Goal: Contribute content: Contribute content

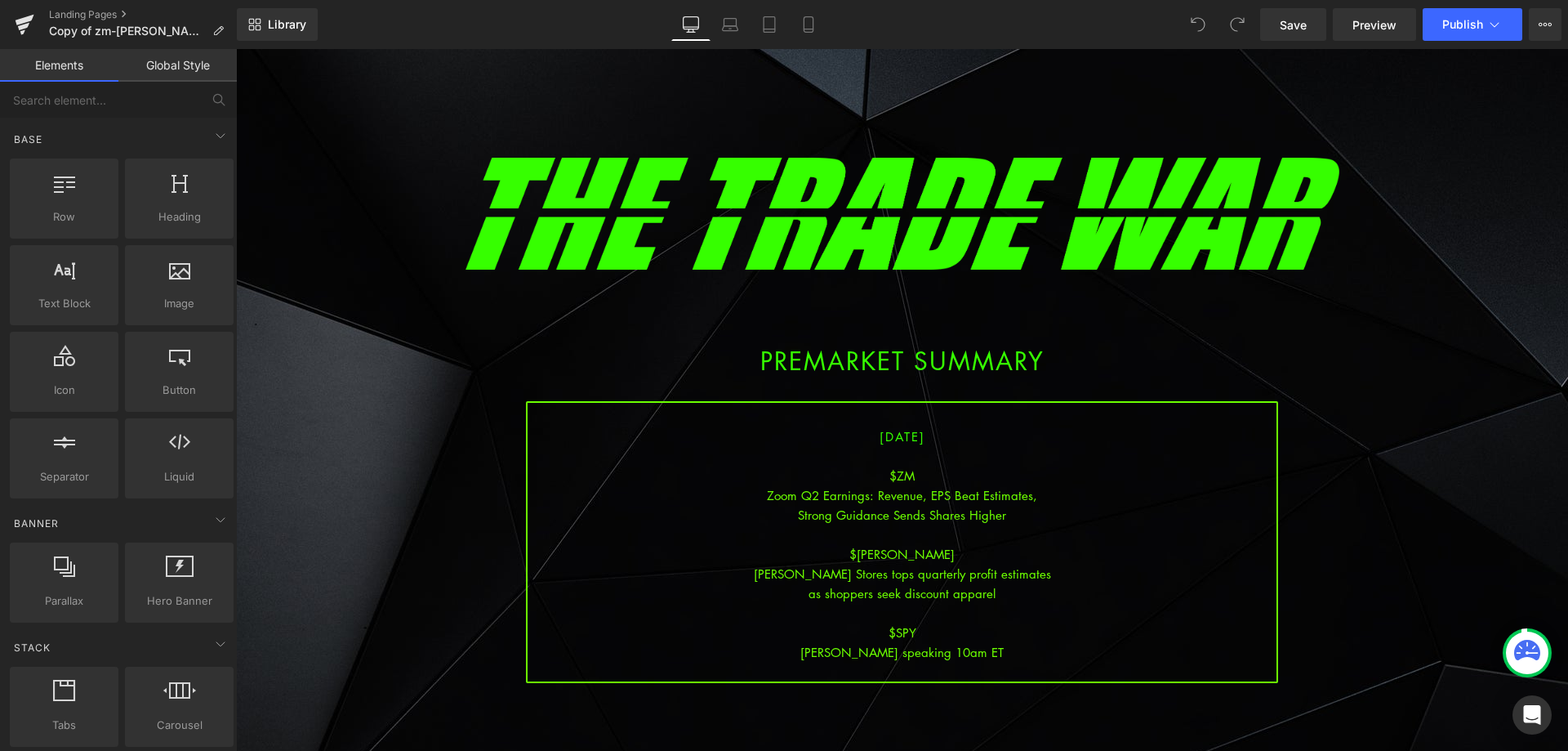
drag, startPoint x: 901, startPoint y: 597, endPoint x: 950, endPoint y: 641, distance: 65.9
click at [901, 597] on div "as shoppers seek discount apparel" at bounding box center [901, 593] width 749 height 20
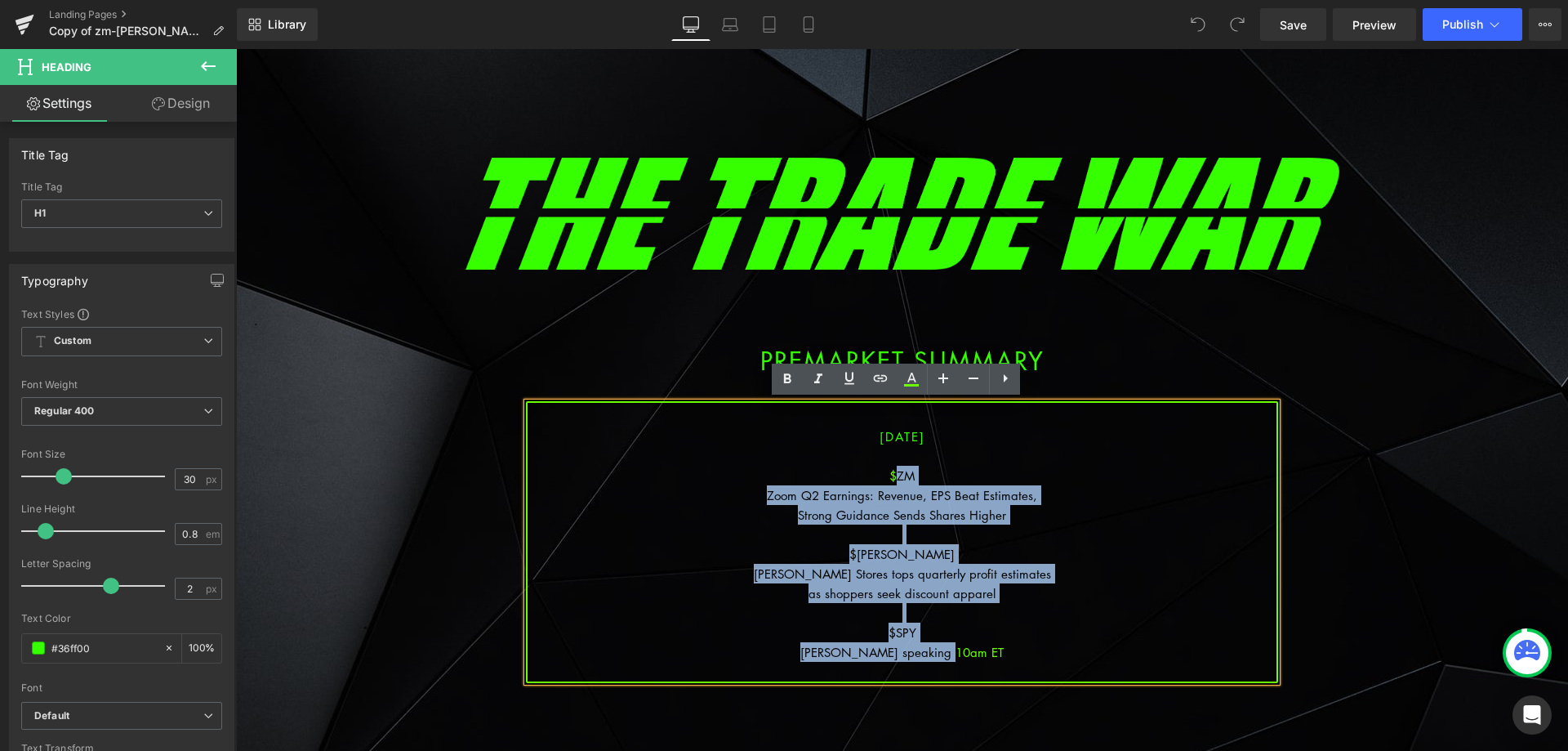
drag, startPoint x: 992, startPoint y: 650, endPoint x: 892, endPoint y: 470, distance: 205.9
click at [892, 470] on div "[DATE] $ZM Zoom Q2 Earnings: Revenue, EPS Beat Estimates, Strong Guidance Sends…" at bounding box center [902, 542] width 752 height 282
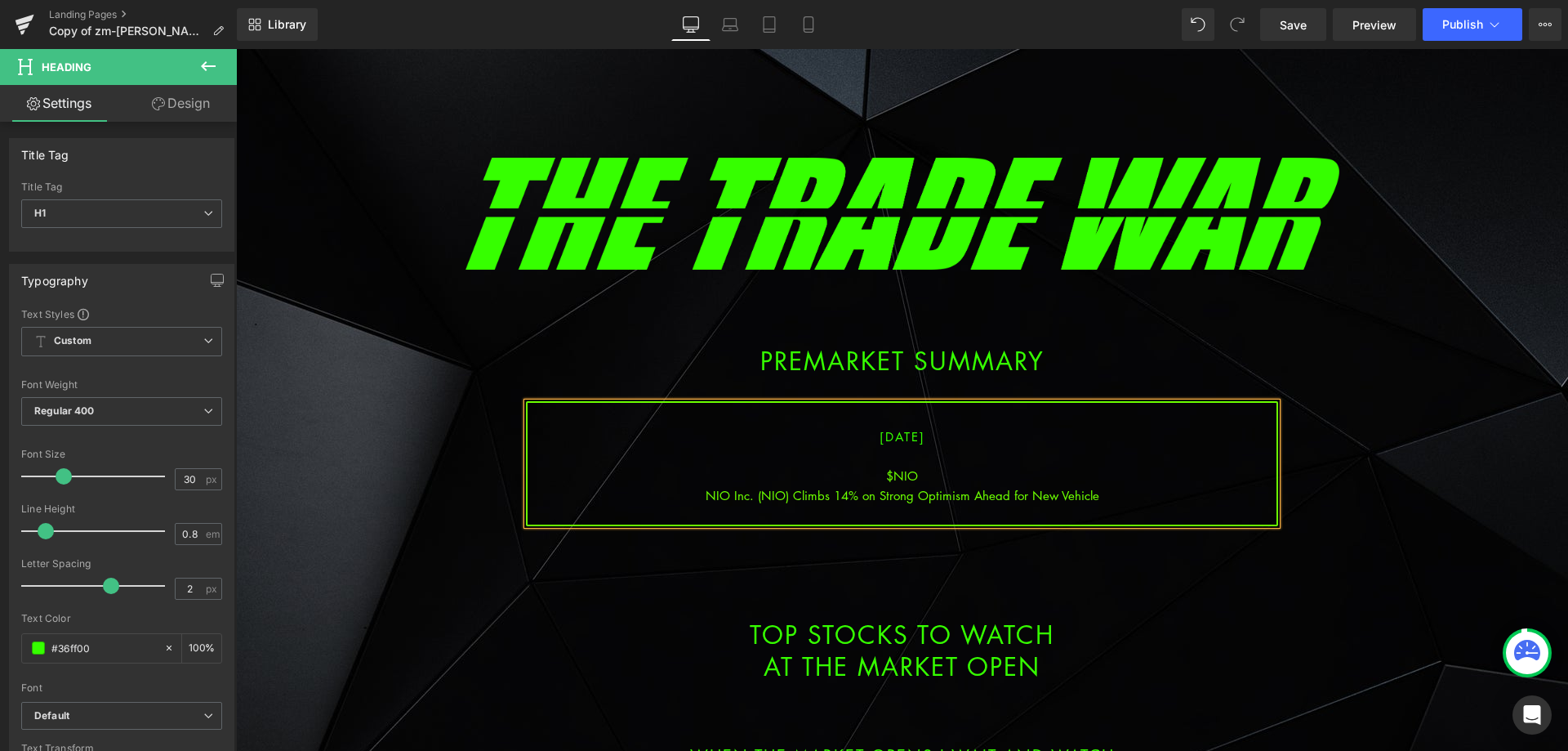
click at [915, 492] on div "NIO Inc. (NIO) Climbs 14% on Strong Optimism Ahead for New Vehicle" at bounding box center [901, 495] width 749 height 20
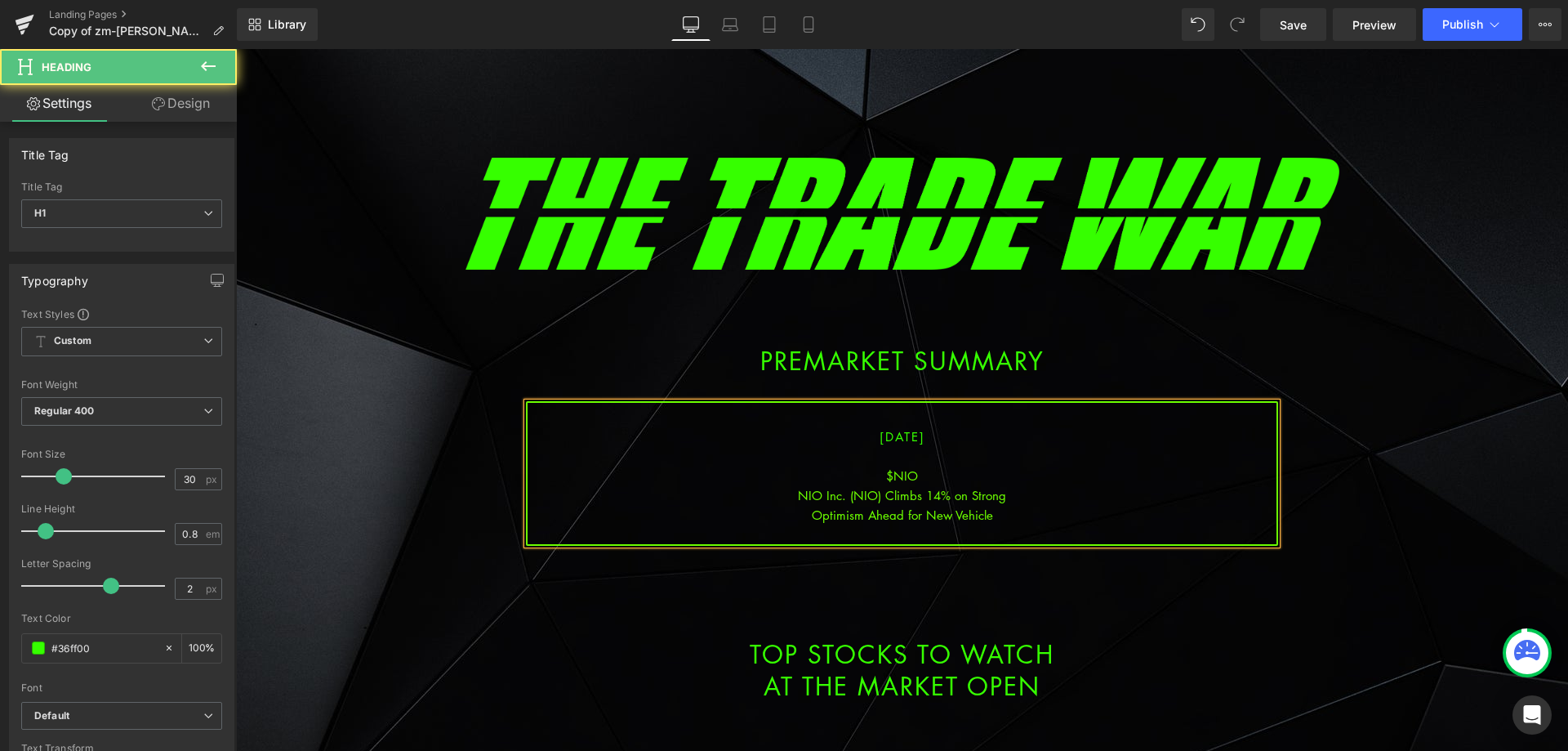
click at [1017, 516] on div "Optimism Ahead for New Vehicle" at bounding box center [901, 515] width 749 height 20
drag, startPoint x: 899, startPoint y: 435, endPoint x: 879, endPoint y: 436, distance: 20.0
click at [879, 436] on span "[DATE]" at bounding box center [902, 436] width 46 height 16
click at [895, 516] on div "Optimism Ahead for New Vehicle" at bounding box center [901, 515] width 749 height 20
click at [1002, 504] on div "NIO Inc. (NIO) Climbs 14% on Strong" at bounding box center [901, 495] width 749 height 20
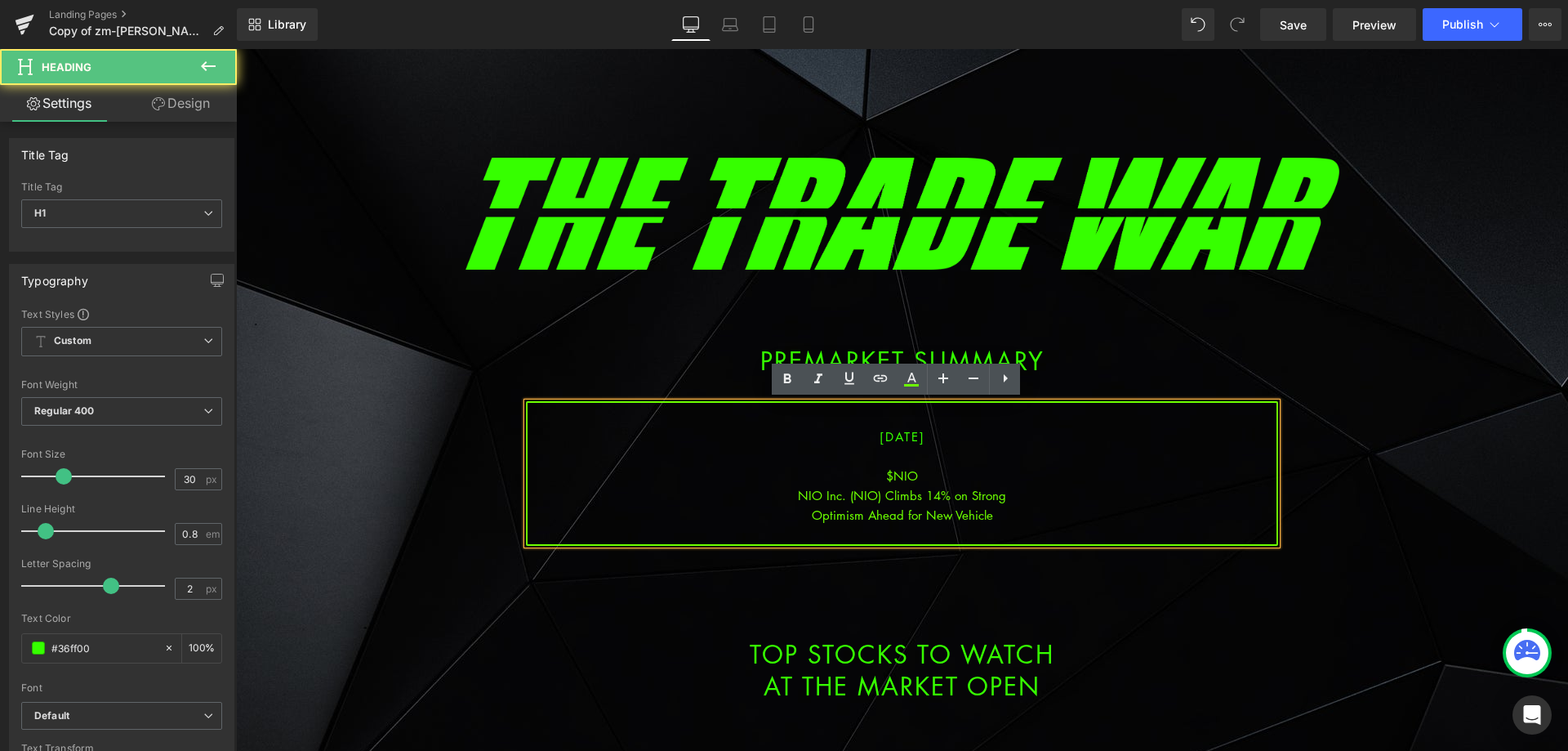
click at [1016, 522] on div "Optimism Ahead for New Vehicle" at bounding box center [901, 515] width 749 height 20
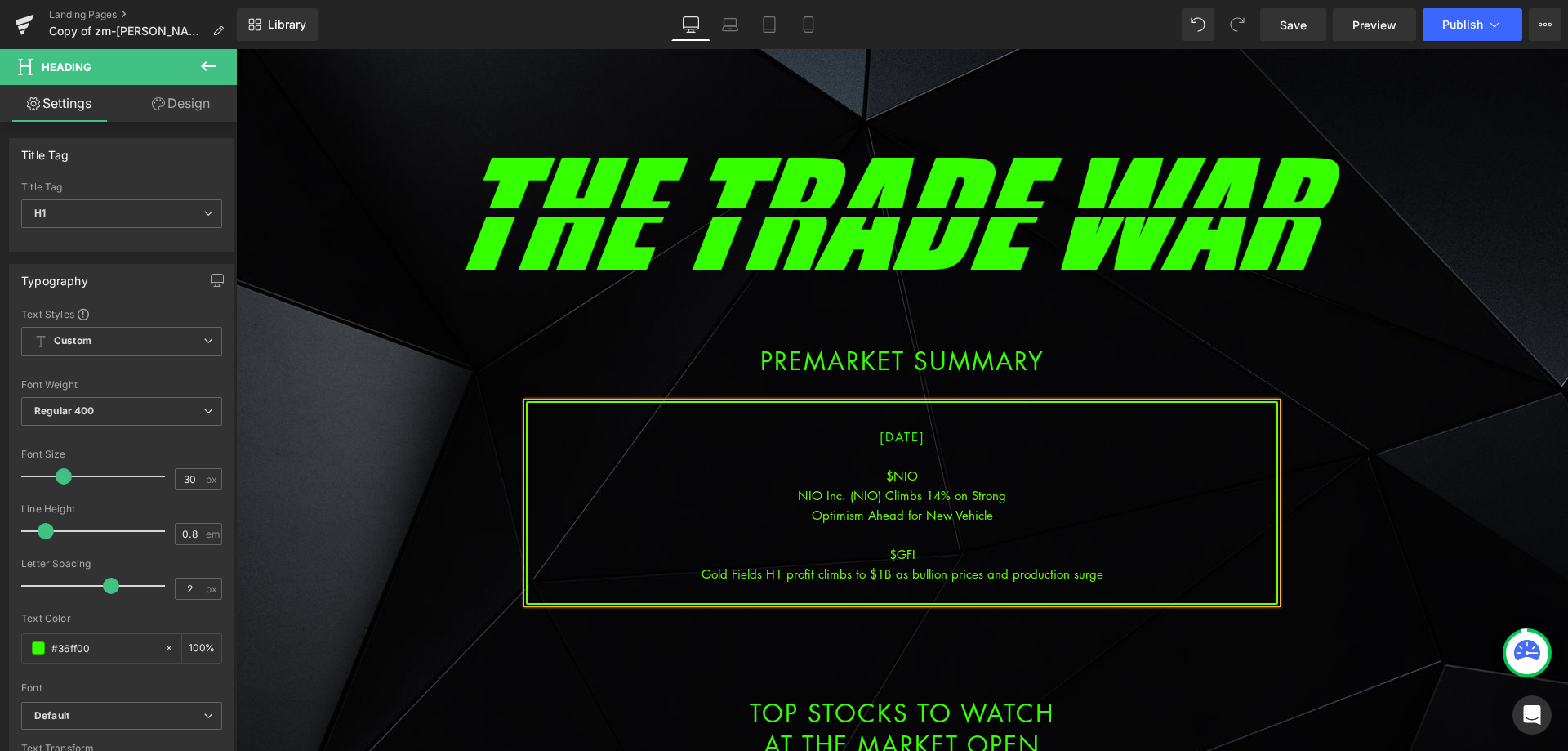
click at [905, 576] on div "Gold Fields H1 profit climbs to $1B as bullion prices and production surge" at bounding box center [901, 573] width 749 height 20
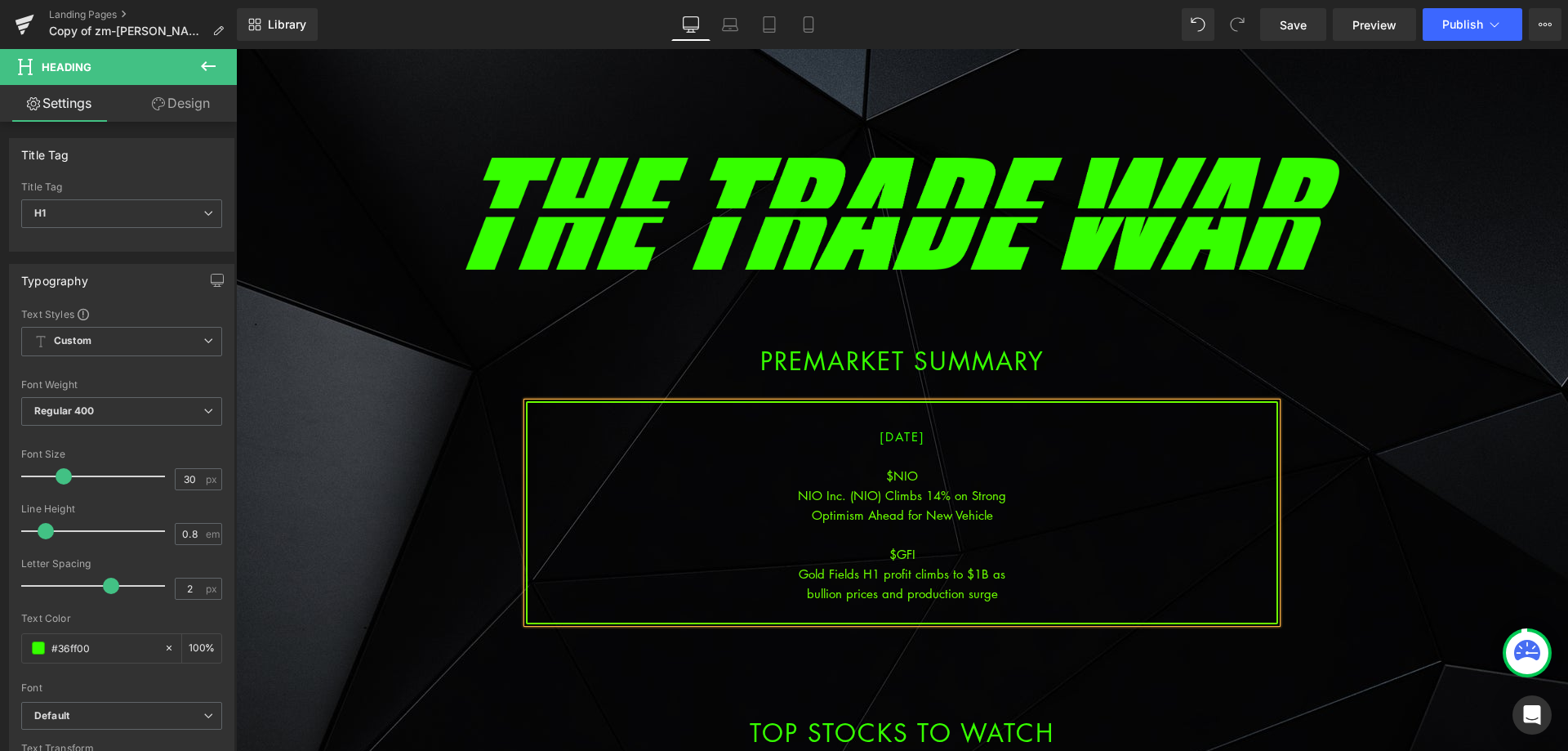
click at [999, 597] on div "bullion prices and production surge" at bounding box center [901, 593] width 749 height 20
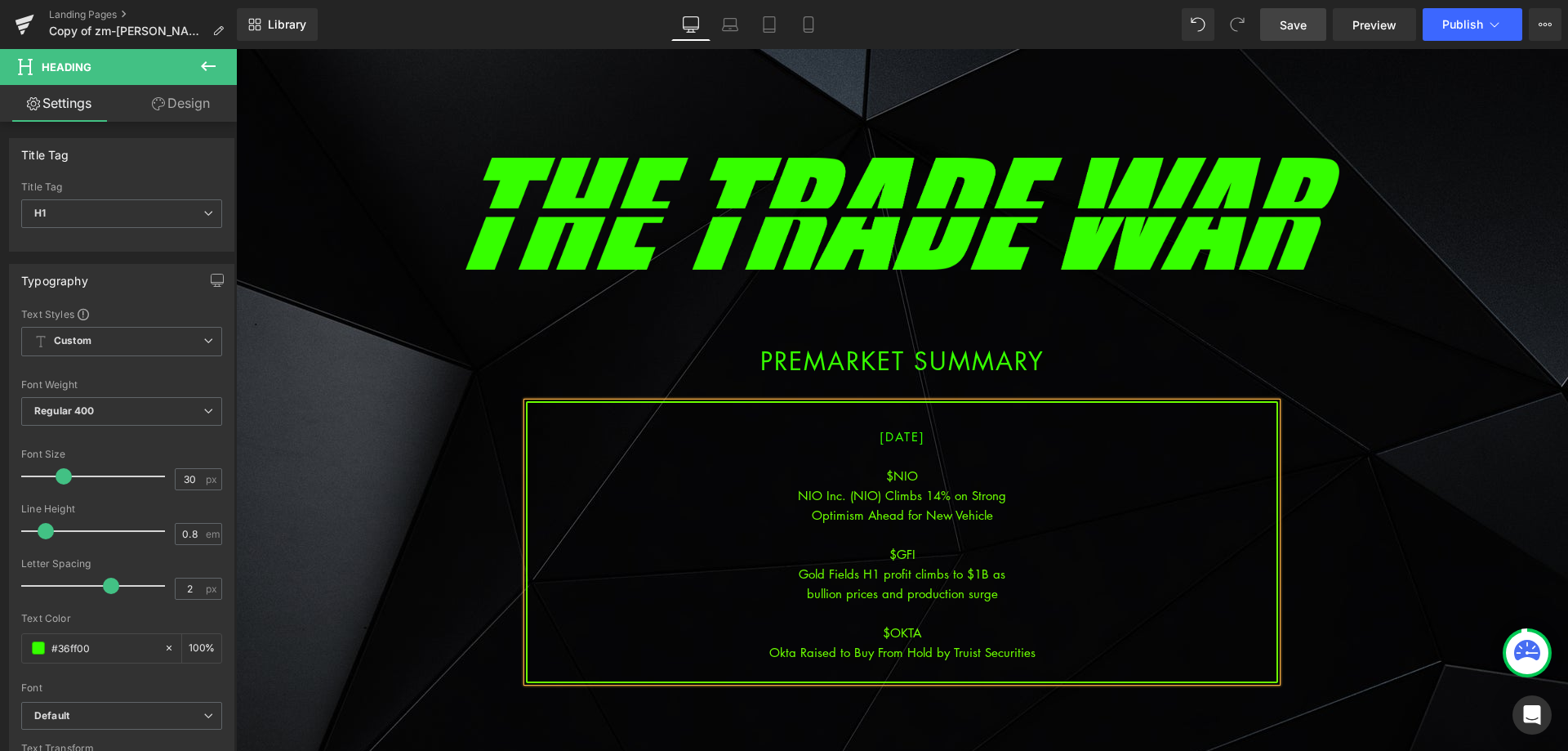
click at [1284, 25] on span "Save" at bounding box center [1293, 25] width 27 height 17
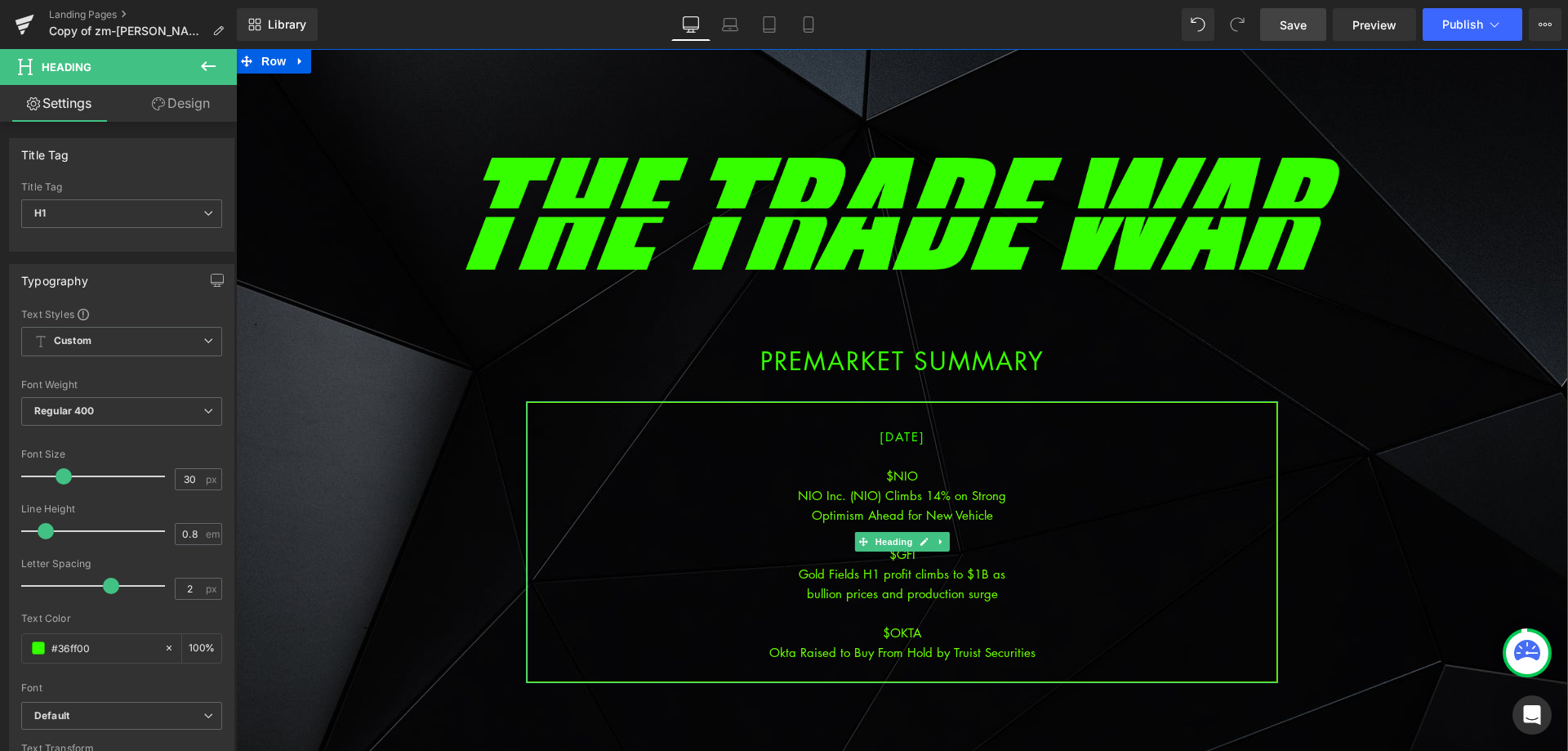
click at [1038, 648] on div "Okta Raised to Buy From Hold by Truist Securities" at bounding box center [901, 652] width 749 height 20
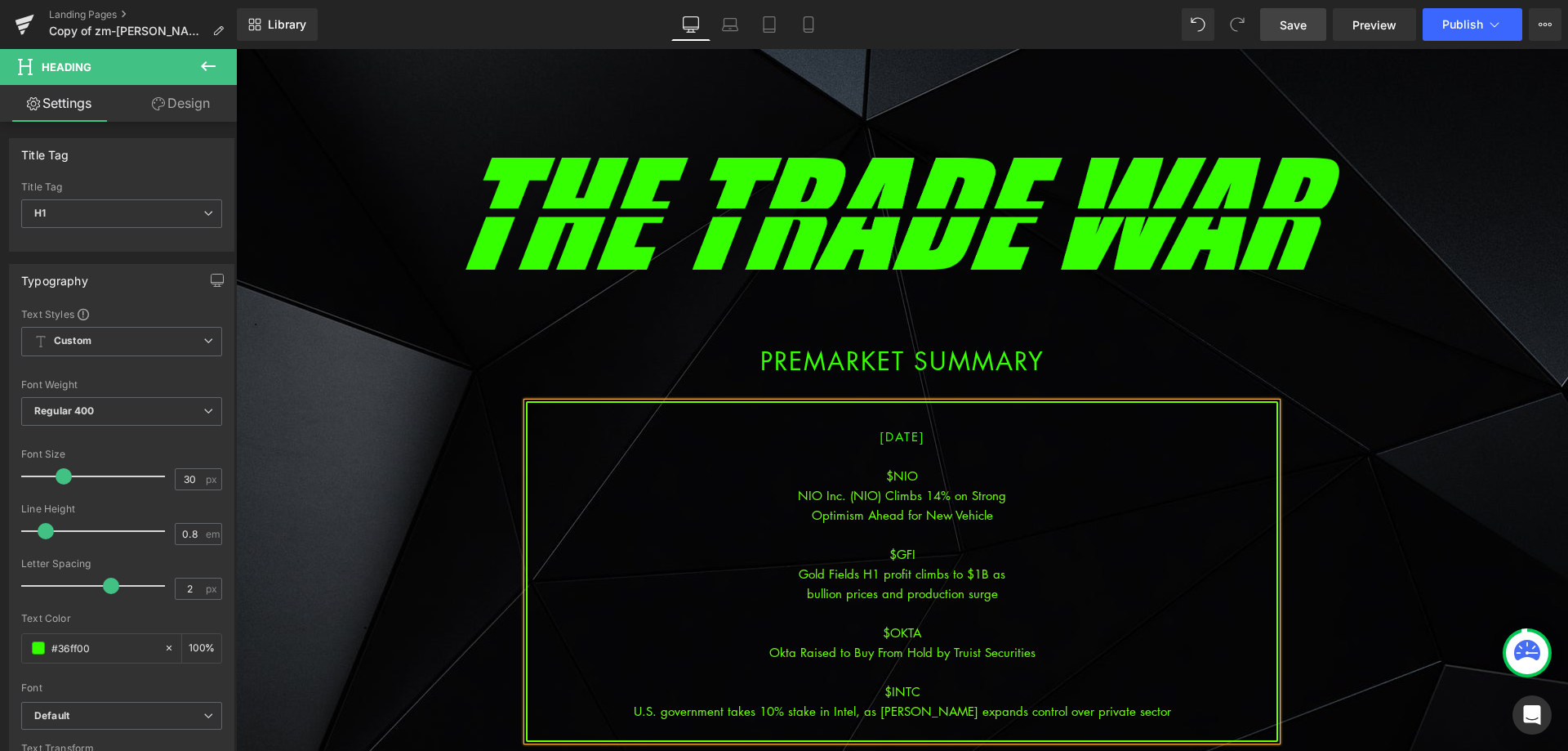
click at [905, 711] on div "U.S. government takes 10% stake in Intel, as [PERSON_NAME] expands control over…" at bounding box center [901, 711] width 749 height 20
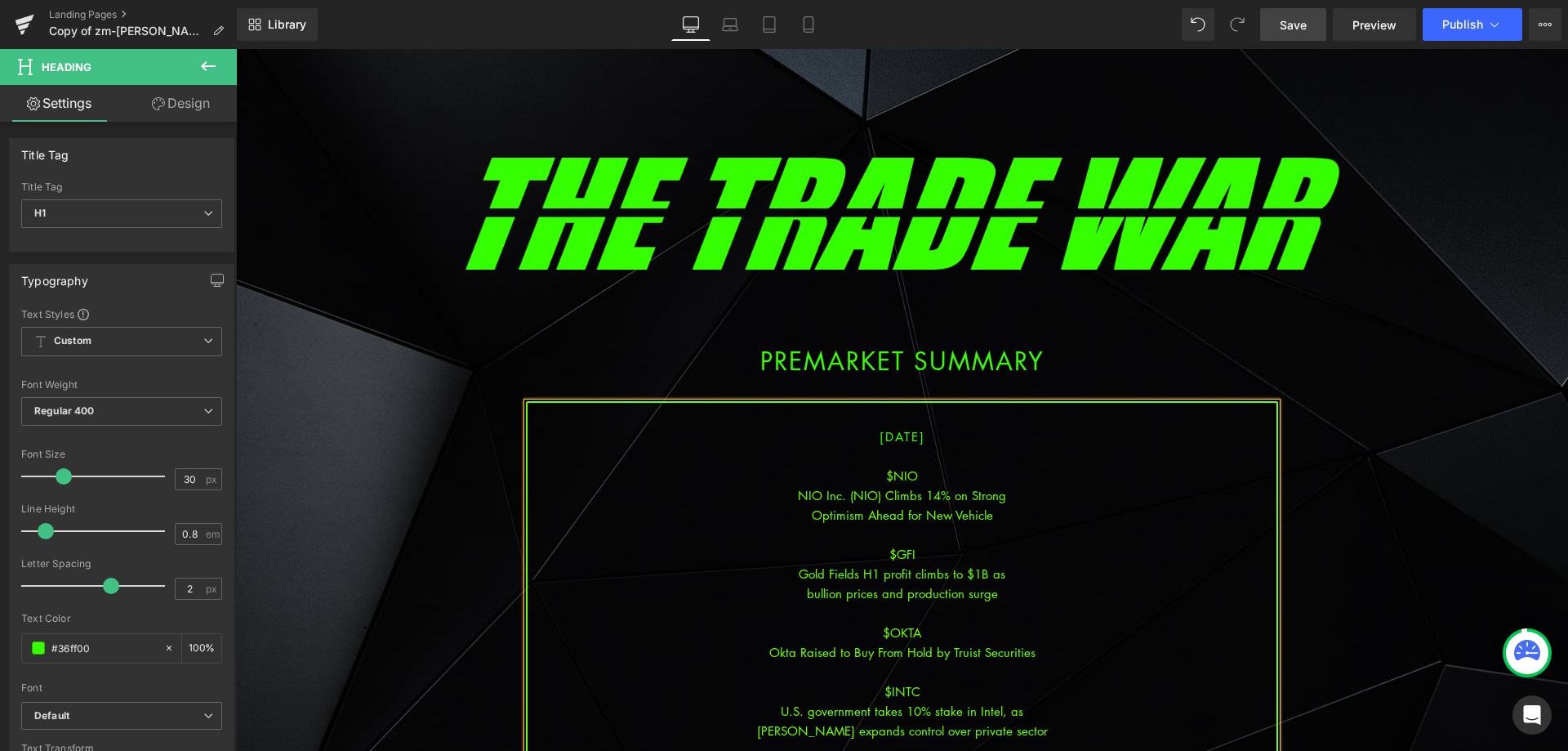
click at [1299, 30] on span "Save" at bounding box center [1293, 25] width 27 height 17
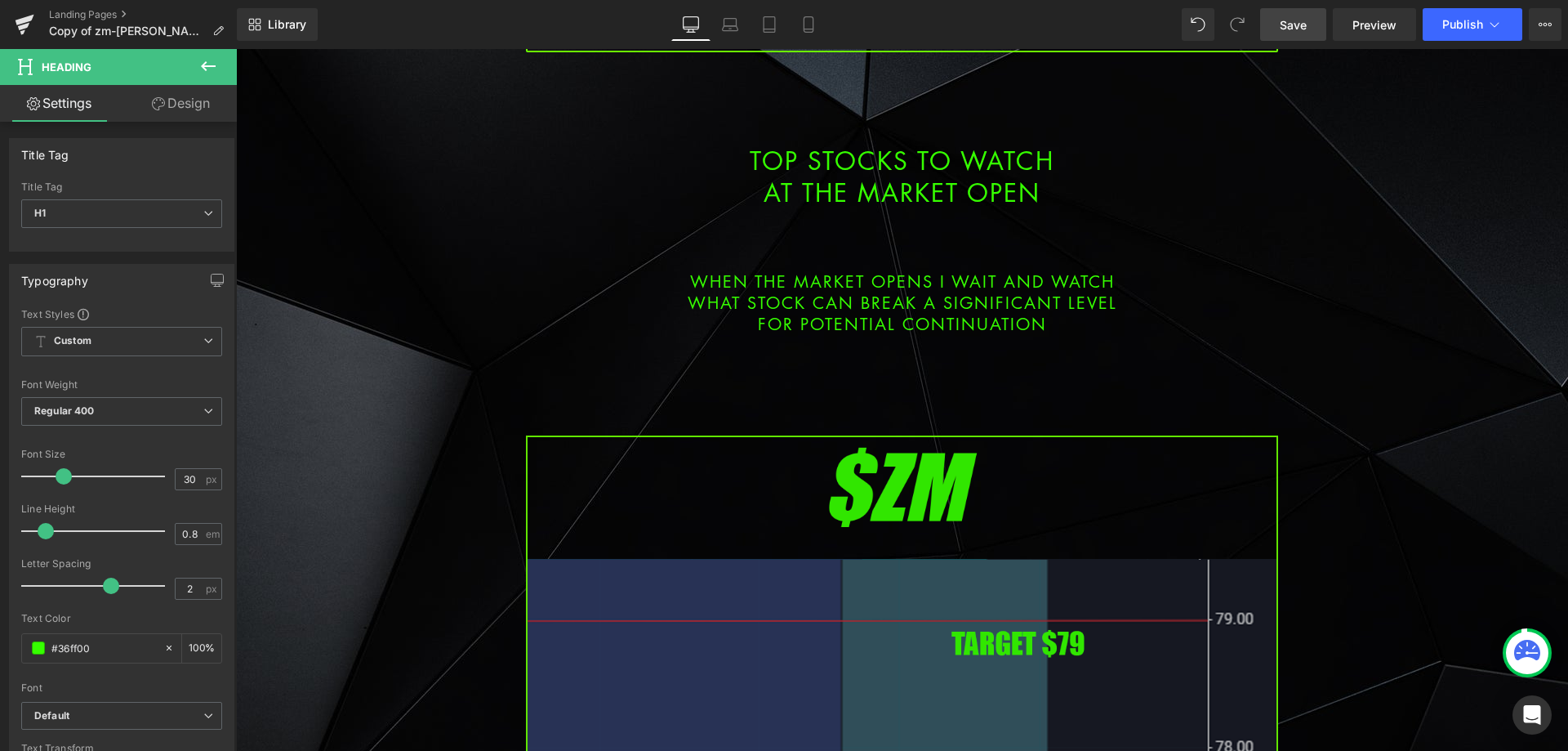
scroll to position [980, 0]
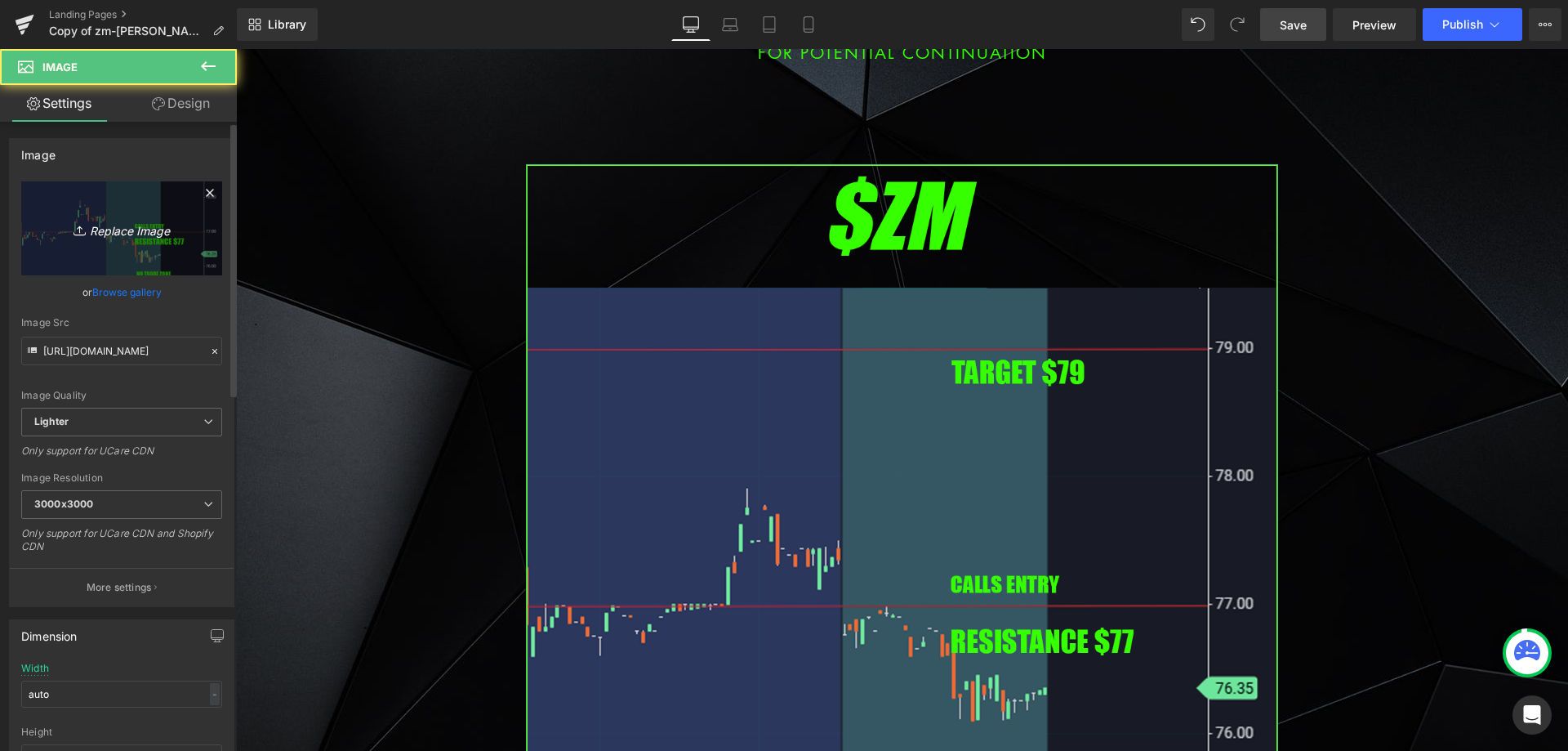
click at [56, 234] on icon "Replace Image" at bounding box center [121, 227] width 131 height 20
type input "C:\fakepath\okta.png"
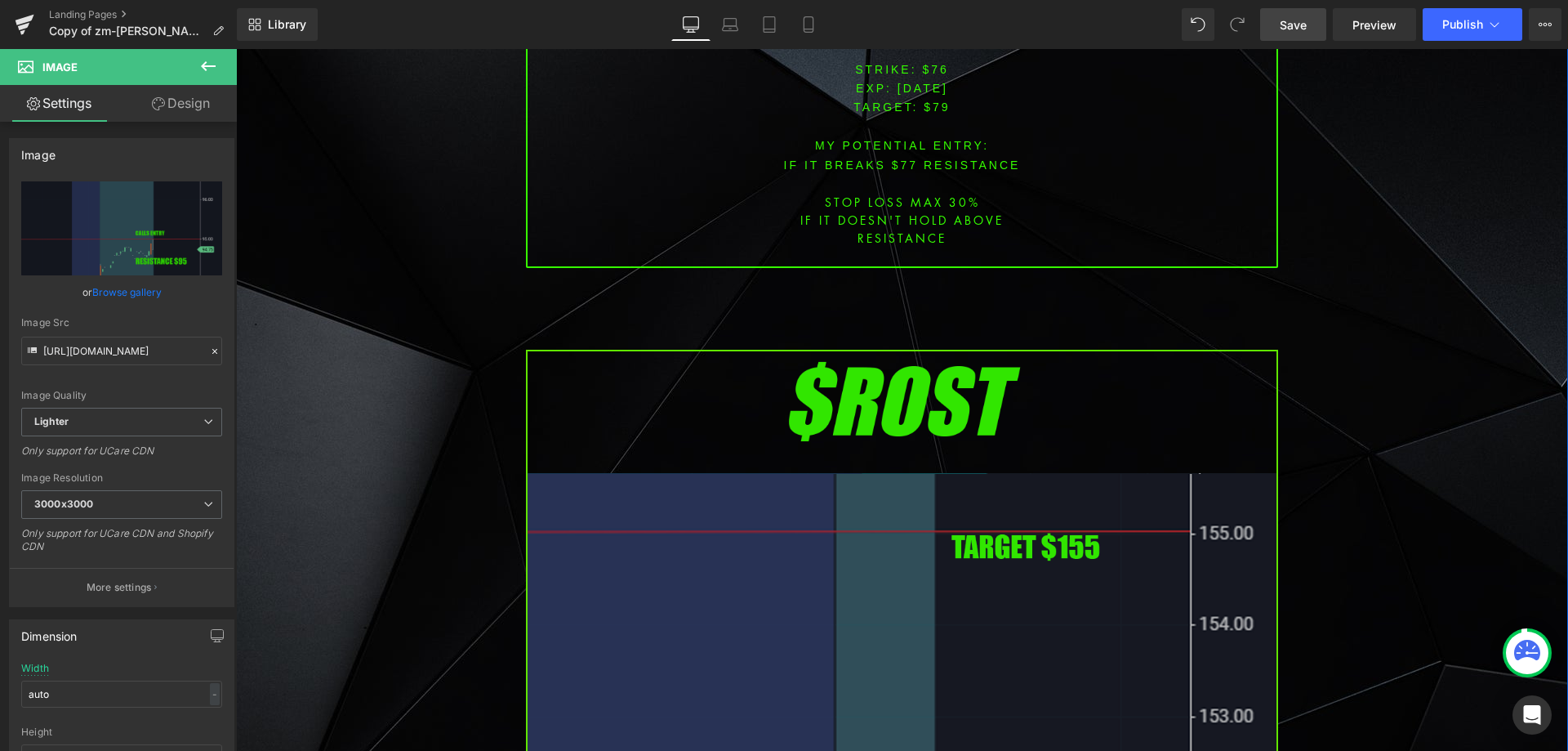
scroll to position [2288, 0]
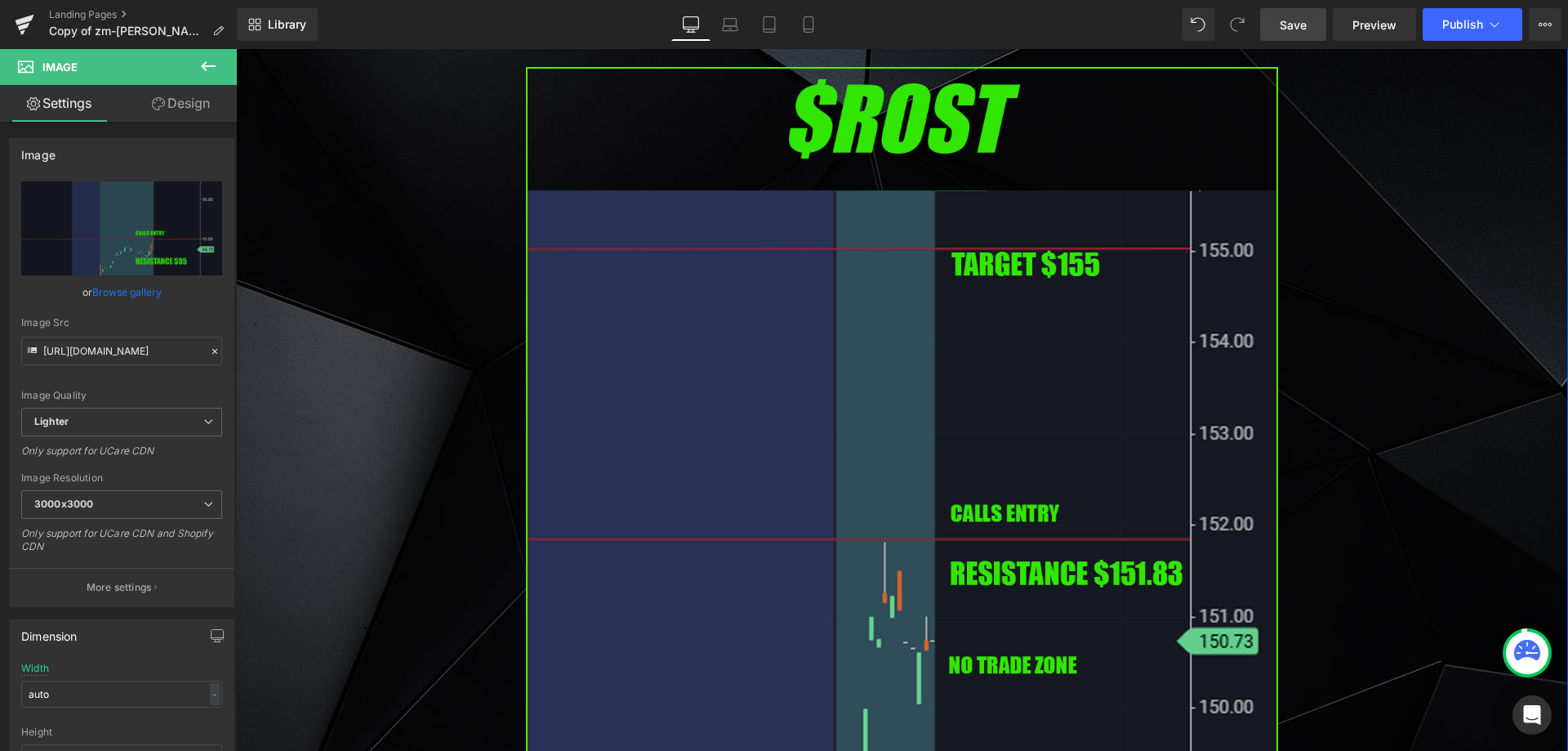
click at [681, 319] on img at bounding box center [902, 496] width 752 height 858
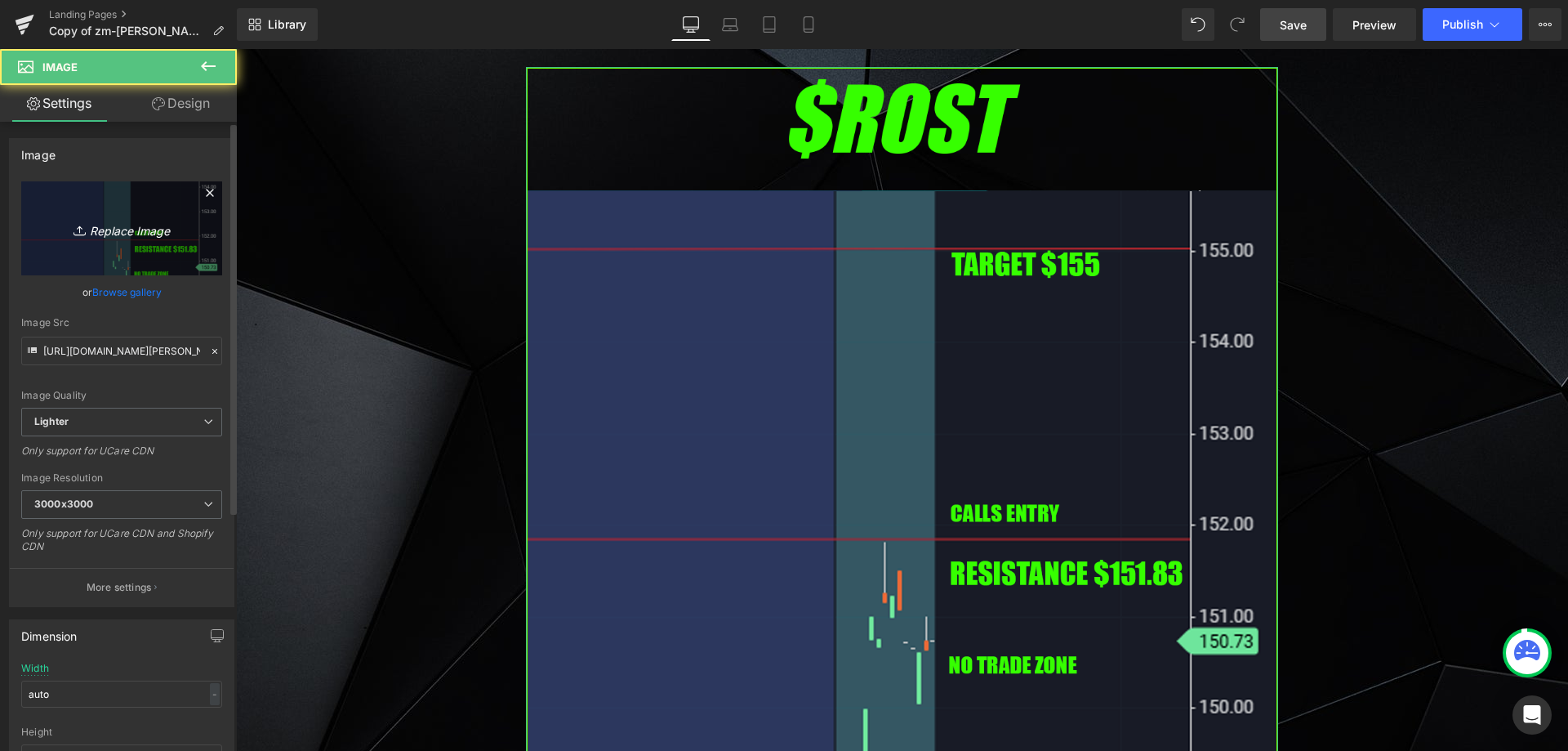
click at [131, 224] on icon "Replace Image" at bounding box center [121, 227] width 131 height 20
type input "C:\fakepath\nio.png"
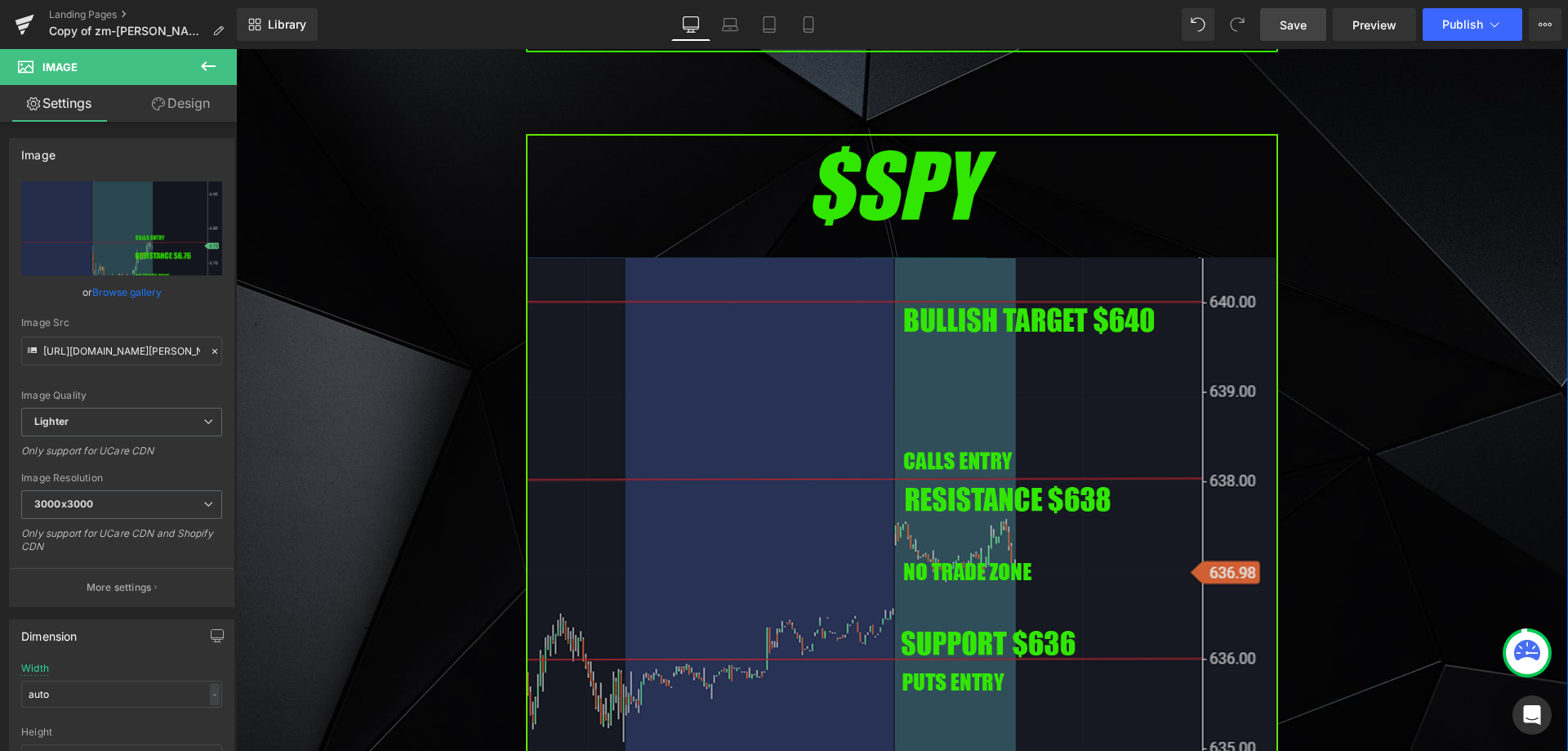
click at [748, 365] on img at bounding box center [902, 563] width 752 height 858
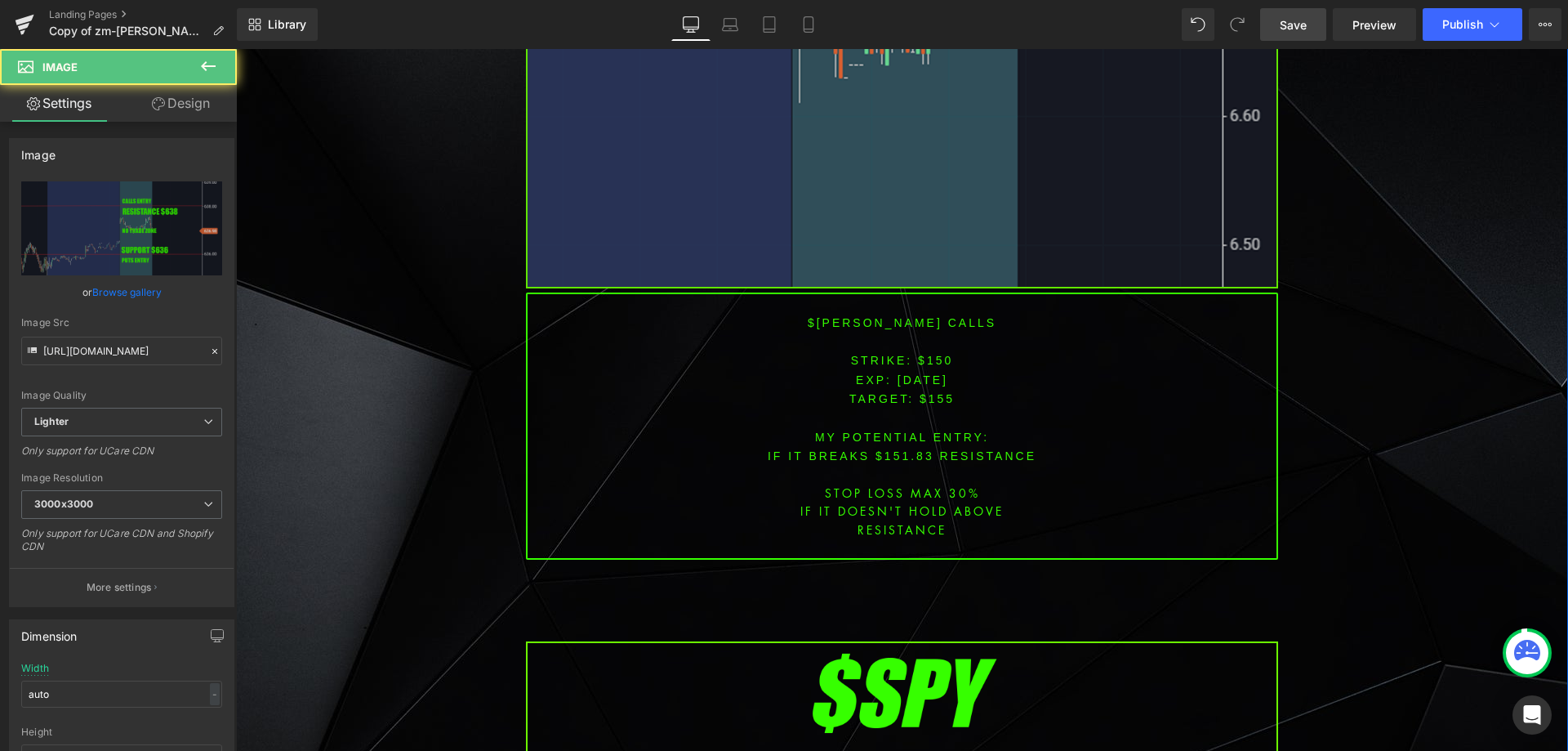
scroll to position [2615, 0]
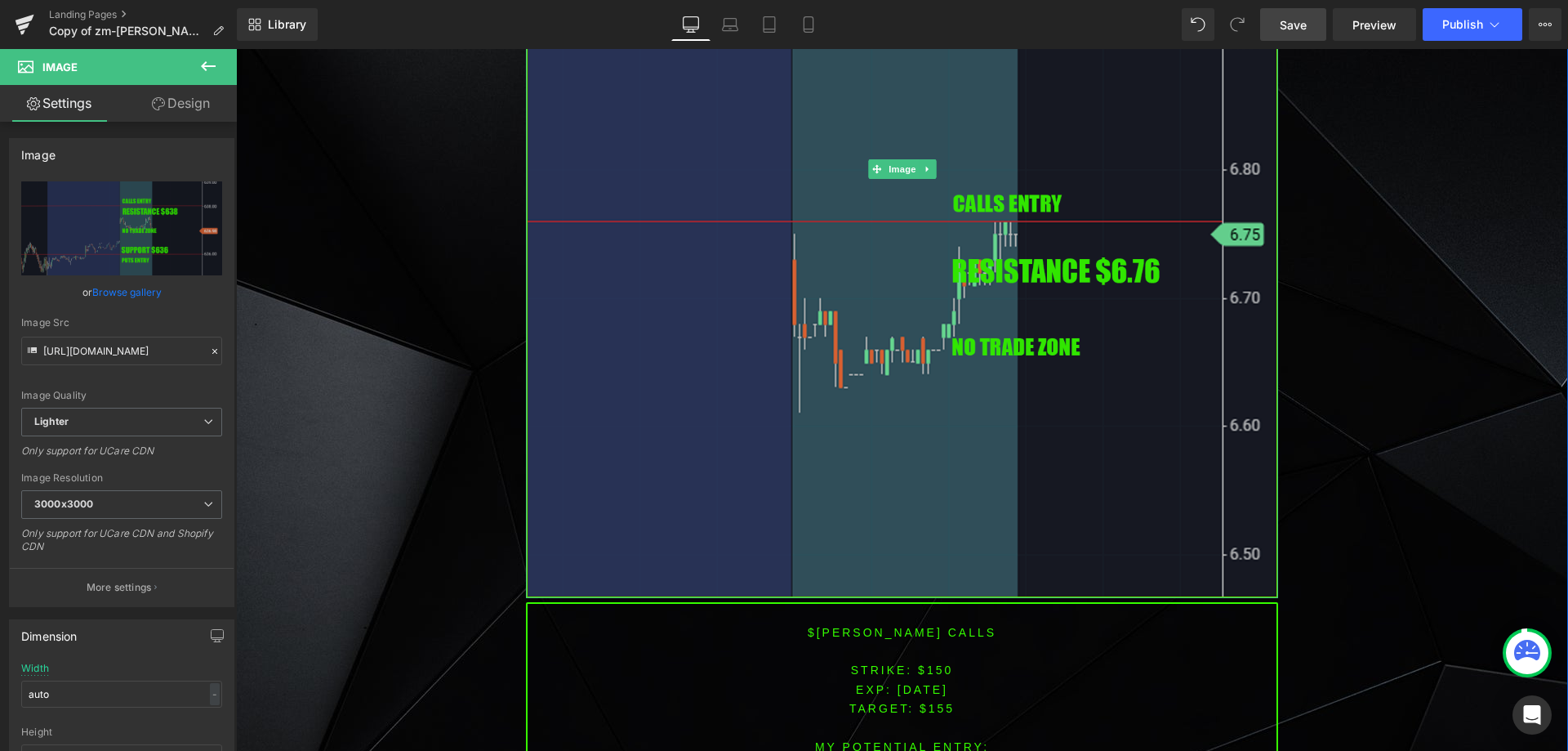
drag, startPoint x: 928, startPoint y: 301, endPoint x: 919, endPoint y: 302, distance: 9.1
click at [926, 301] on img at bounding box center [902, 169] width 752 height 858
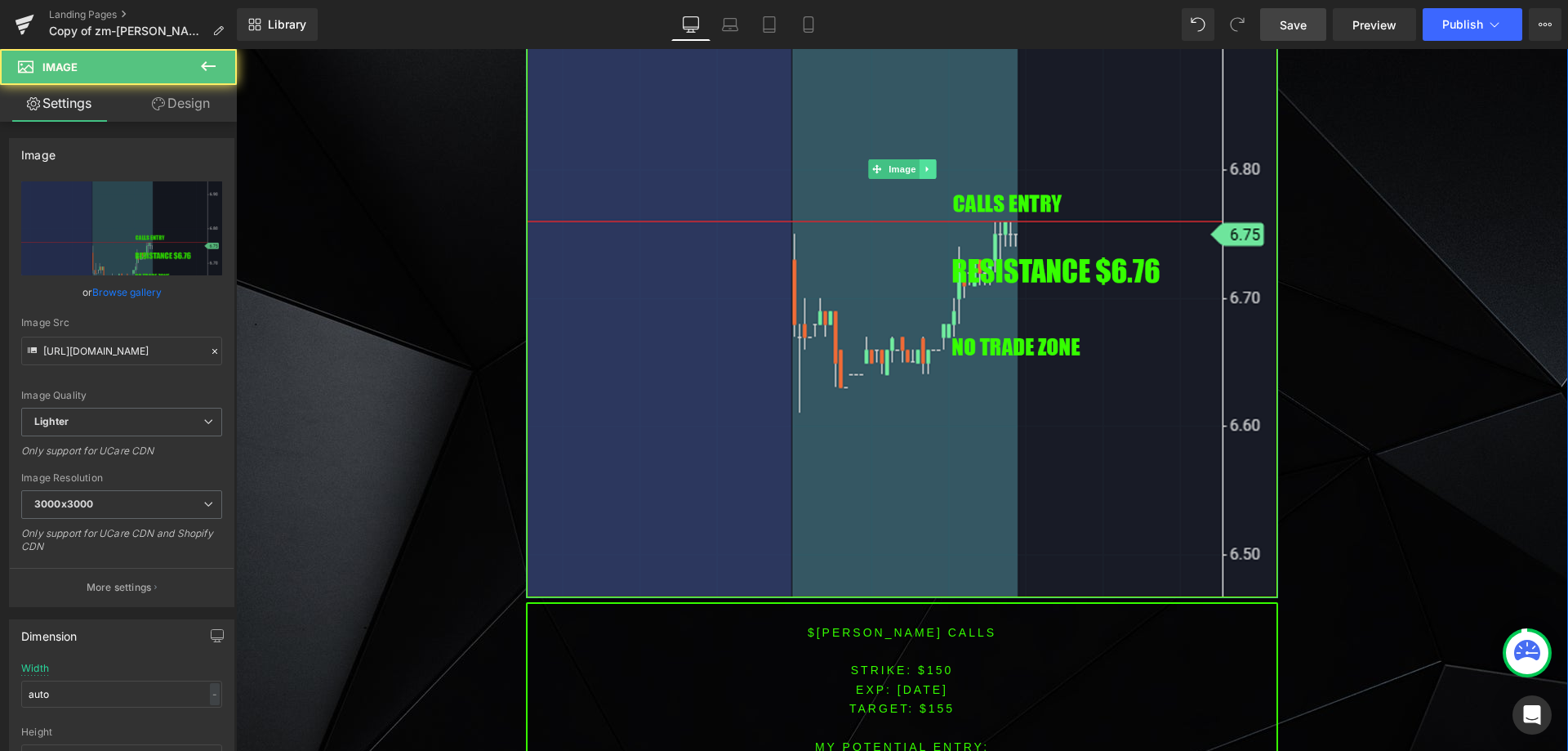
click at [922, 164] on icon at bounding box center [926, 169] width 9 height 10
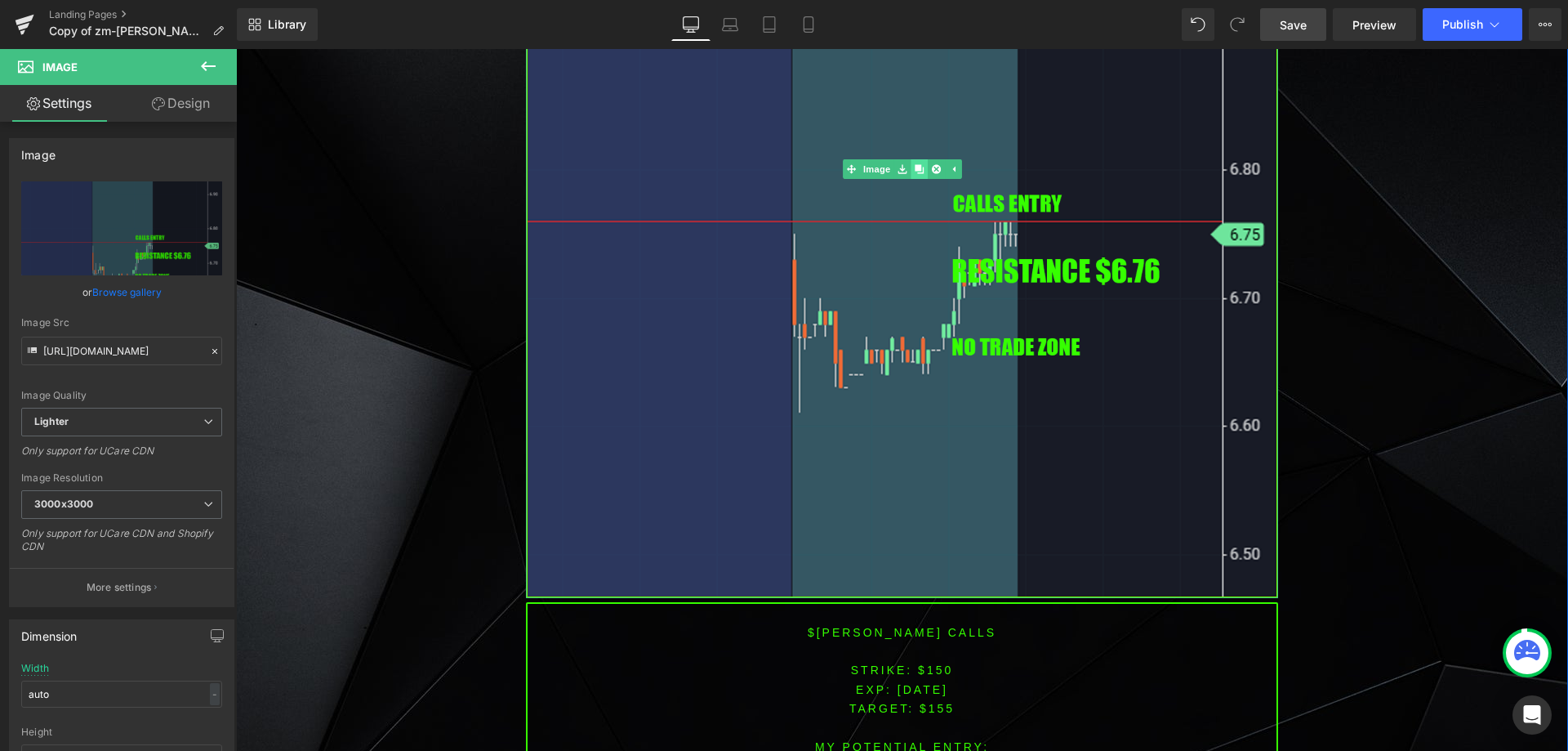
click at [915, 164] on icon at bounding box center [919, 168] width 9 height 9
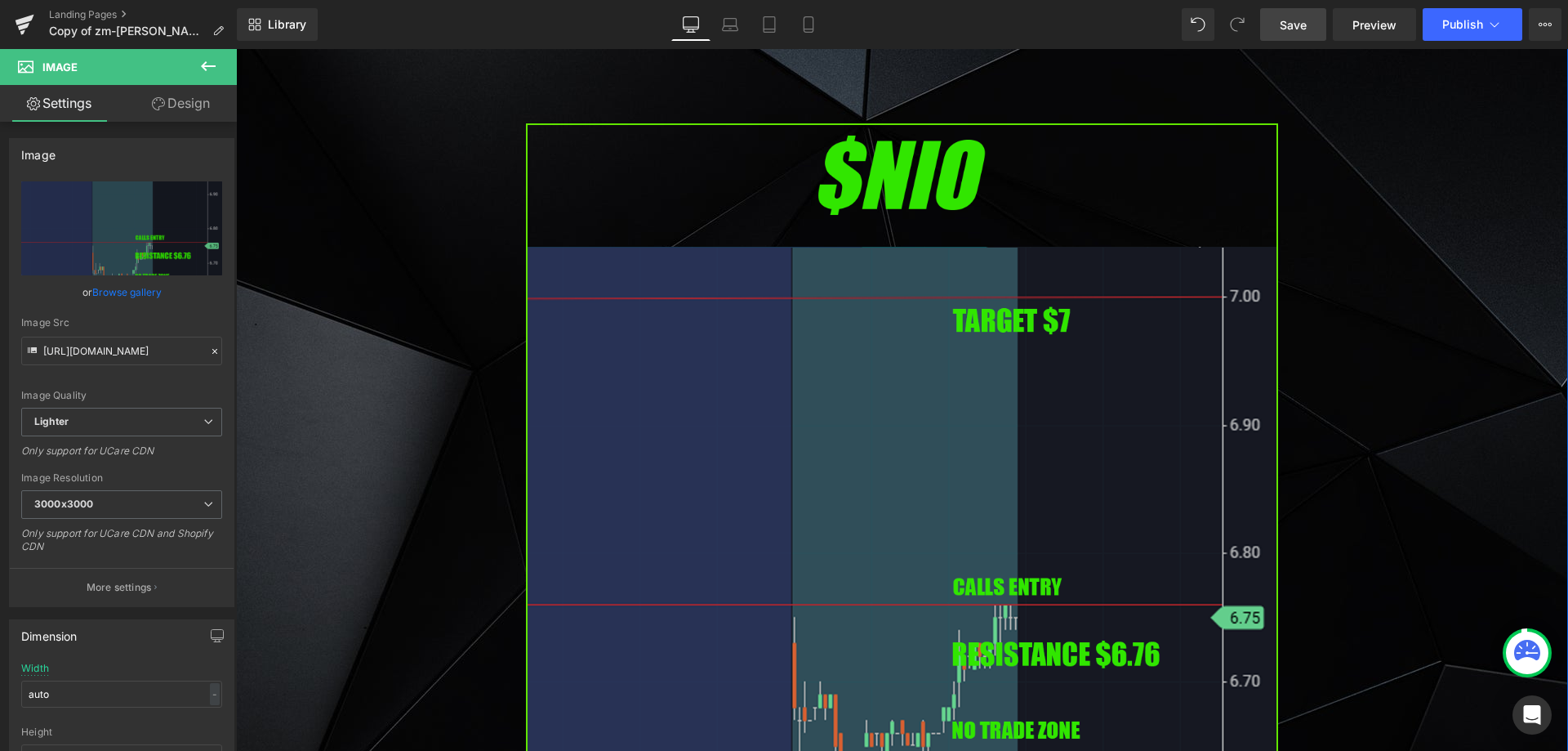
scroll to position [3174, 0]
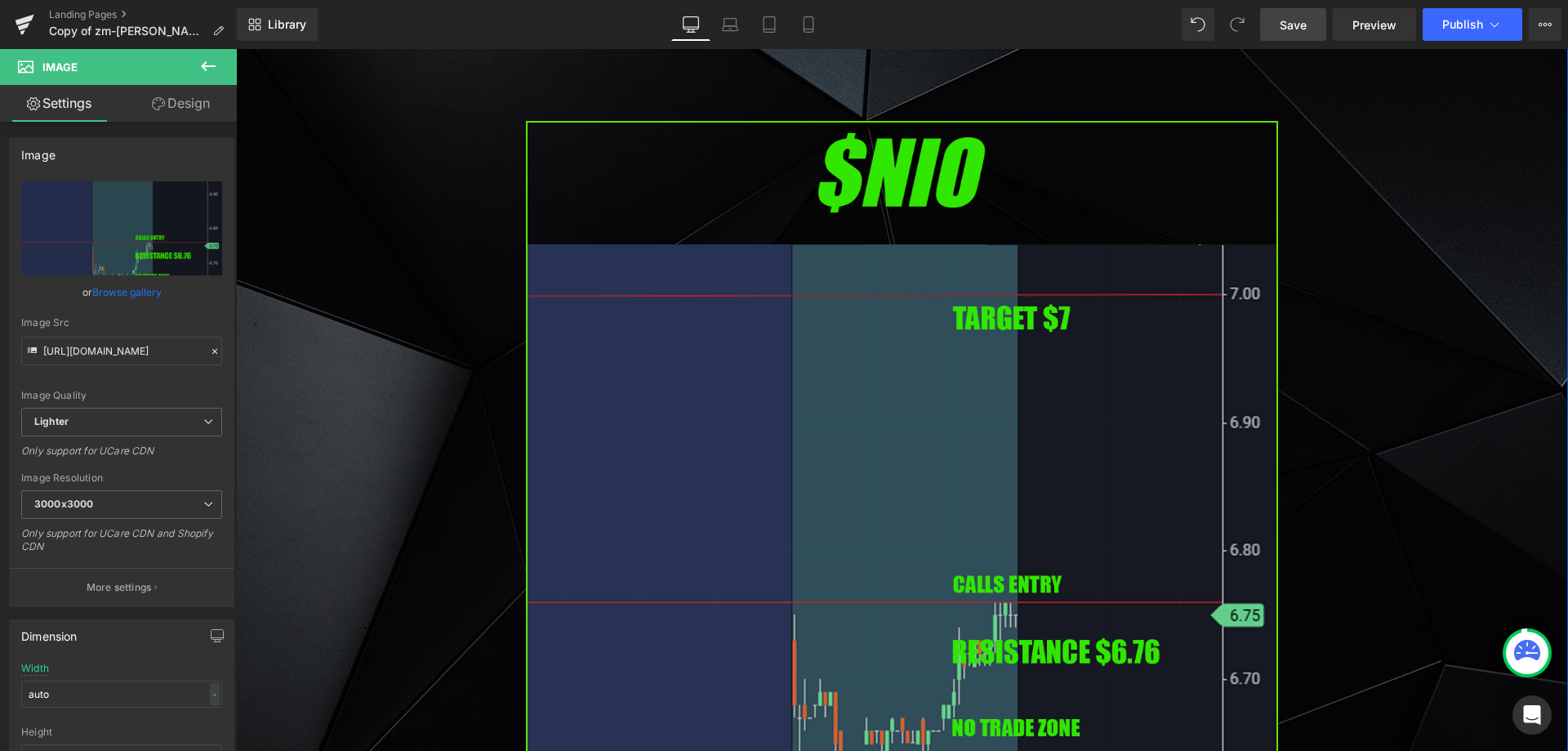
click at [794, 399] on img at bounding box center [902, 550] width 752 height 858
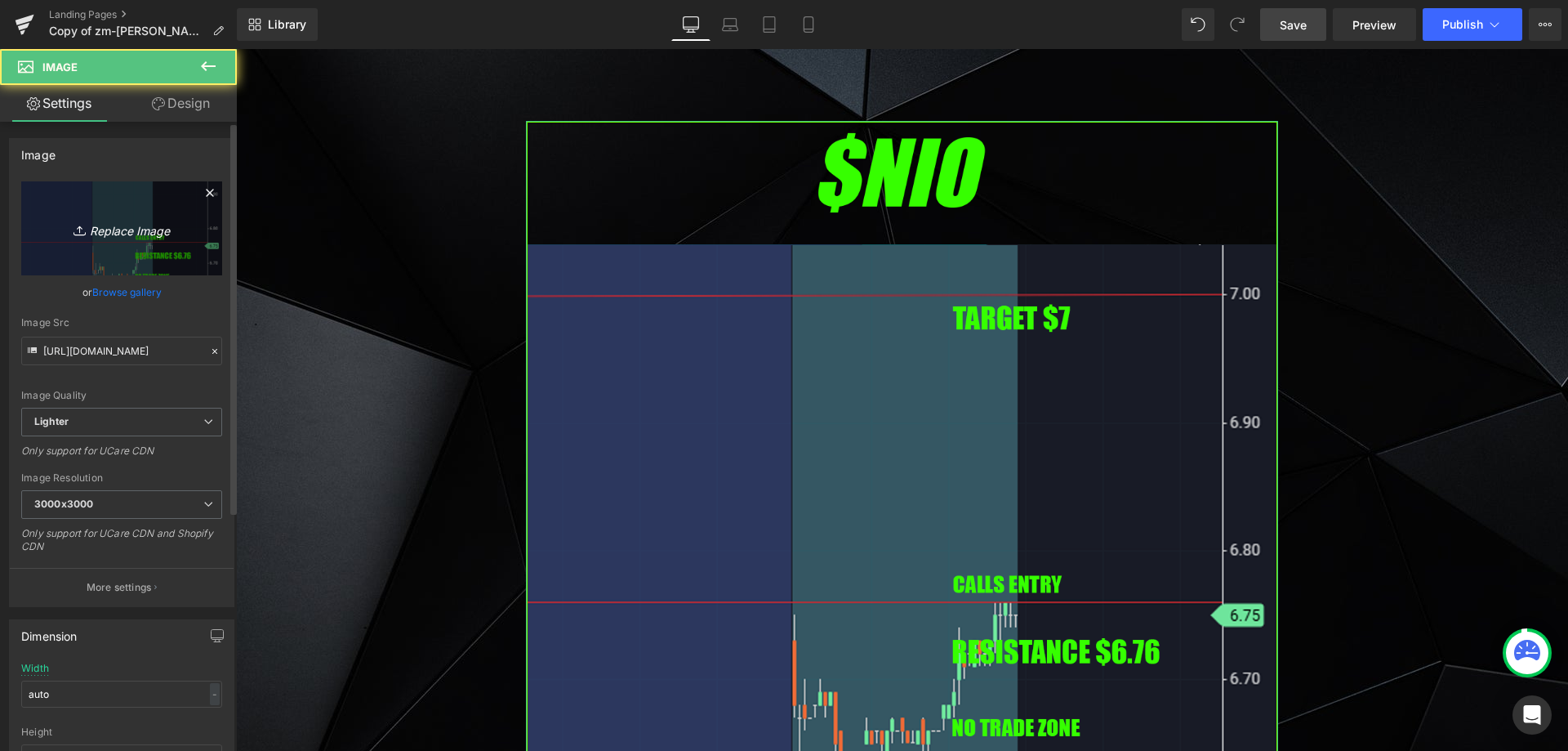
click at [139, 218] on icon "Replace Image" at bounding box center [121, 227] width 131 height 20
type input "C:\fakepath\gfi.png"
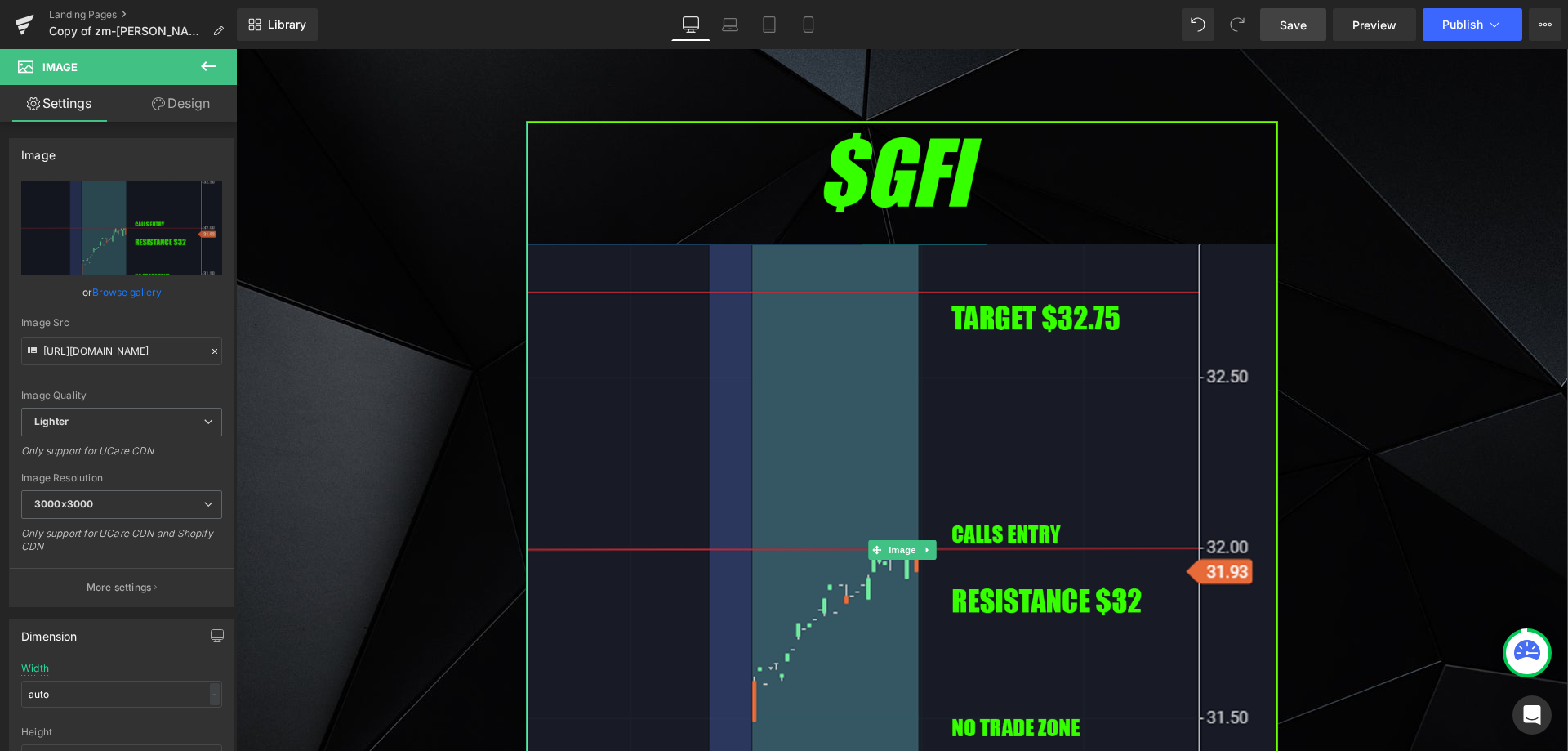
click at [922, 545] on icon at bounding box center [926, 549] width 9 height 10
click at [911, 549] on link at bounding box center [920, 549] width 17 height 20
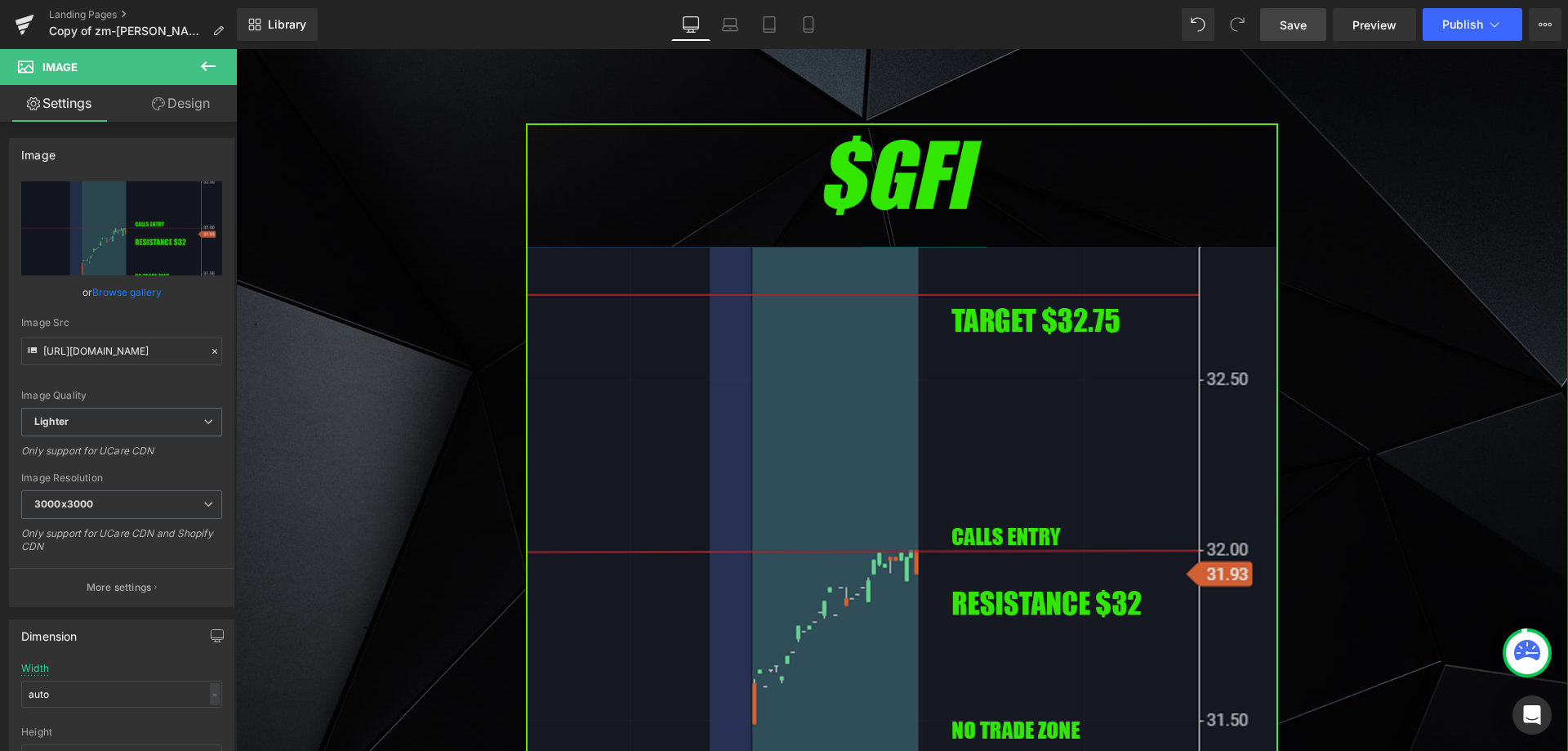
scroll to position [4113, 0]
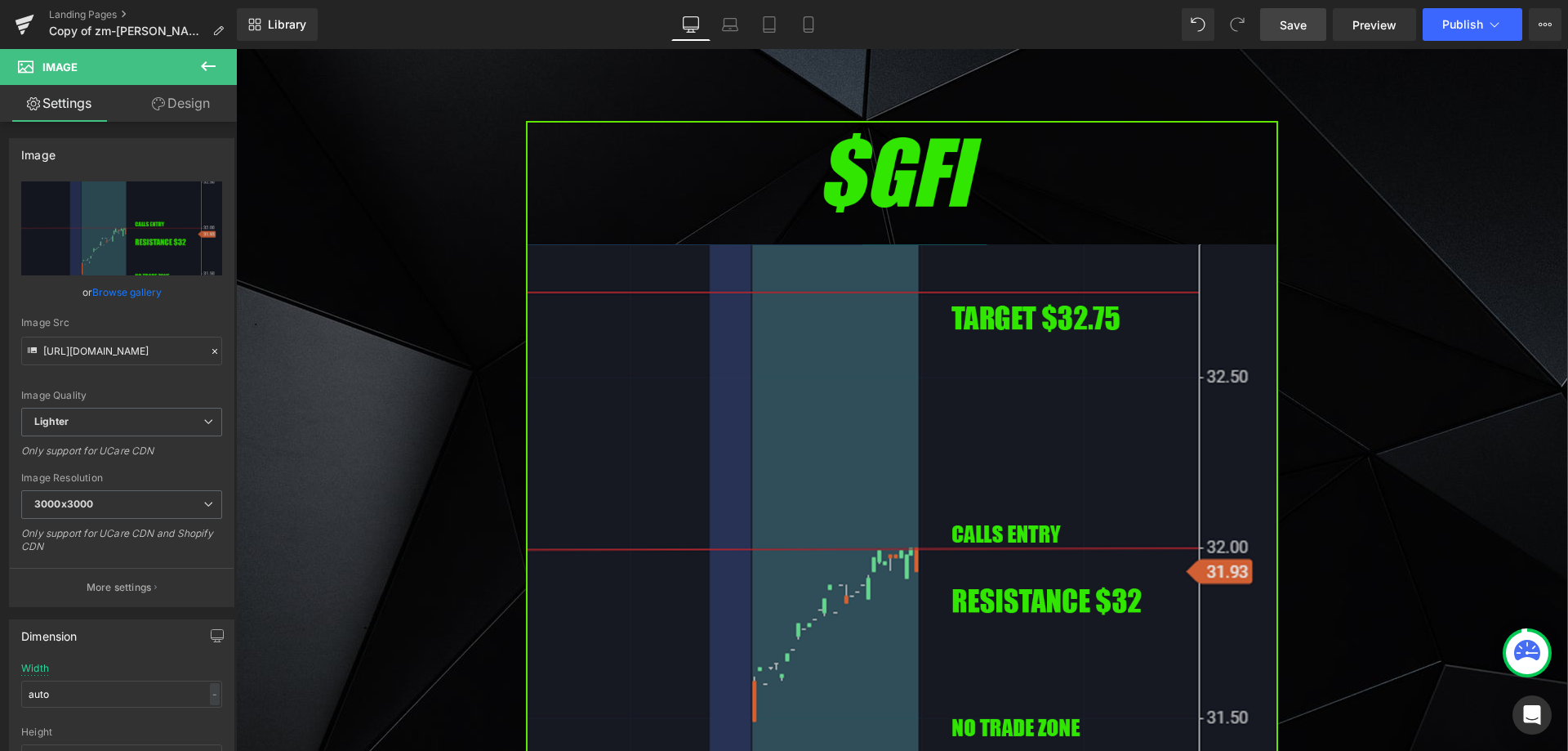
click at [790, 502] on img at bounding box center [902, 550] width 752 height 858
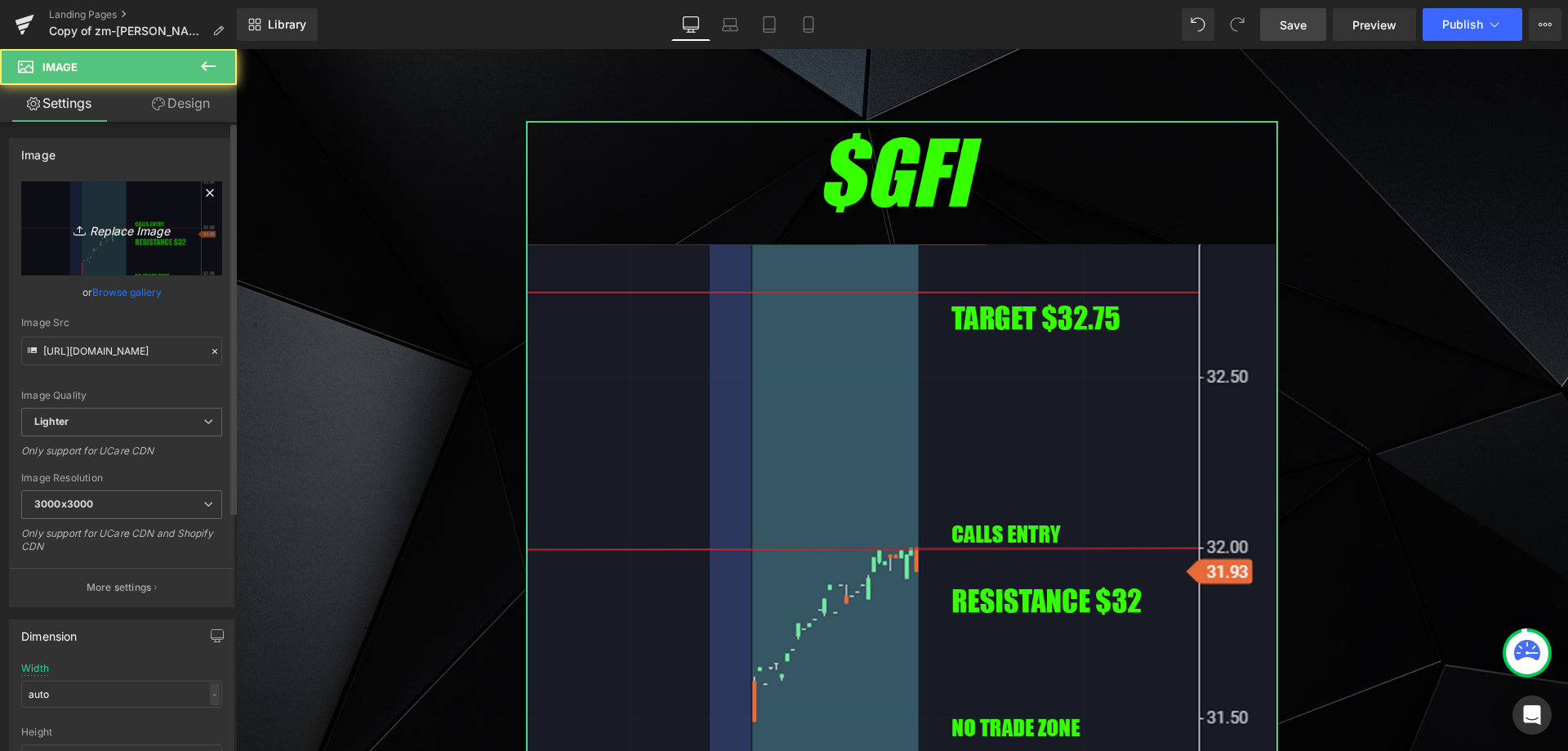
click at [184, 225] on link "Replace Image" at bounding box center [121, 228] width 201 height 94
type input "C:\fakepath\intc.png"
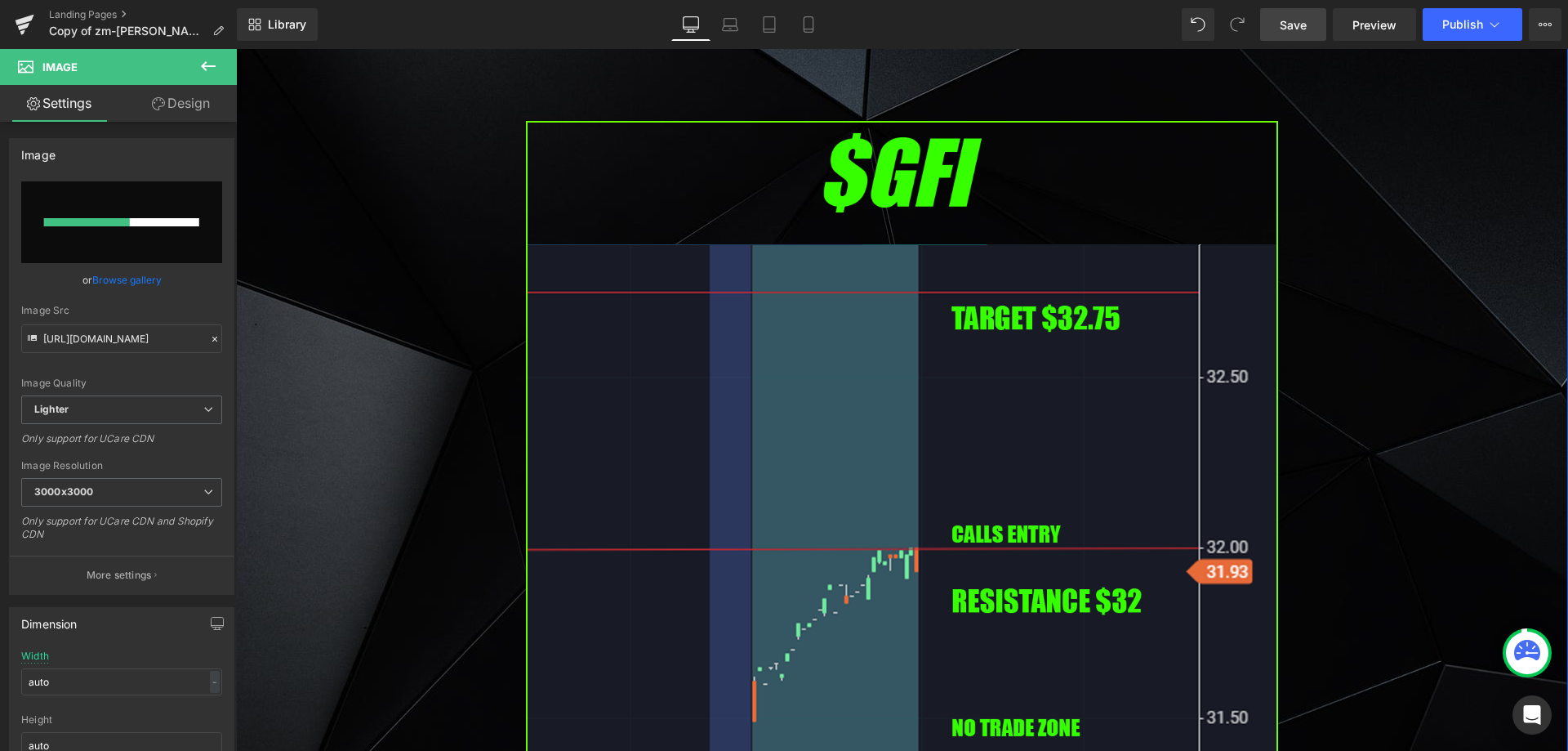
click at [424, 393] on div "Image PREMARKET SUMMARY Heading Row [DATE] $NIO NIO Inc. (NIO) Climbs 14% on St…" at bounding box center [901, 535] width 1332 height 9113
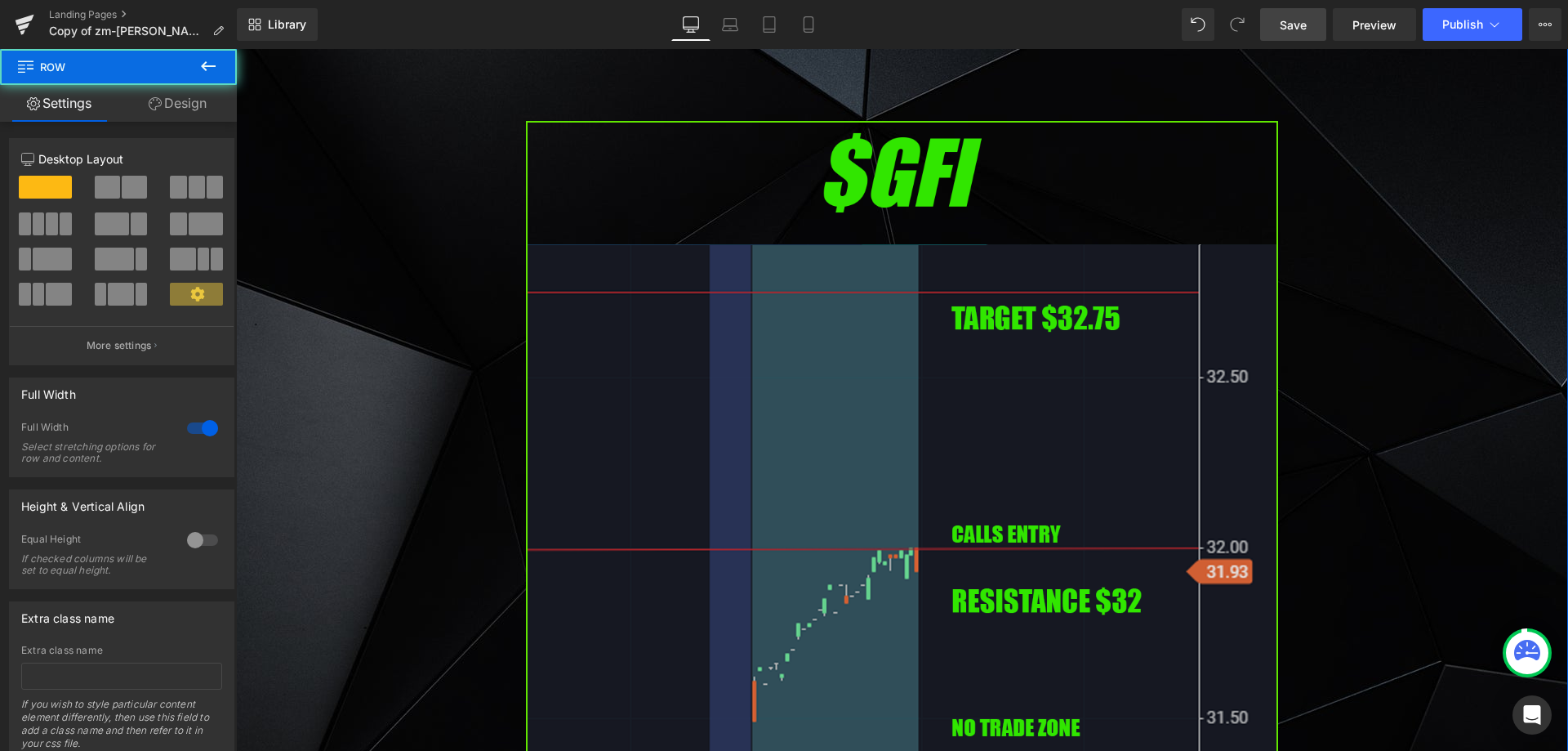
click at [601, 409] on img at bounding box center [902, 550] width 752 height 858
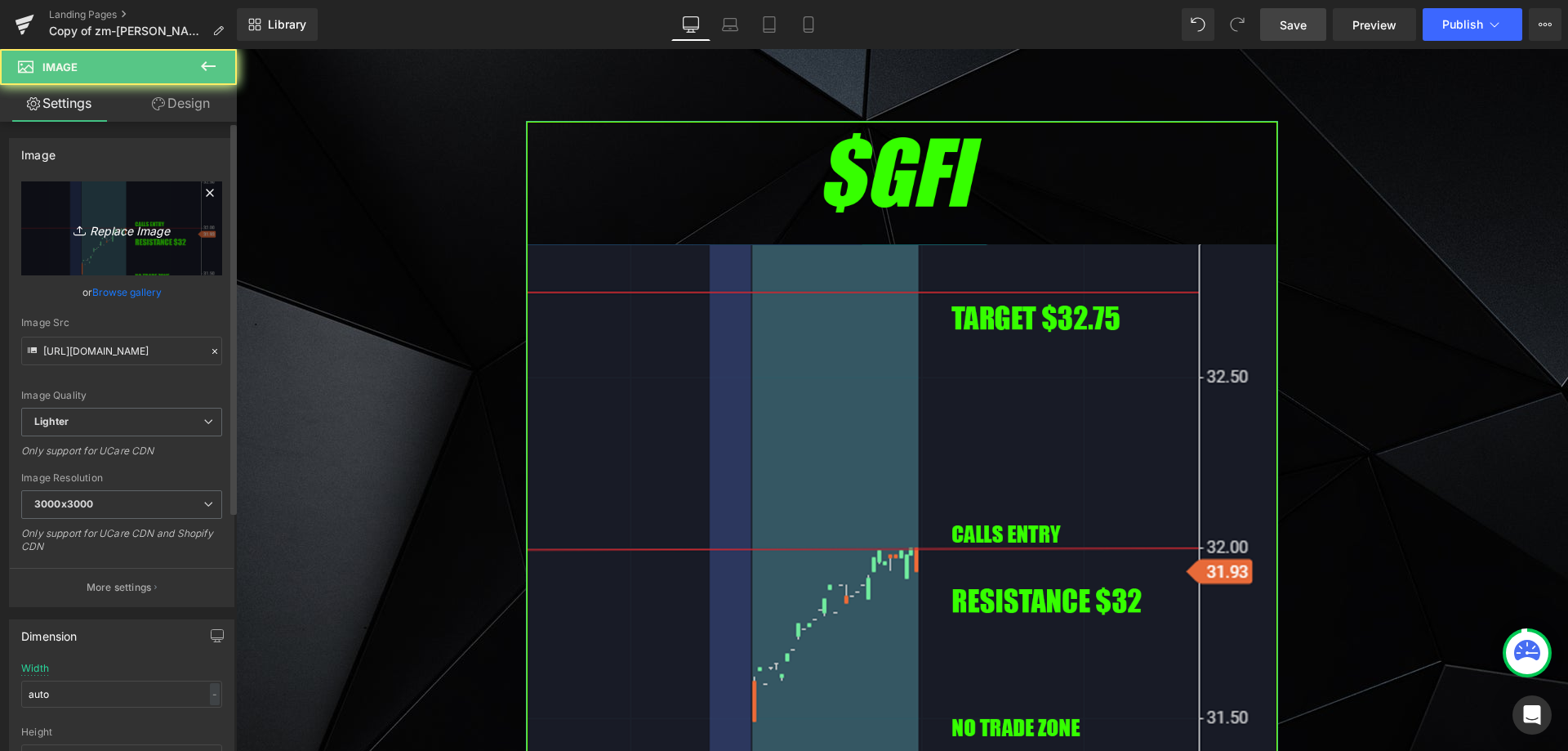
click at [95, 257] on link "Replace Image" at bounding box center [121, 228] width 201 height 94
type input "C:\fakepath\intc.png"
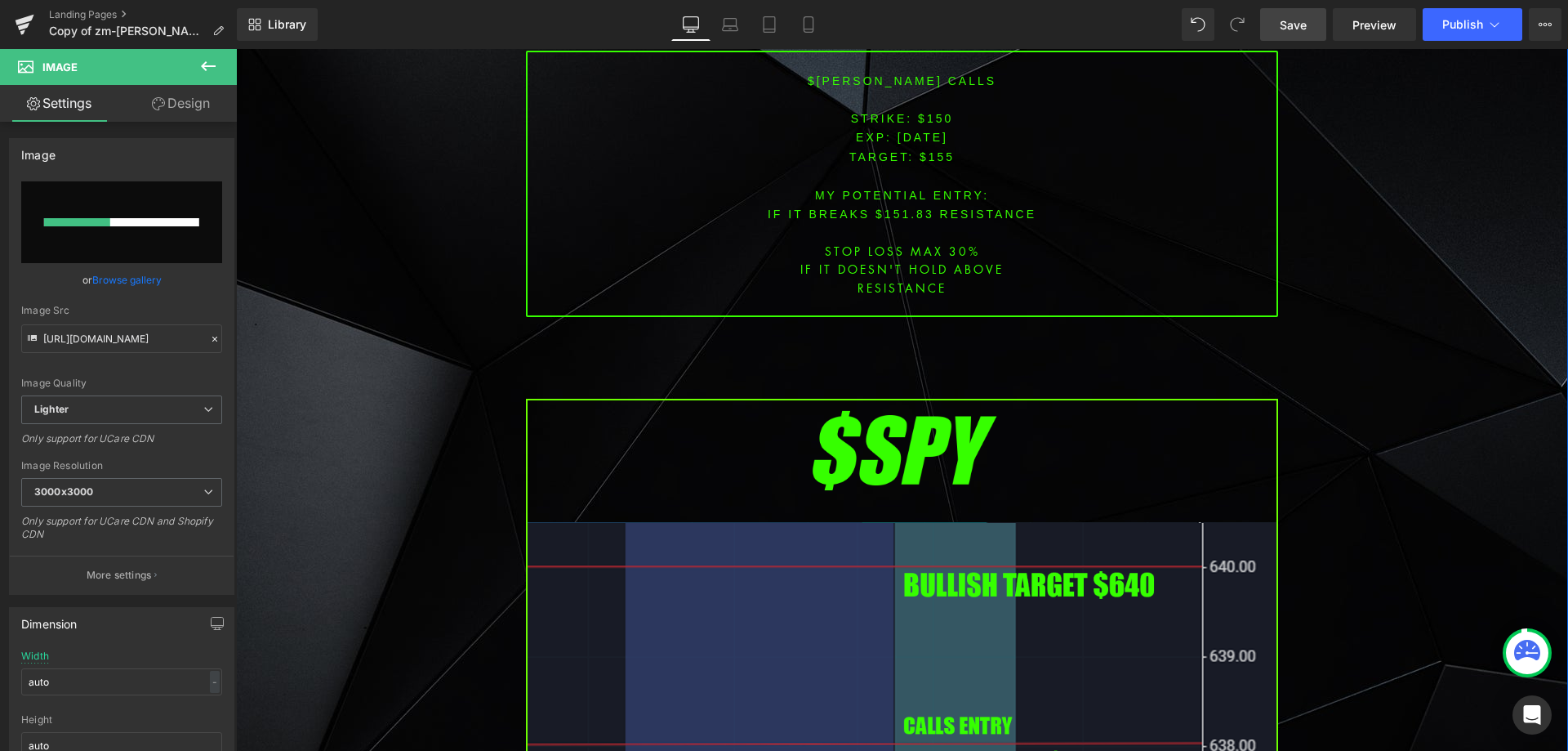
scroll to position [5257, 0]
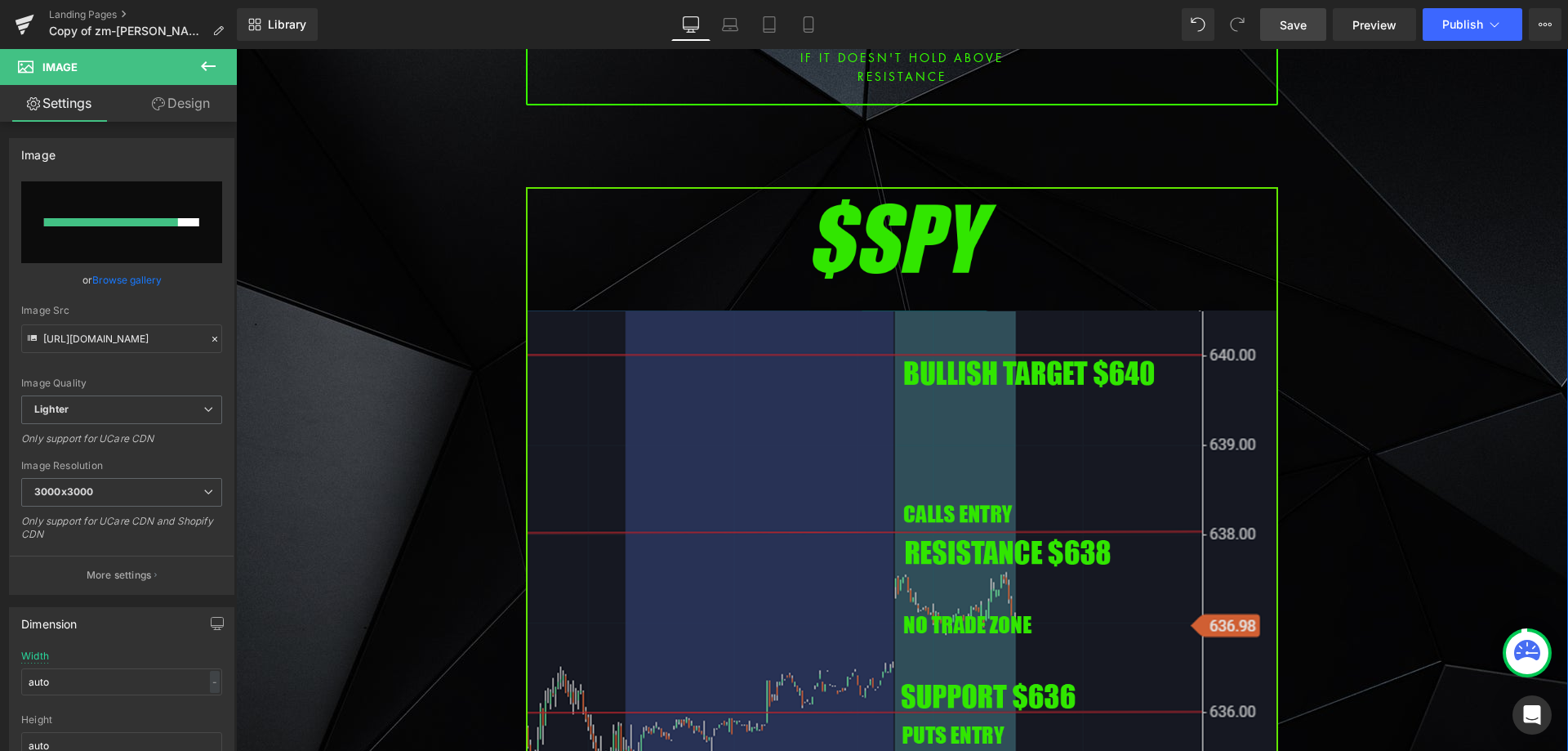
click at [683, 353] on img at bounding box center [902, 616] width 752 height 858
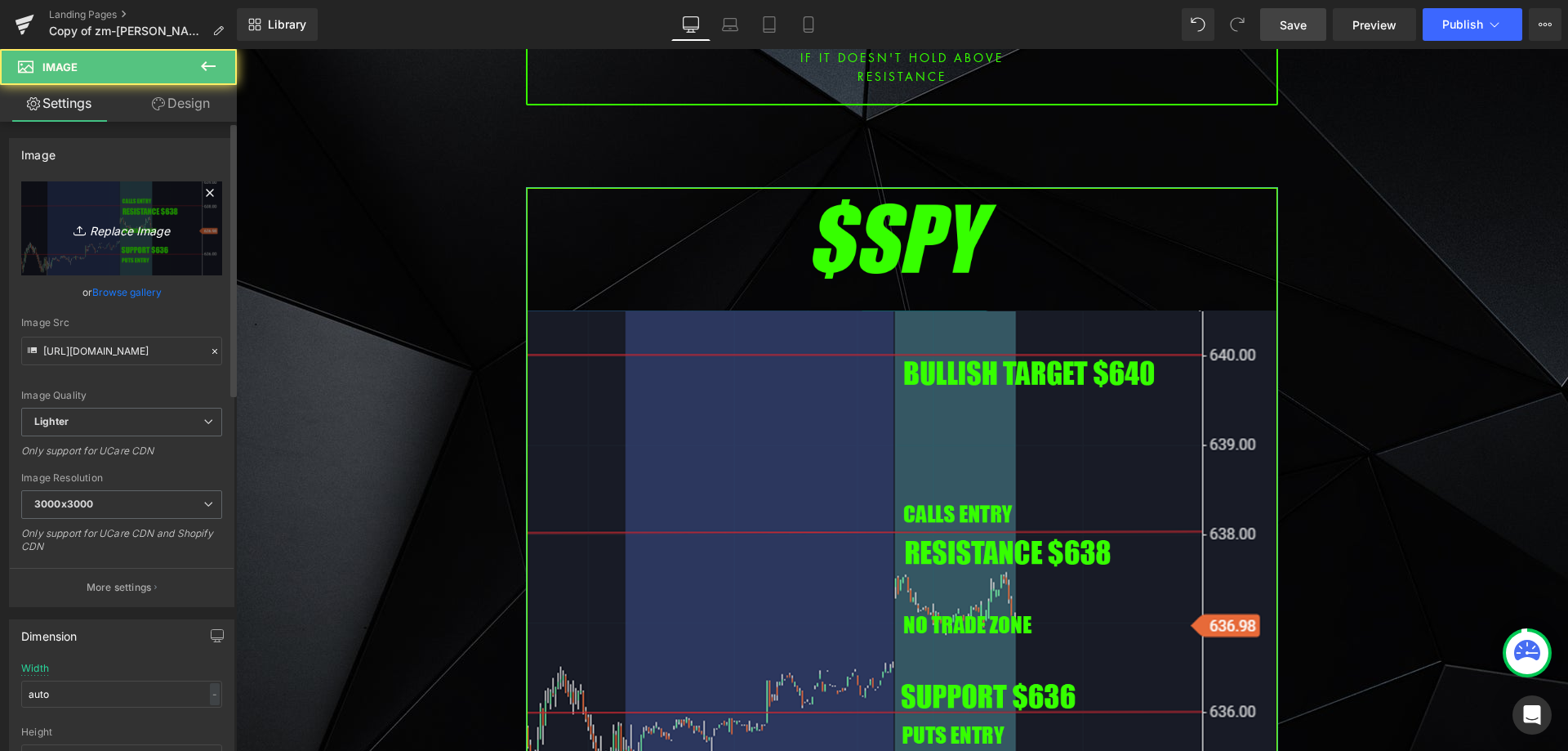
click at [125, 228] on icon "Replace Image" at bounding box center [121, 227] width 131 height 20
type input "C:\fakepath\SPY.png"
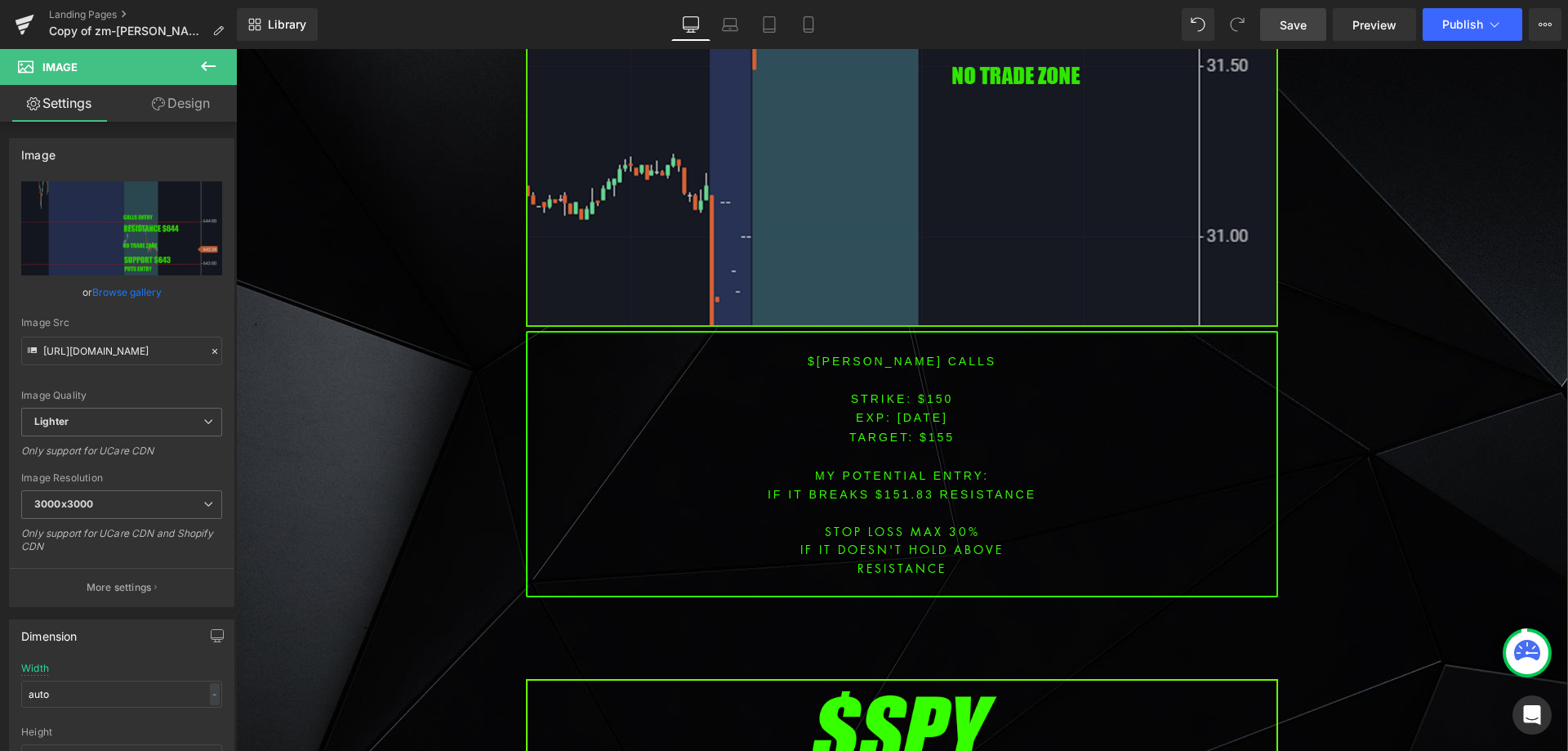
scroll to position [4603, 0]
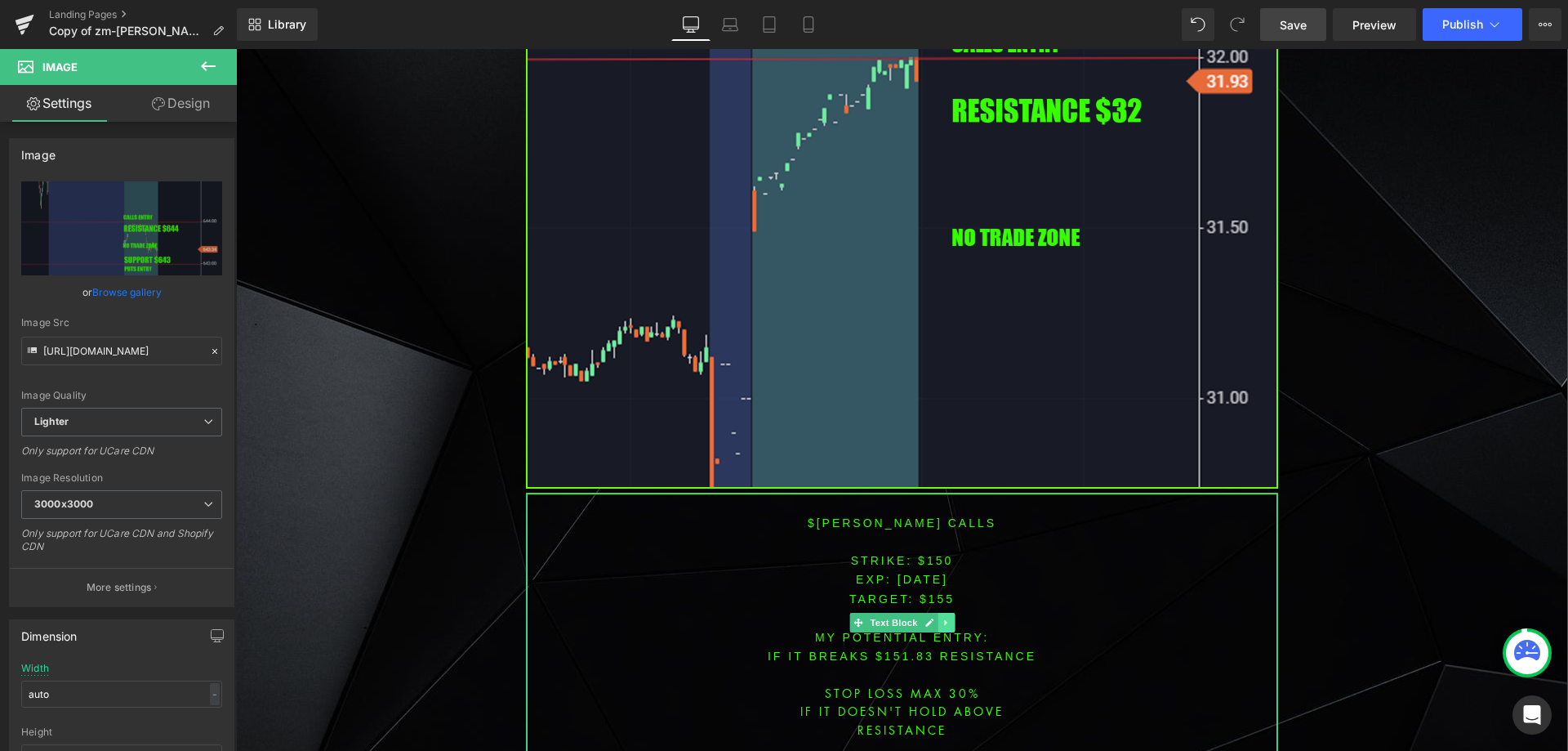
click at [942, 619] on icon at bounding box center [945, 623] width 9 height 10
click at [933, 619] on icon at bounding box center [937, 622] width 9 height 9
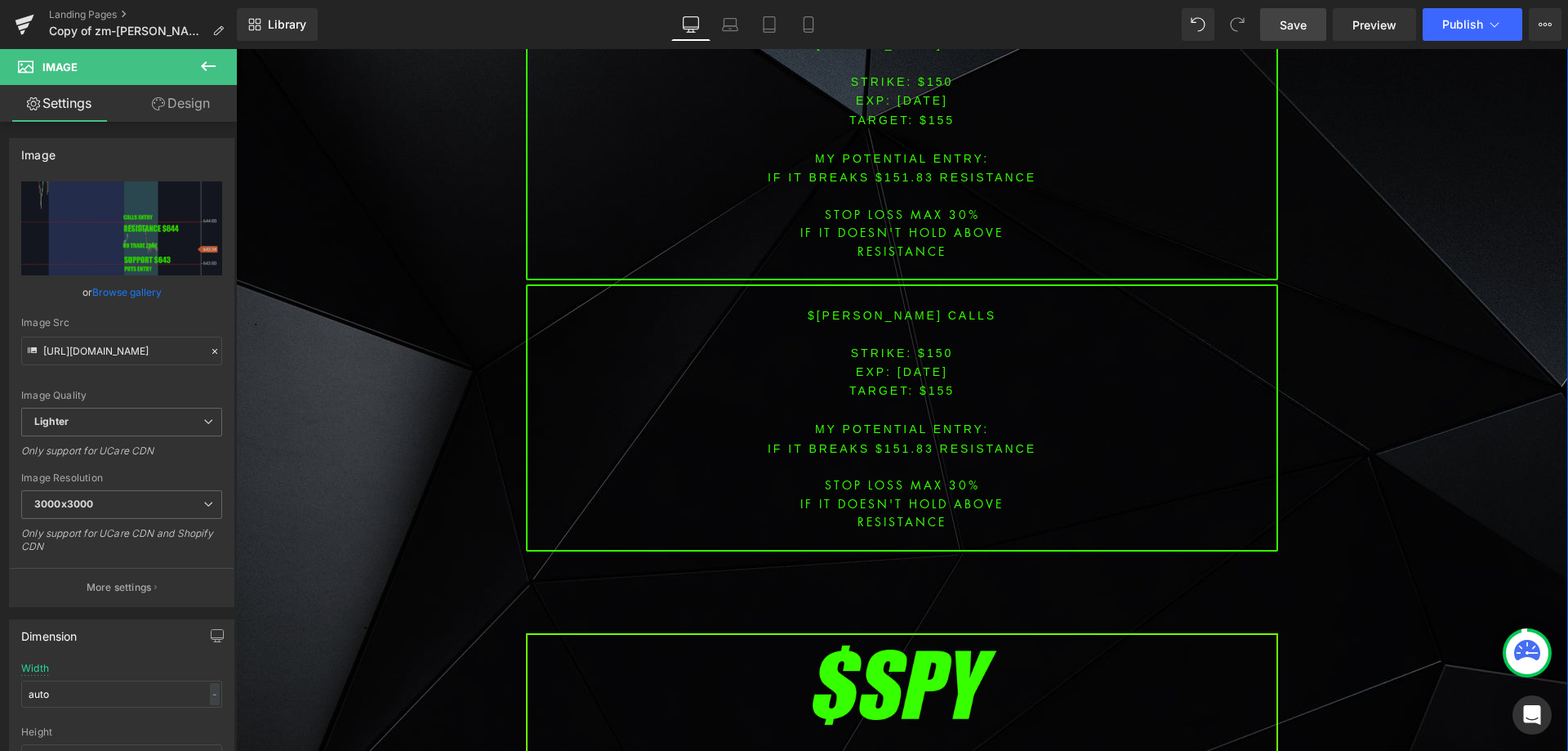
scroll to position [5078, 0]
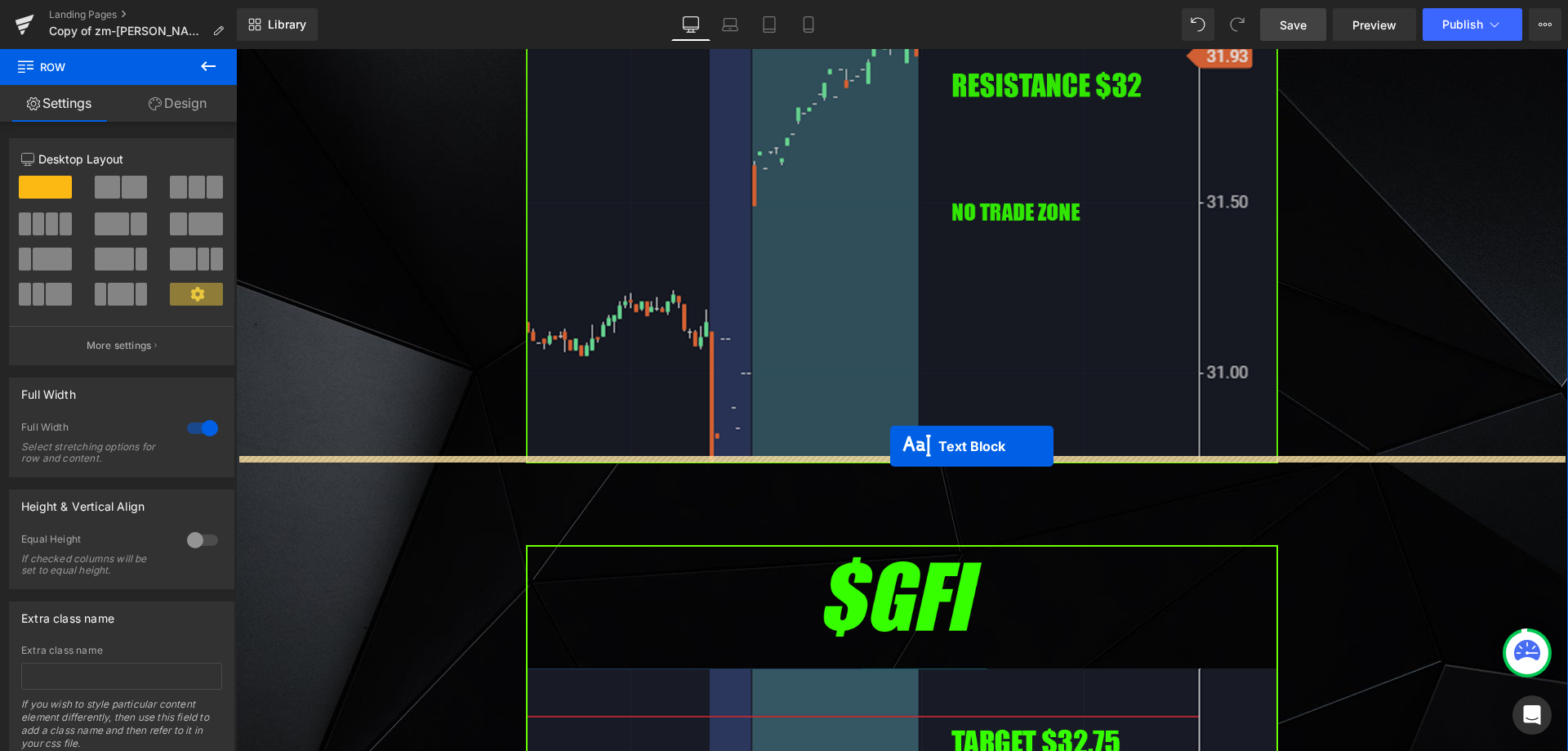
drag, startPoint x: 856, startPoint y: 408, endPoint x: 890, endPoint y: 446, distance: 51.0
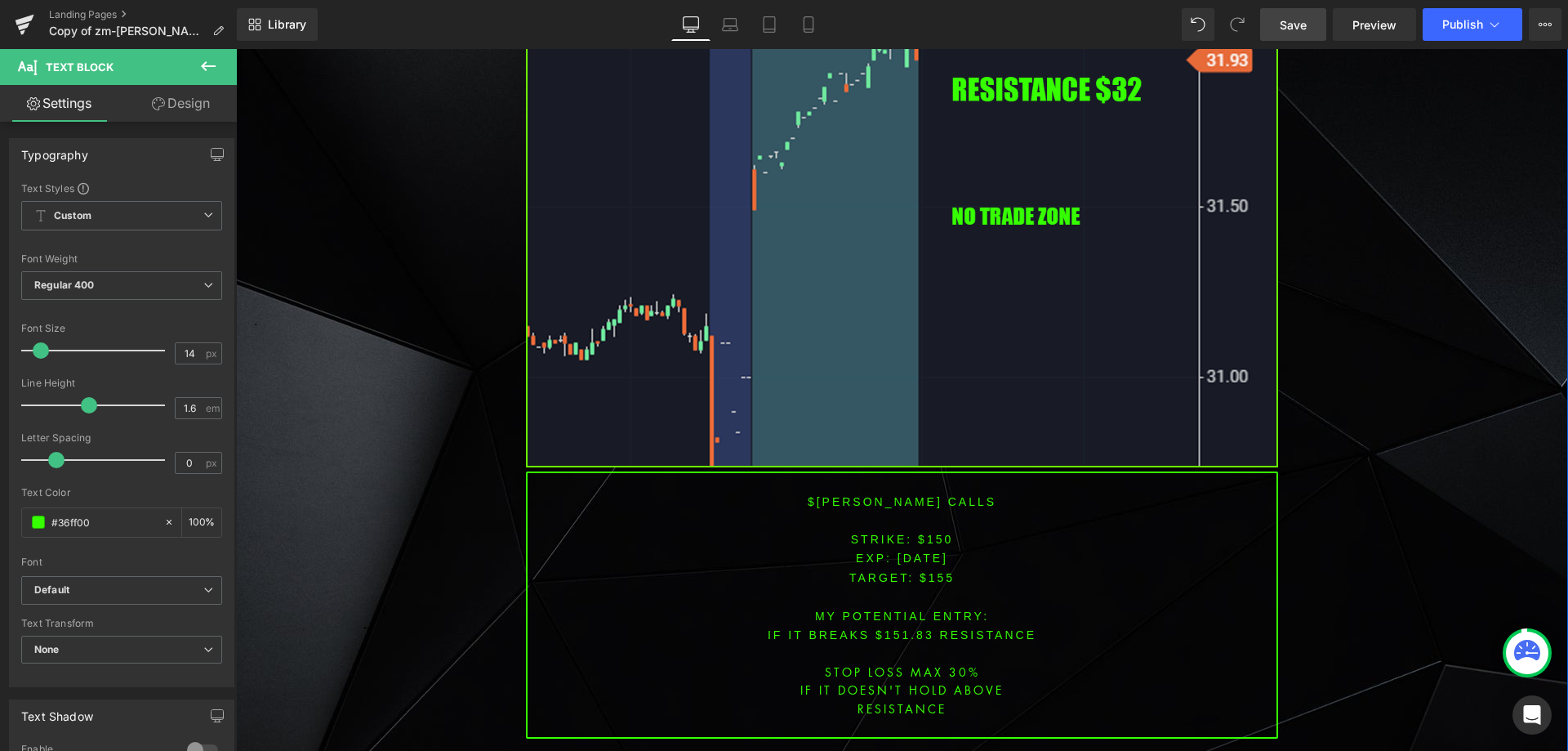
scroll to position [3689, 0]
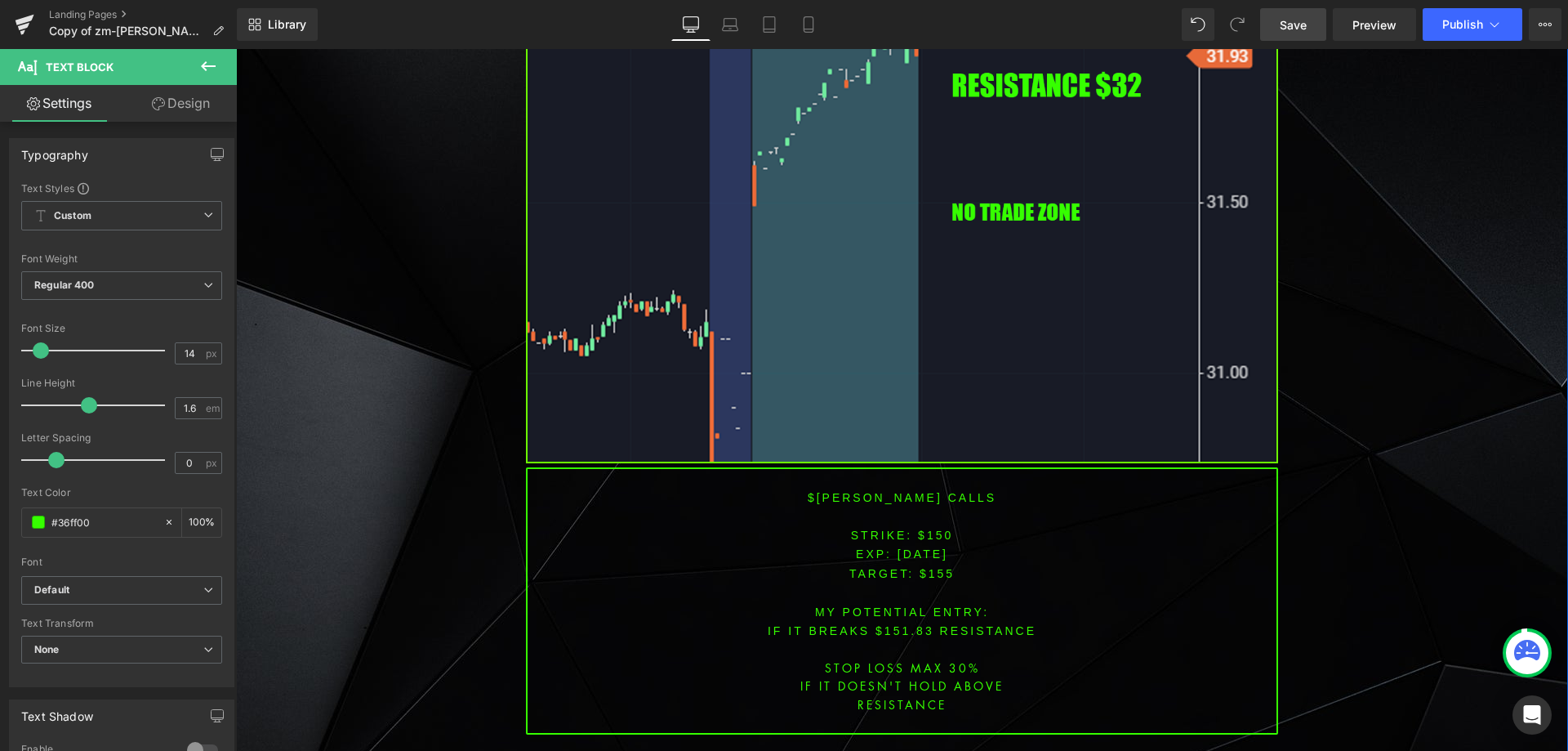
drag, startPoint x: 1414, startPoint y: 421, endPoint x: 1109, endPoint y: 533, distance: 324.9
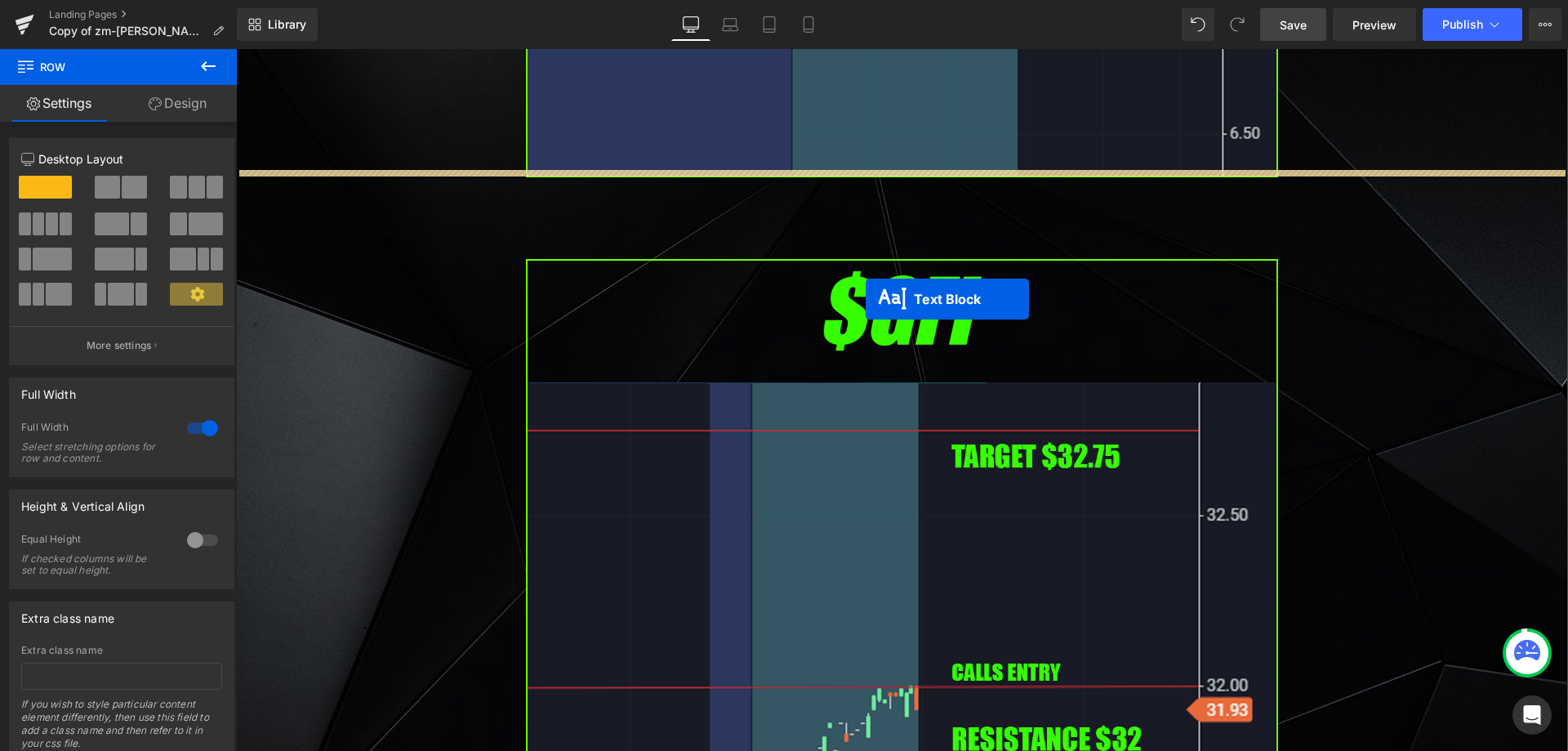
drag, startPoint x: 855, startPoint y: 591, endPoint x: 852, endPoint y: 216, distance: 375.0
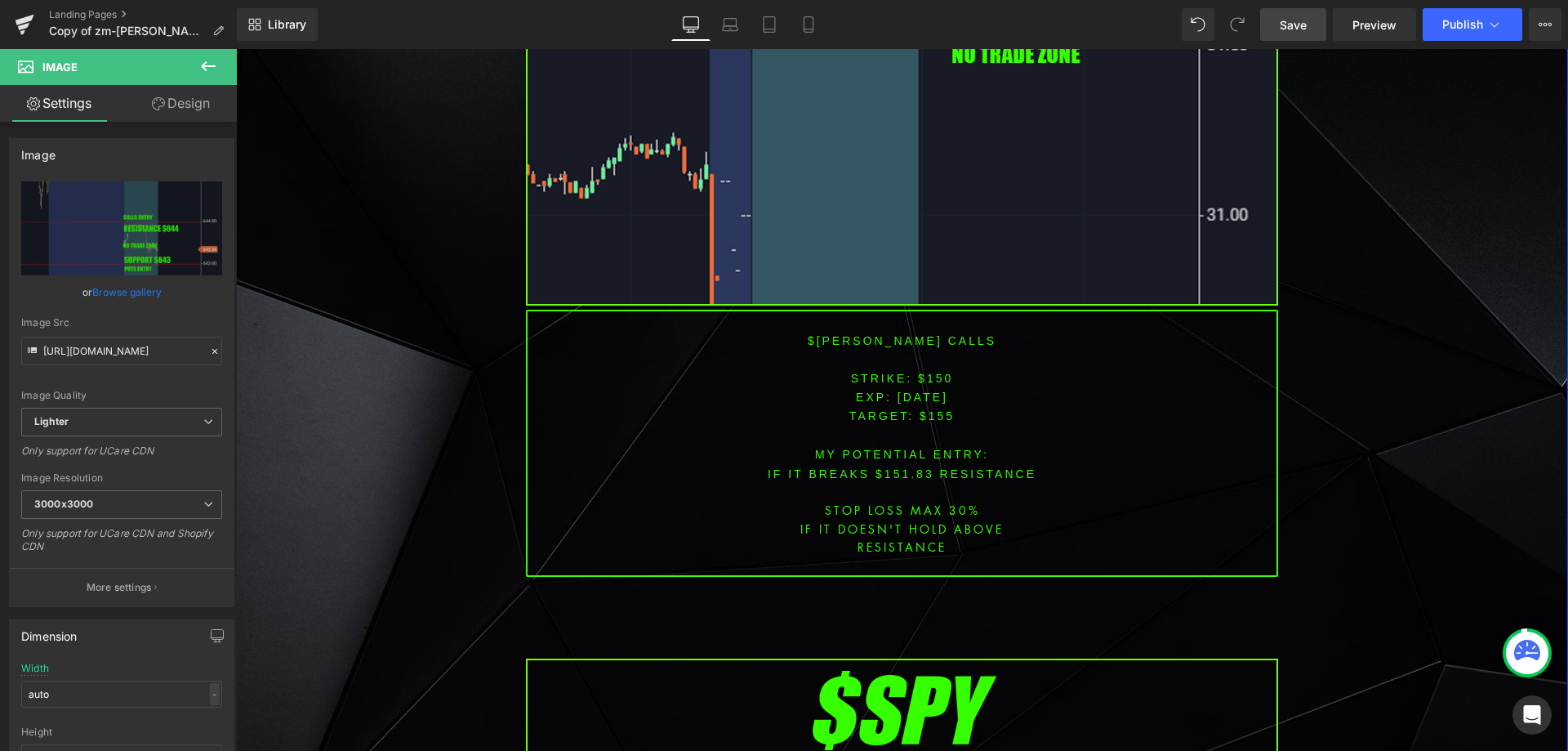
scroll to position [5160, 0]
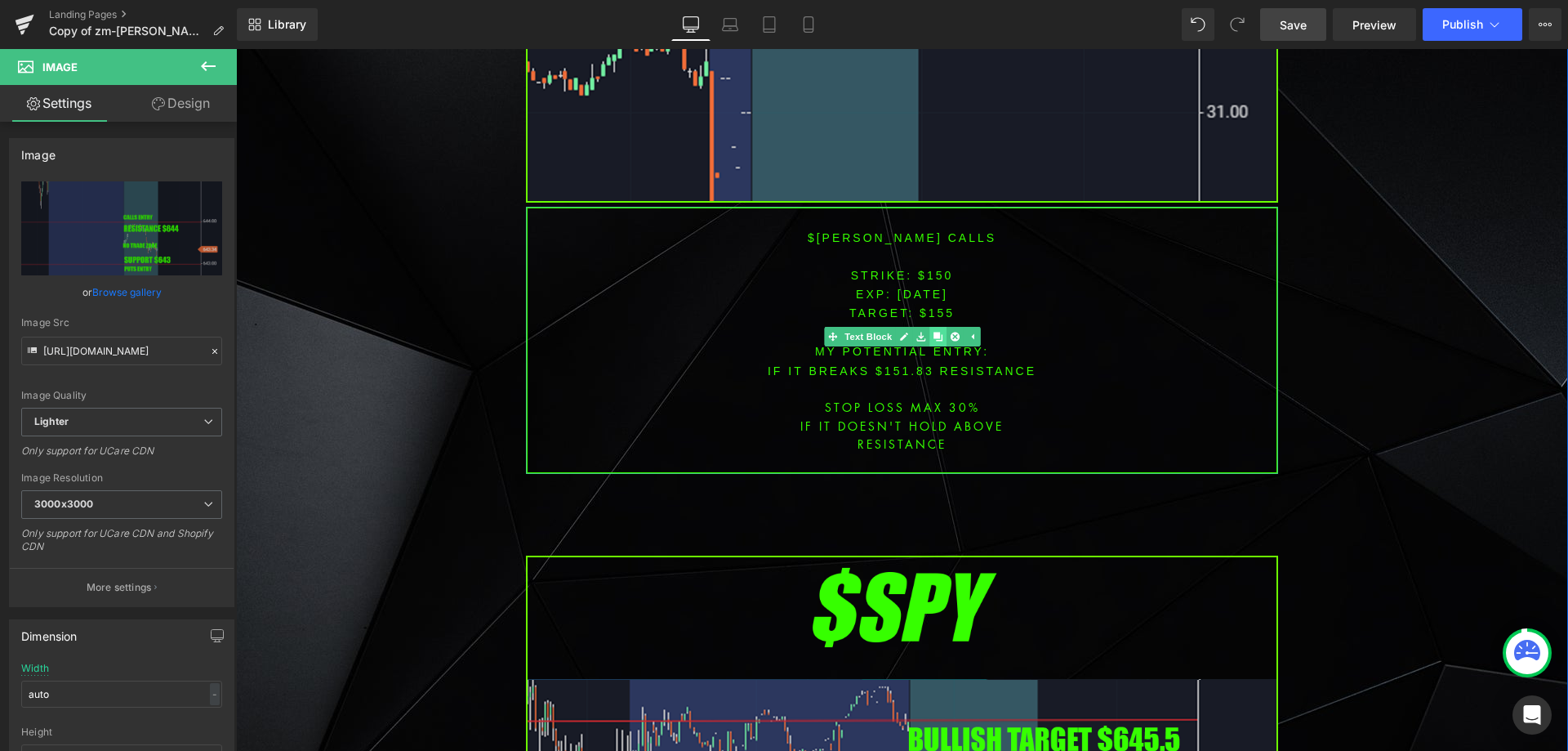
click at [933, 332] on icon at bounding box center [937, 336] width 9 height 10
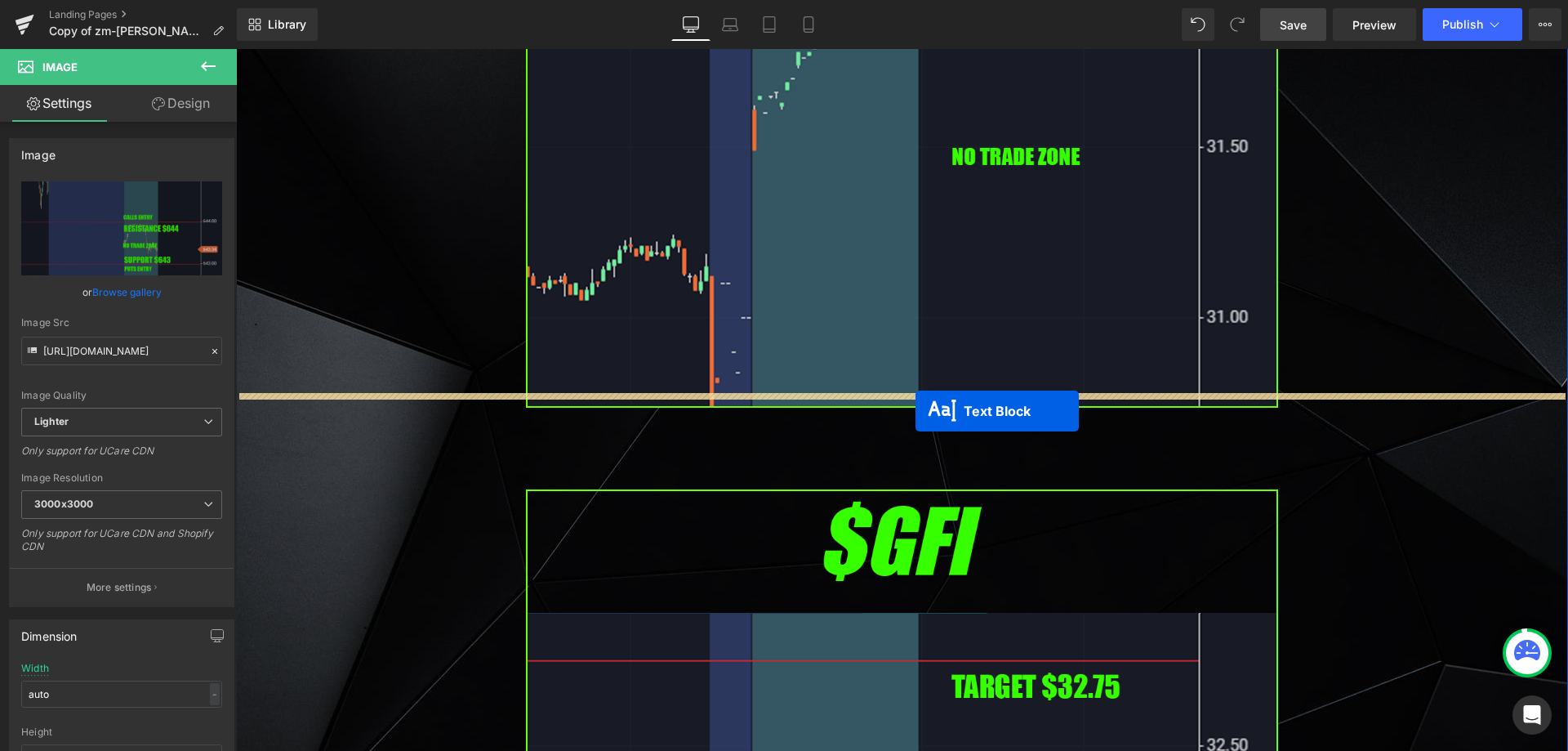
drag, startPoint x: 851, startPoint y: 587, endPoint x: 916, endPoint y: 411, distance: 187.6
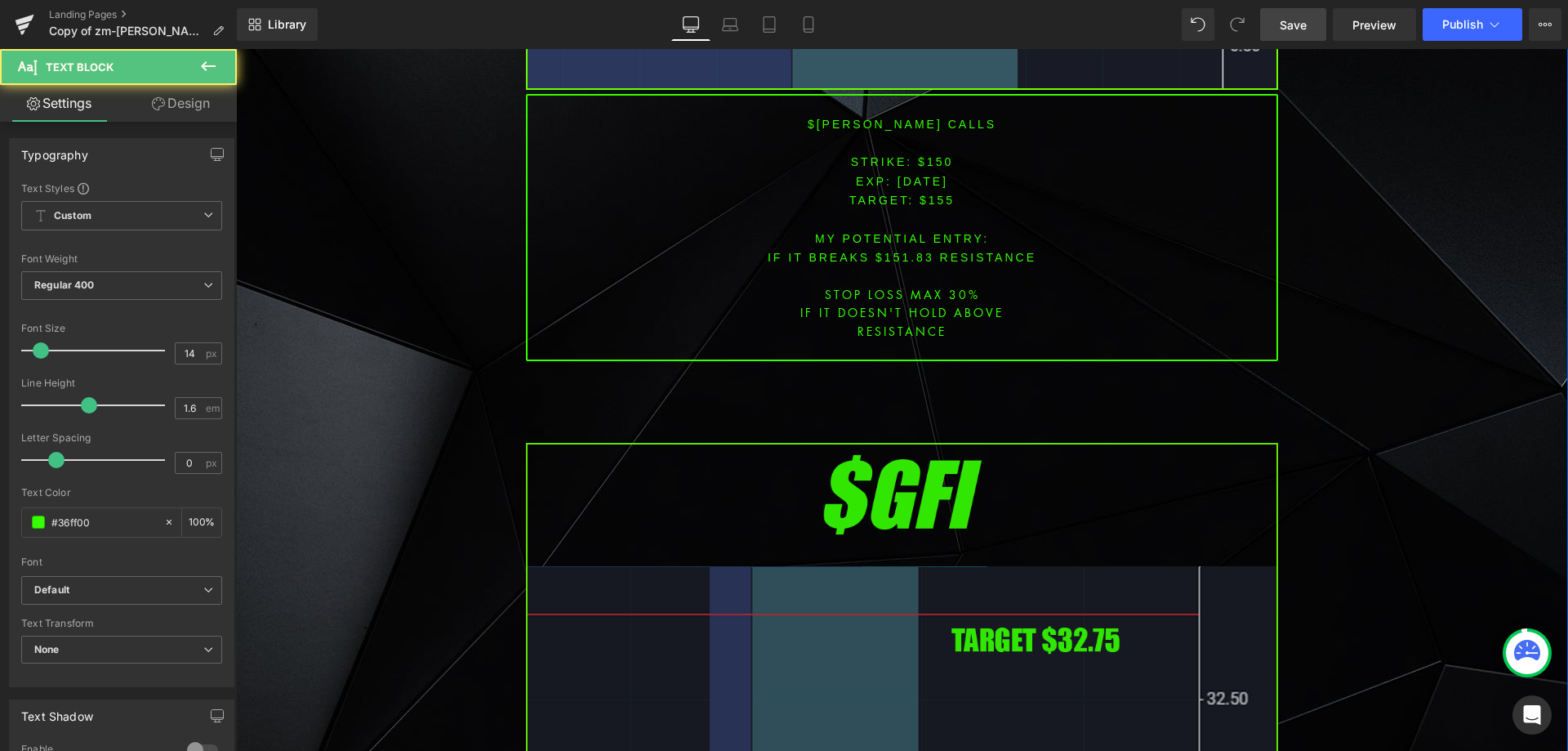
scroll to position [3526, 0]
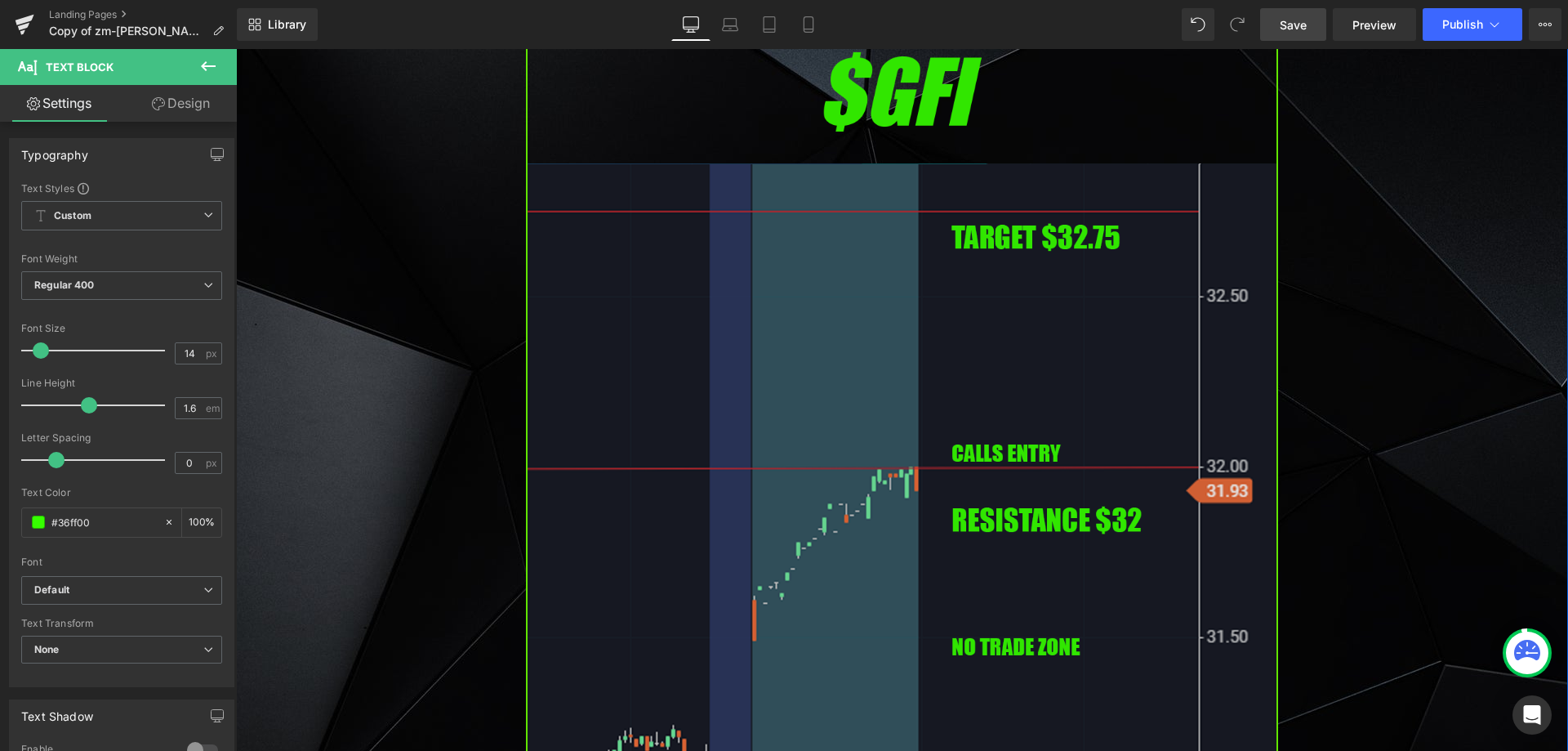
click at [831, 492] on img at bounding box center [902, 469] width 752 height 858
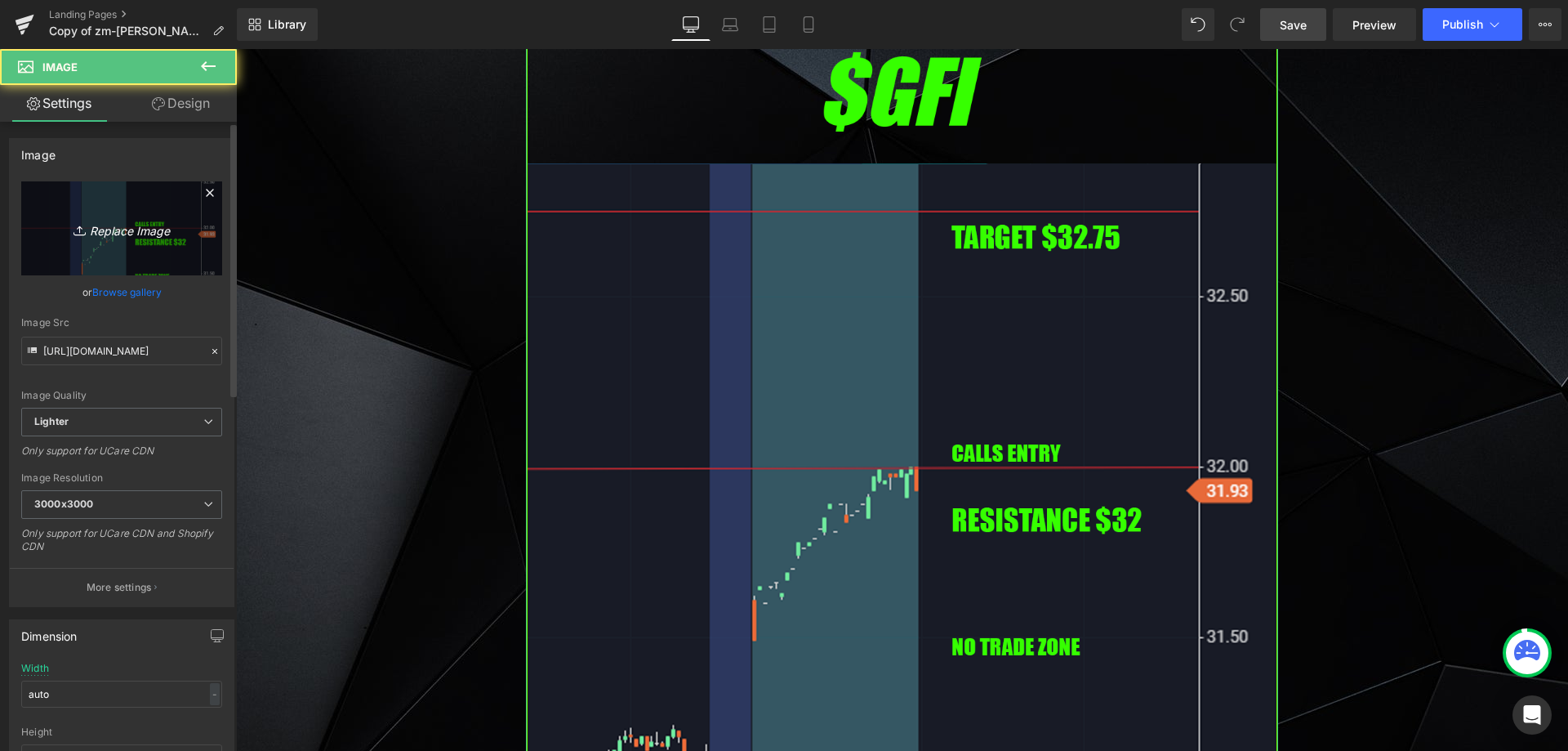
click at [117, 226] on icon "Replace Image" at bounding box center [121, 227] width 131 height 20
type input "C:\fakepath\intc.png"
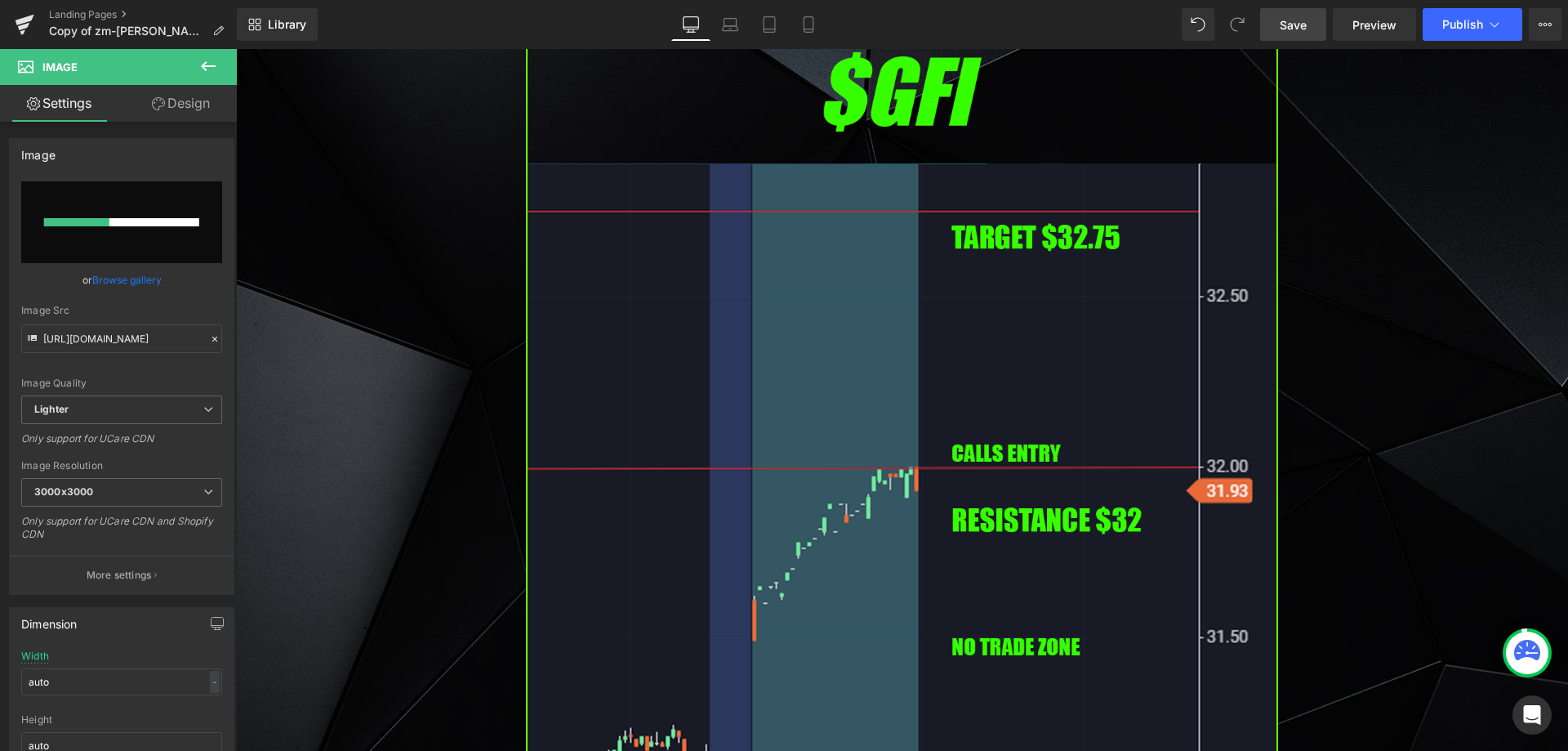
click at [1278, 31] on link "Save" at bounding box center [1293, 25] width 66 height 32
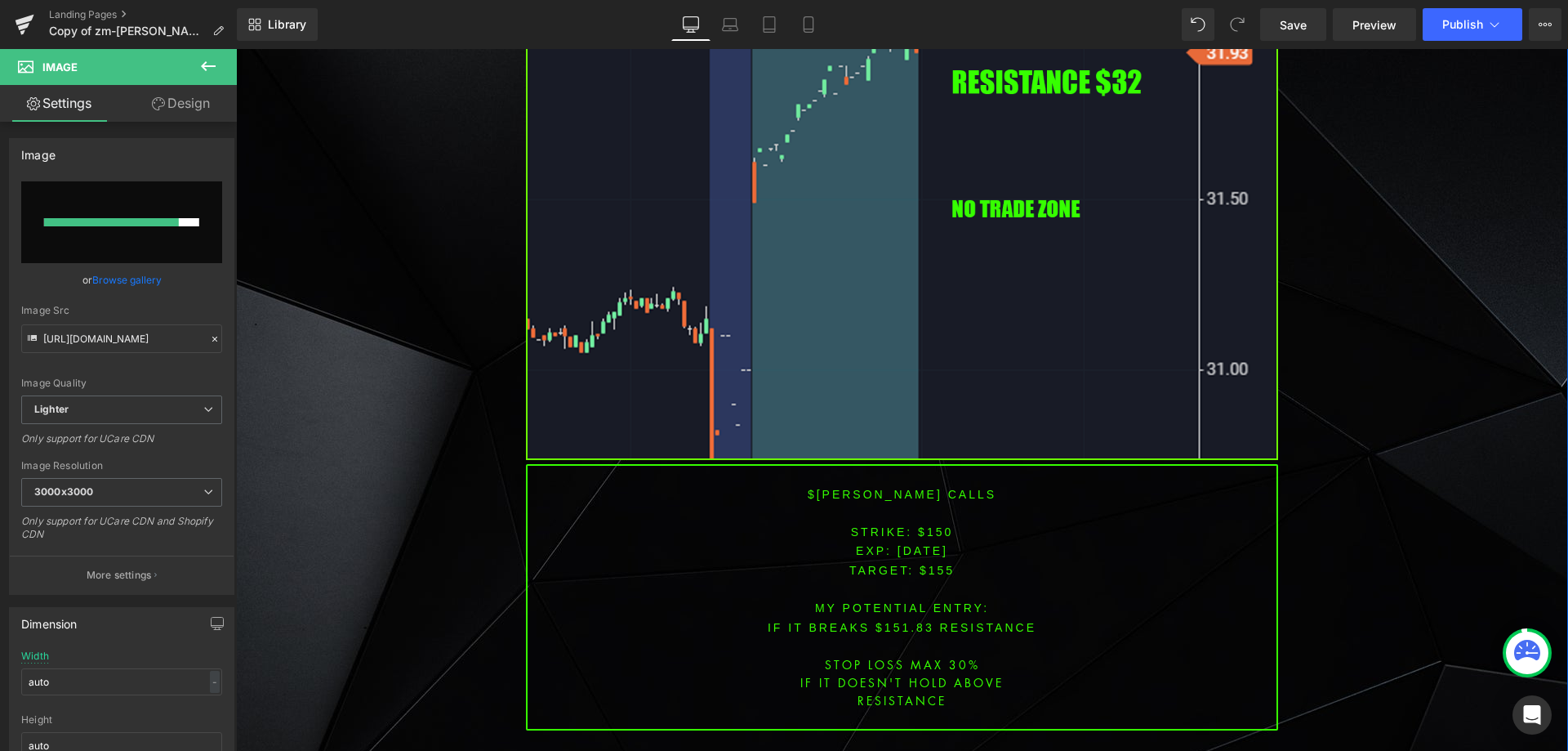
scroll to position [3935, 0]
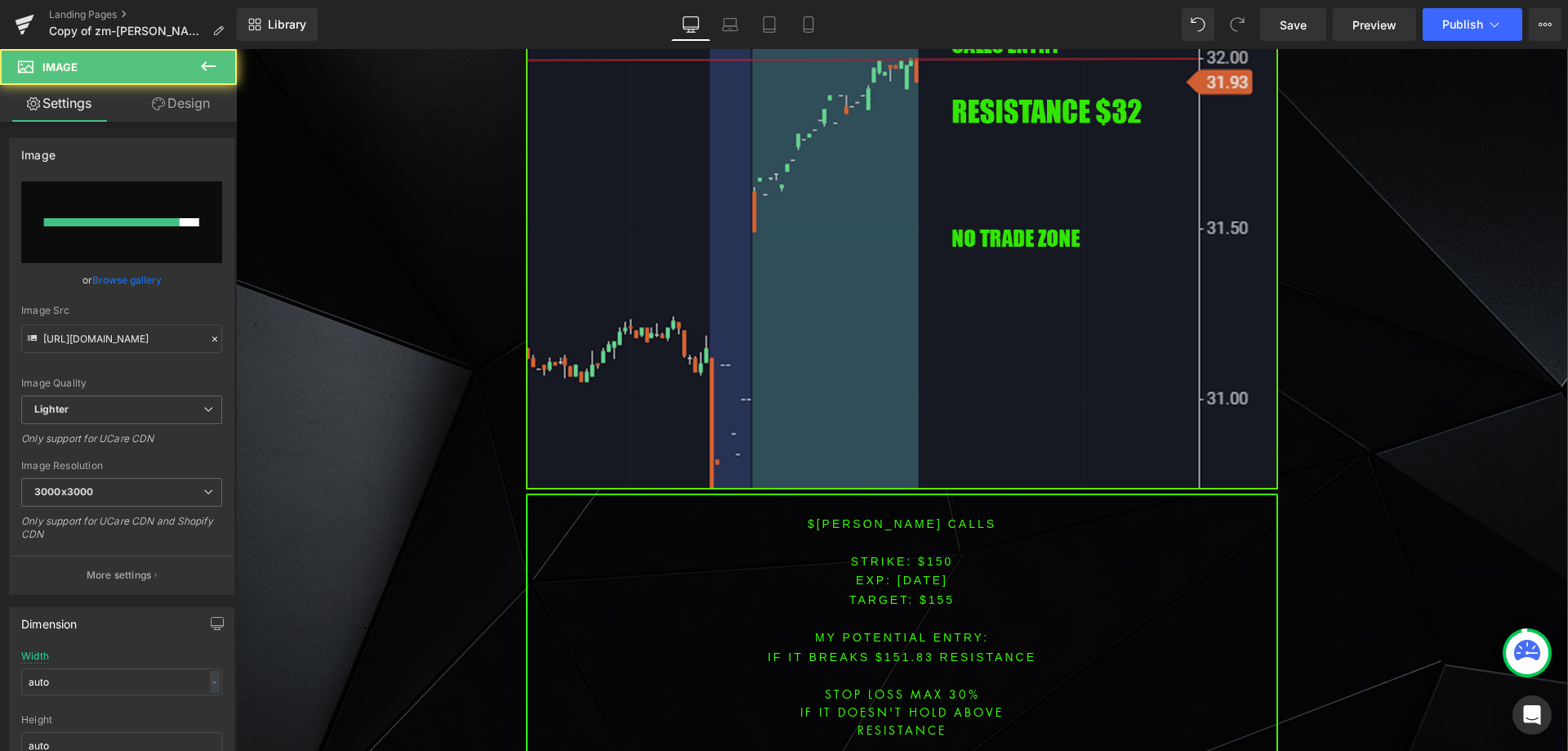
click at [685, 306] on img at bounding box center [902, 60] width 752 height 858
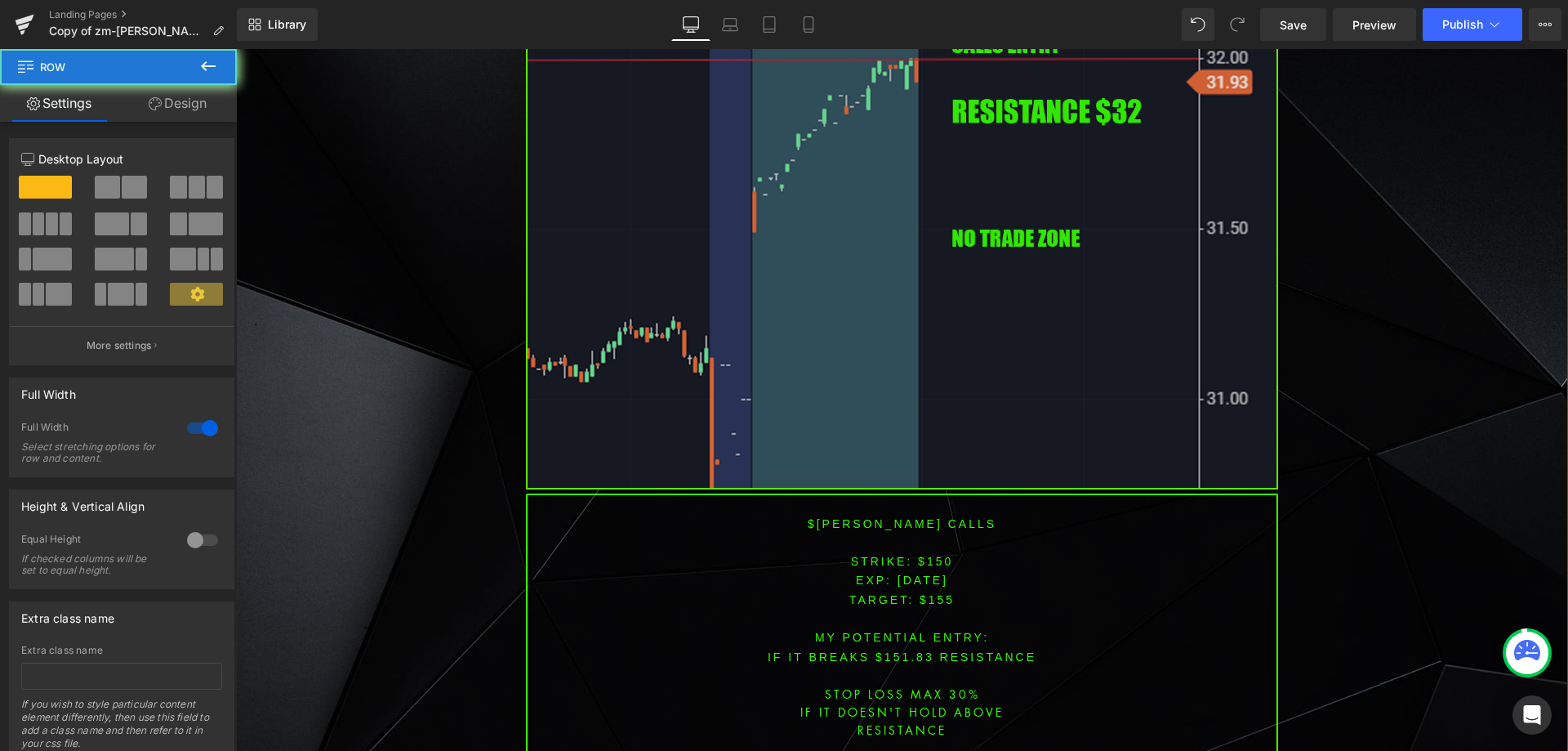
click at [651, 291] on img at bounding box center [902, 60] width 752 height 858
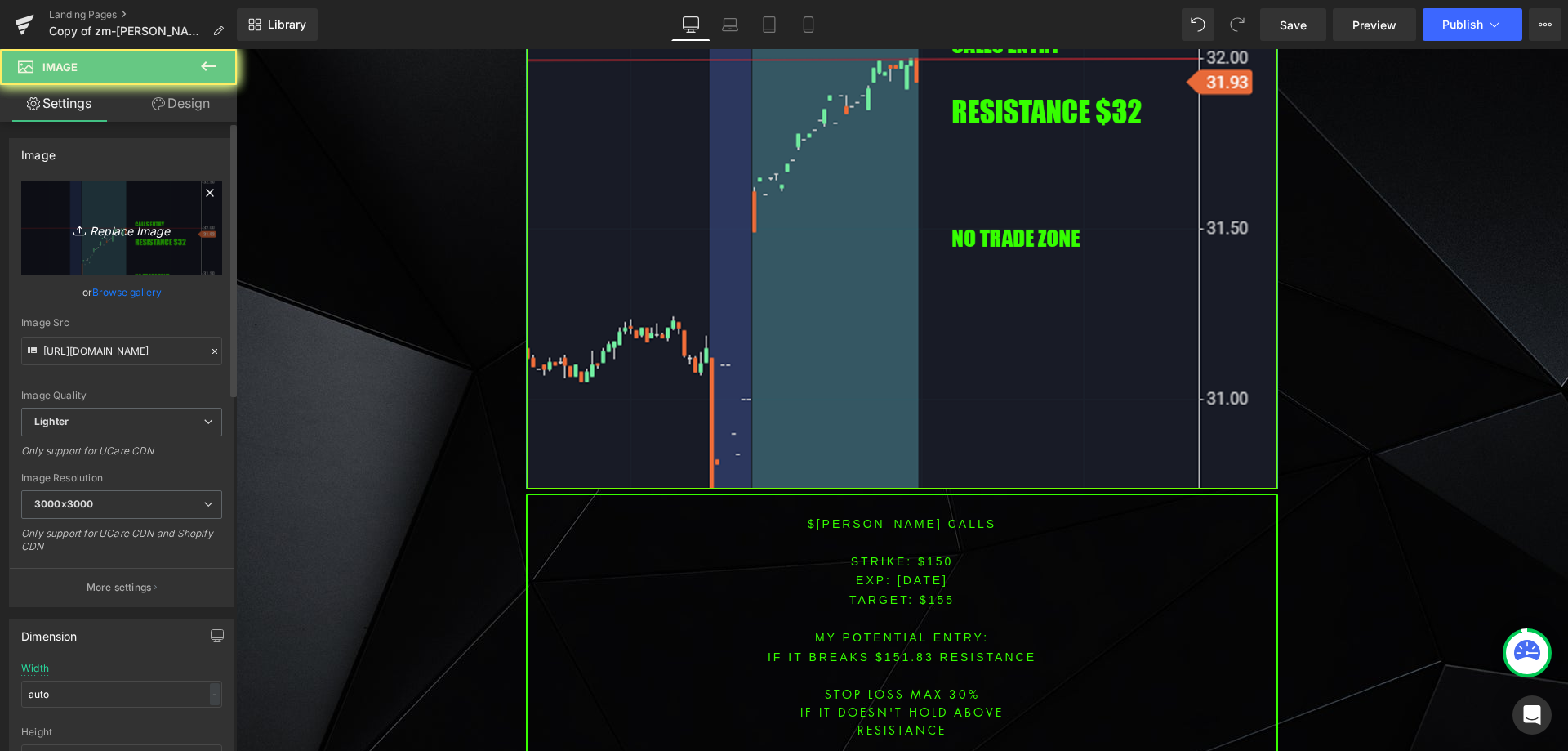
click at [155, 250] on link "Replace Image" at bounding box center [121, 228] width 201 height 94
type input "C:\fakepath\intc.png"
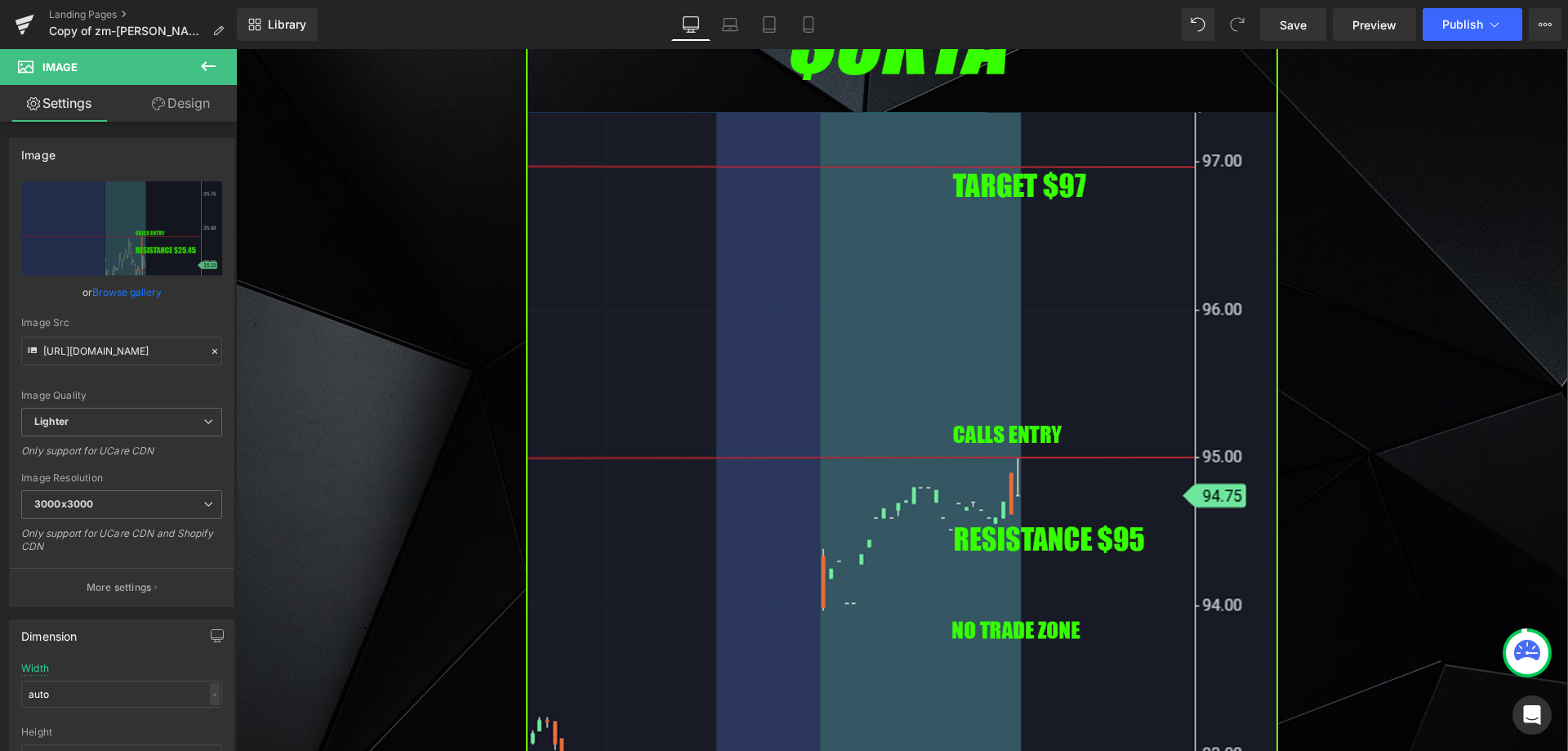
scroll to position [666, 0]
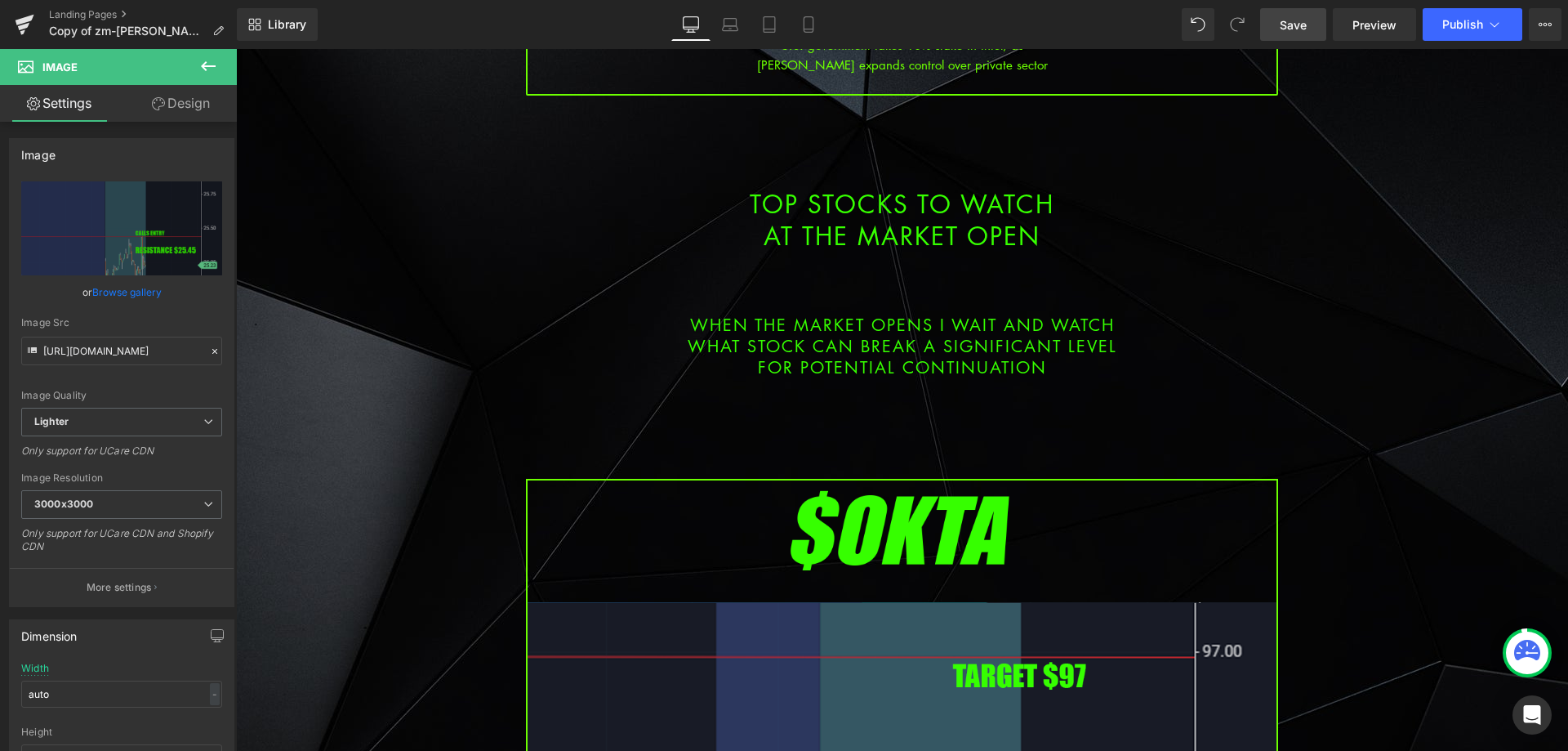
click at [1296, 10] on link "Save" at bounding box center [1293, 25] width 66 height 32
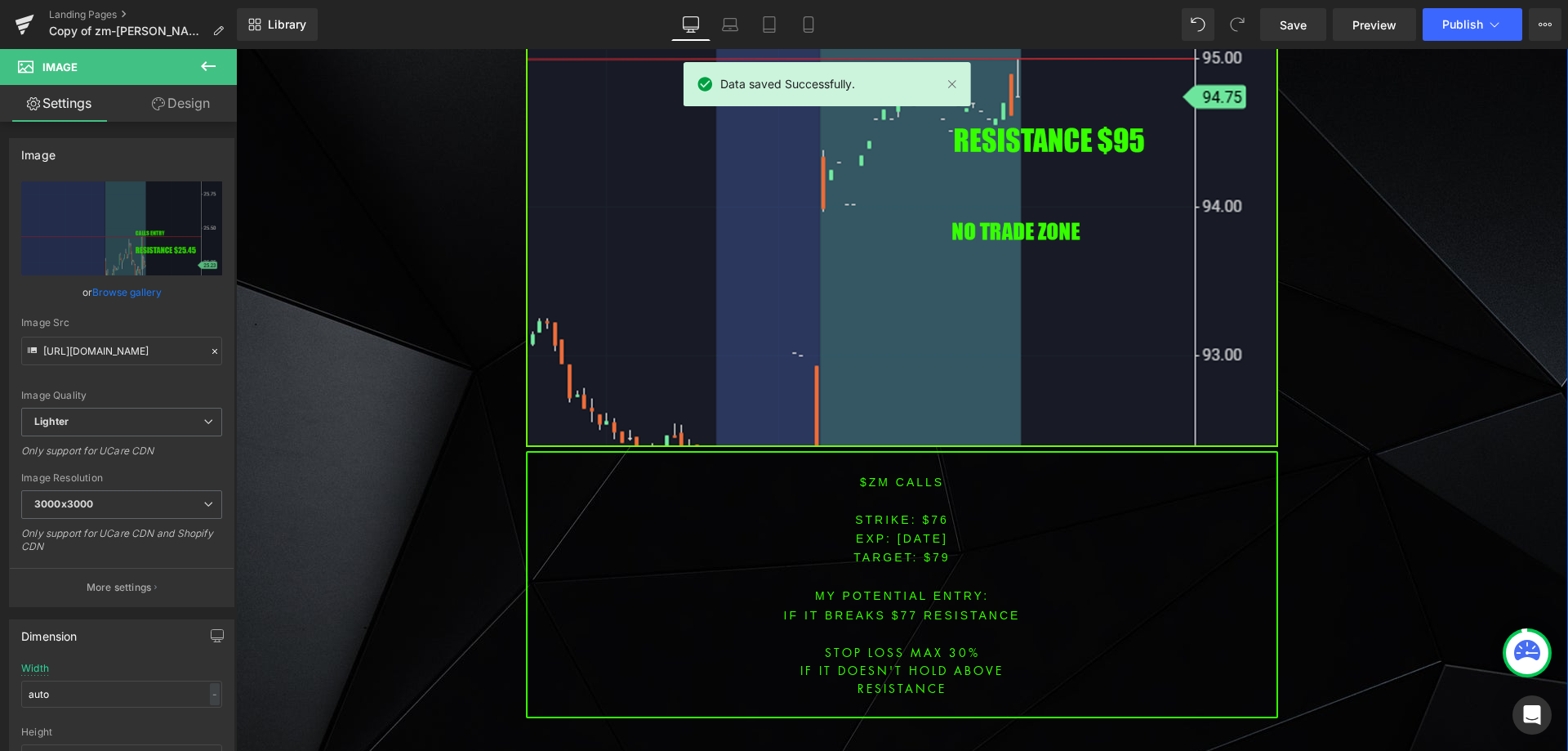
scroll to position [1646, 0]
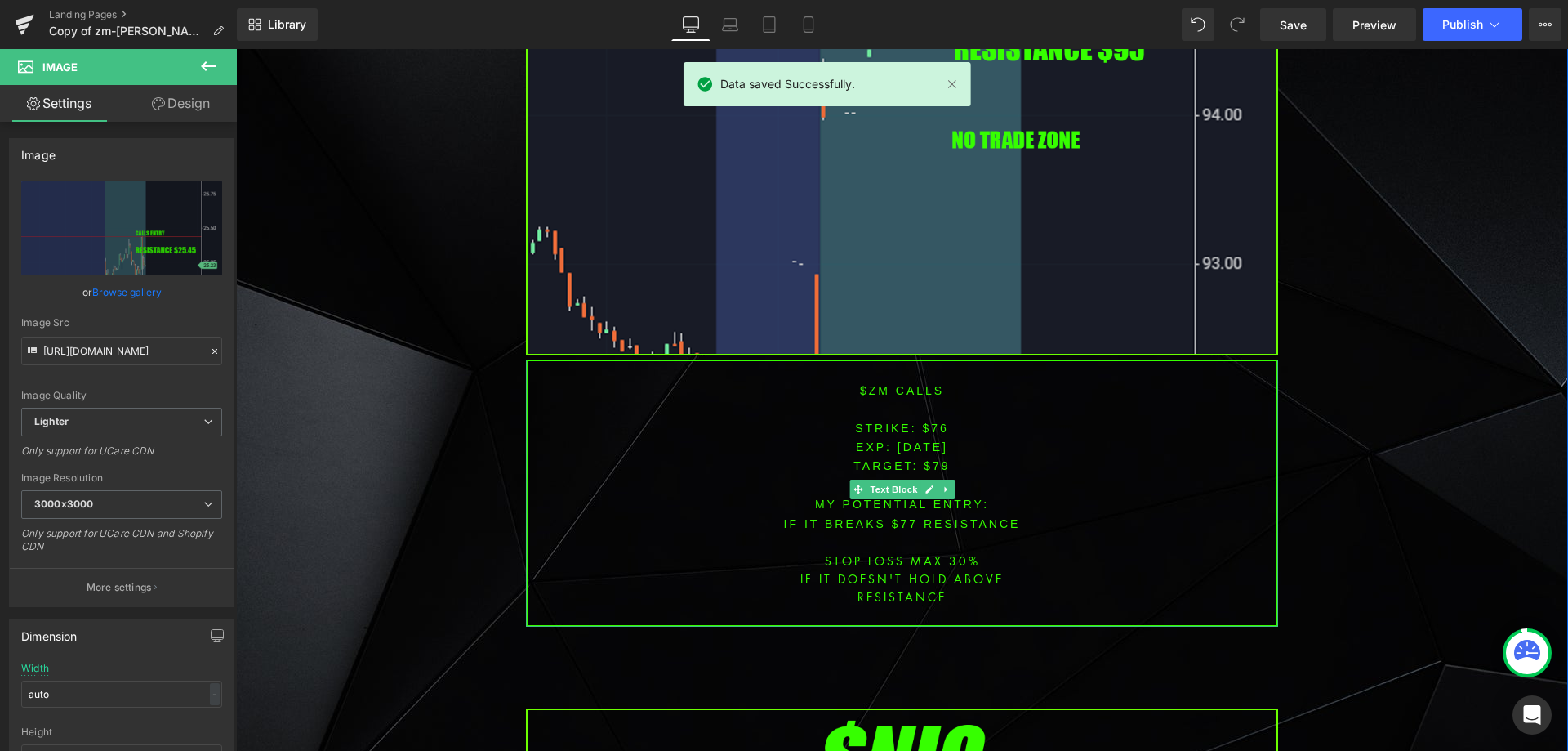
click at [872, 386] on font "$ZM CALLS" at bounding box center [902, 391] width 84 height 13
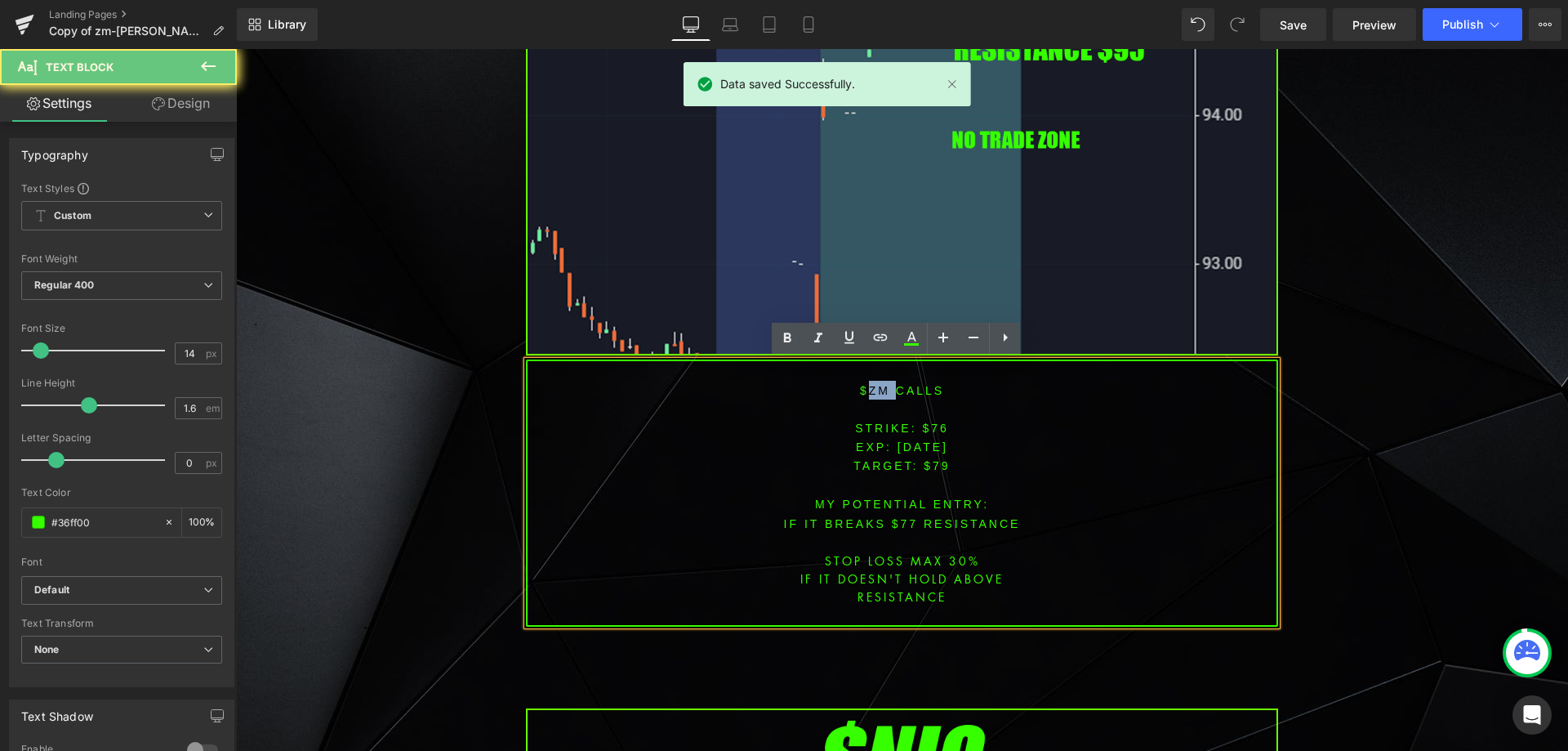
click at [872, 387] on font "$ZM CALLS" at bounding box center [902, 391] width 84 height 13
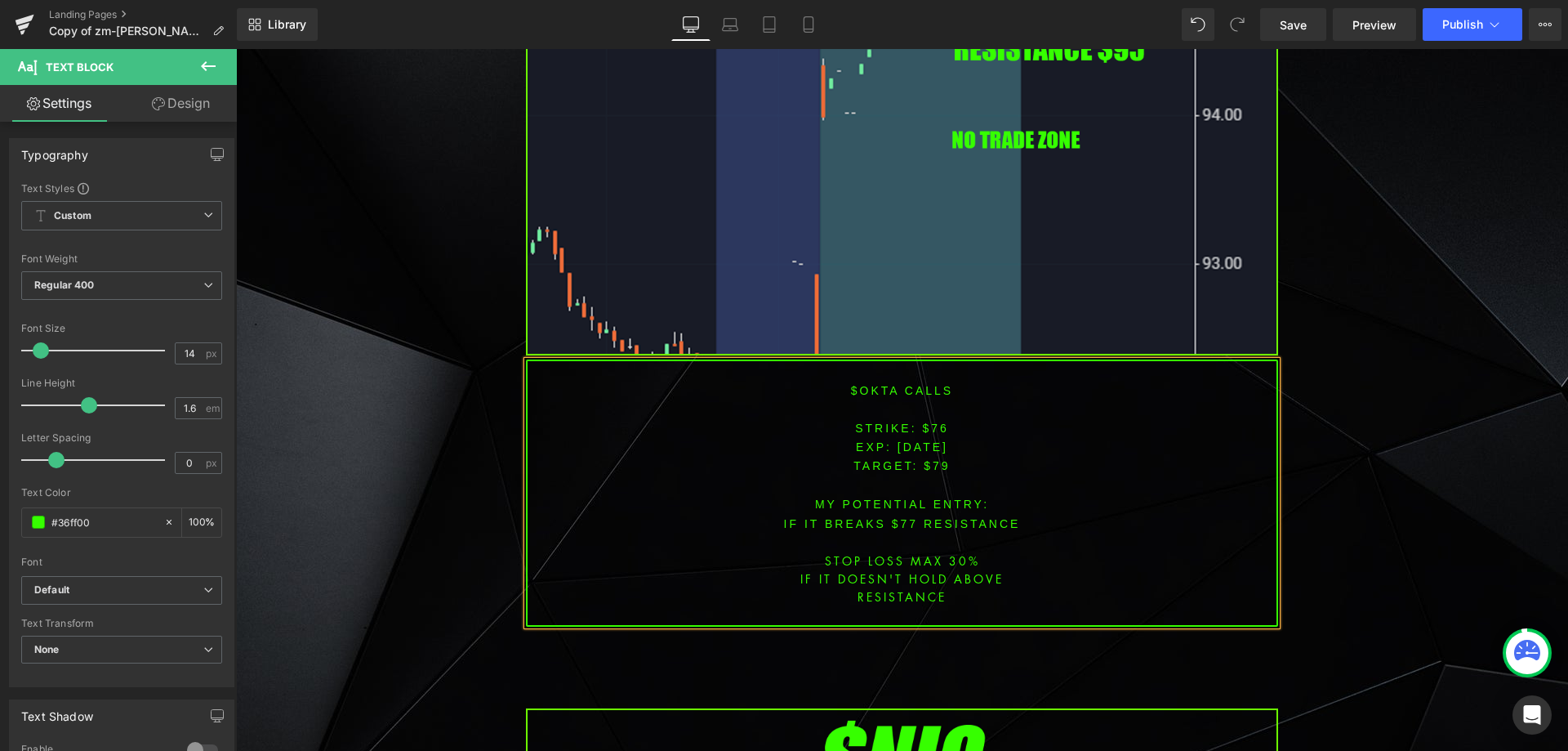
click at [1035, 478] on p at bounding box center [901, 485] width 749 height 19
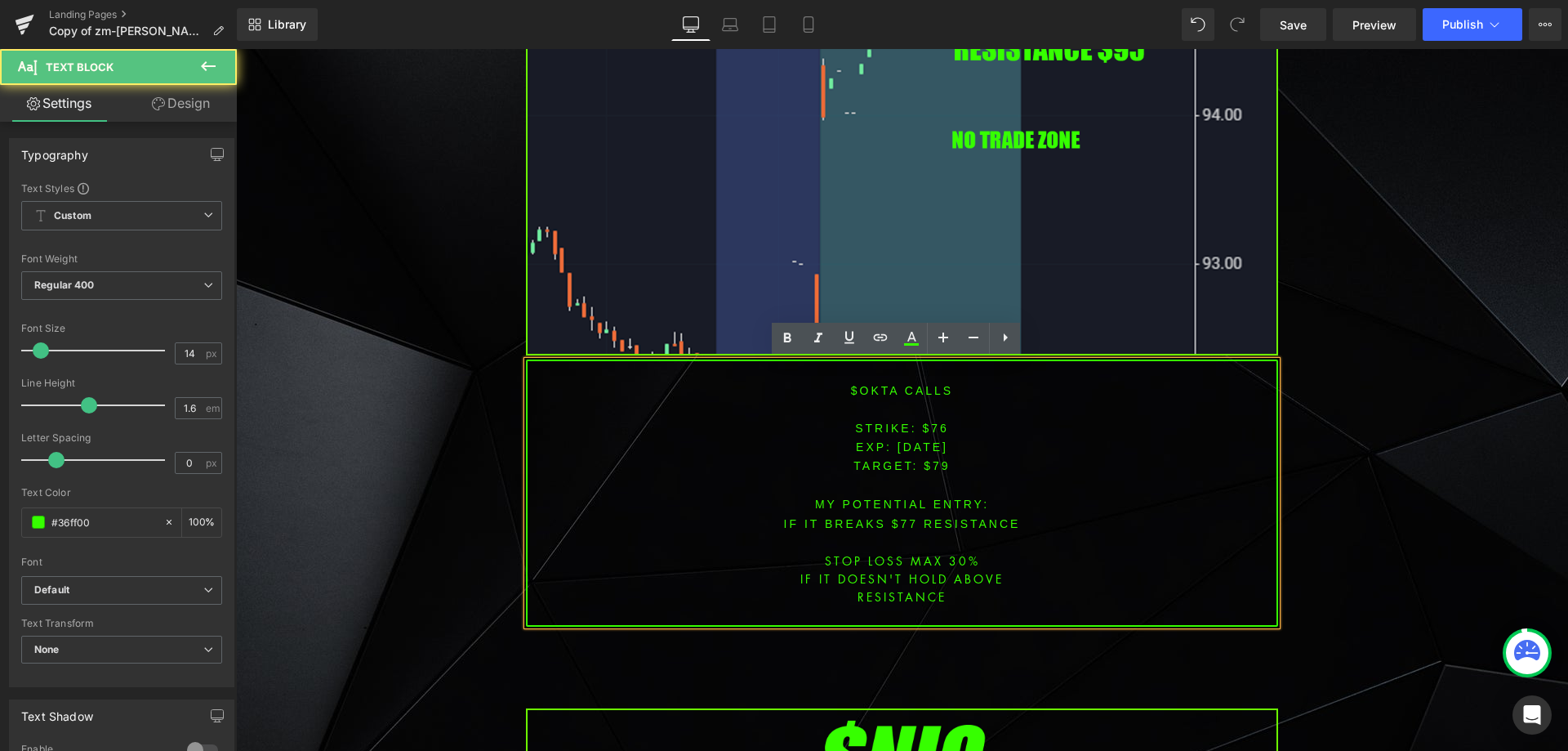
click at [921, 447] on span "[DATE]" at bounding box center [922, 447] width 51 height 13
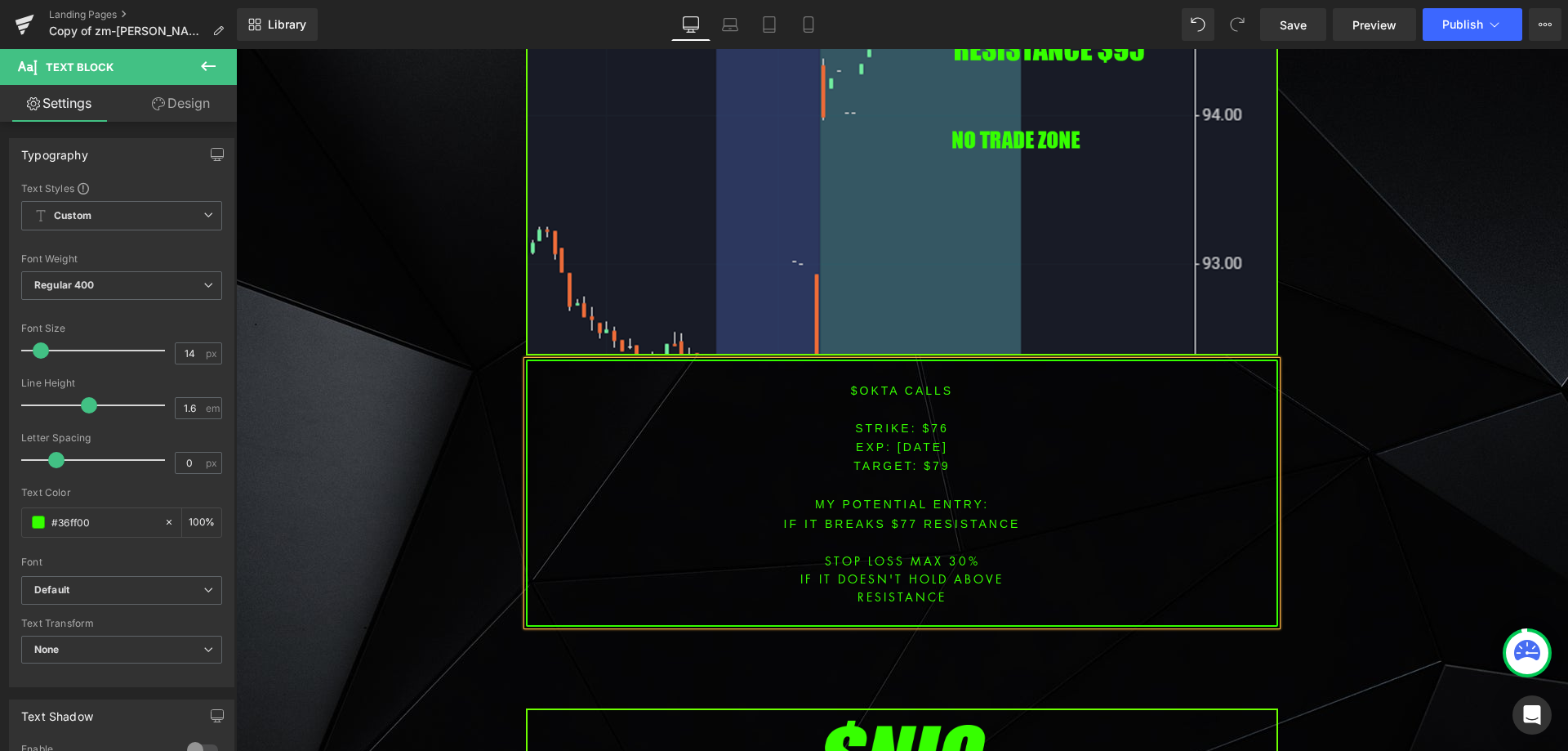
click at [927, 431] on font "STRIKE: $76" at bounding box center [901, 428] width 94 height 13
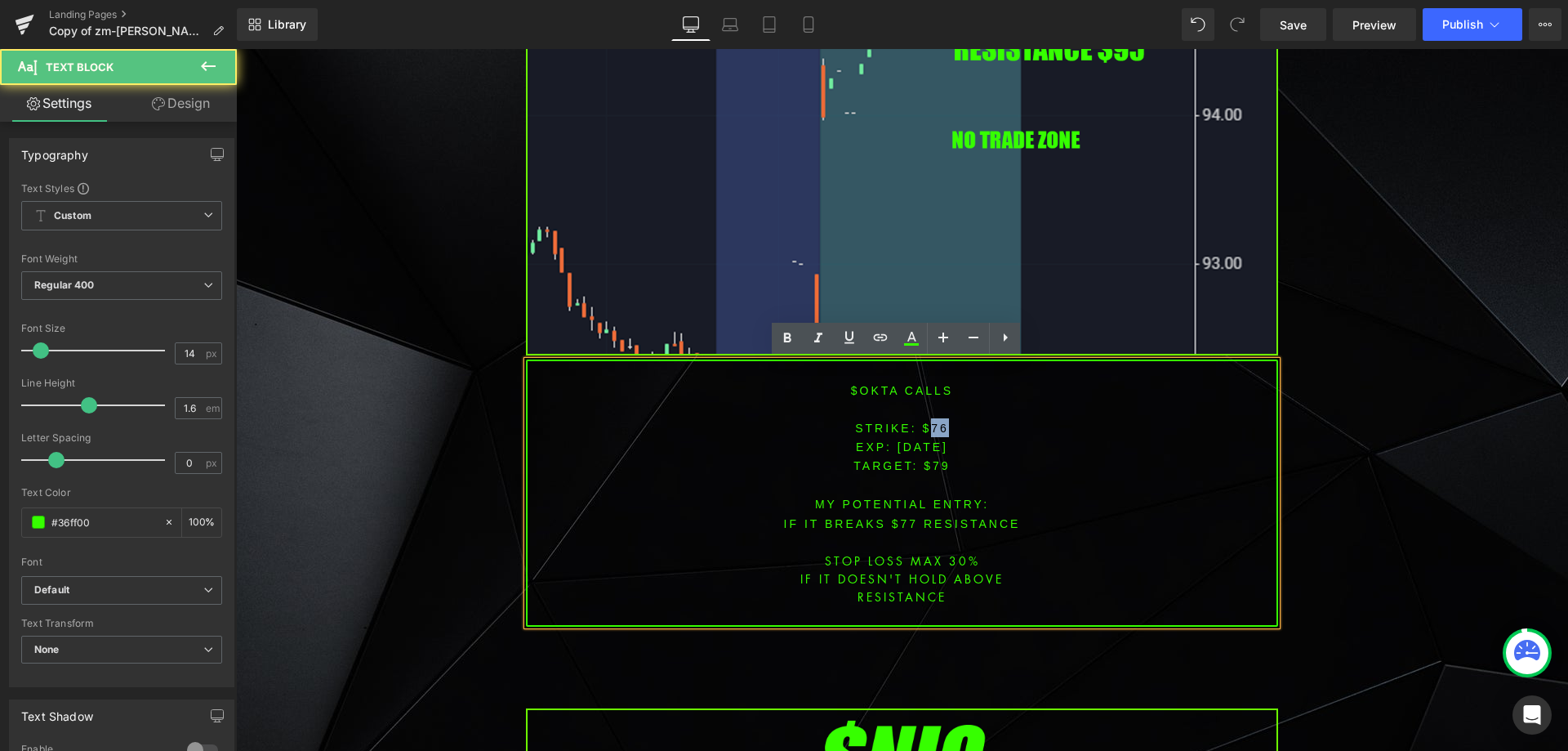
click at [927, 431] on font "STRIKE: $76" at bounding box center [901, 428] width 94 height 13
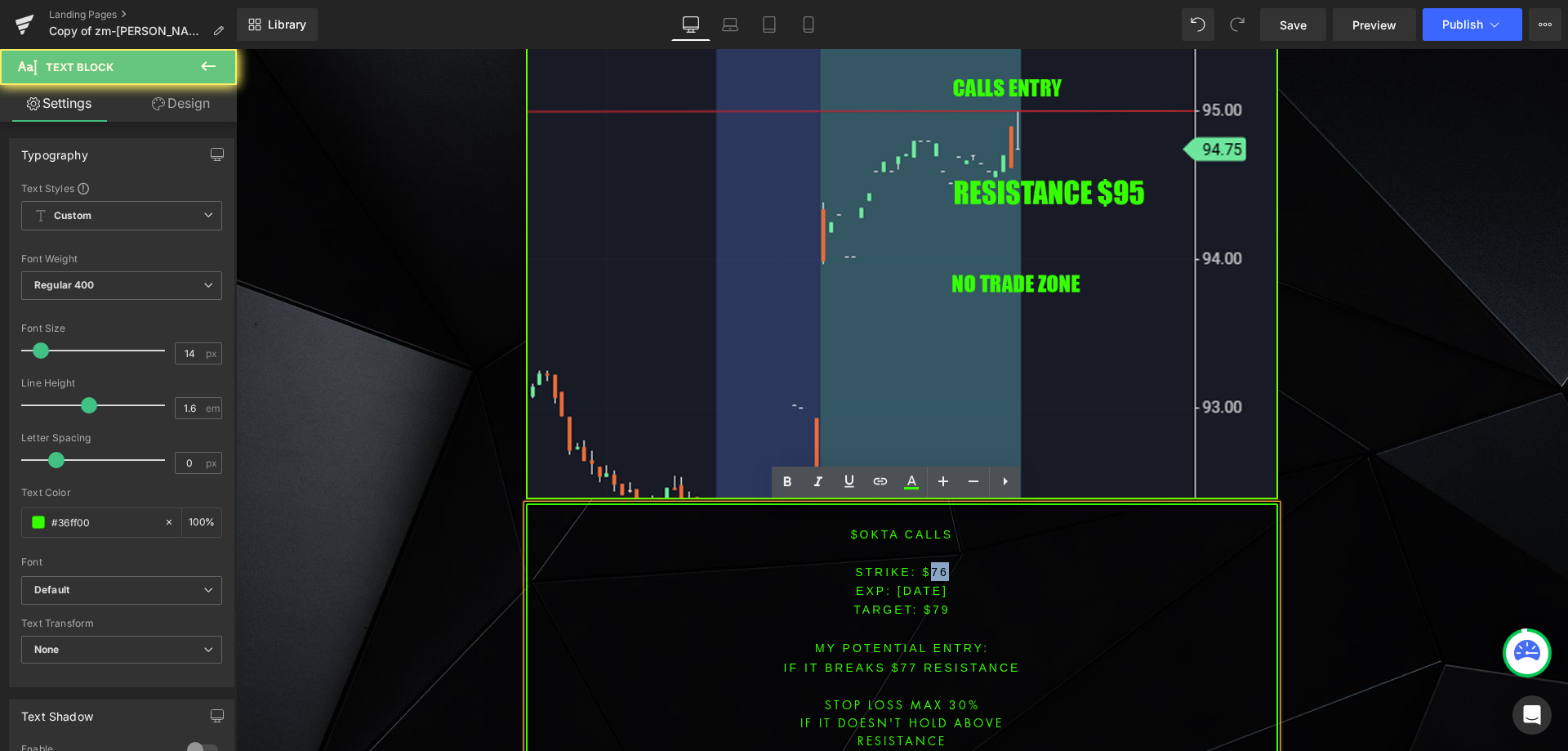
scroll to position [1483, 0]
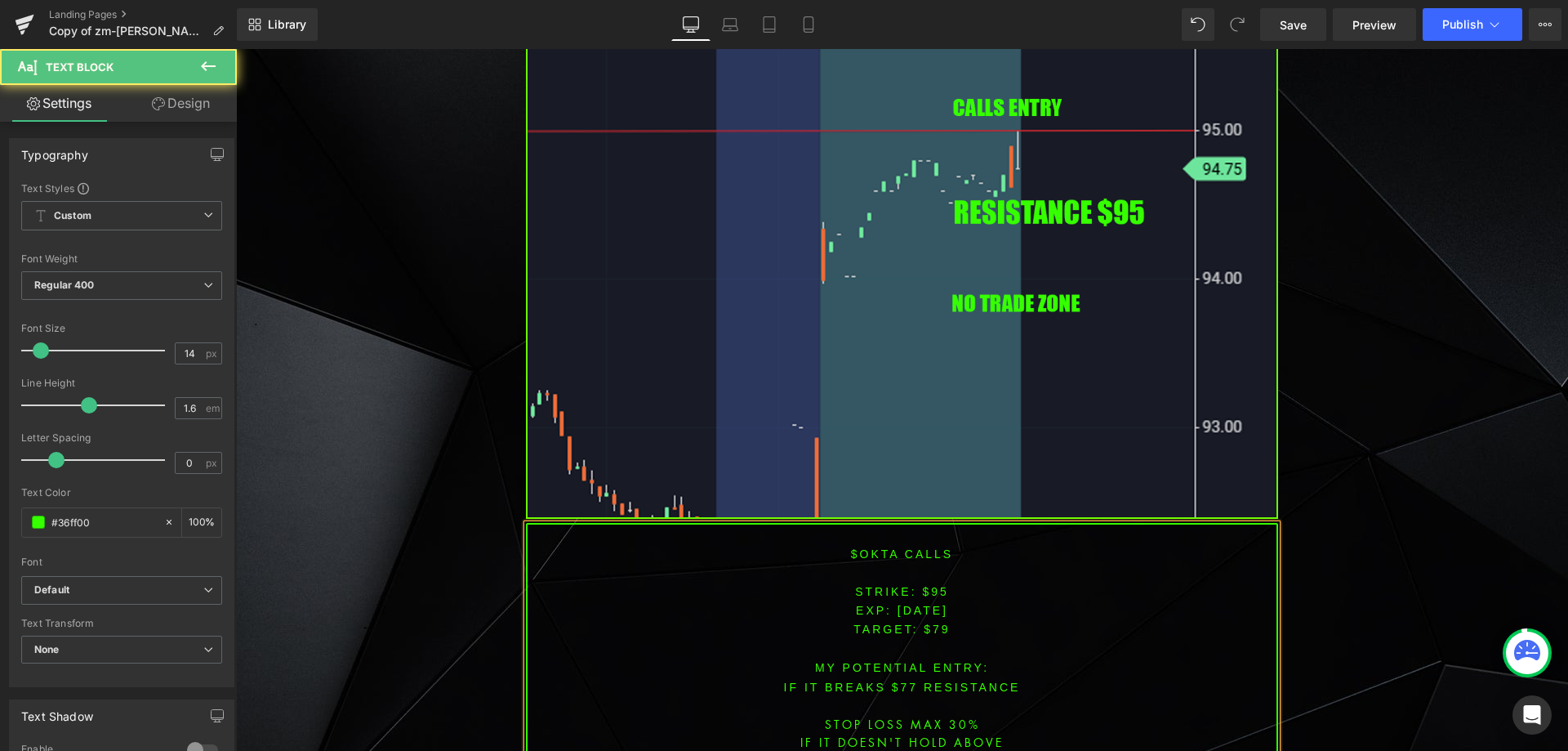
click at [940, 626] on span "TARGET: $79" at bounding box center [901, 630] width 96 height 13
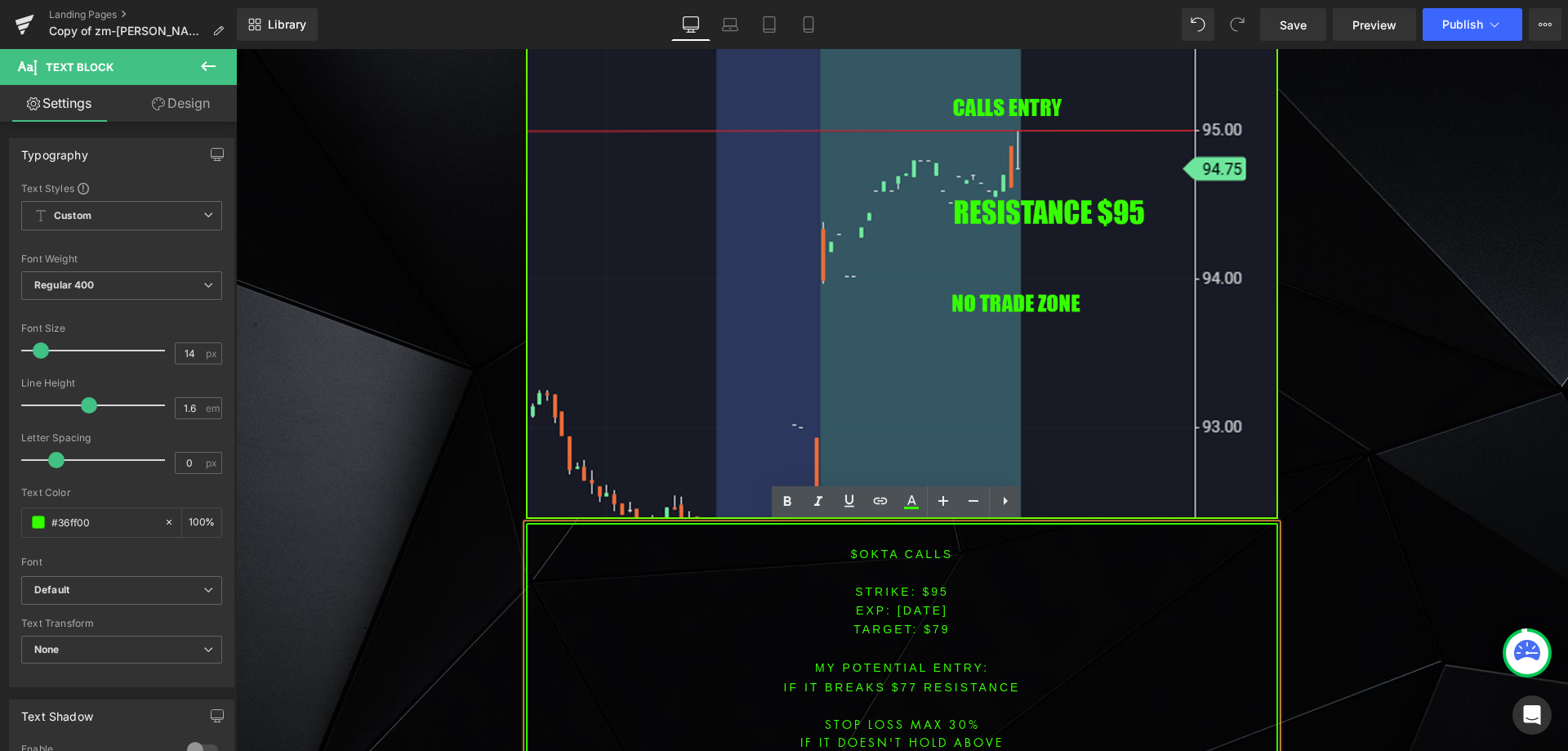
click at [939, 626] on span "TARGET: $79" at bounding box center [901, 630] width 96 height 13
click at [937, 626] on span "TARGET: $79" at bounding box center [901, 630] width 96 height 13
click at [936, 626] on span "TARGET: $79" at bounding box center [901, 630] width 96 height 13
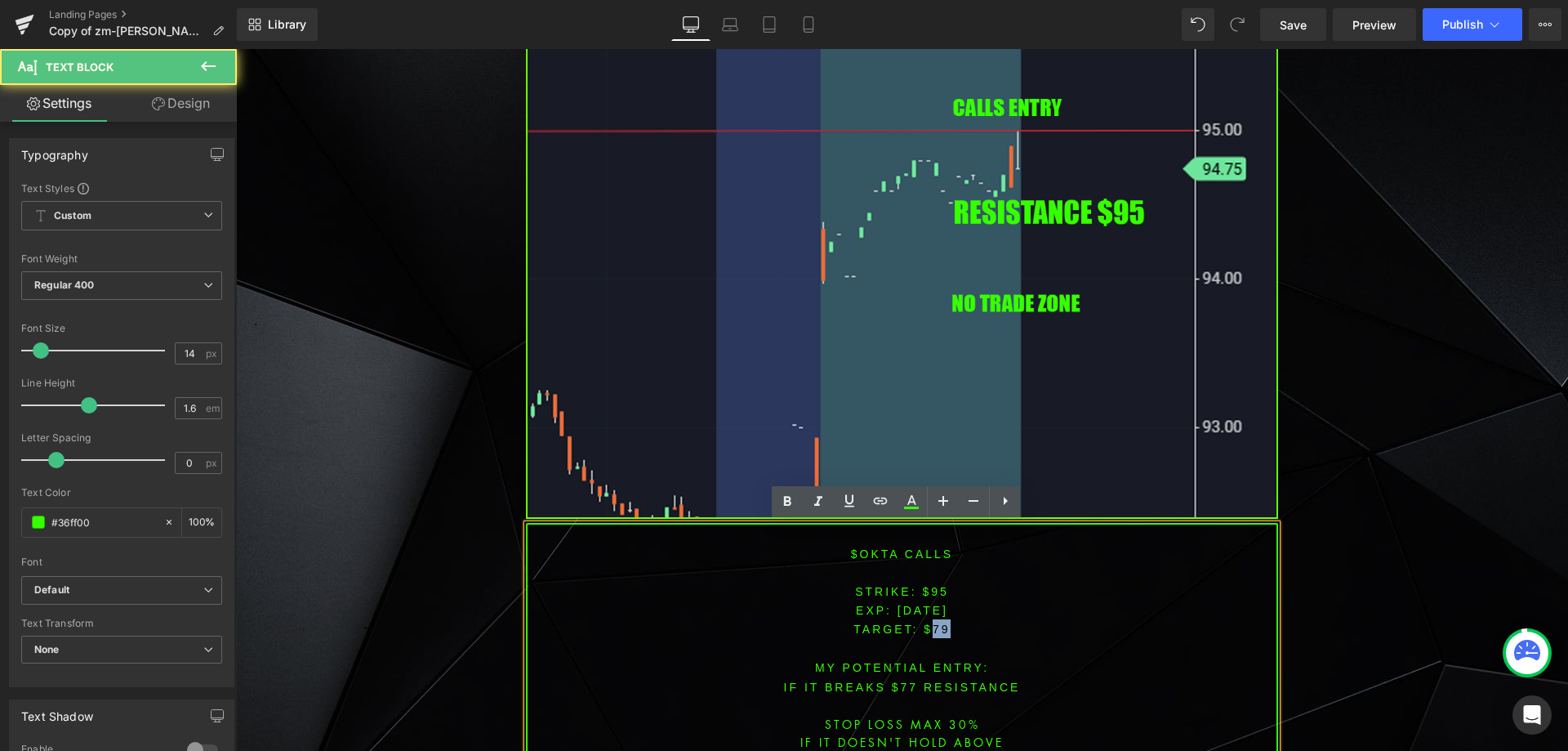
click at [936, 626] on span "TARGET: $79" at bounding box center [901, 630] width 96 height 13
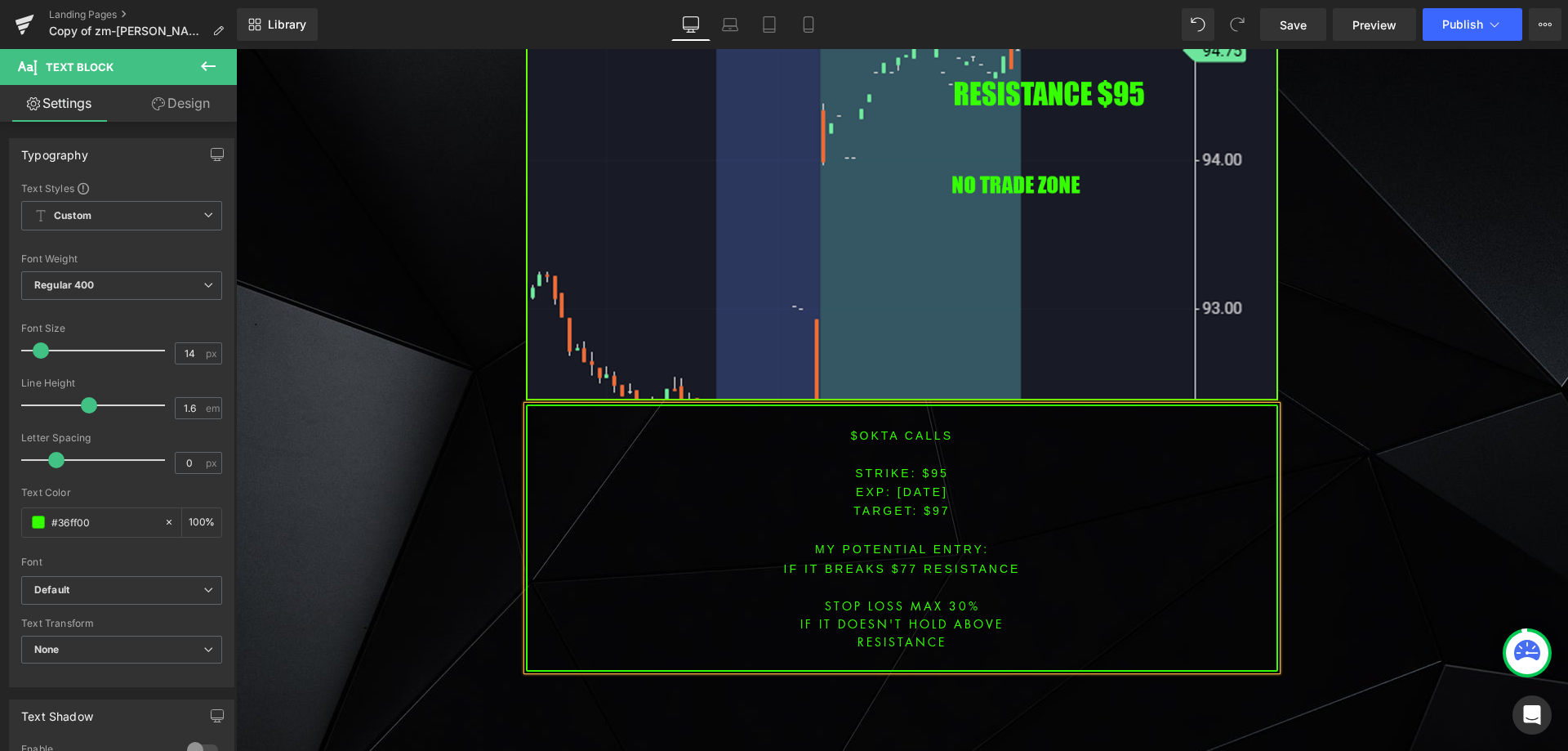
scroll to position [1611, 0]
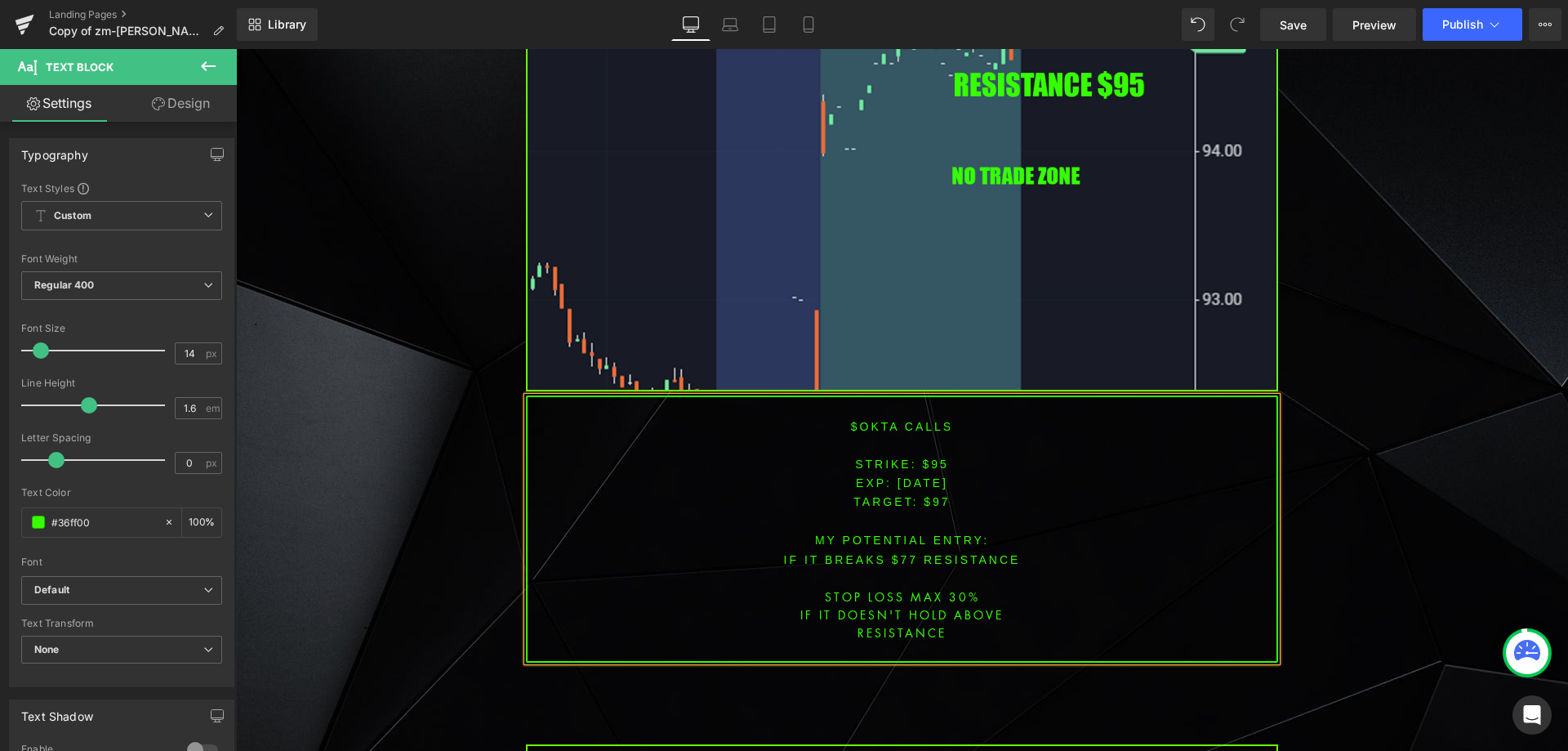
click at [901, 554] on font "IF IT BREAKS $77 resistance" at bounding box center [902, 560] width 237 height 13
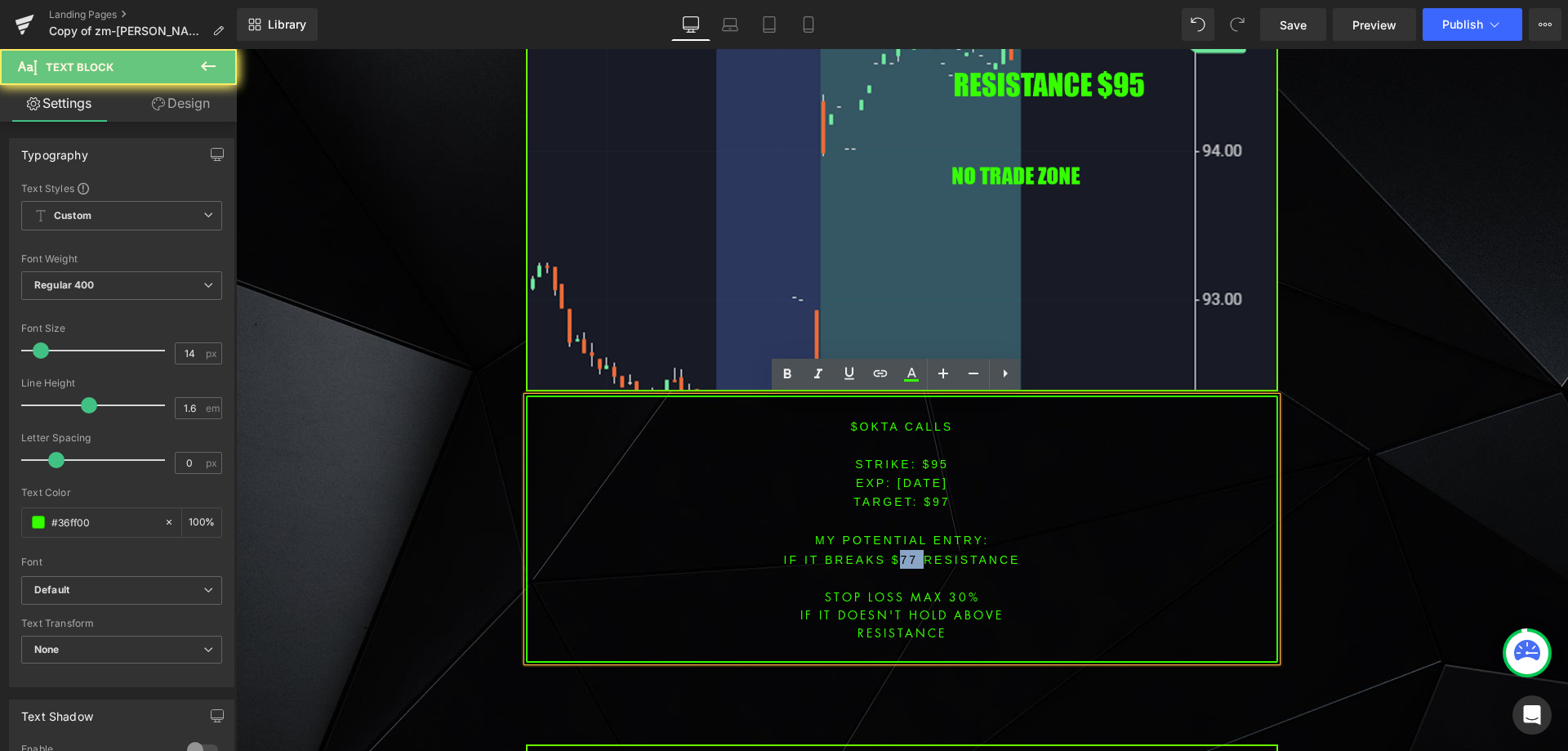
click at [901, 554] on font "IF IT BREAKS $77 resistance" at bounding box center [902, 560] width 237 height 13
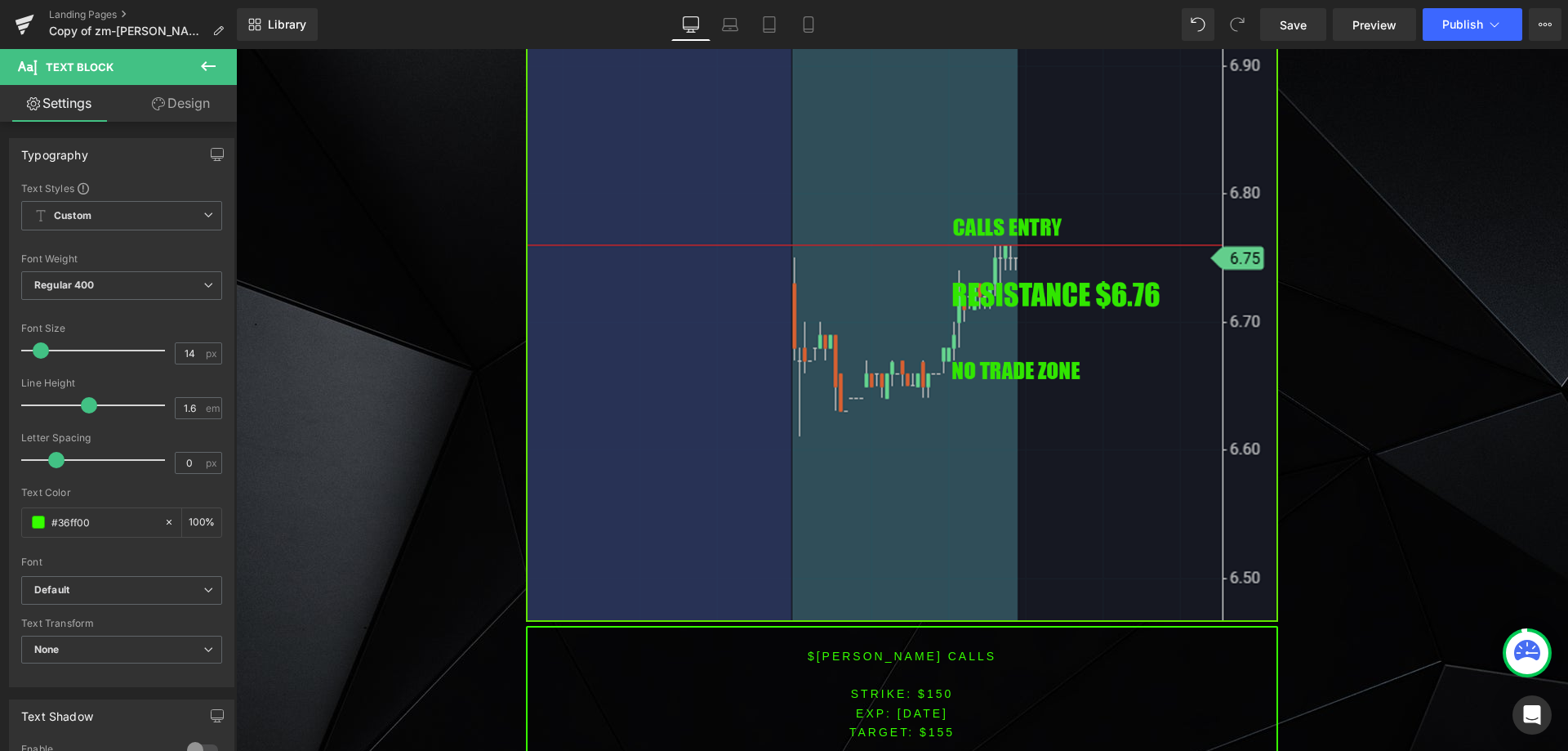
scroll to position [2918, 0]
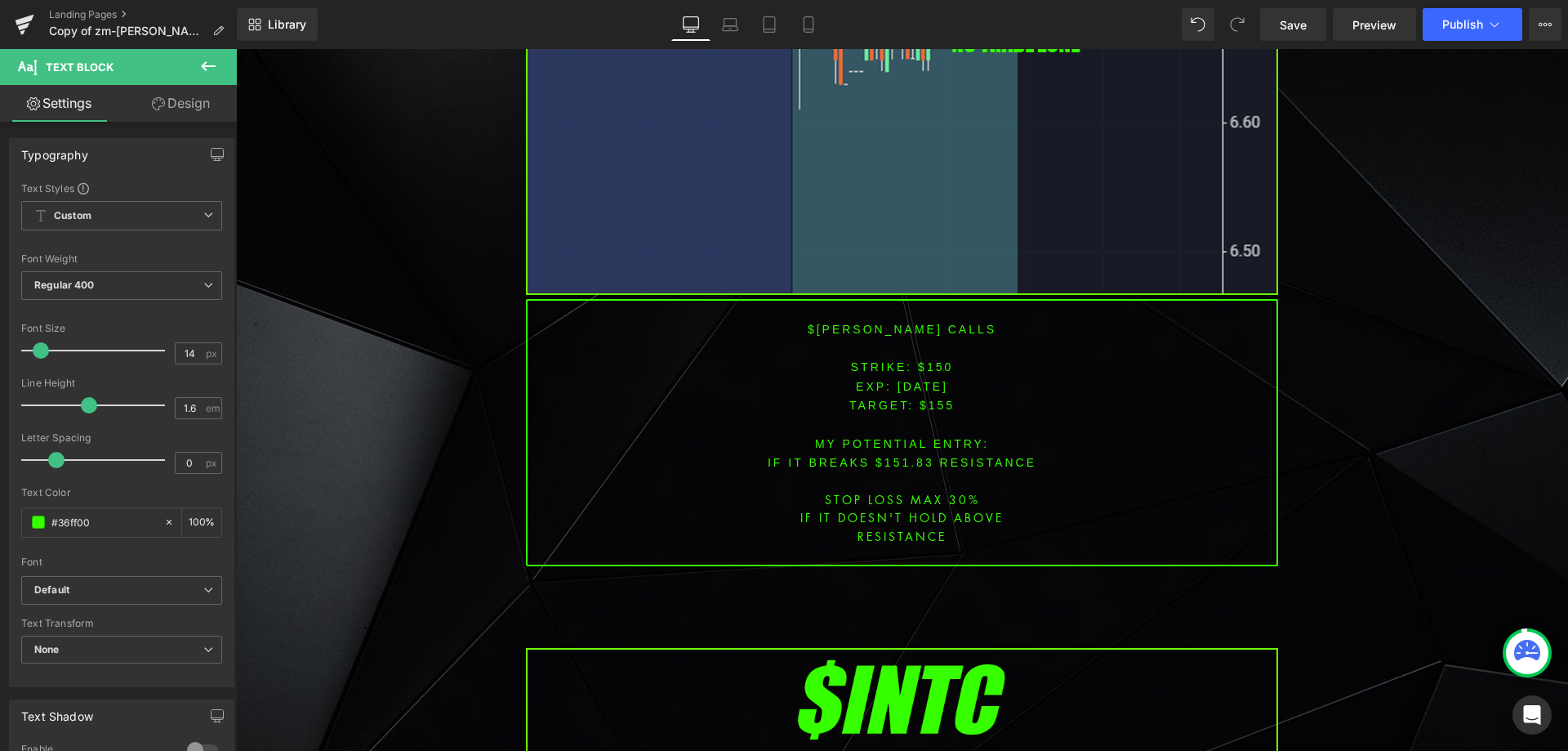
click at [872, 323] on font "$[PERSON_NAME] CALLS" at bounding box center [902, 330] width 189 height 13
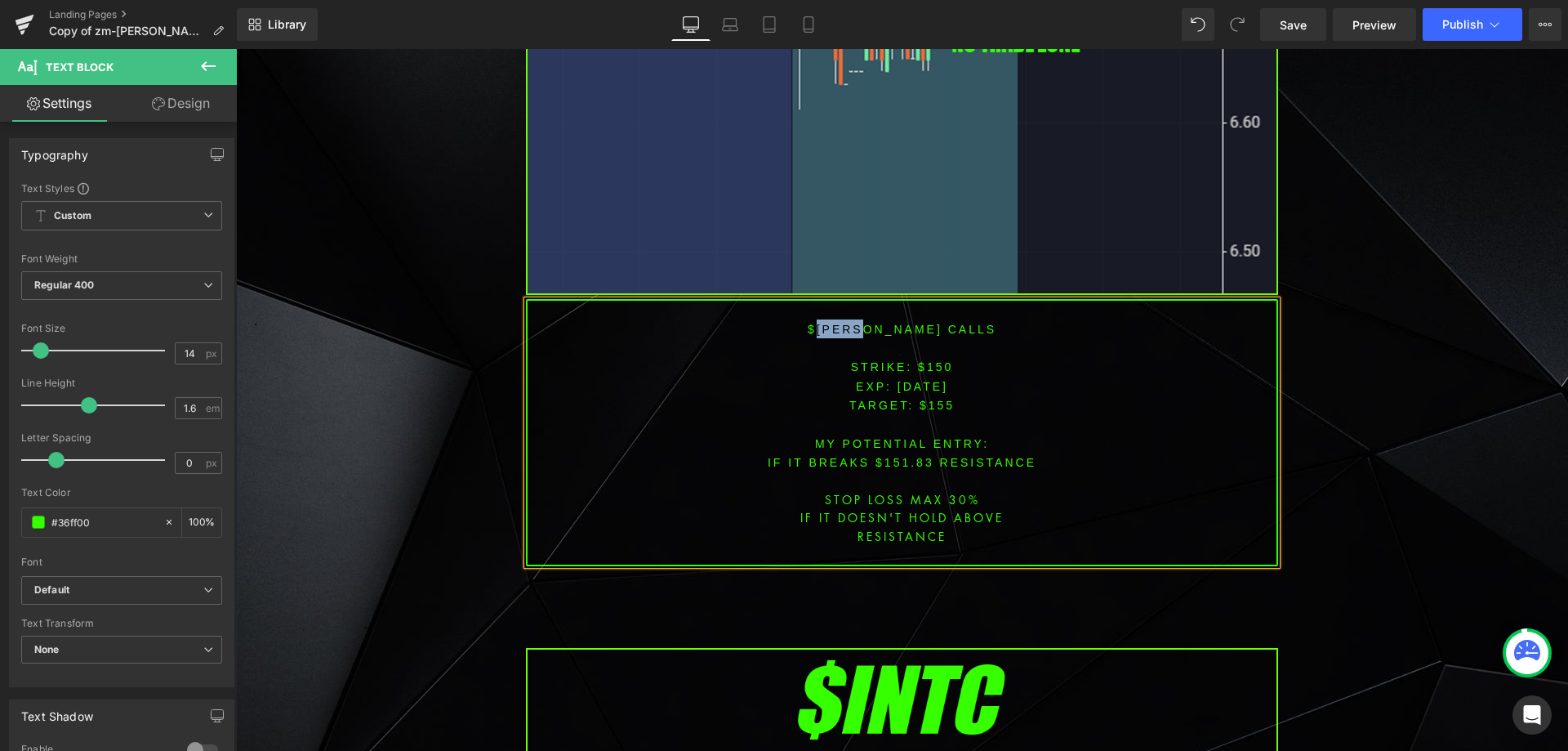
click at [872, 323] on font "$[PERSON_NAME] CALLS" at bounding box center [902, 330] width 189 height 13
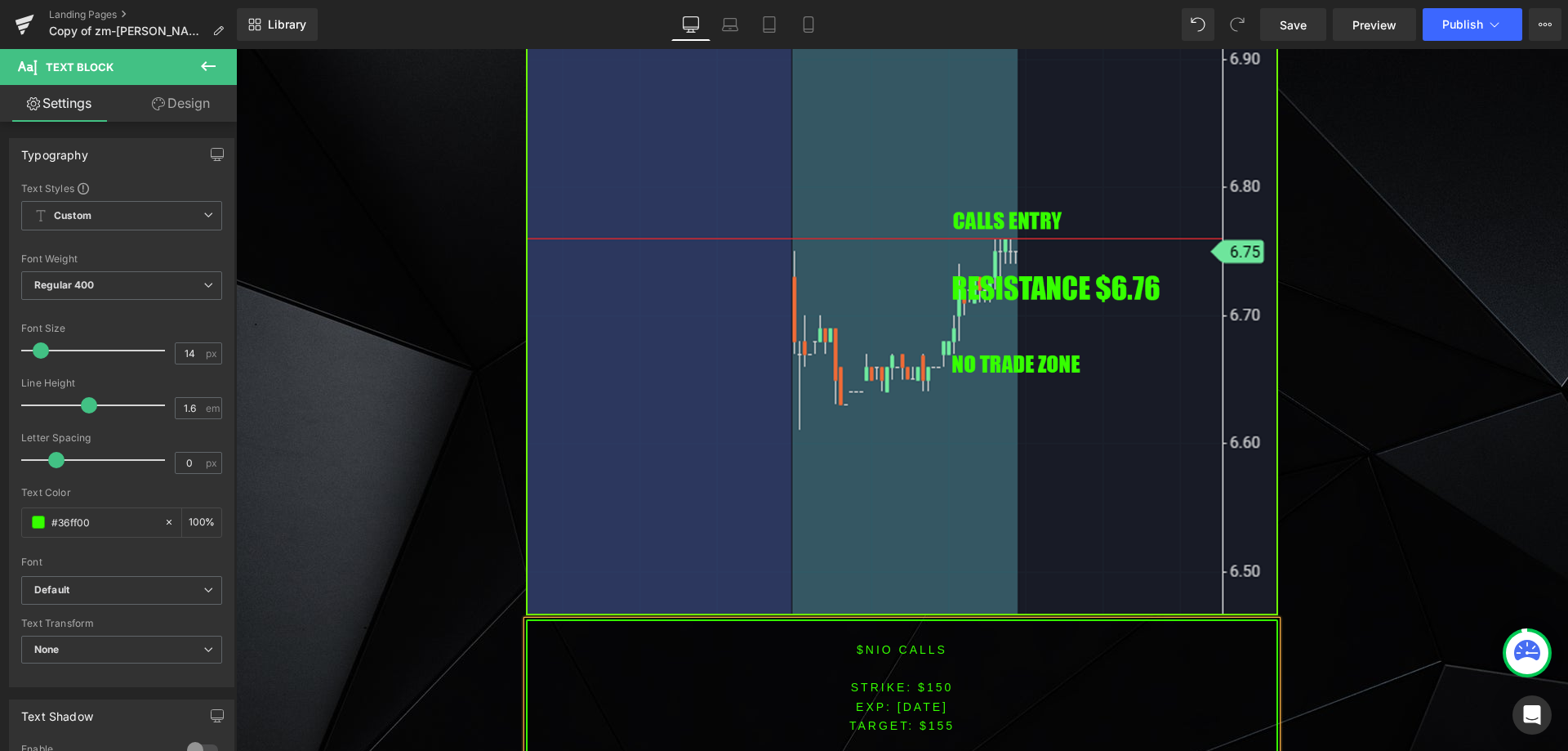
scroll to position [2999, 0]
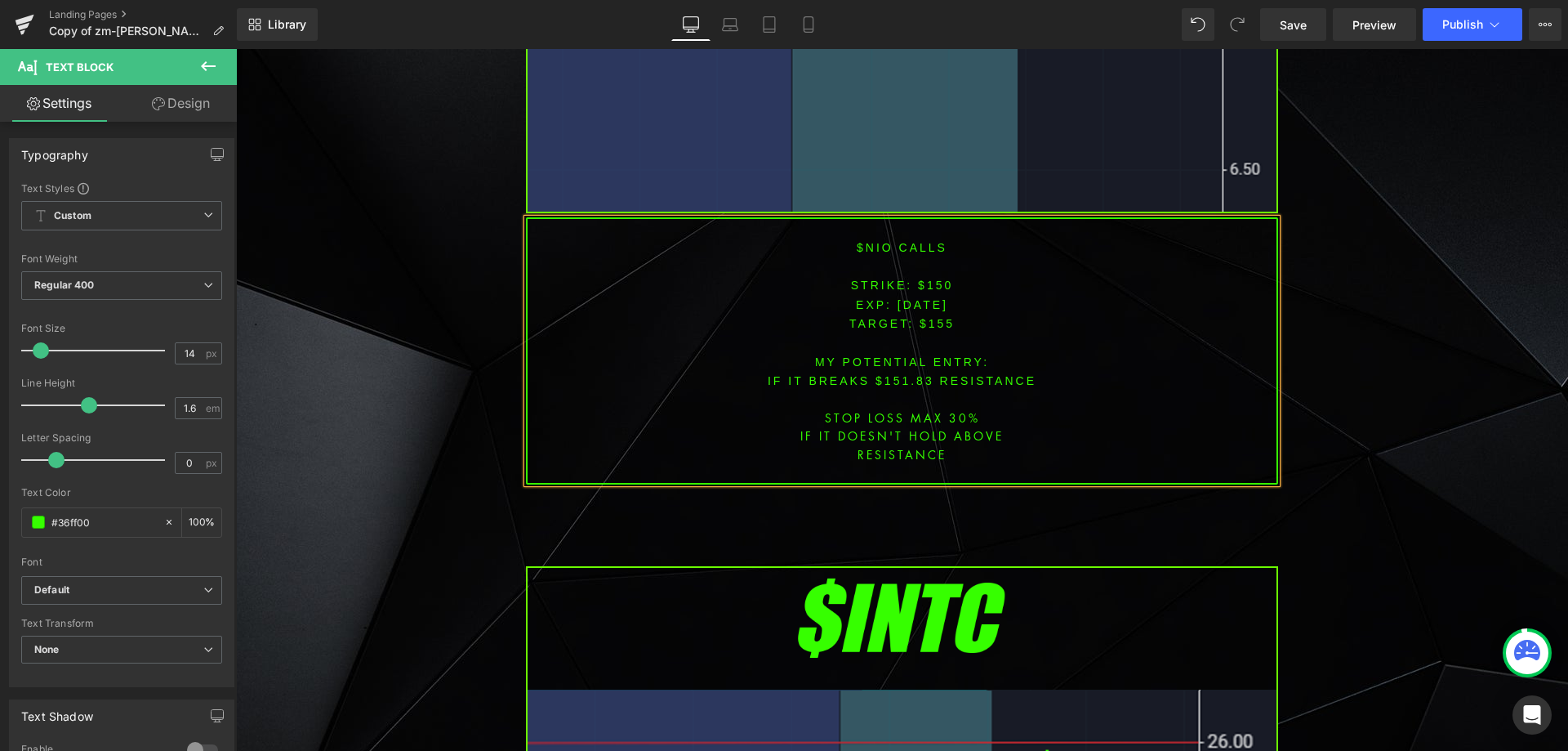
click at [923, 300] on span "[DATE]" at bounding box center [922, 305] width 51 height 13
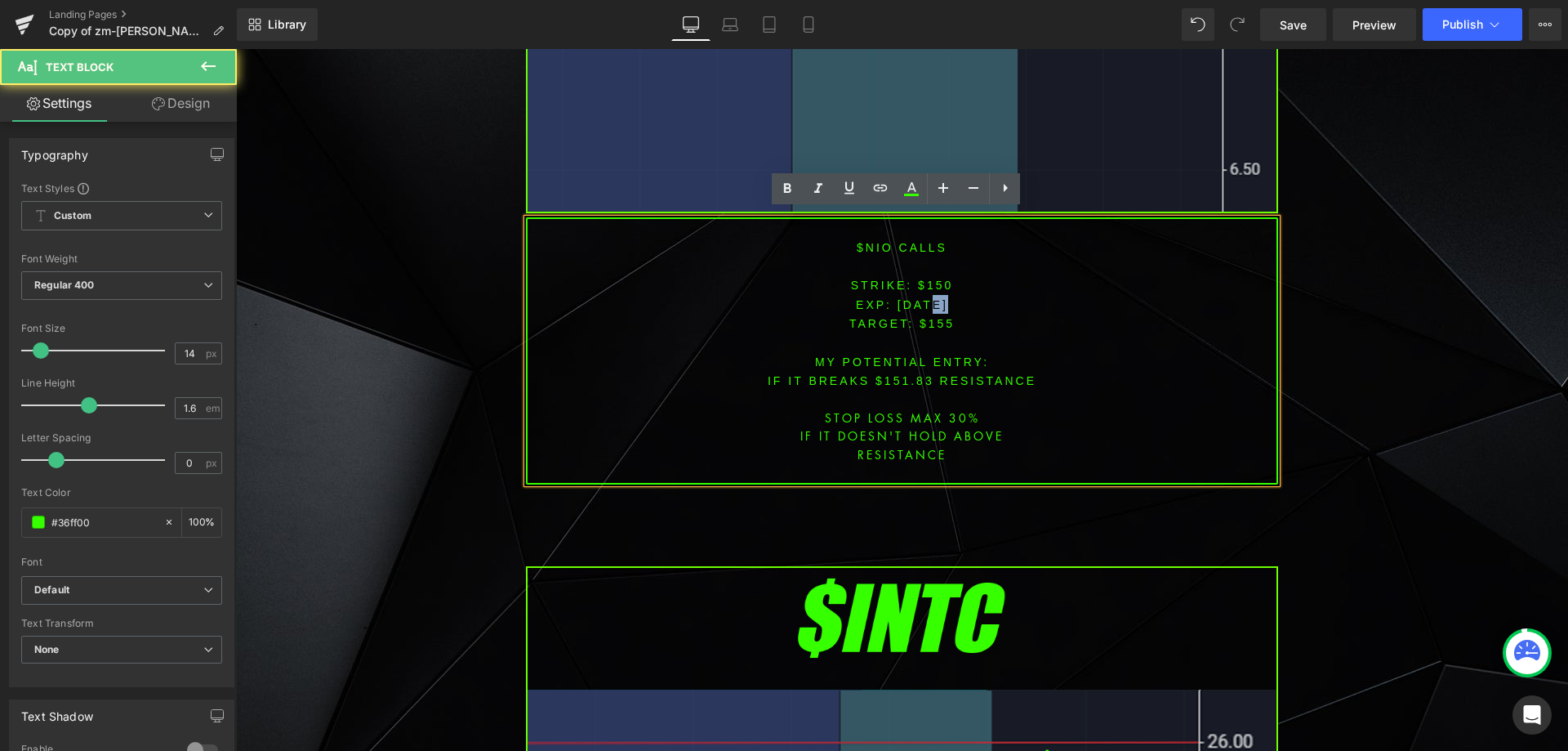
click at [923, 300] on span "[DATE]" at bounding box center [922, 305] width 51 height 13
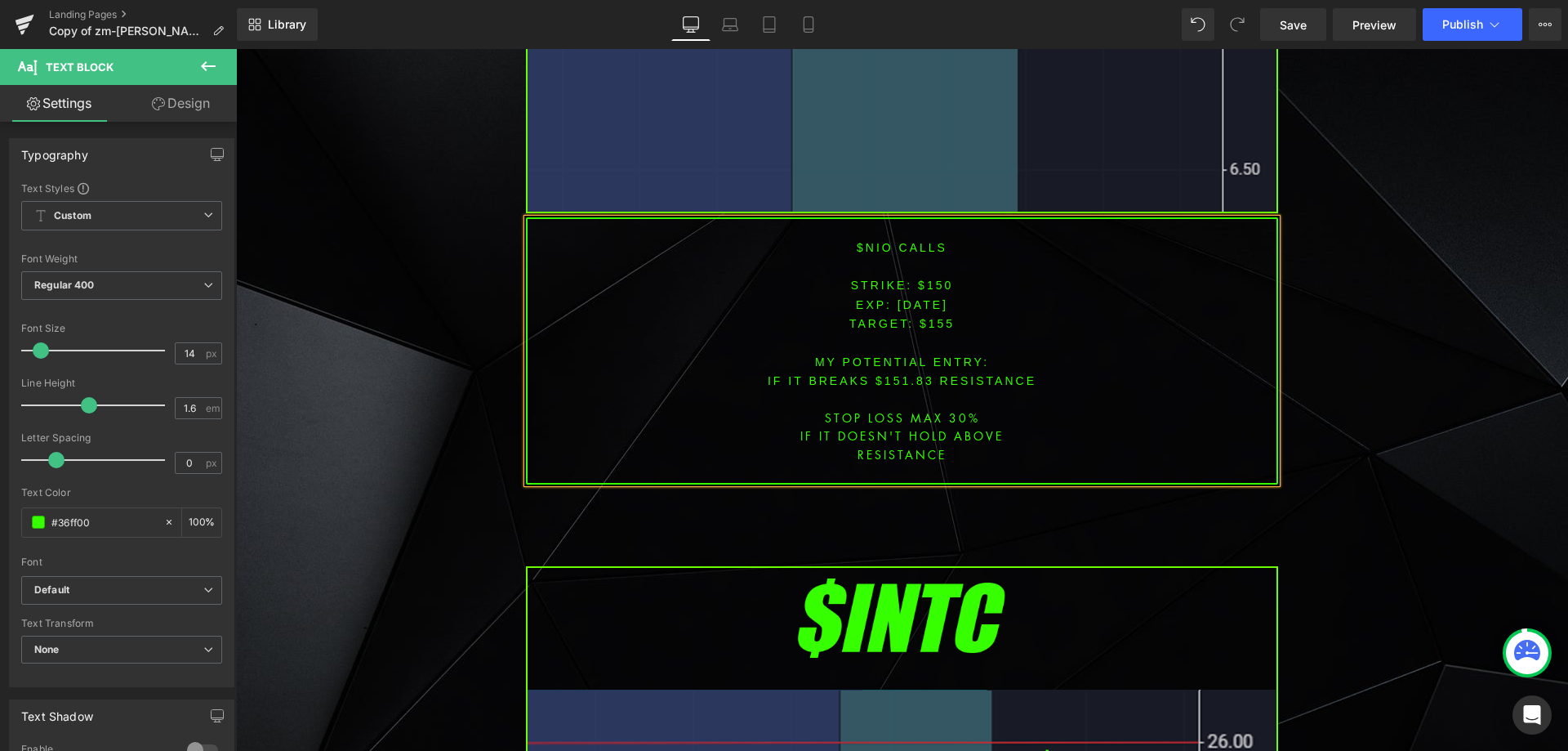
click at [939, 279] on font "STRIKE: $150" at bounding box center [902, 286] width 103 height 13
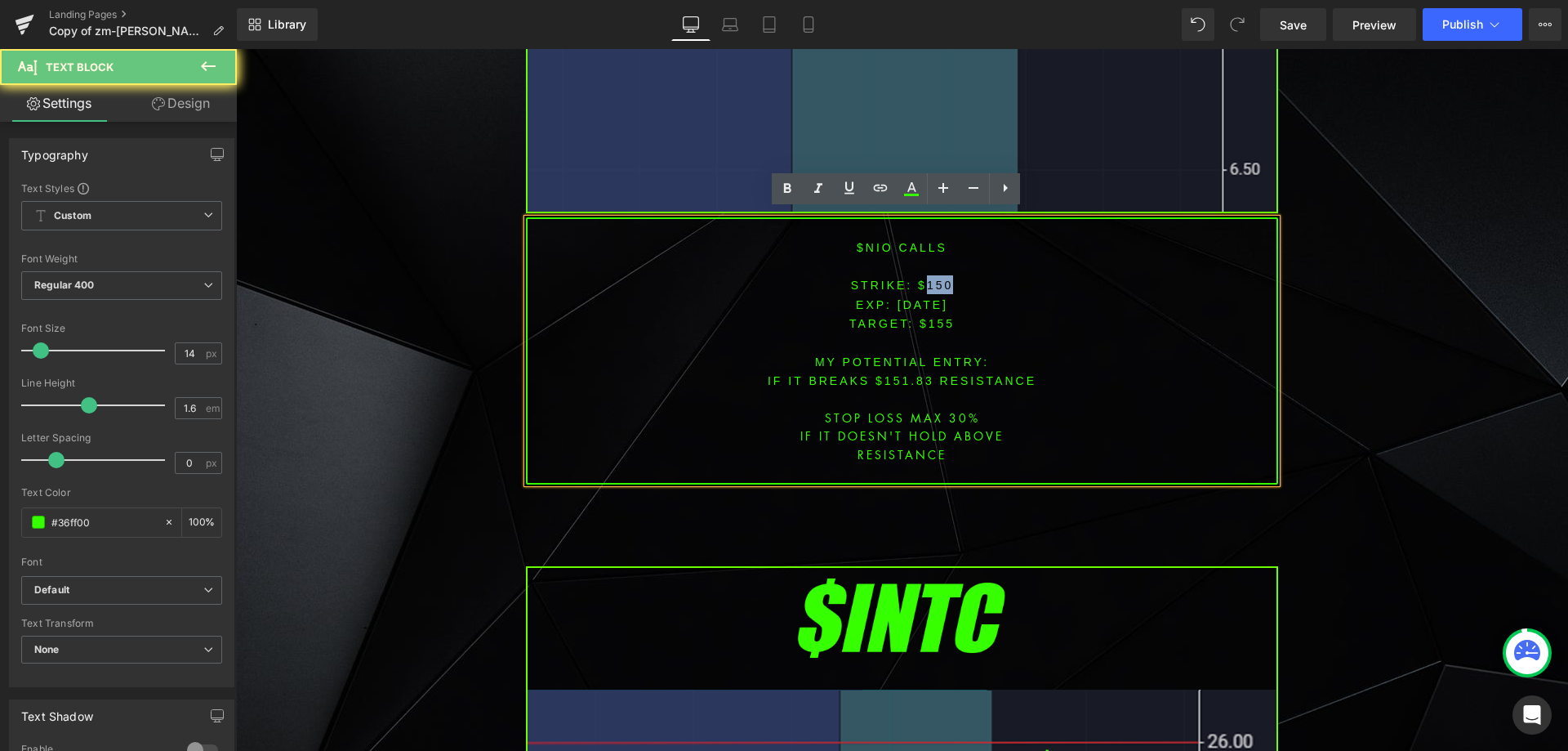
click at [939, 279] on font "STRIKE: $150" at bounding box center [902, 286] width 103 height 13
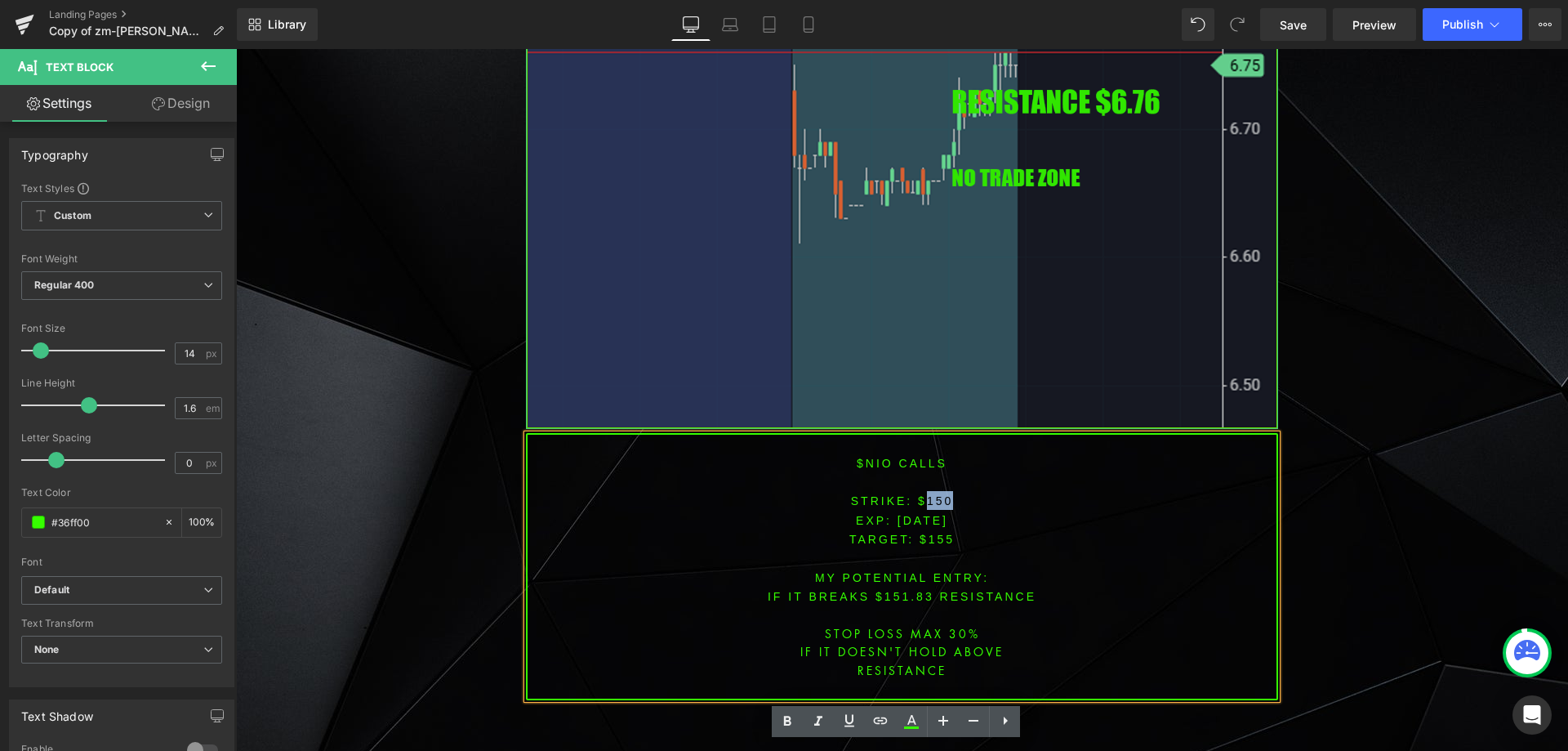
scroll to position [2836, 0]
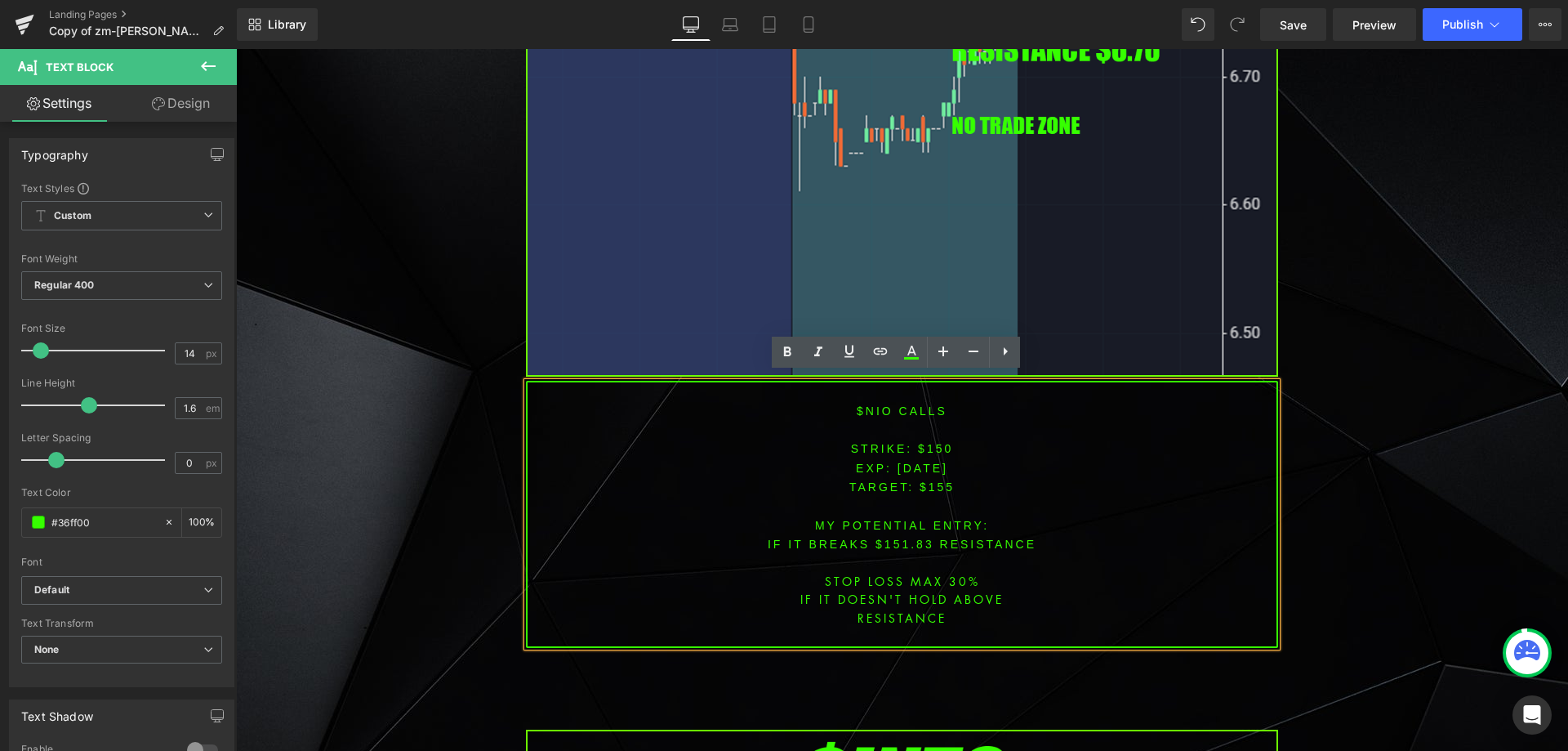
click at [1001, 593] on div "$NIO CALLS STRIKE: $150 EXP: [DATE] TARGET: $155 MY POTENTIAL ENTRY: IF IT BREA…" at bounding box center [902, 515] width 752 height 268
click at [928, 442] on font "STRIKE: $150" at bounding box center [902, 449] width 103 height 13
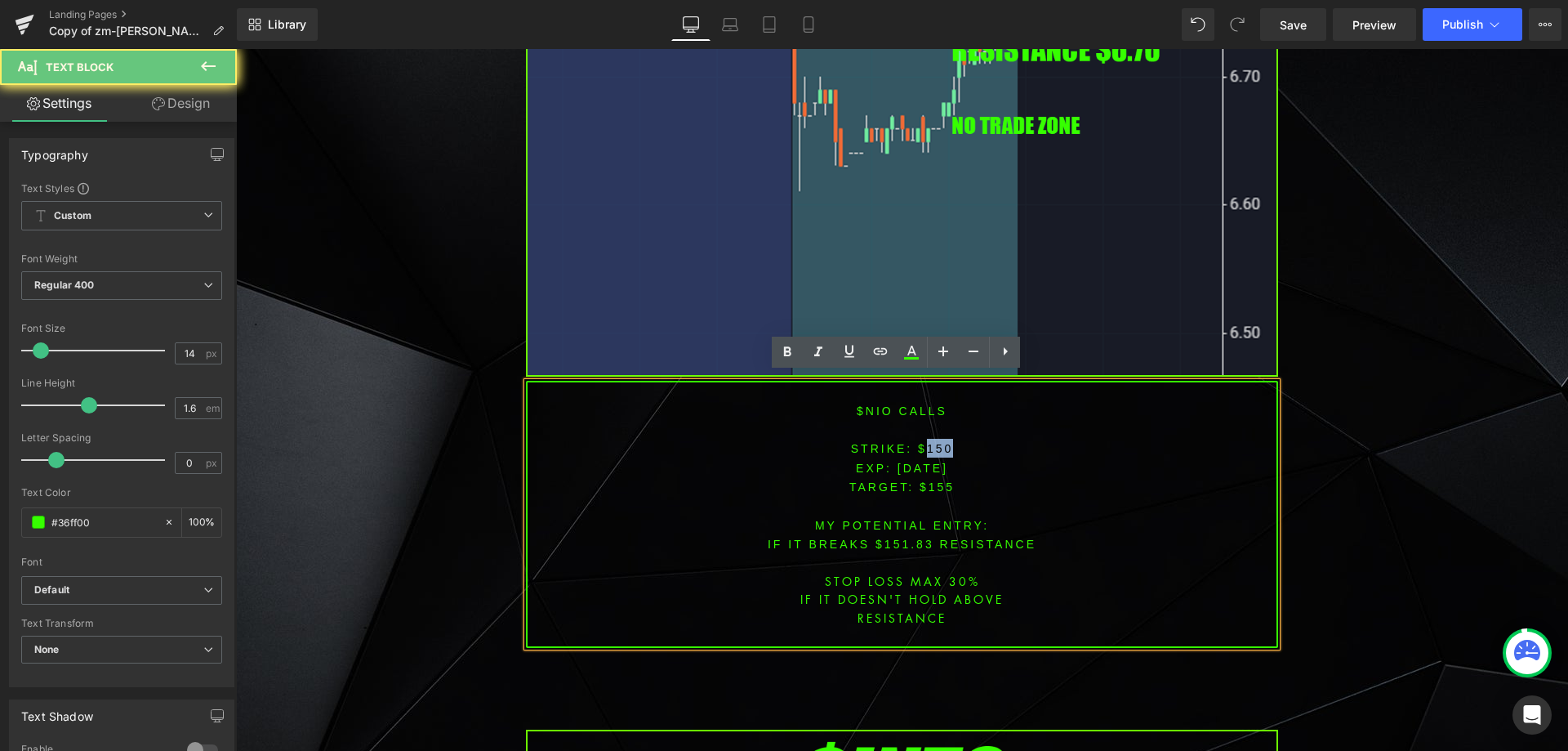
drag, startPoint x: 928, startPoint y: 439, endPoint x: 1000, endPoint y: 416, distance: 75.6
click at [930, 442] on font "STRIKE: $150" at bounding box center [902, 449] width 103 height 13
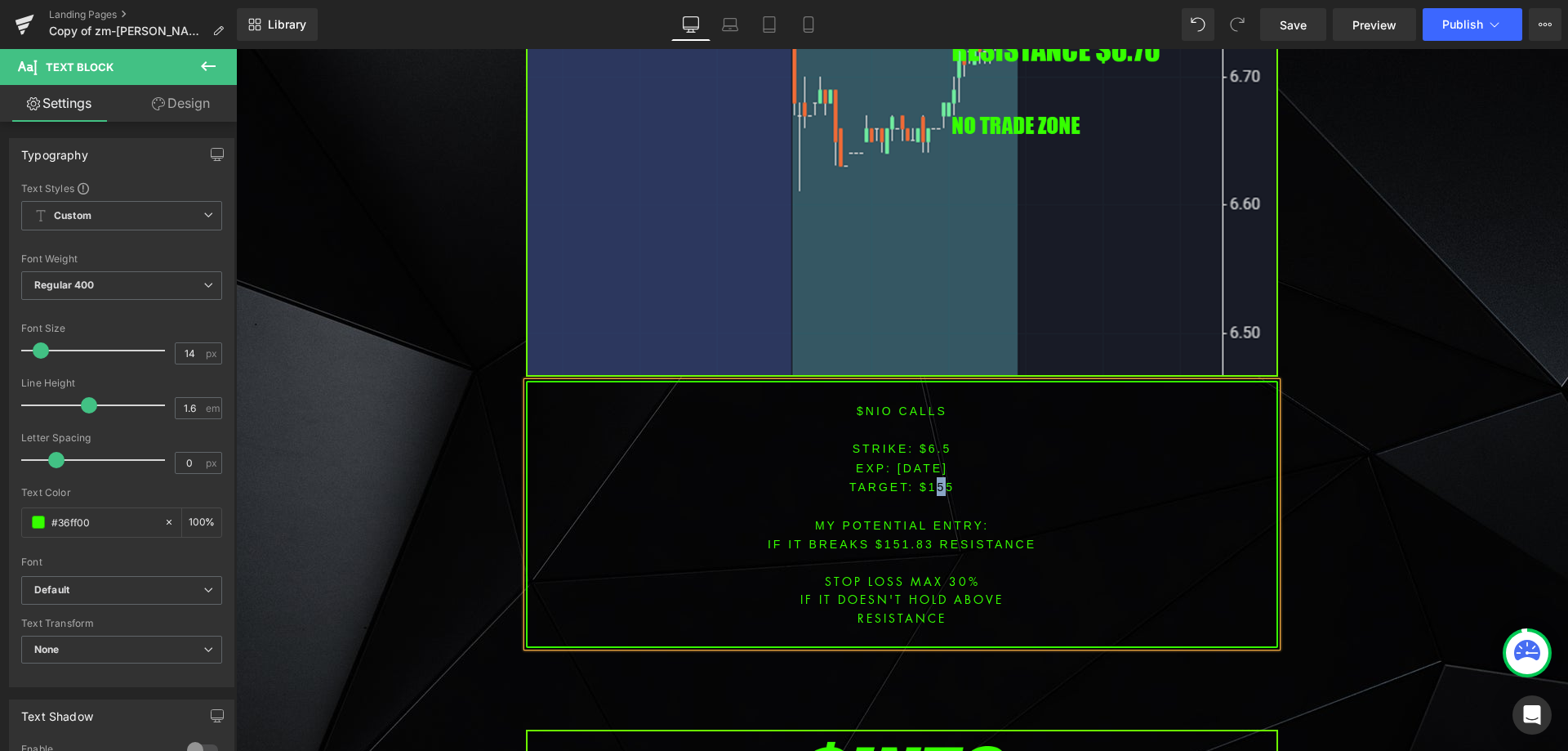
click at [935, 481] on span "TARGET: $155" at bounding box center [901, 487] width 105 height 13
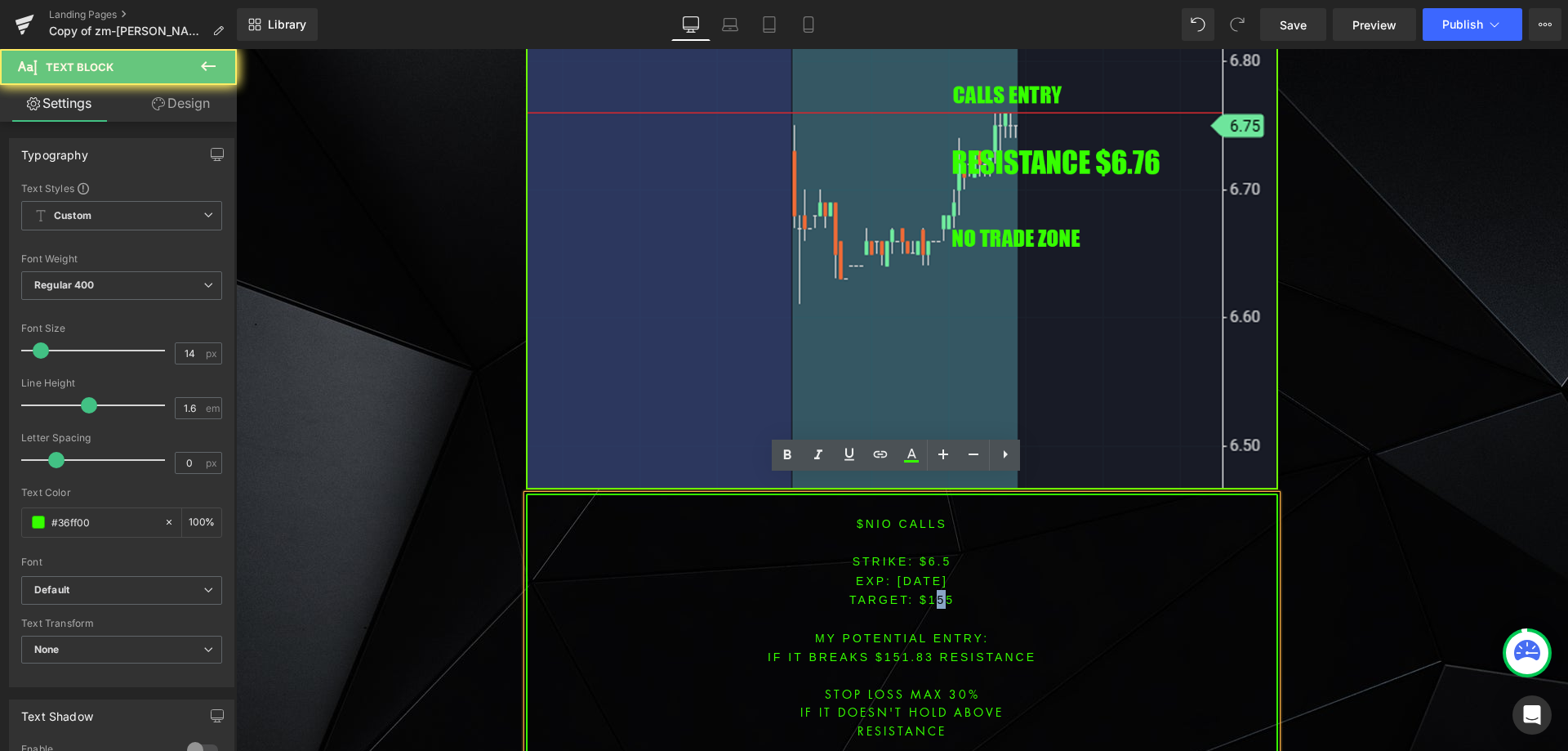
scroll to position [2755, 0]
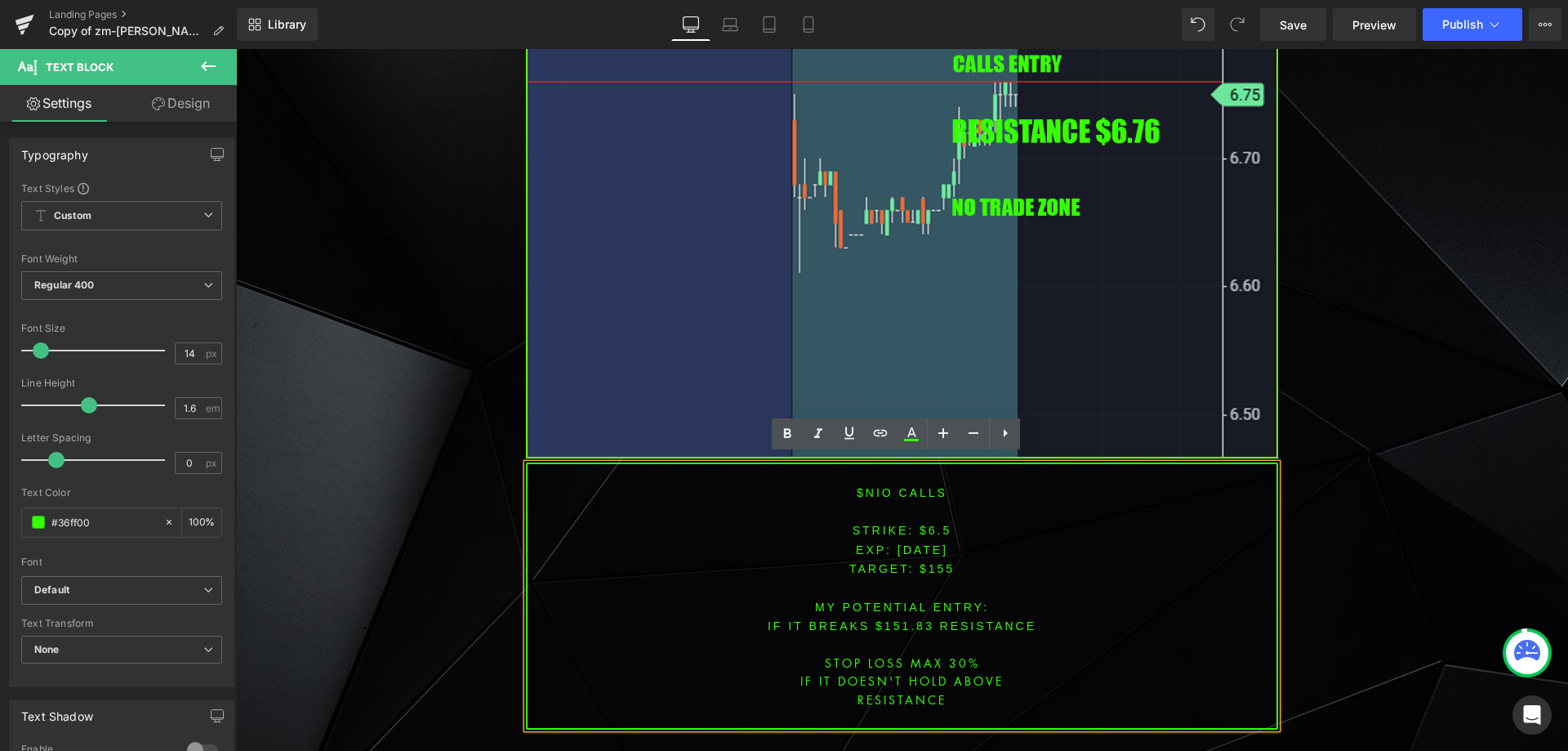
click at [924, 562] on span "TARGET: $155" at bounding box center [901, 569] width 105 height 13
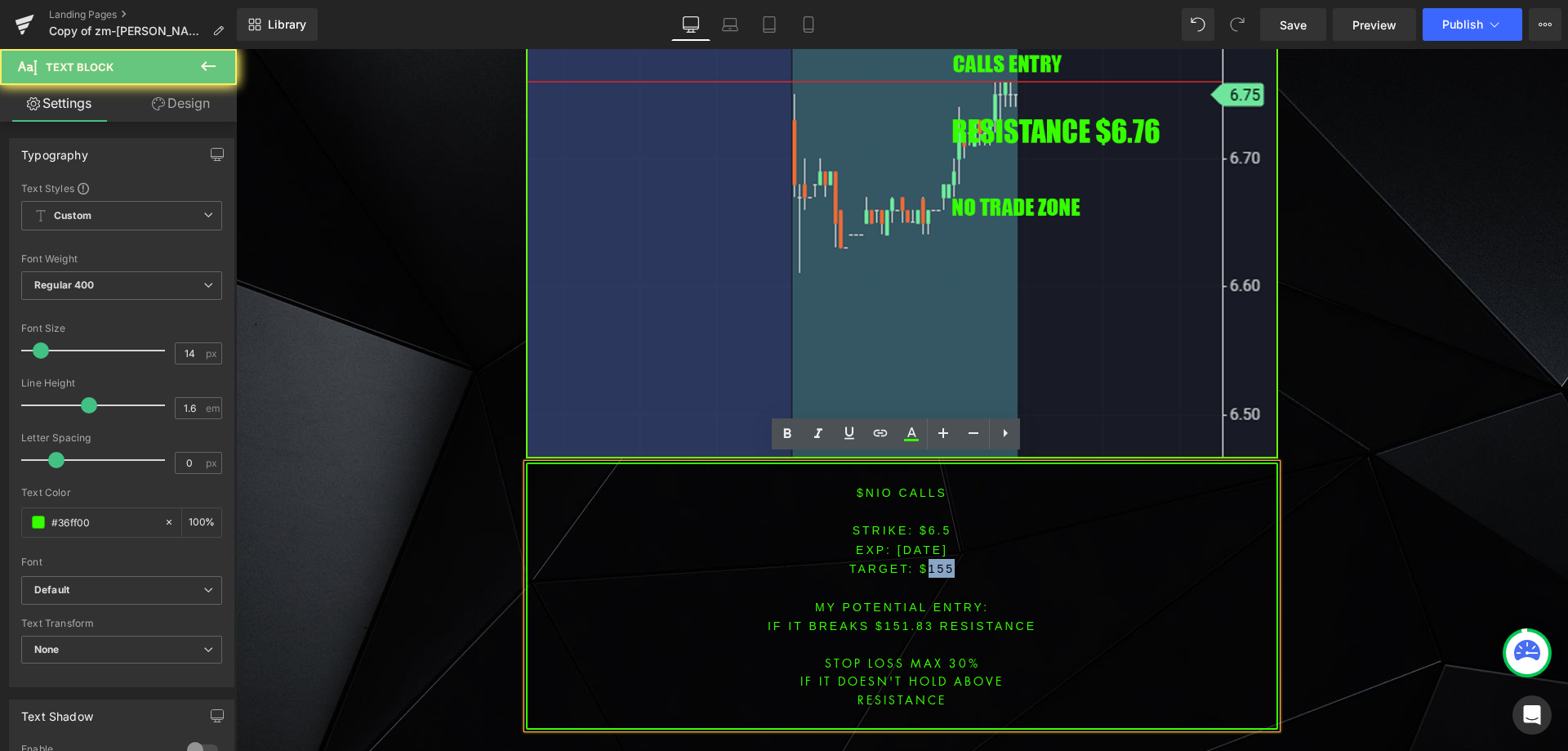
click at [924, 562] on span "TARGET: $155" at bounding box center [901, 569] width 105 height 13
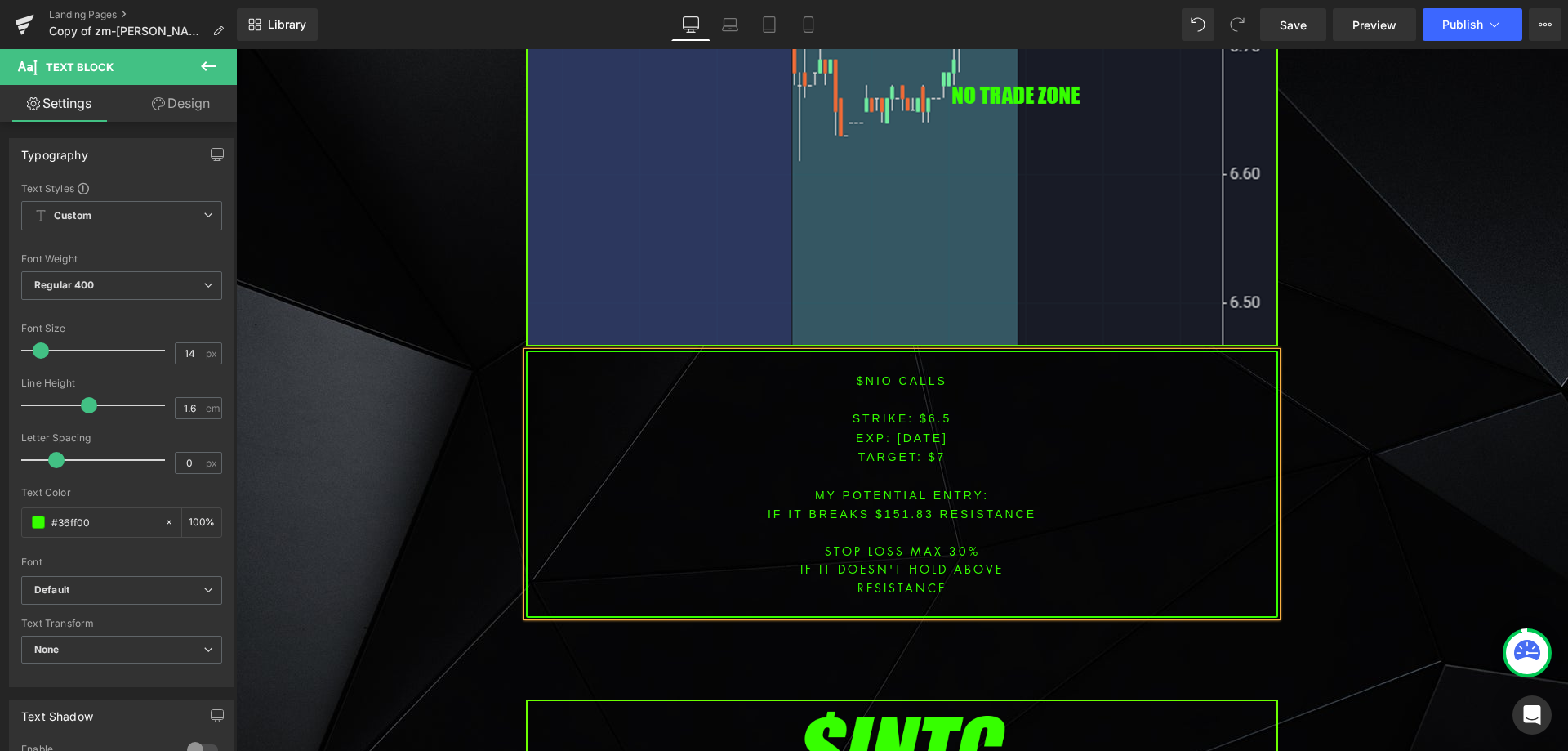
scroll to position [2918, 0]
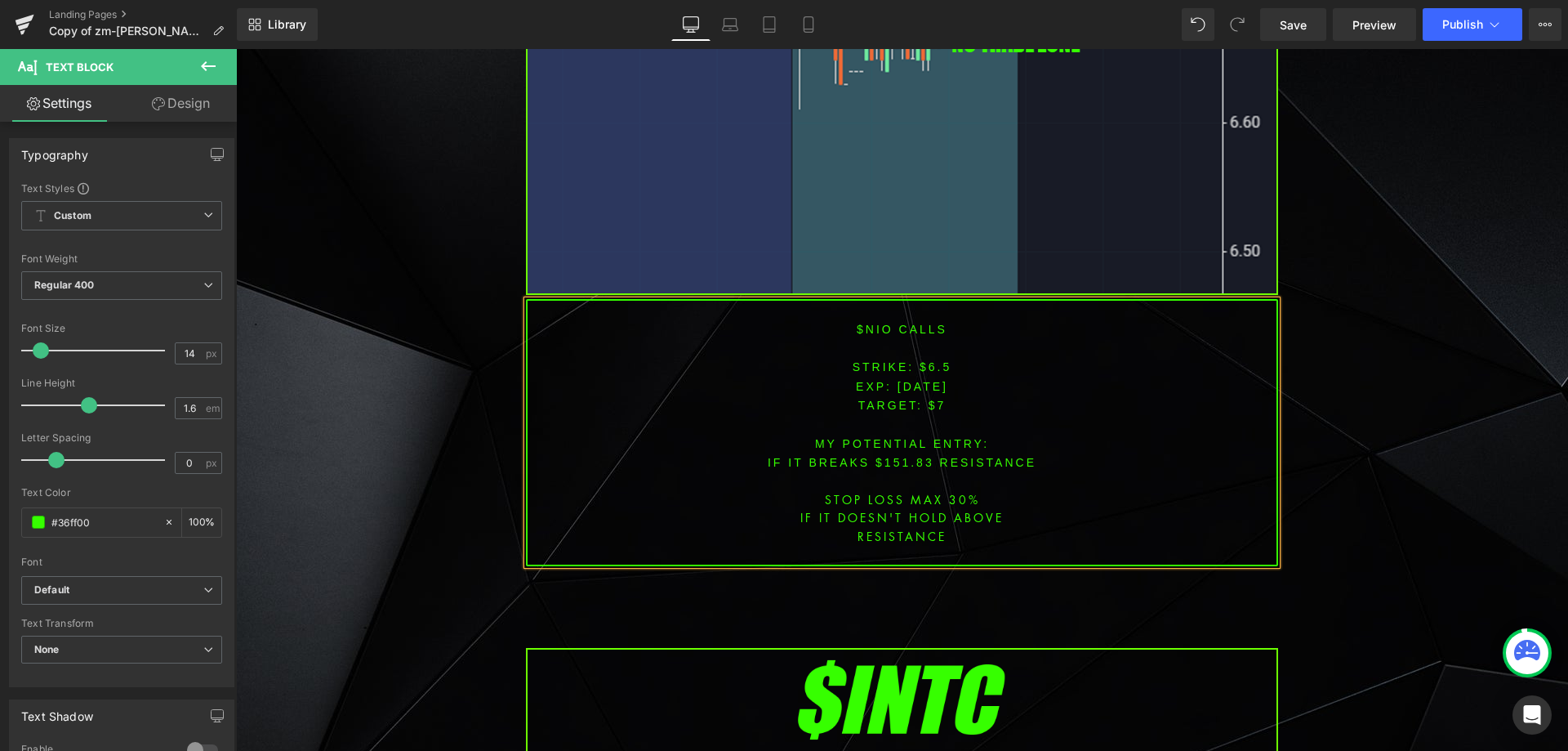
click at [898, 456] on font "IF IT BREAKS $151.83 resistance" at bounding box center [901, 462] width 268 height 13
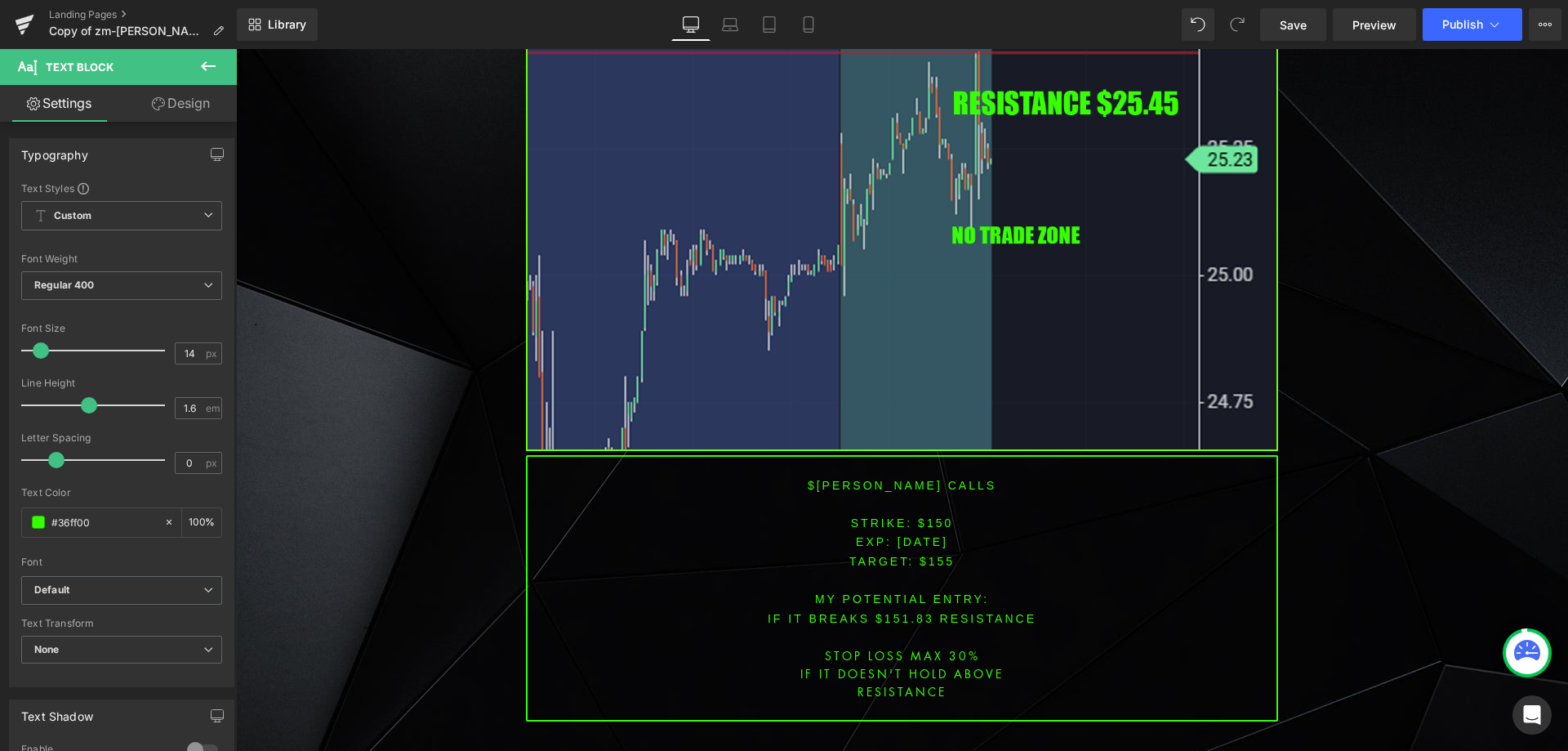
scroll to position [4062, 0]
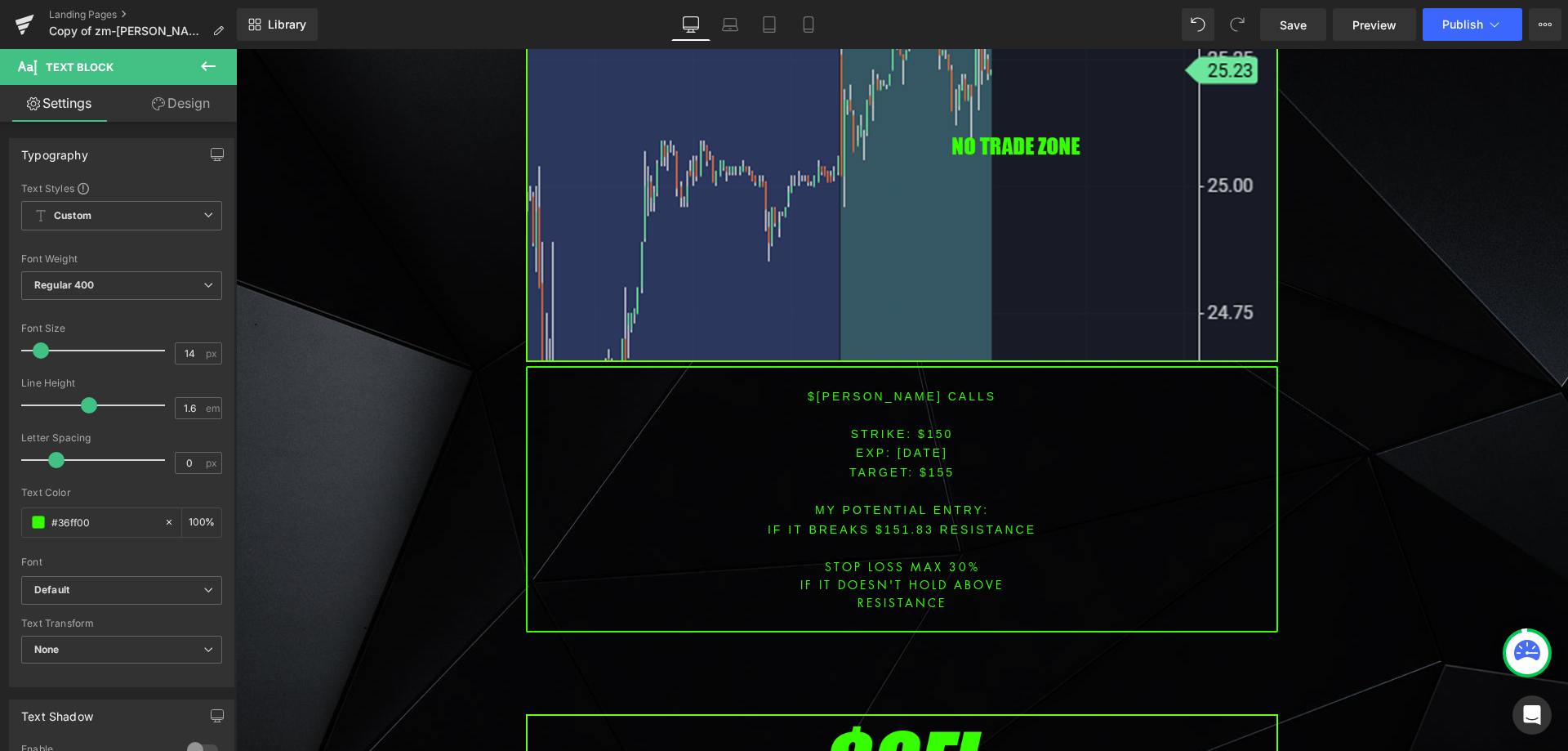
click at [866, 387] on p "$[PERSON_NAME] CALLS" at bounding box center [901, 397] width 749 height 19
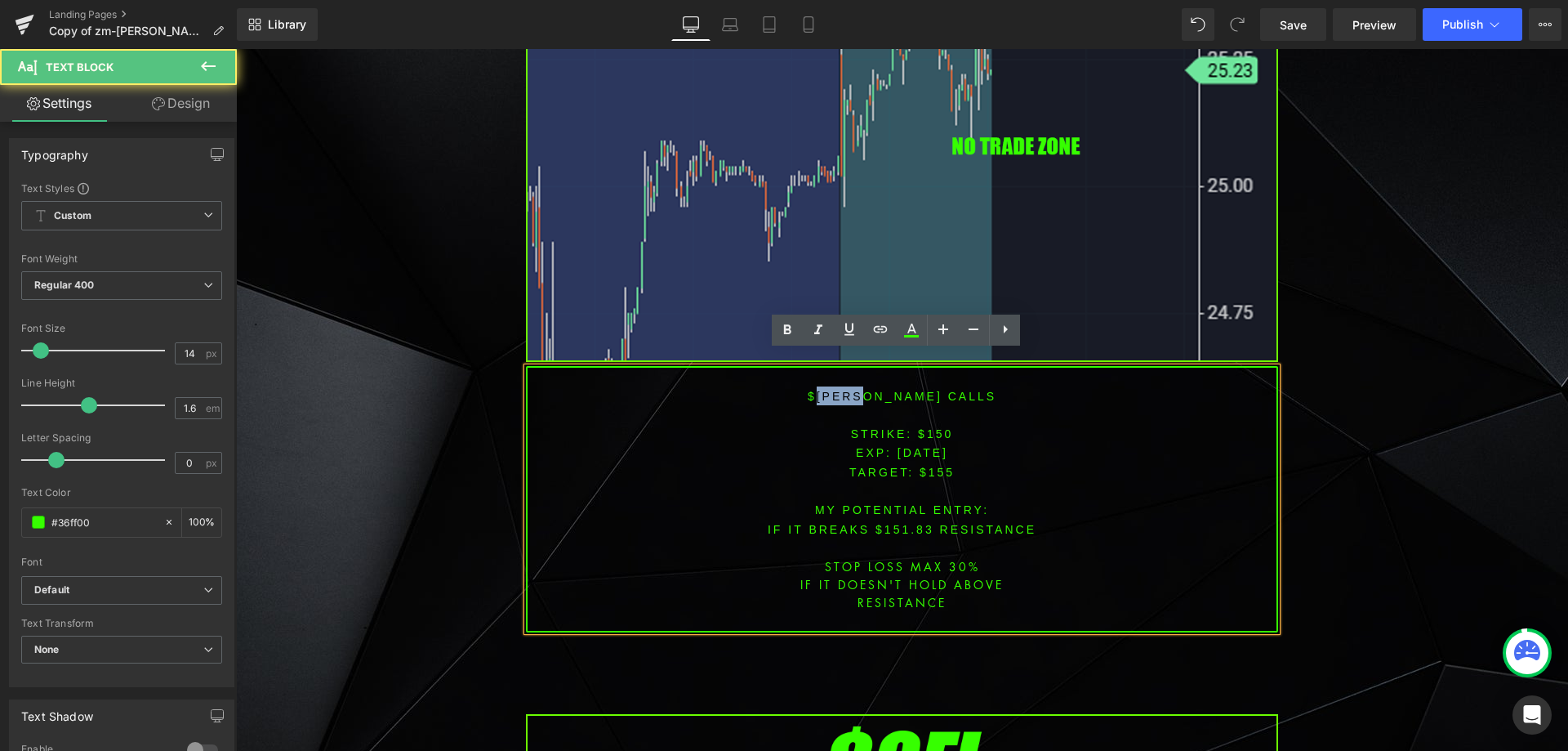
click at [865, 390] on font "$[PERSON_NAME] CALLS" at bounding box center [902, 397] width 189 height 13
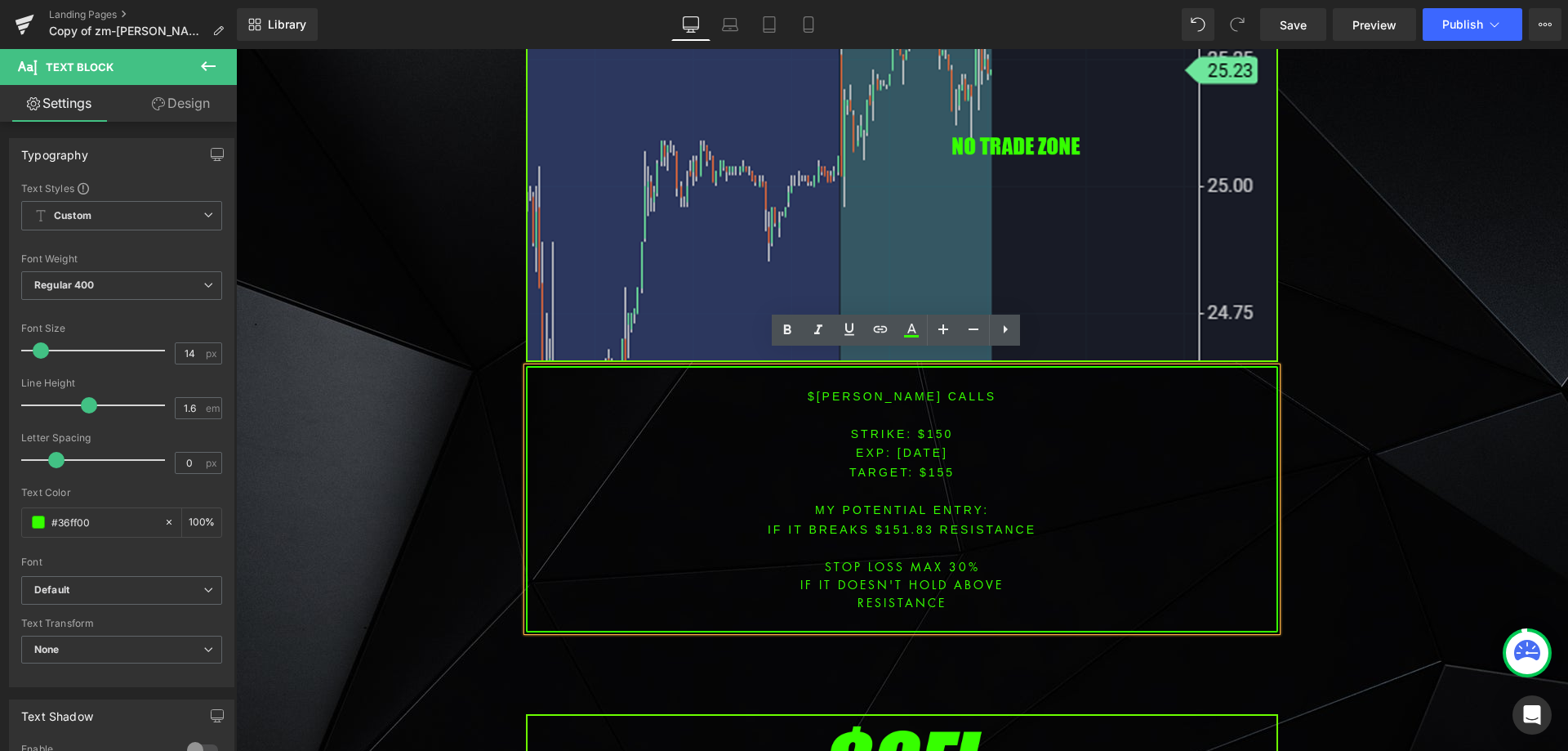
click at [894, 427] on font "STRIKE: $150" at bounding box center [902, 434] width 103 height 13
click at [862, 390] on font "$[PERSON_NAME] CALLS" at bounding box center [902, 397] width 189 height 13
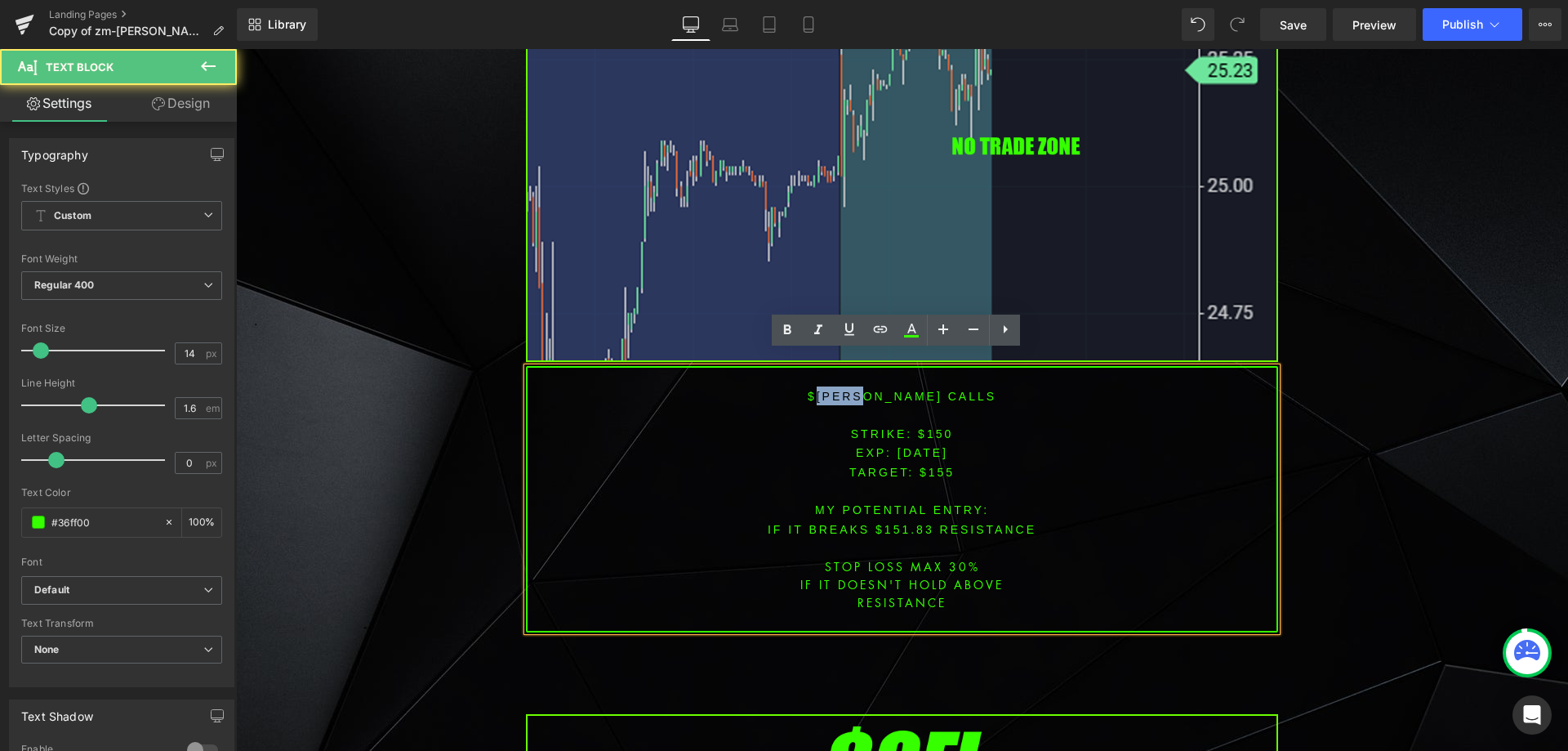
click at [862, 390] on font "$[PERSON_NAME] CALLS" at bounding box center [902, 397] width 189 height 13
click at [928, 427] on font "STRIKE: $150" at bounding box center [902, 434] width 103 height 13
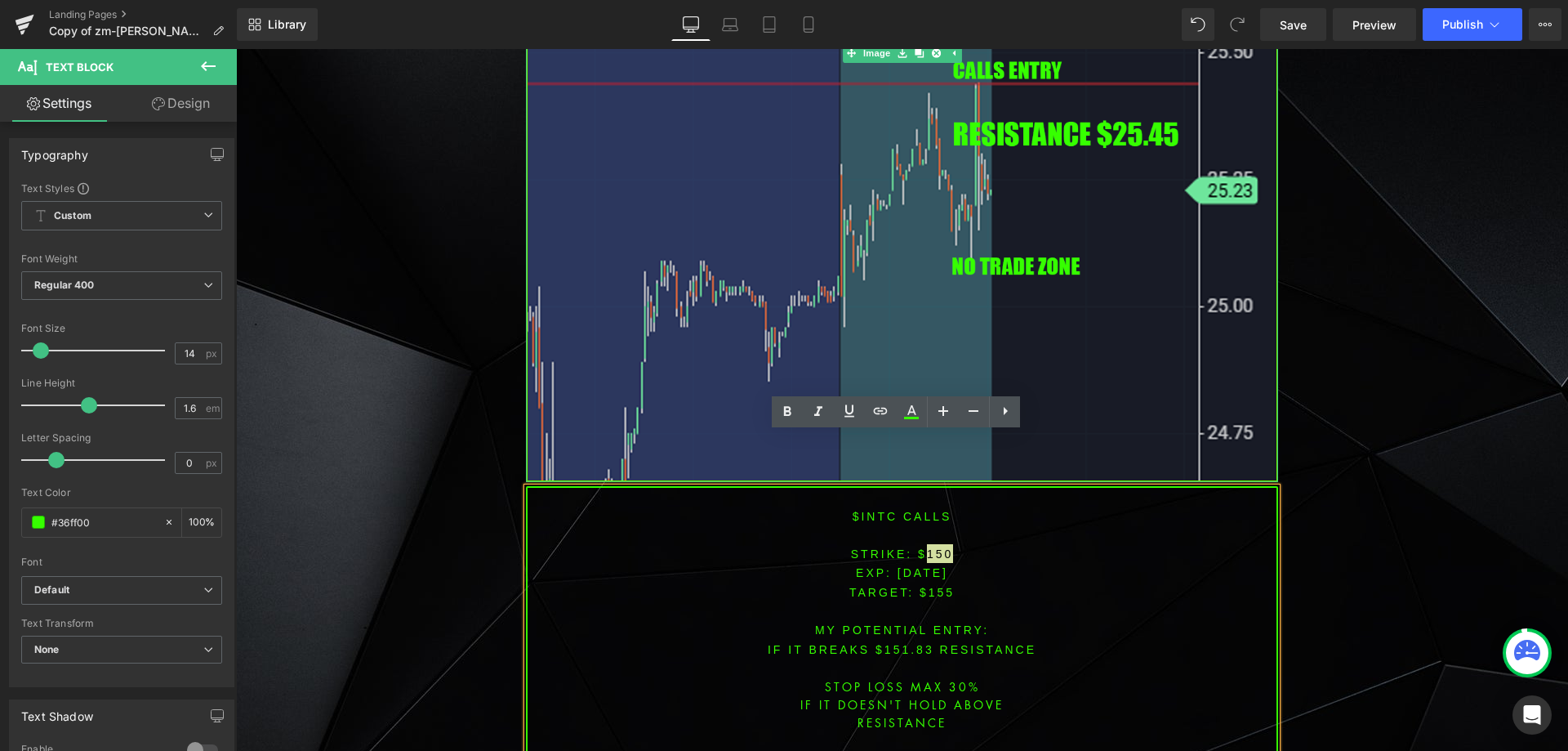
scroll to position [3980, 0]
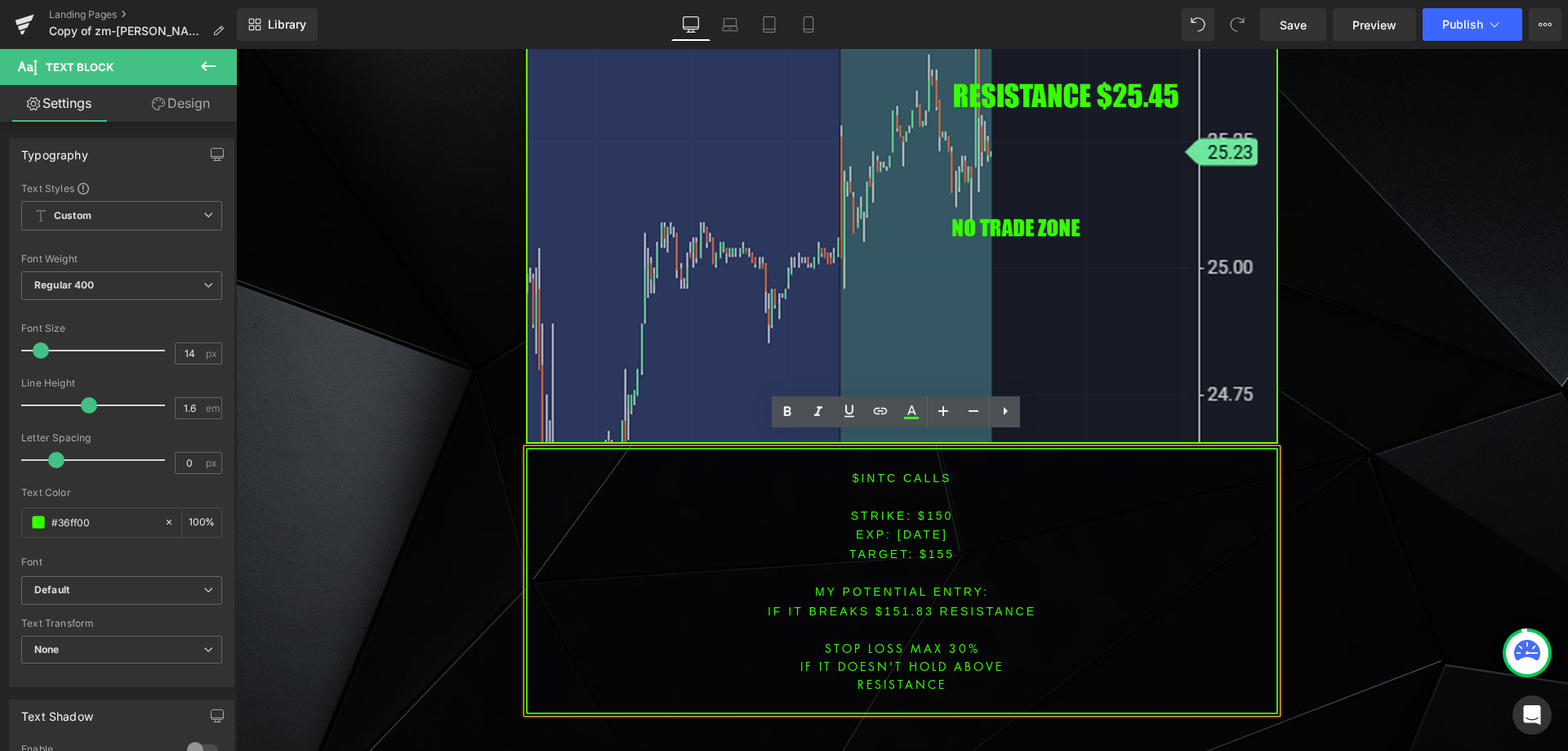
click at [898, 527] on span "[DATE]" at bounding box center [922, 534] width 51 height 13
click at [936, 509] on font "STRIKE: $150" at bounding box center [902, 516] width 103 height 13
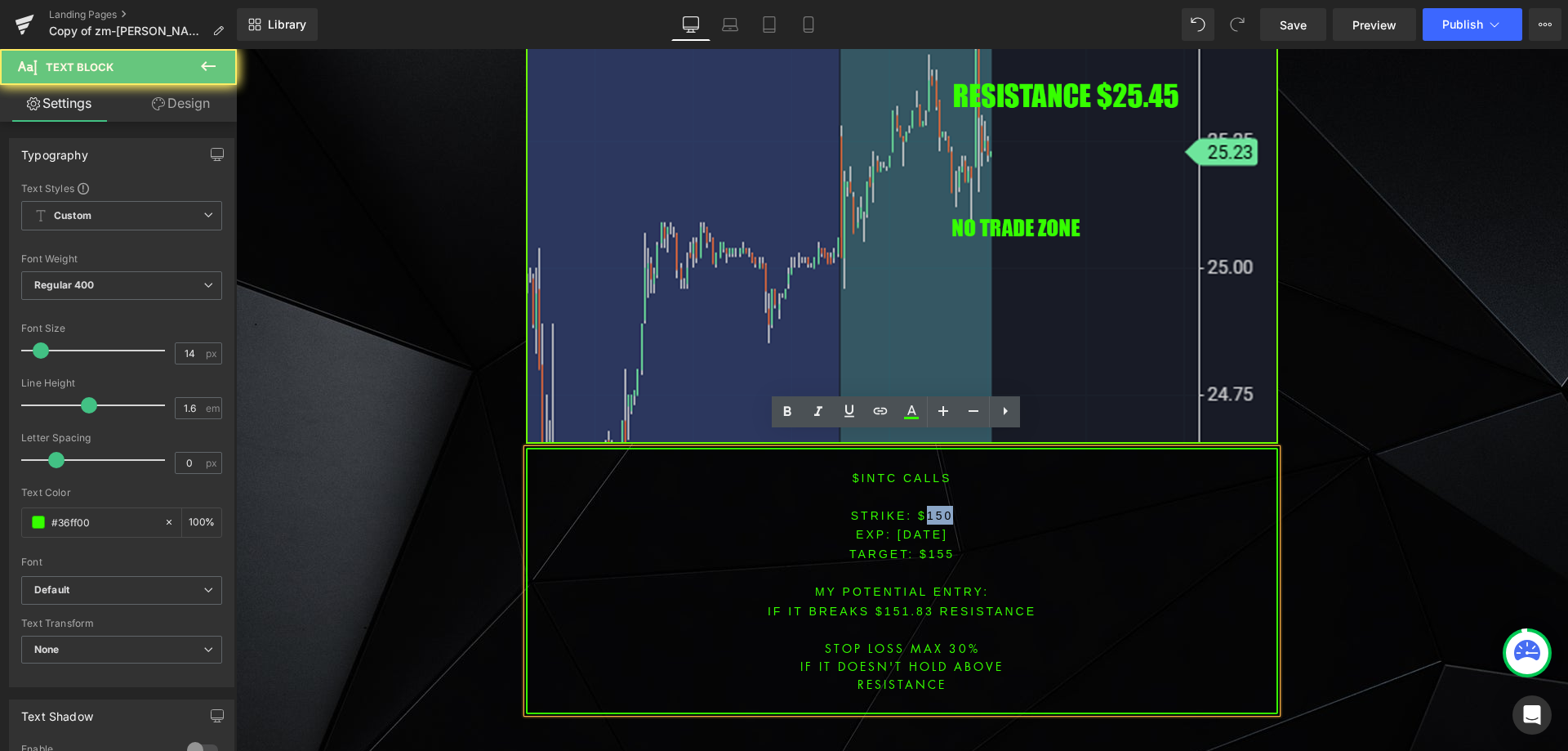
click at [936, 509] on font "STRIKE: $150" at bounding box center [902, 516] width 103 height 13
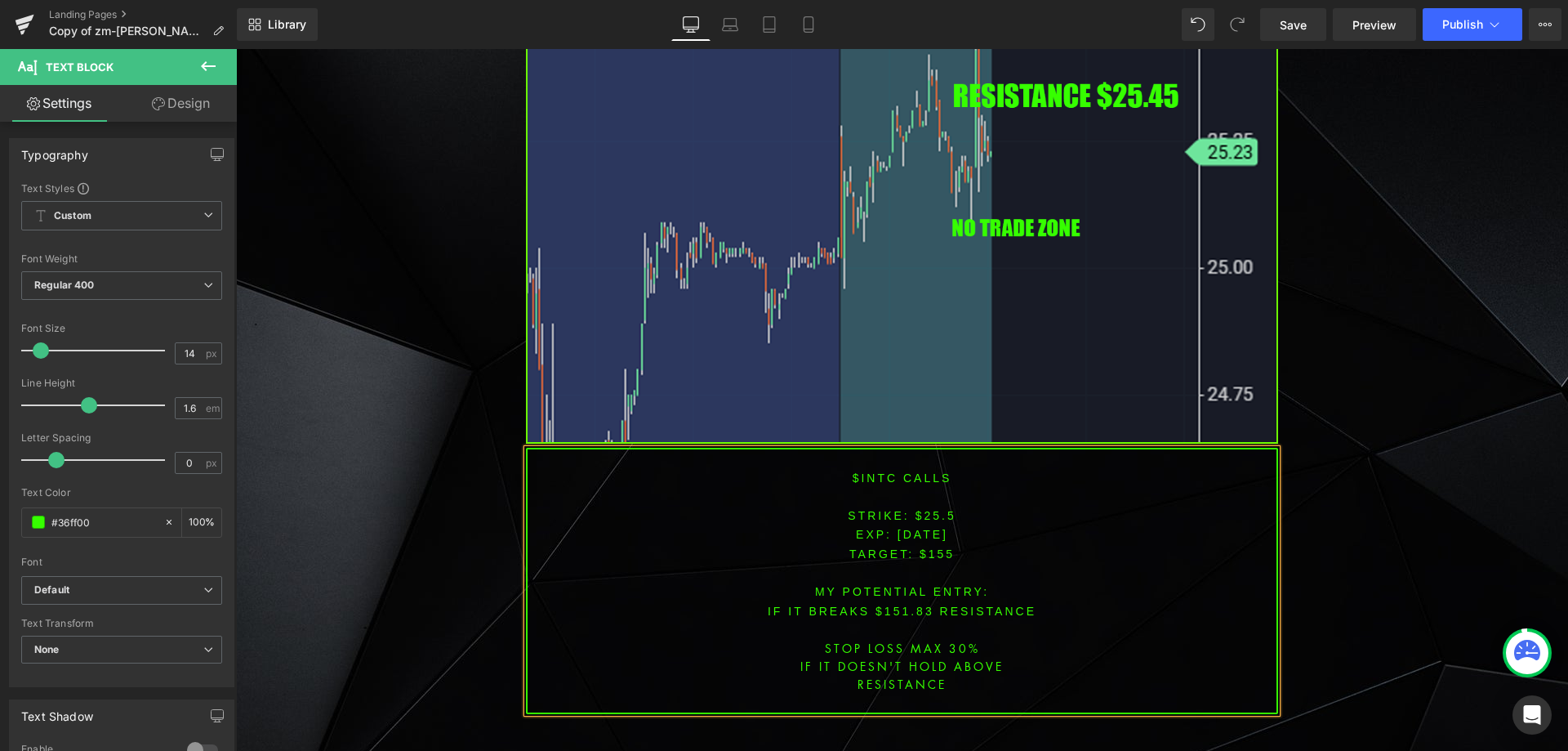
click at [936, 547] on span "TARGET: $155" at bounding box center [901, 554] width 105 height 13
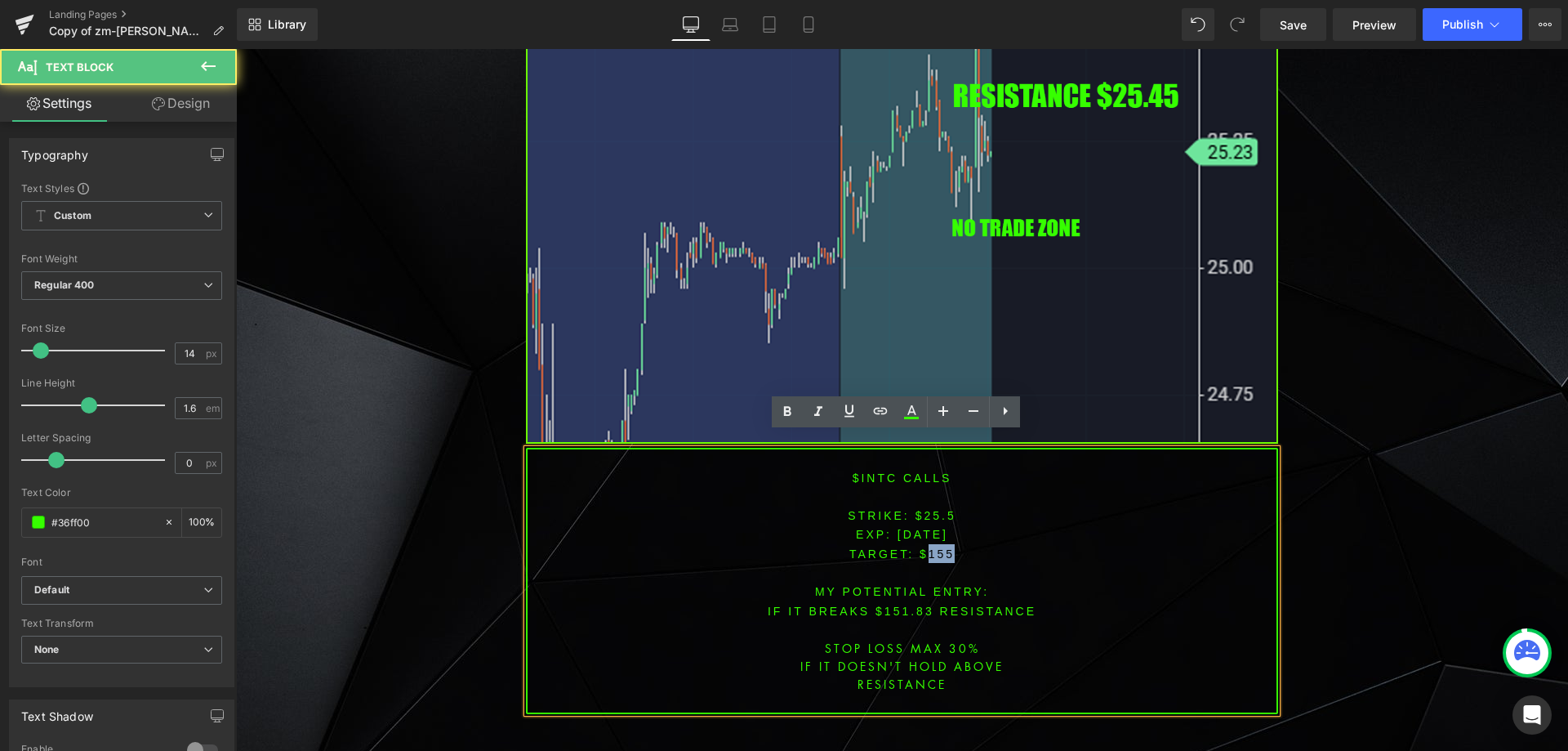
click at [936, 547] on span "TARGET: $155" at bounding box center [901, 554] width 105 height 13
click at [903, 605] on font "IF IT BREAKS $151.83 resistance" at bounding box center [901, 612] width 268 height 13
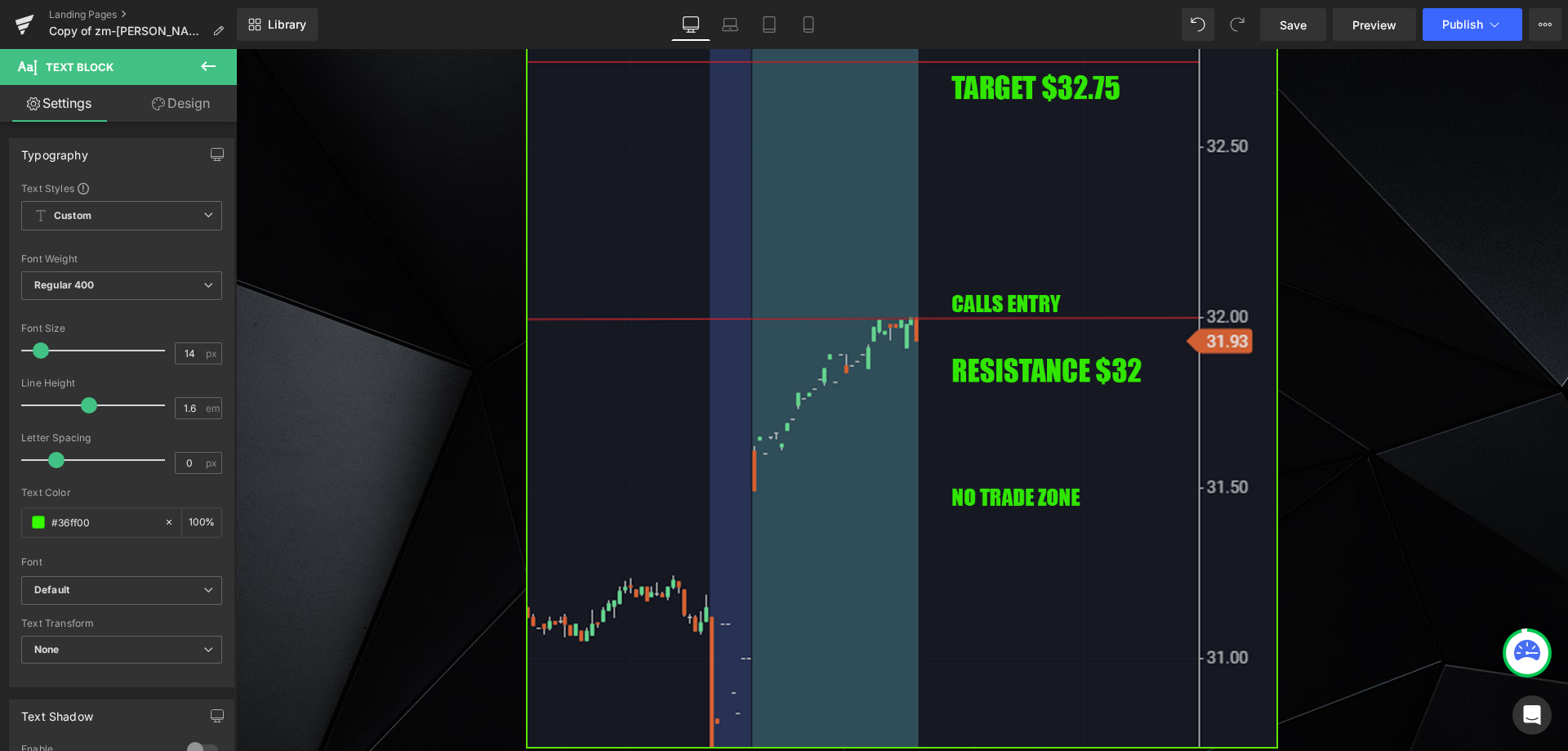
scroll to position [5134, 0]
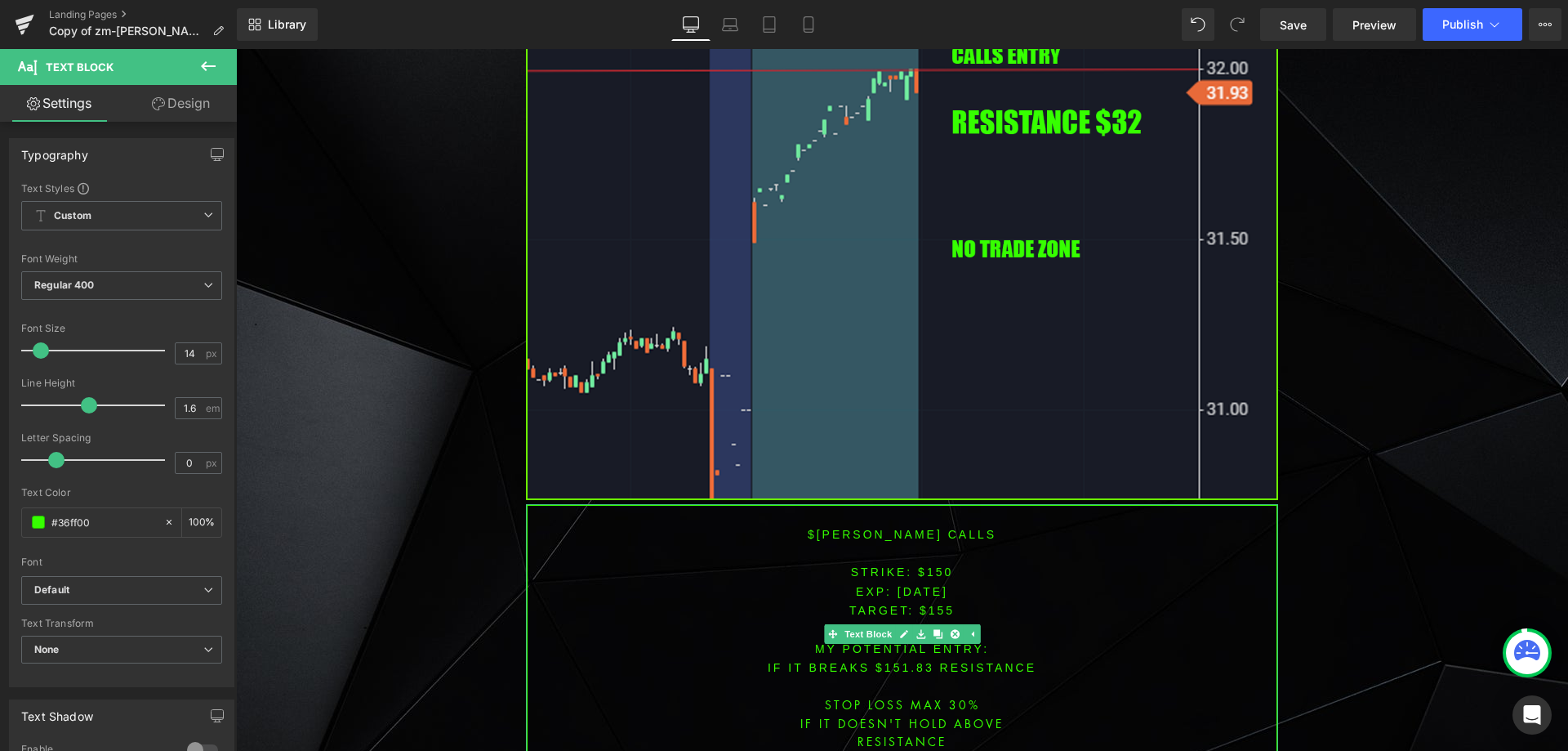
click at [866, 527] on font "$[PERSON_NAME] CALLS" at bounding box center [902, 534] width 189 height 13
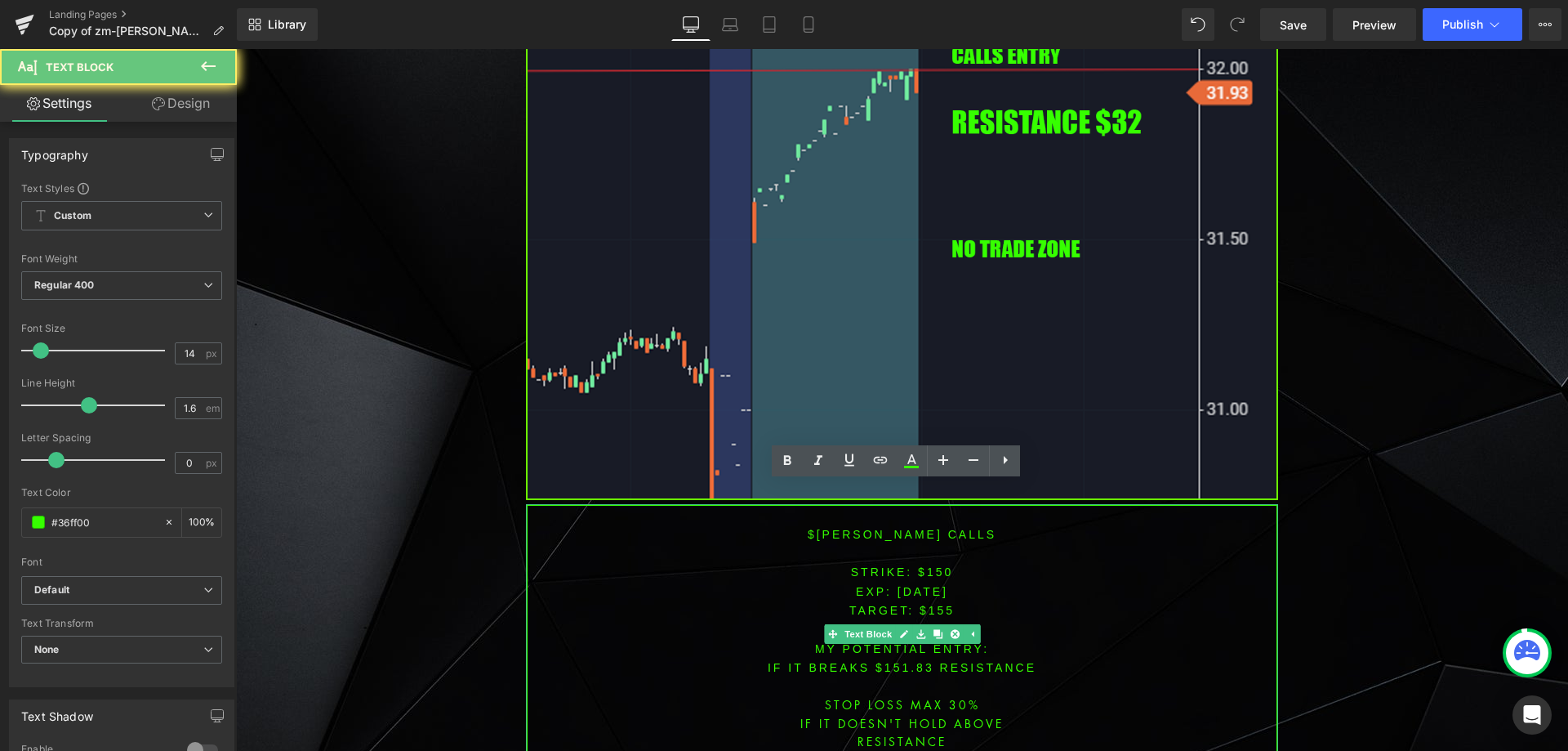
click at [866, 527] on font "$[PERSON_NAME] CALLS" at bounding box center [902, 534] width 189 height 13
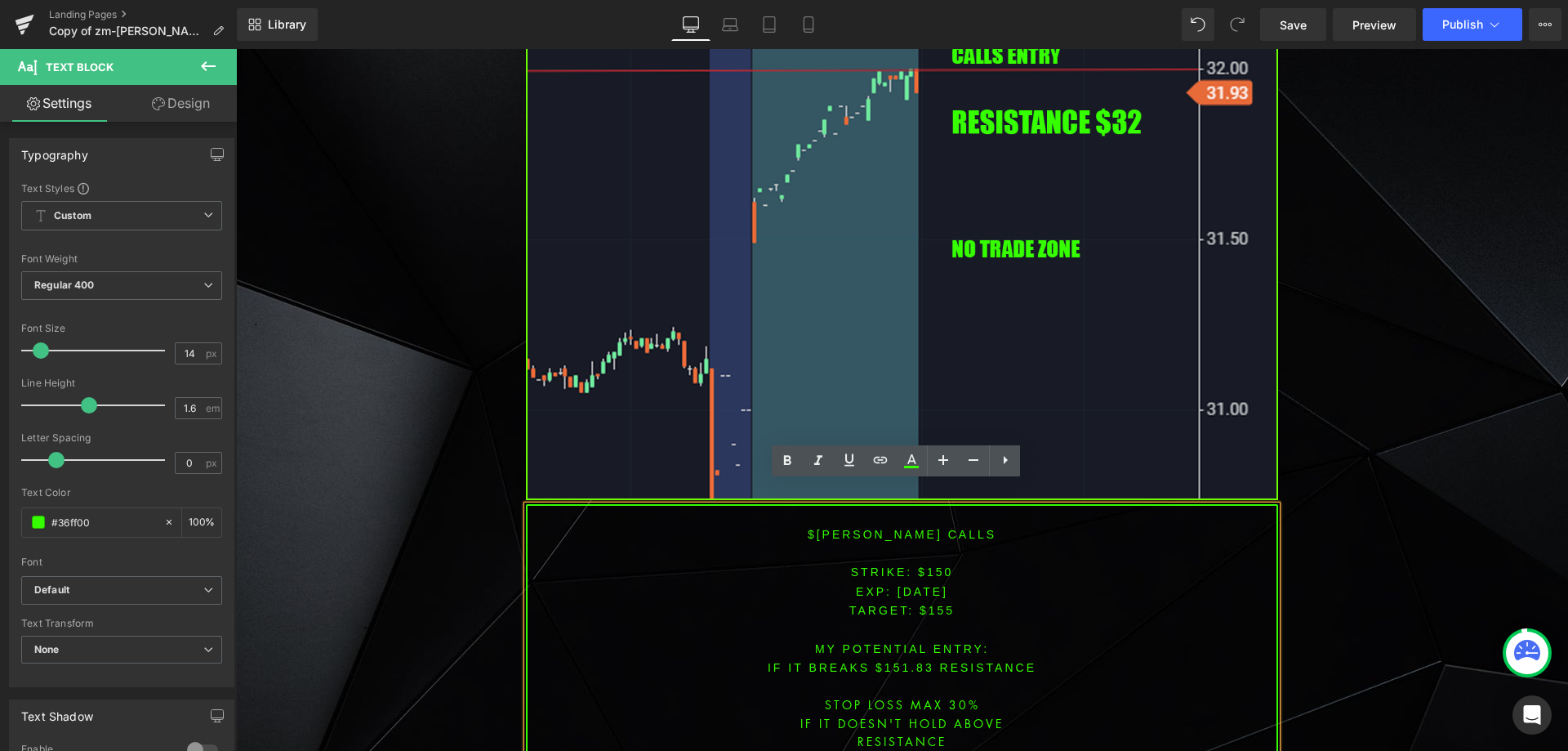
click at [884, 601] on p "TARGET: $155" at bounding box center [901, 611] width 749 height 19
click at [898, 585] on span "[DATE]" at bounding box center [922, 591] width 51 height 13
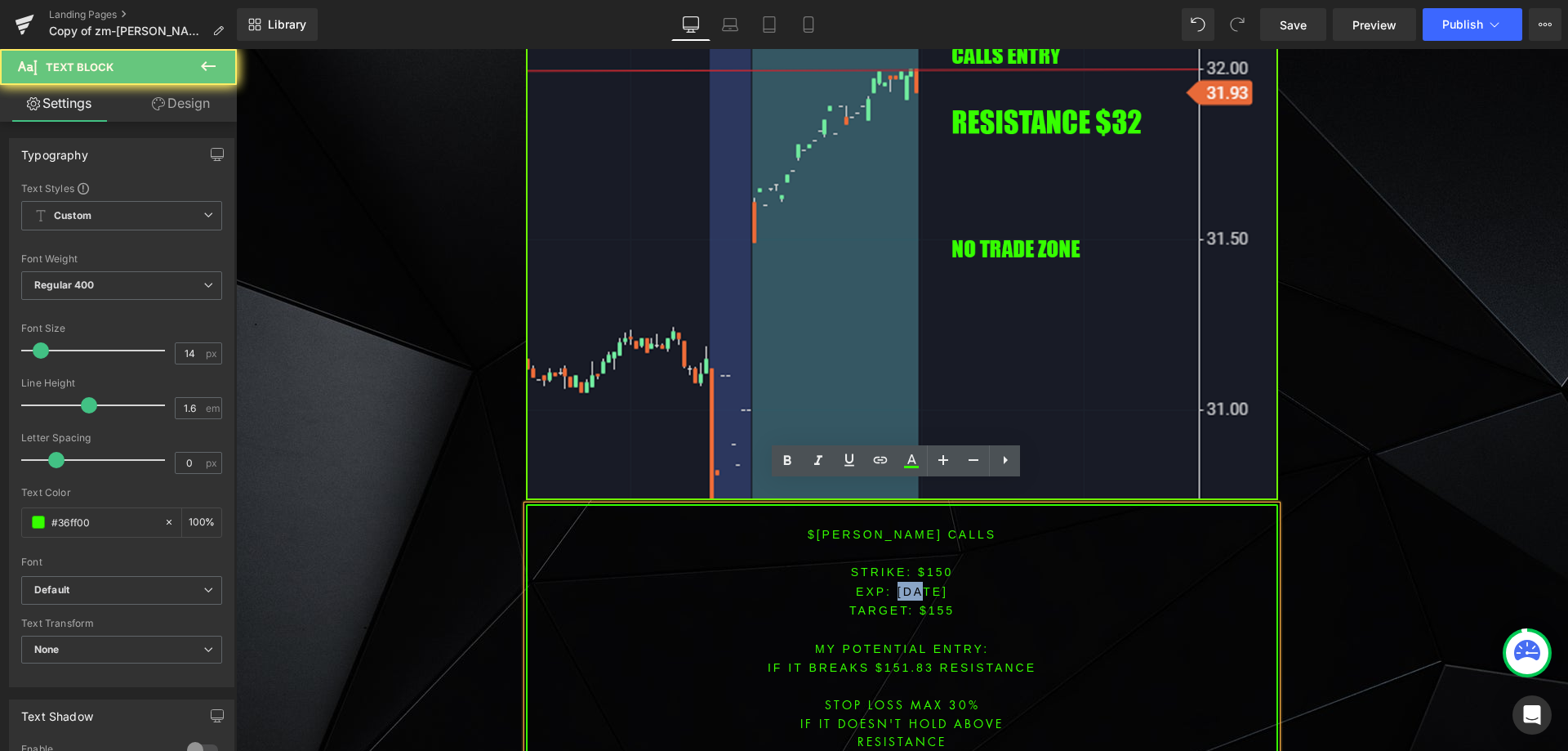
click at [898, 585] on span "[DATE]" at bounding box center [922, 591] width 51 height 13
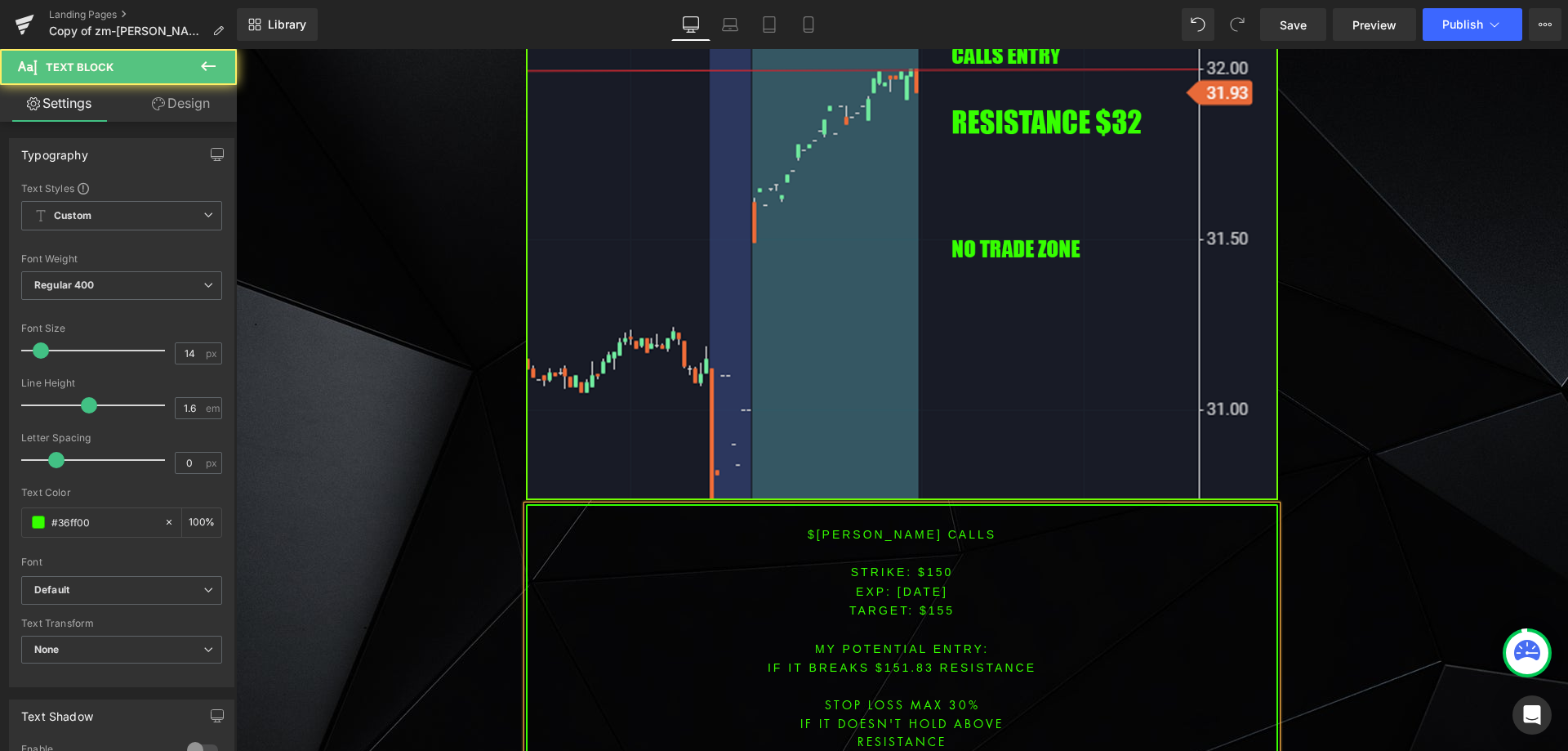
click at [914, 585] on span "[DATE]" at bounding box center [922, 591] width 51 height 13
click at [924, 585] on span "[DATE]" at bounding box center [922, 591] width 51 height 13
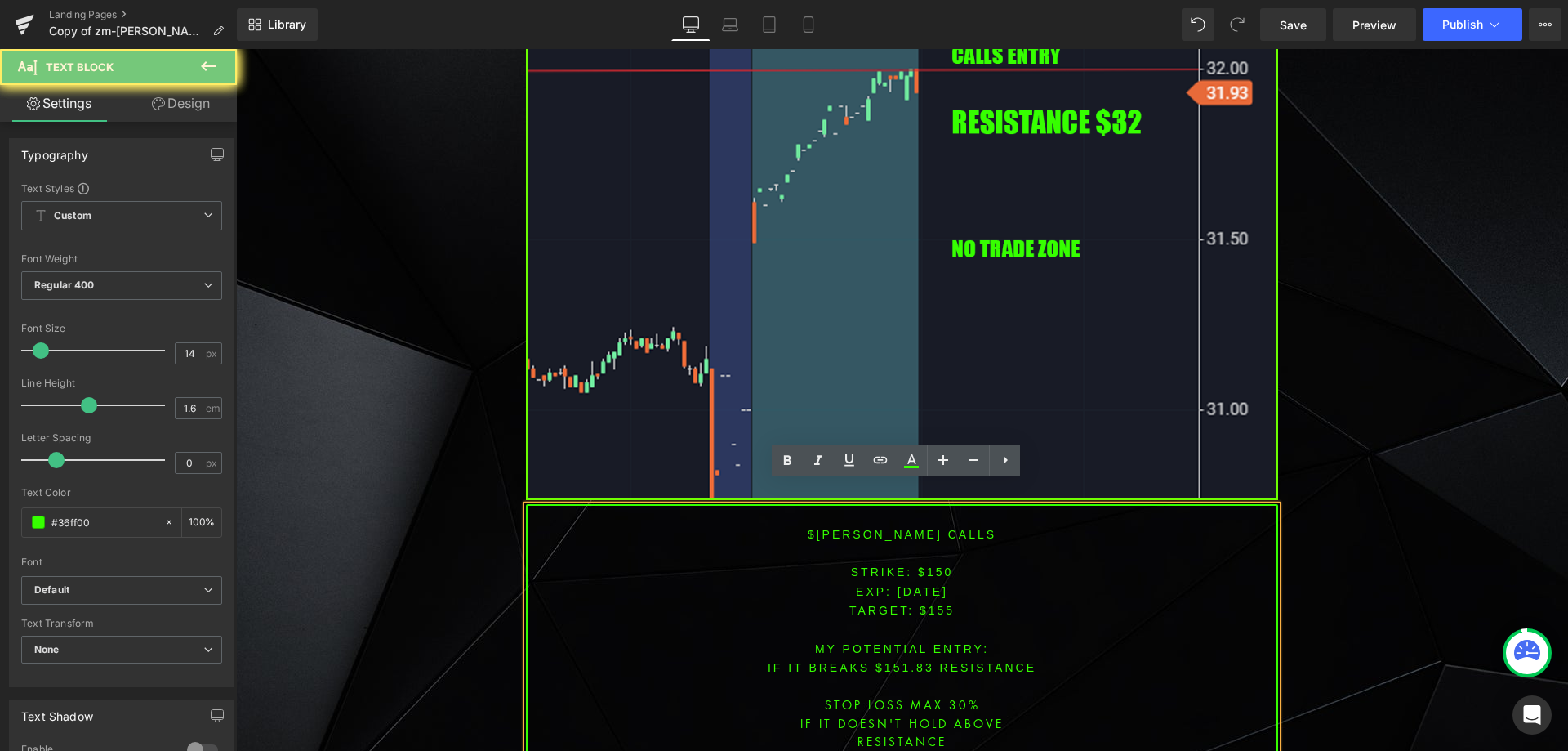
click at [926, 585] on span "[DATE]" at bounding box center [922, 591] width 51 height 13
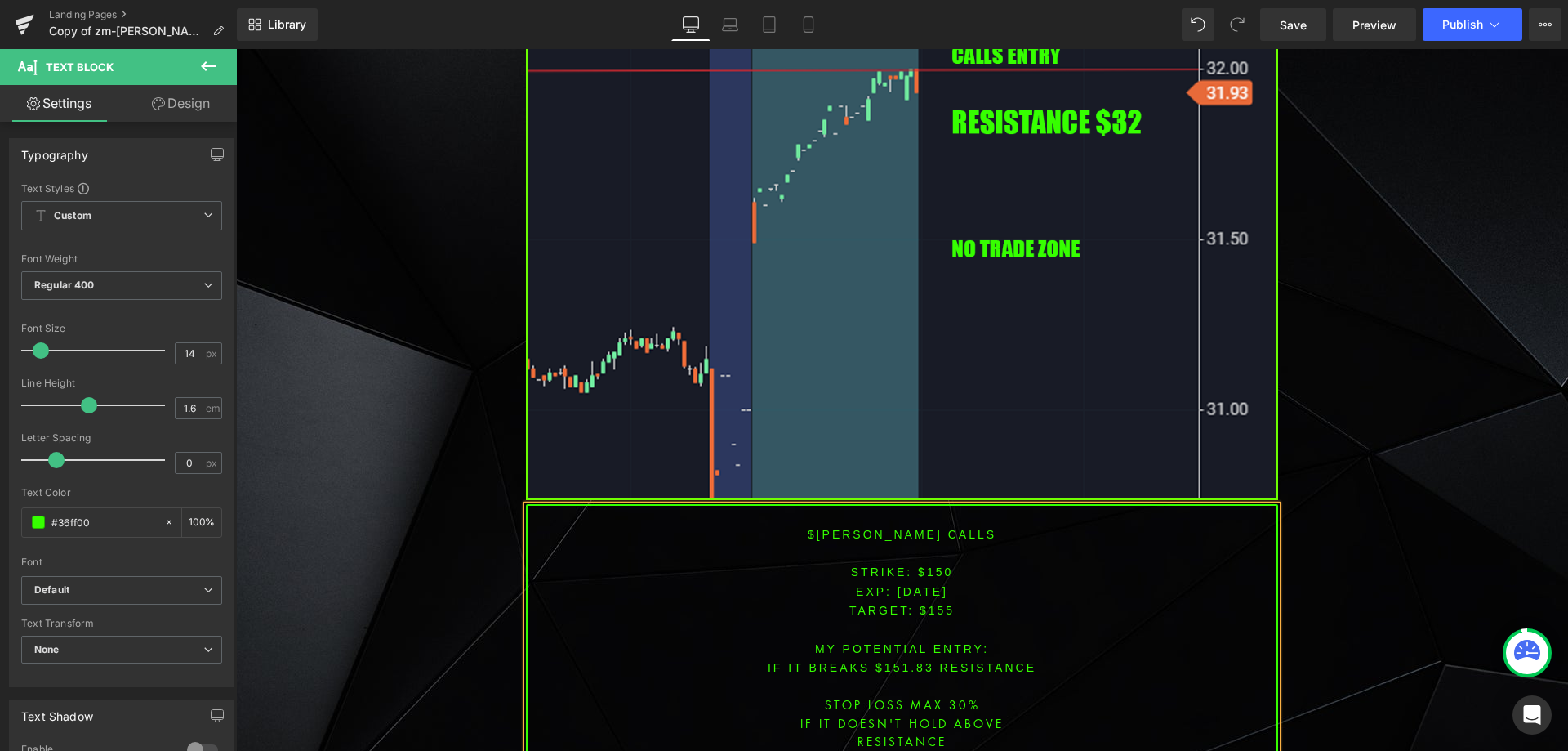
click at [928, 566] on font "STRIKE: $150" at bounding box center [902, 572] width 103 height 13
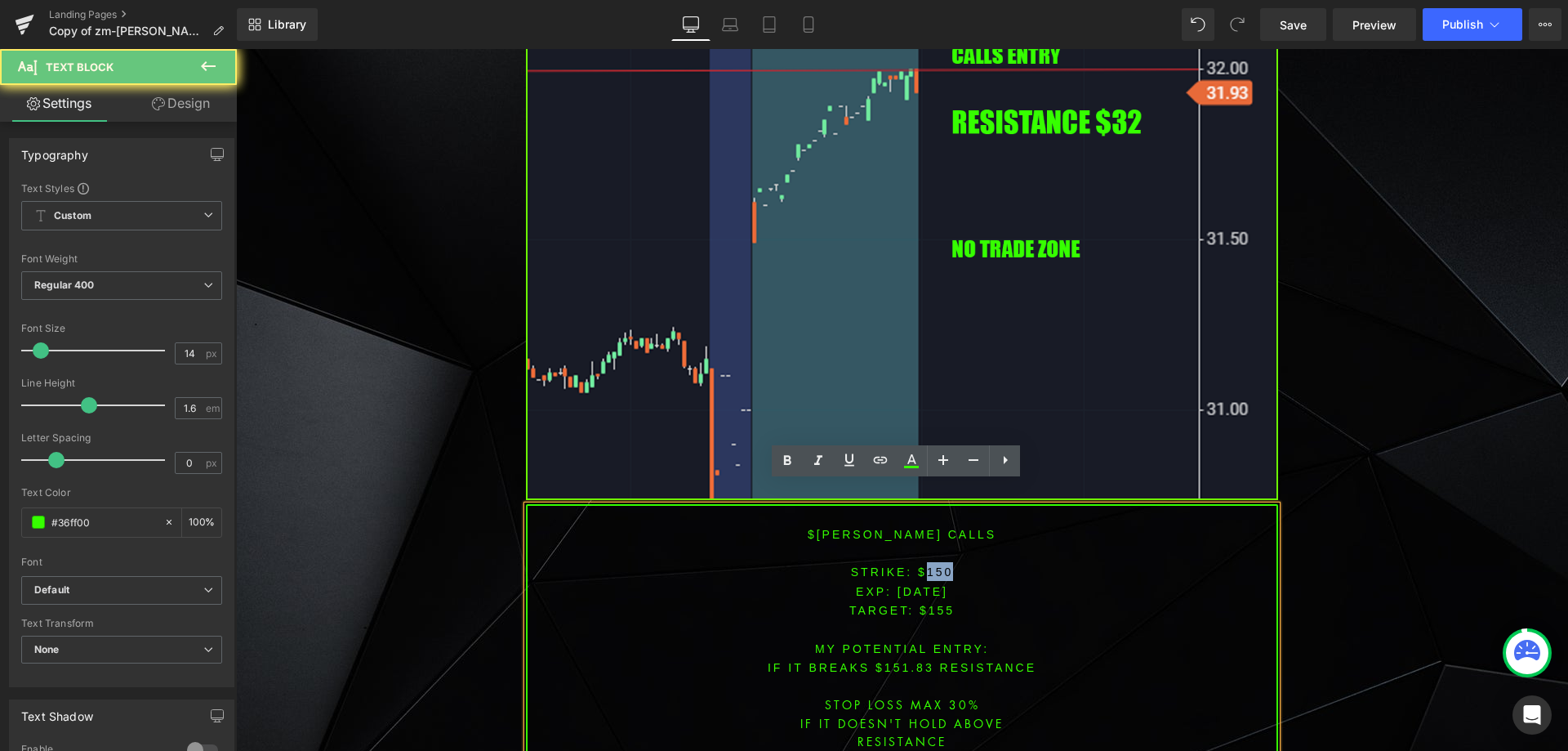
click at [928, 566] on font "STRIKE: $150" at bounding box center [902, 572] width 103 height 13
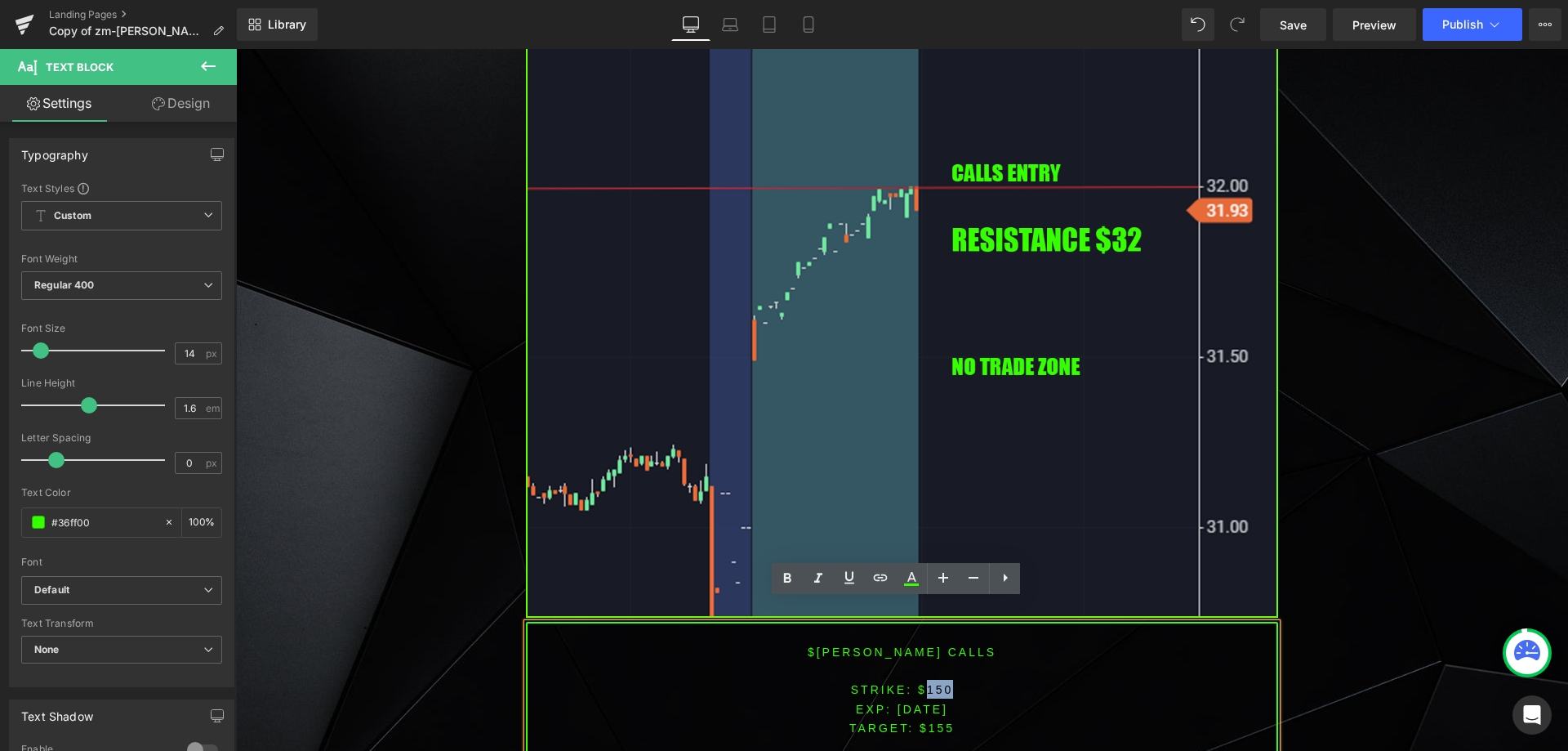
scroll to position [5053, 0]
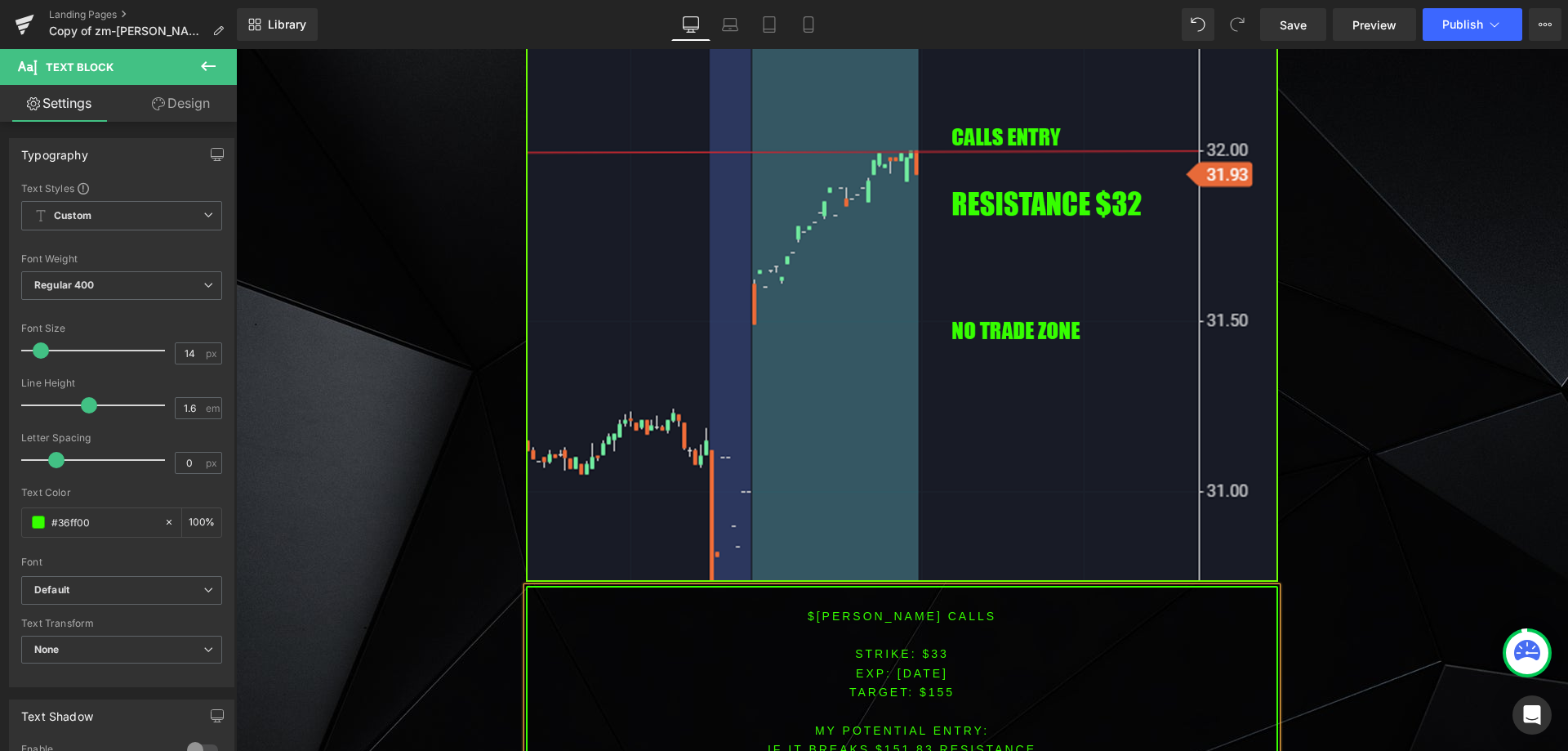
click at [927, 686] on span "TARGET: $155" at bounding box center [901, 693] width 105 height 13
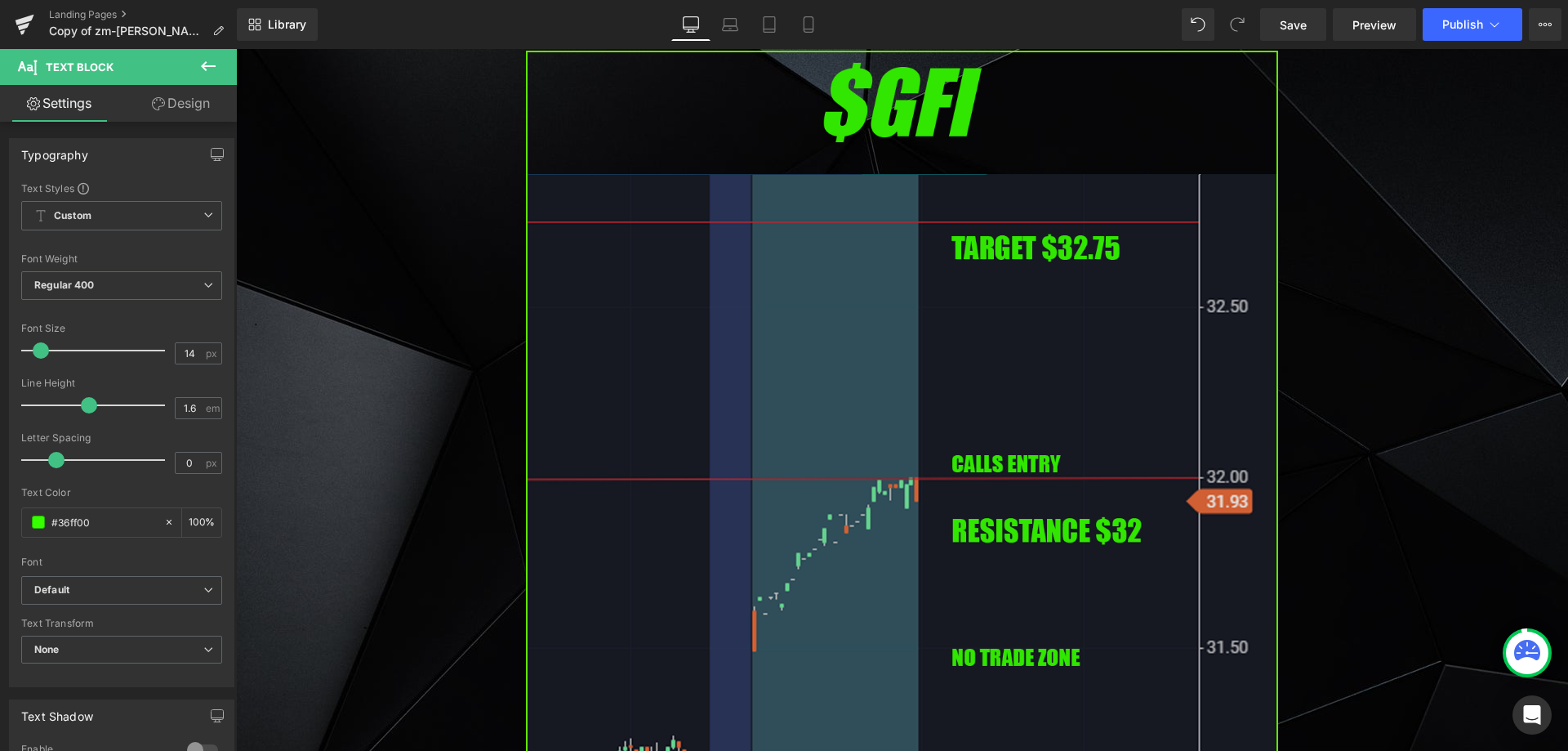
scroll to position [4975, 0]
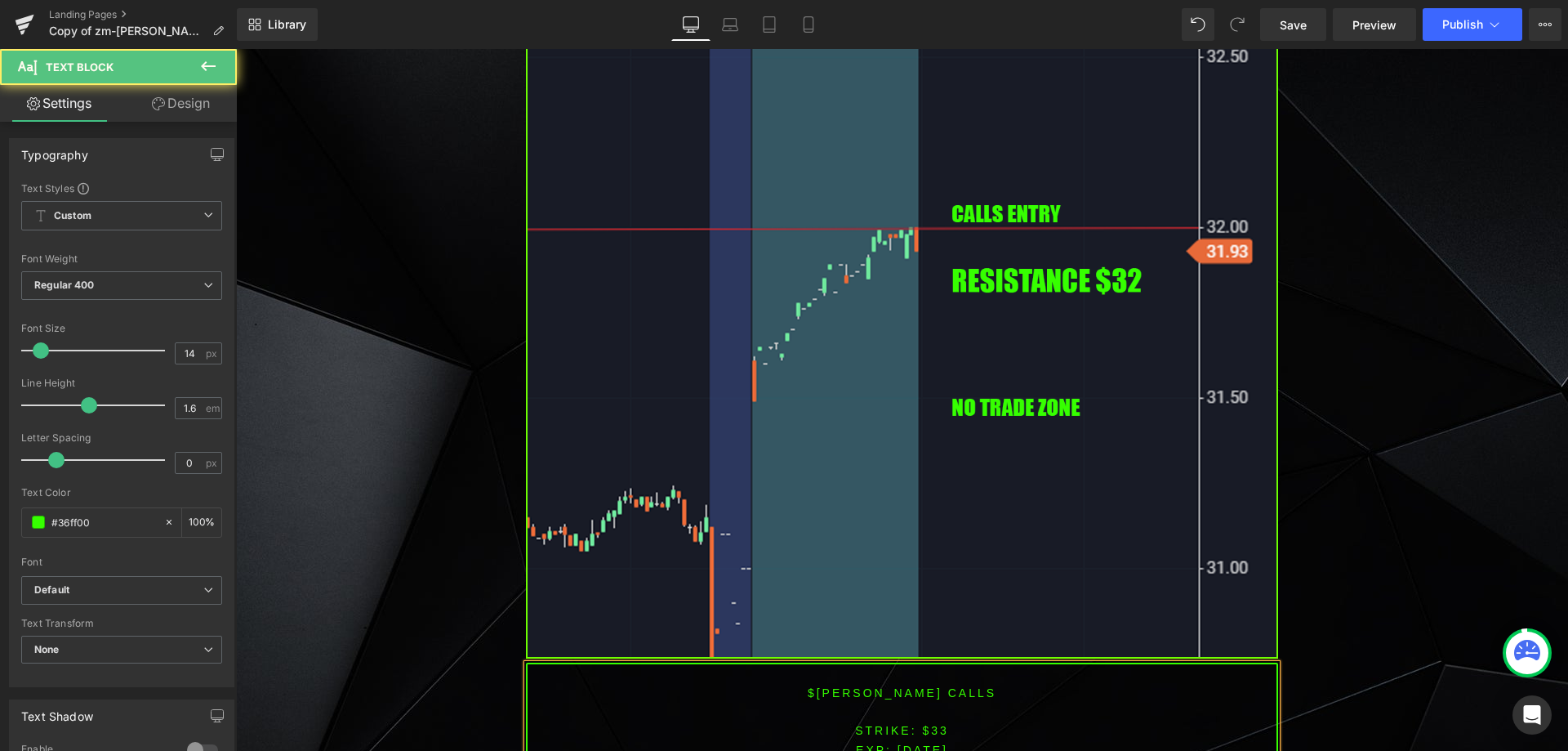
click at [934, 724] on font "STRIKE: $33" at bounding box center [901, 731] width 94 height 13
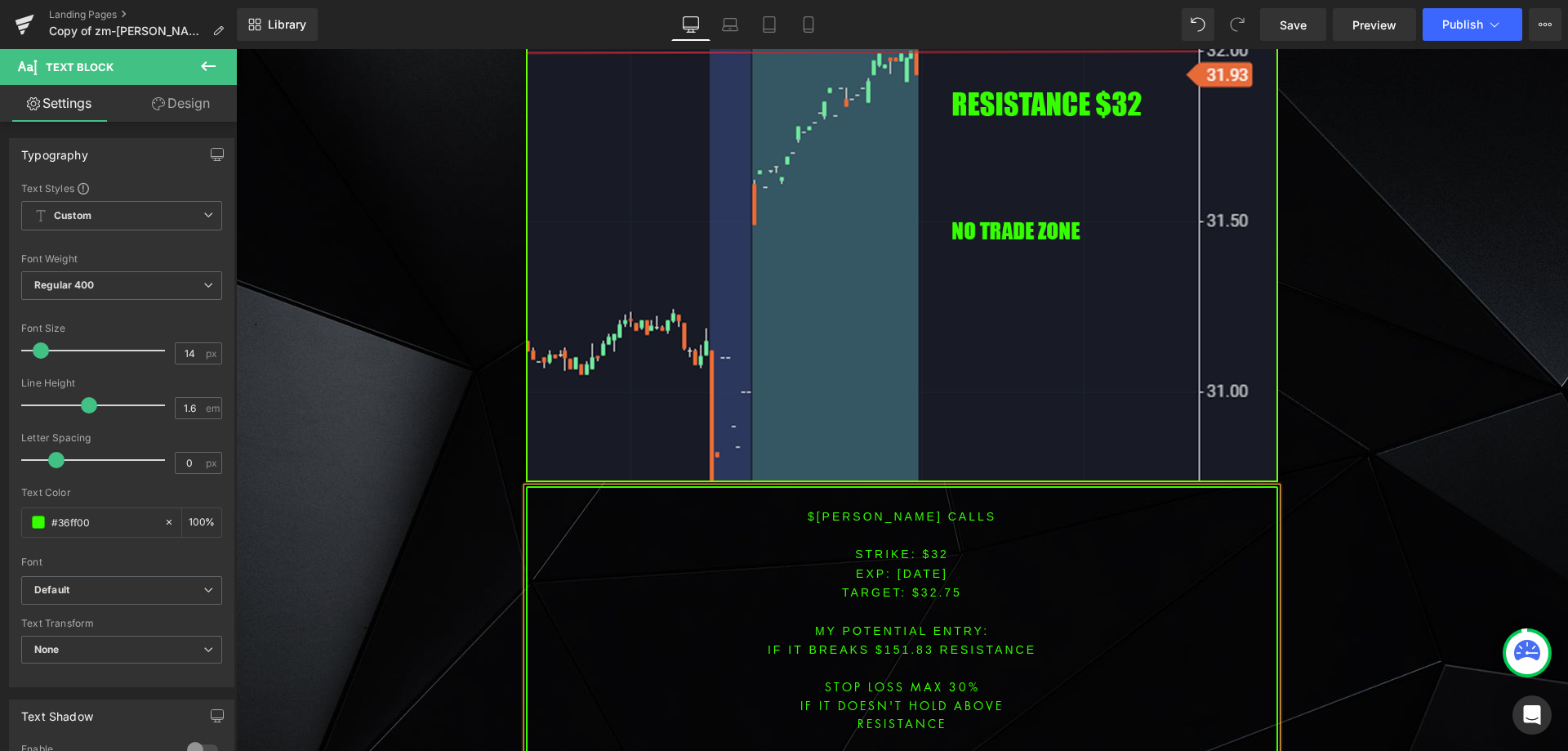
scroll to position [5221, 0]
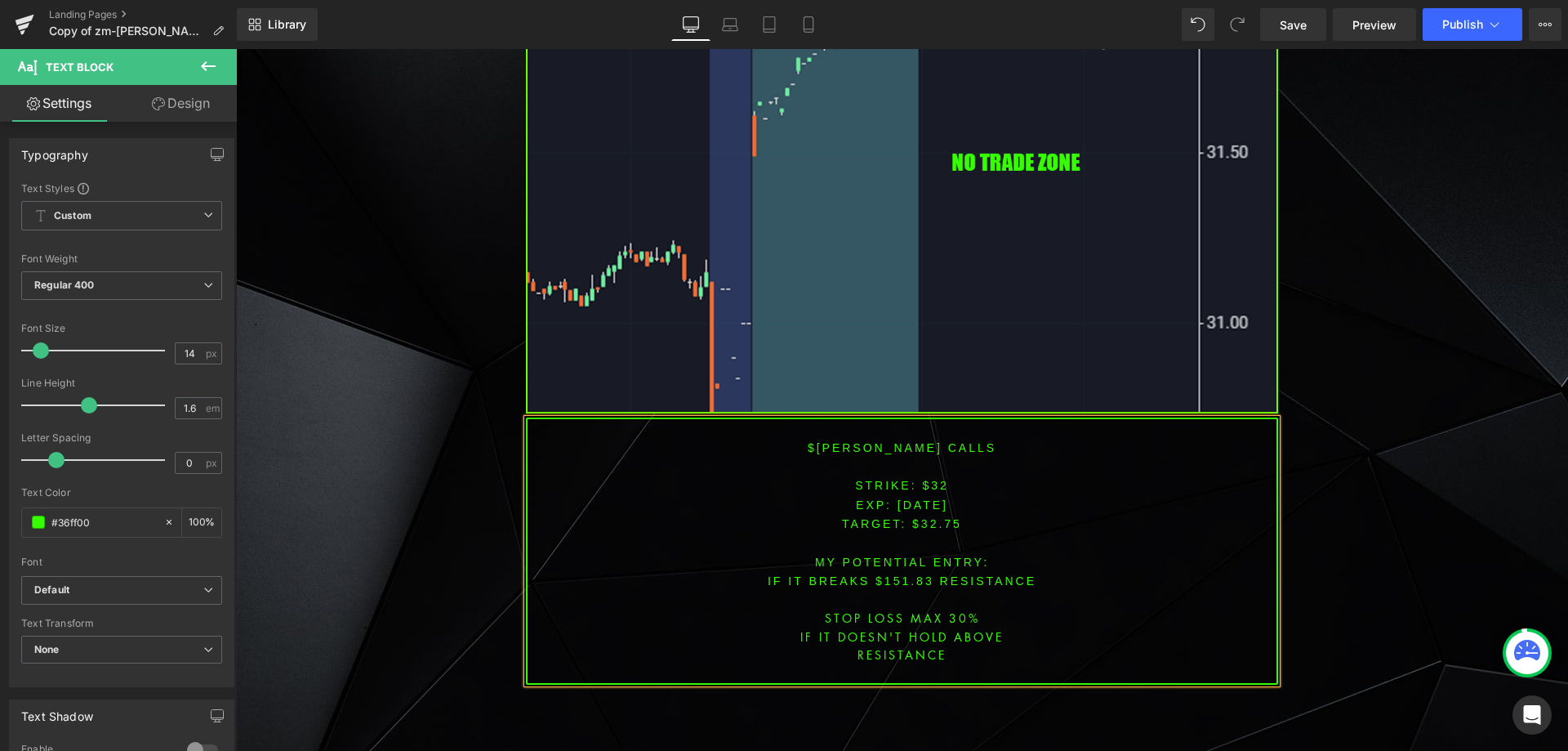
click at [901, 574] on font "IF IT BREAKS $151.83 resistance" at bounding box center [901, 581] width 268 height 13
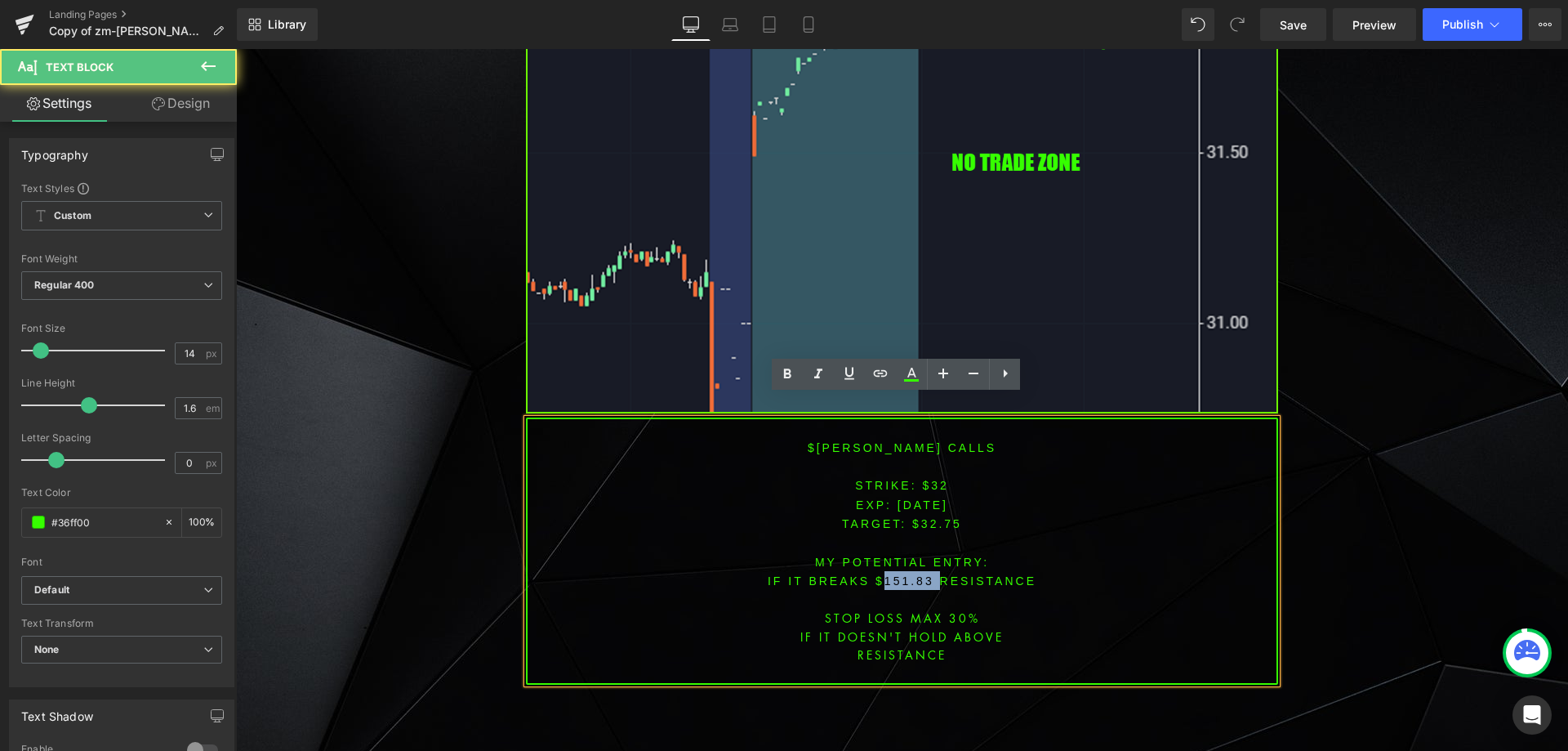
click at [901, 574] on font "IF IT BREAKS $151.83 resistance" at bounding box center [901, 581] width 268 height 13
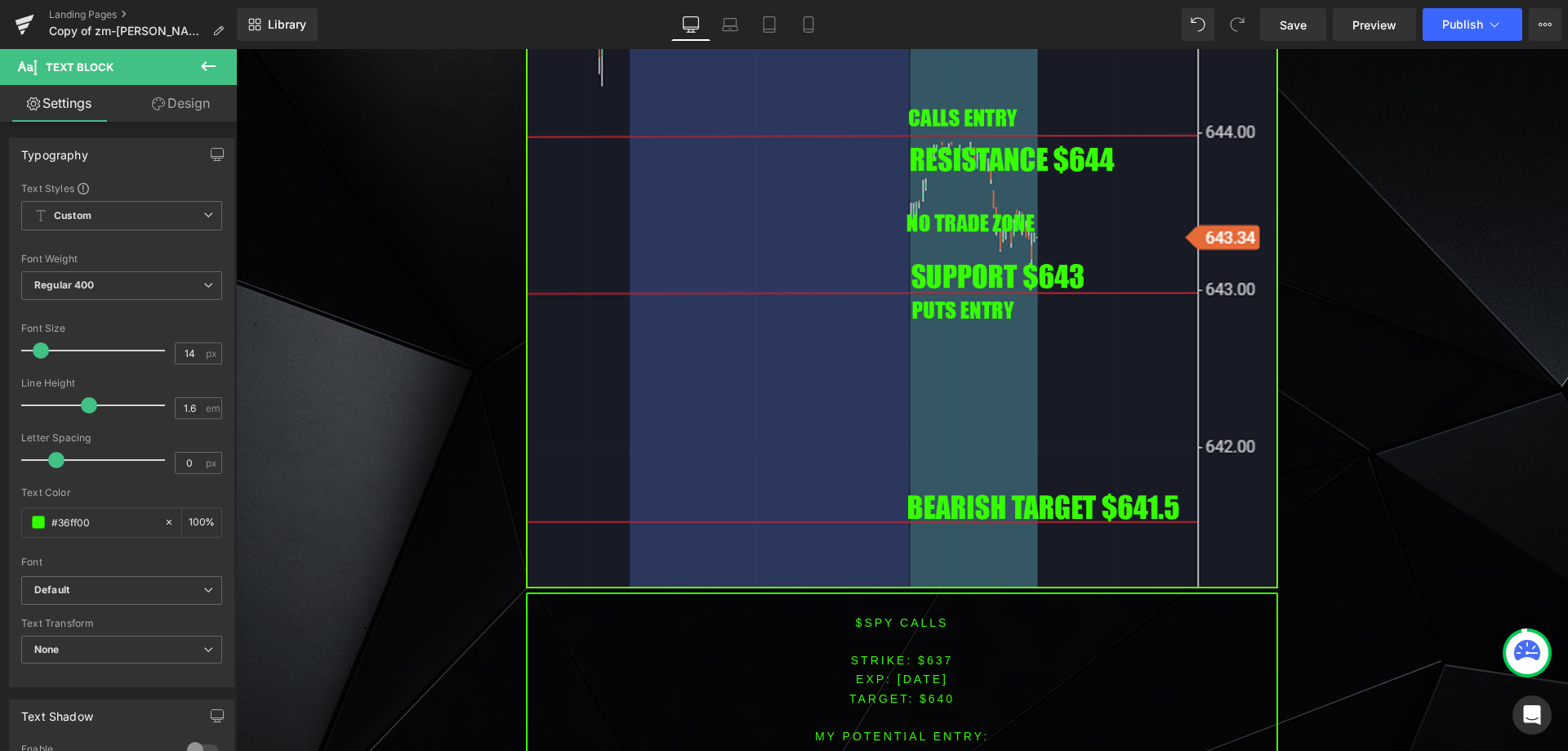
scroll to position [6664, 0]
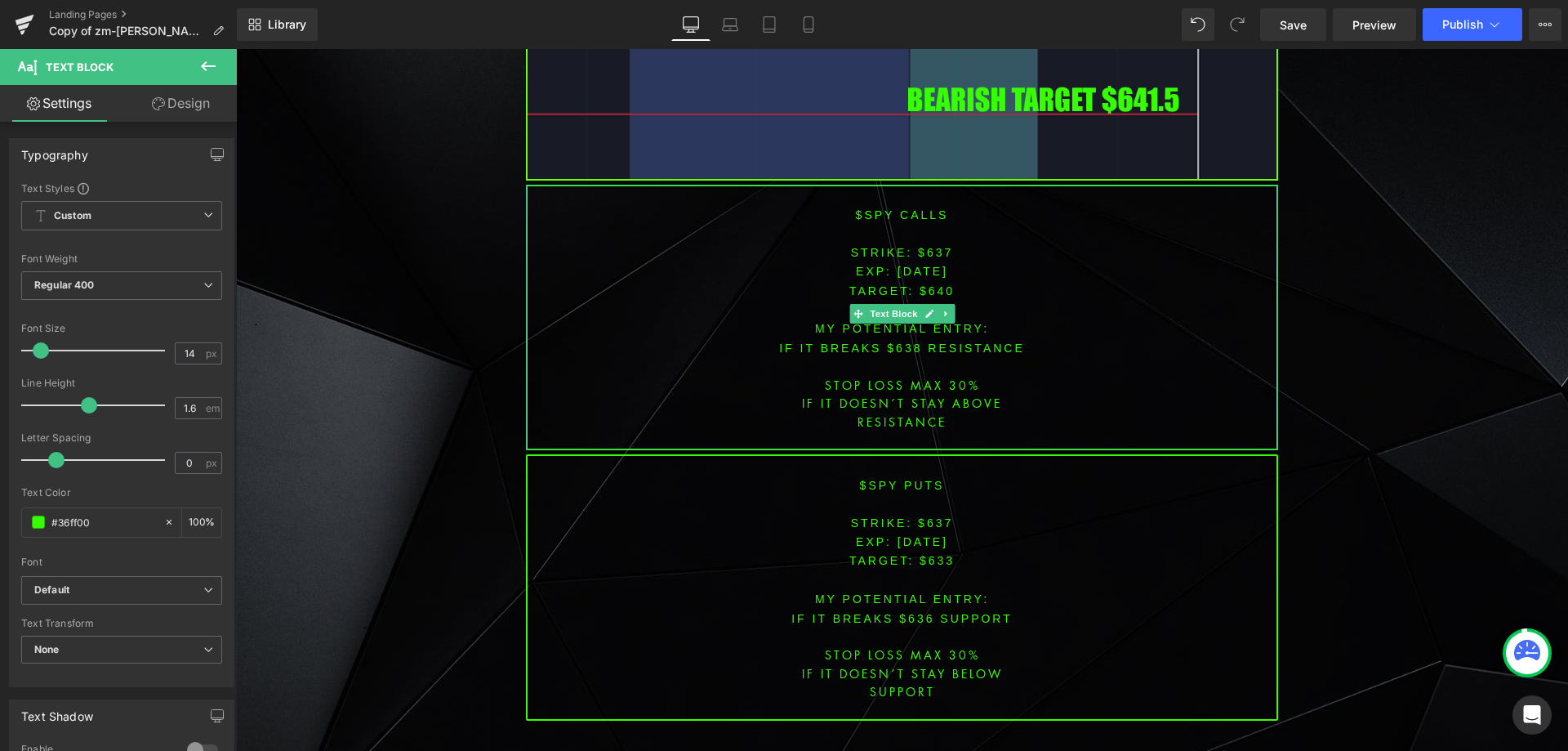
click at [922, 265] on span "[DATE]" at bounding box center [922, 271] width 51 height 13
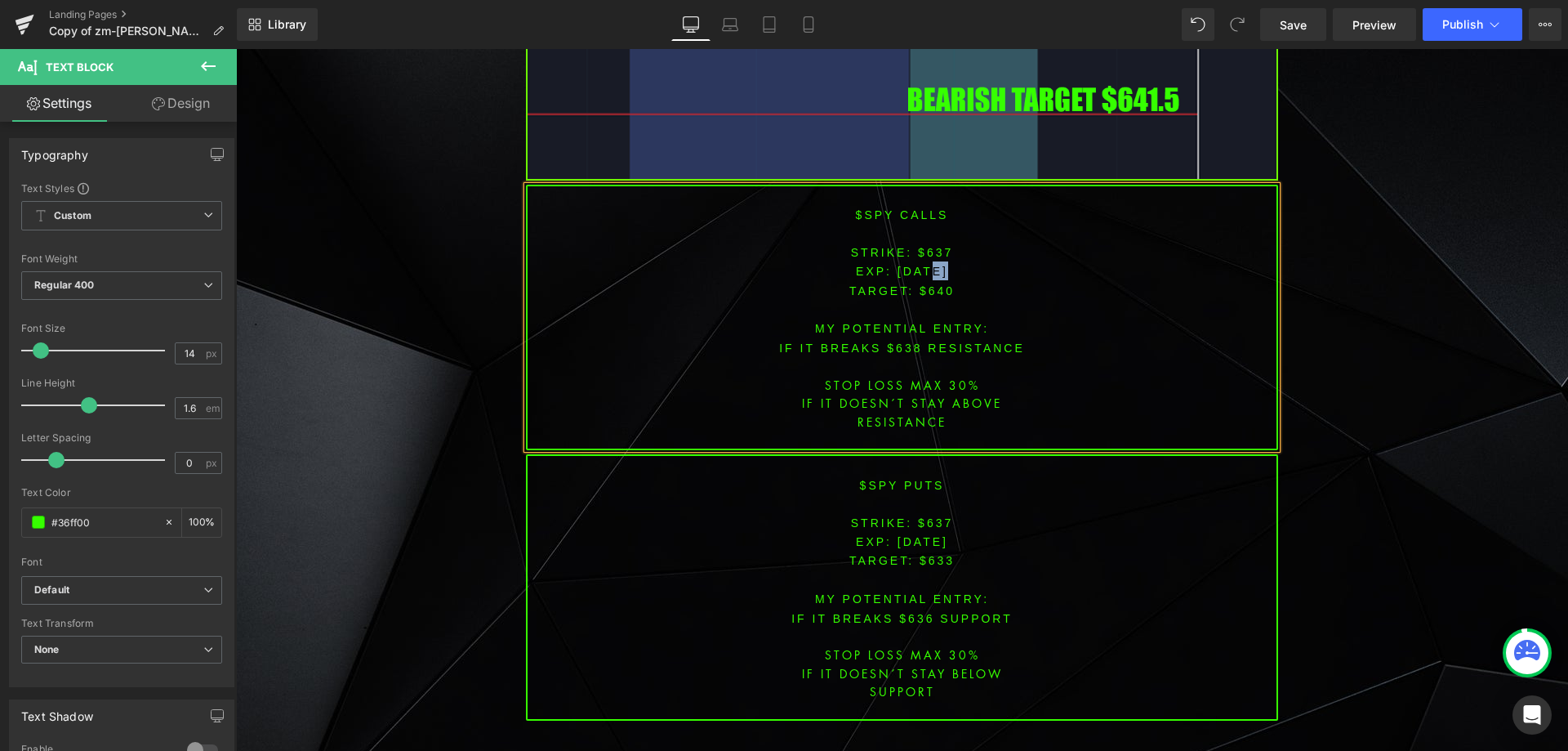
click at [922, 265] on span "[DATE]" at bounding box center [922, 271] width 51 height 13
click at [926, 535] on span "[DATE]" at bounding box center [922, 542] width 51 height 13
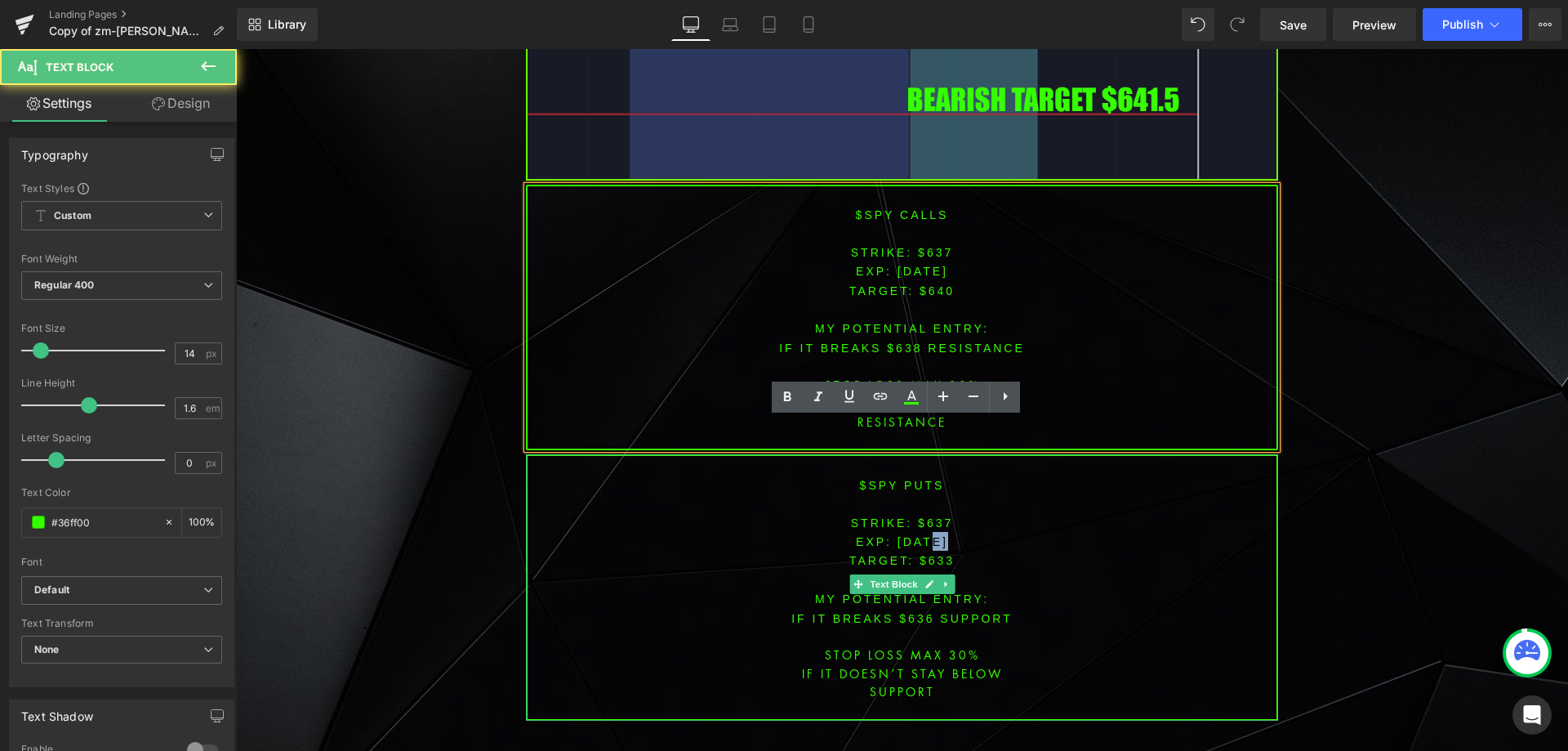
click at [926, 535] on span "[DATE]" at bounding box center [922, 542] width 51 height 13
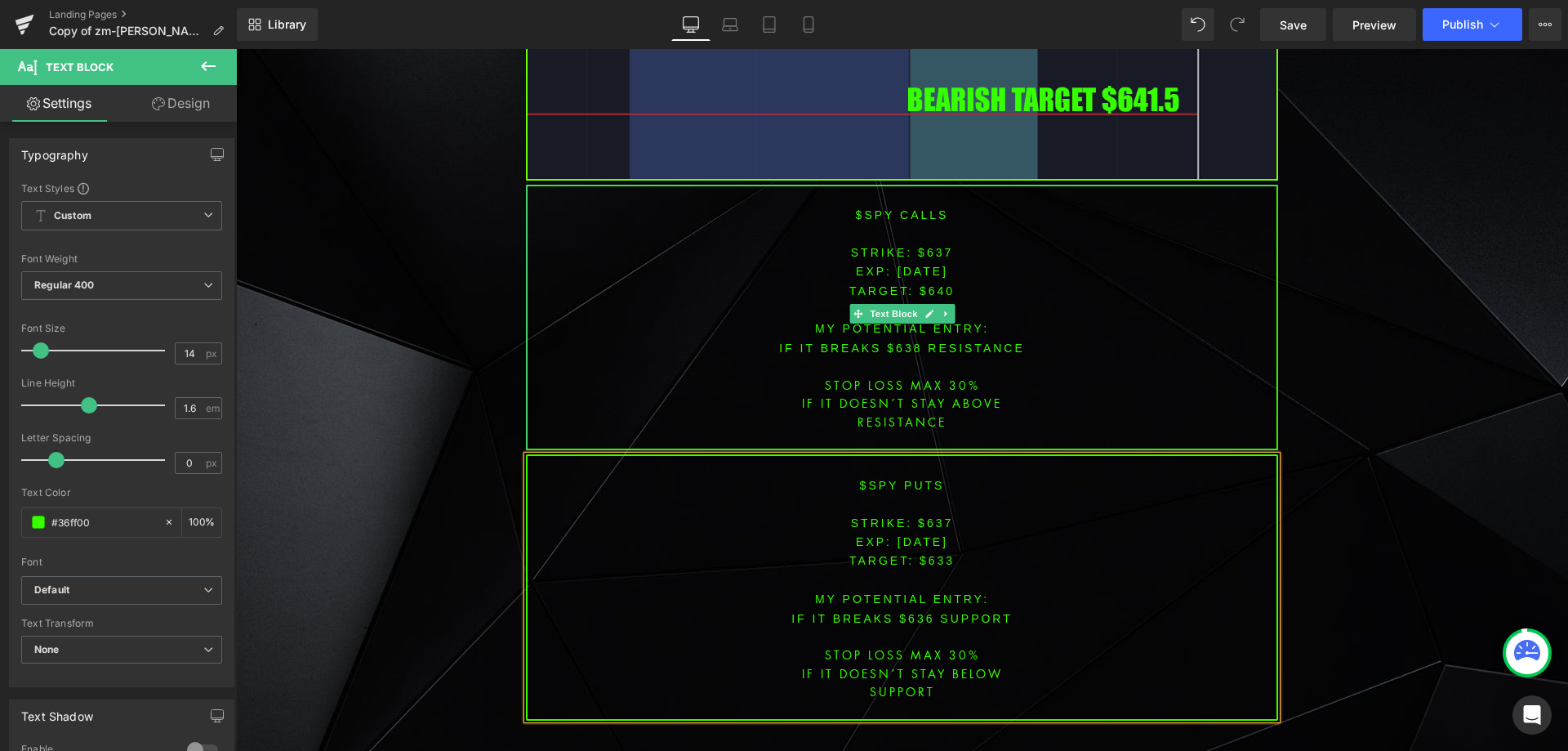
click at [926, 246] on font "STRIKE: $637" at bounding box center [902, 252] width 103 height 13
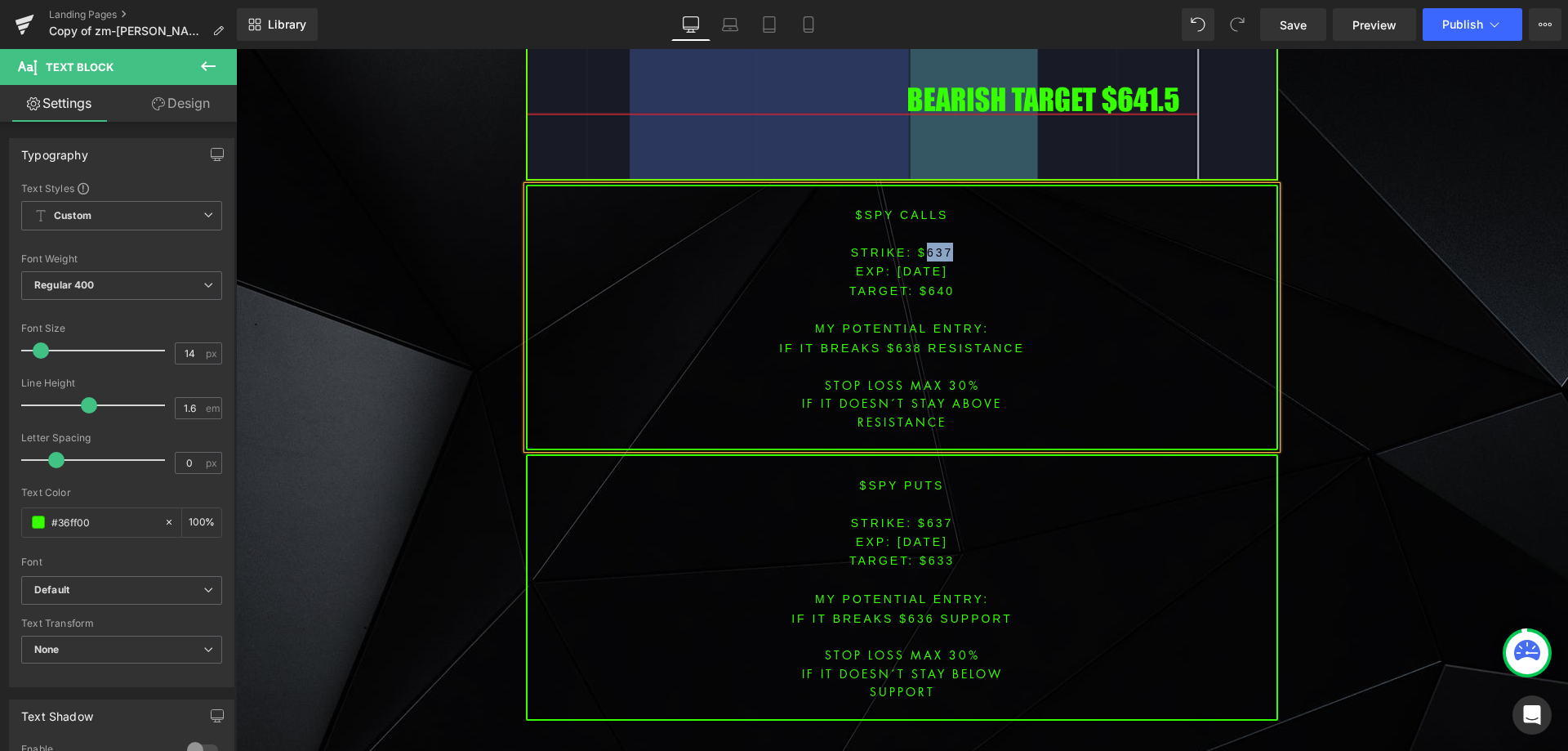
click at [926, 246] on font "STRIKE: $637" at bounding box center [902, 252] width 103 height 13
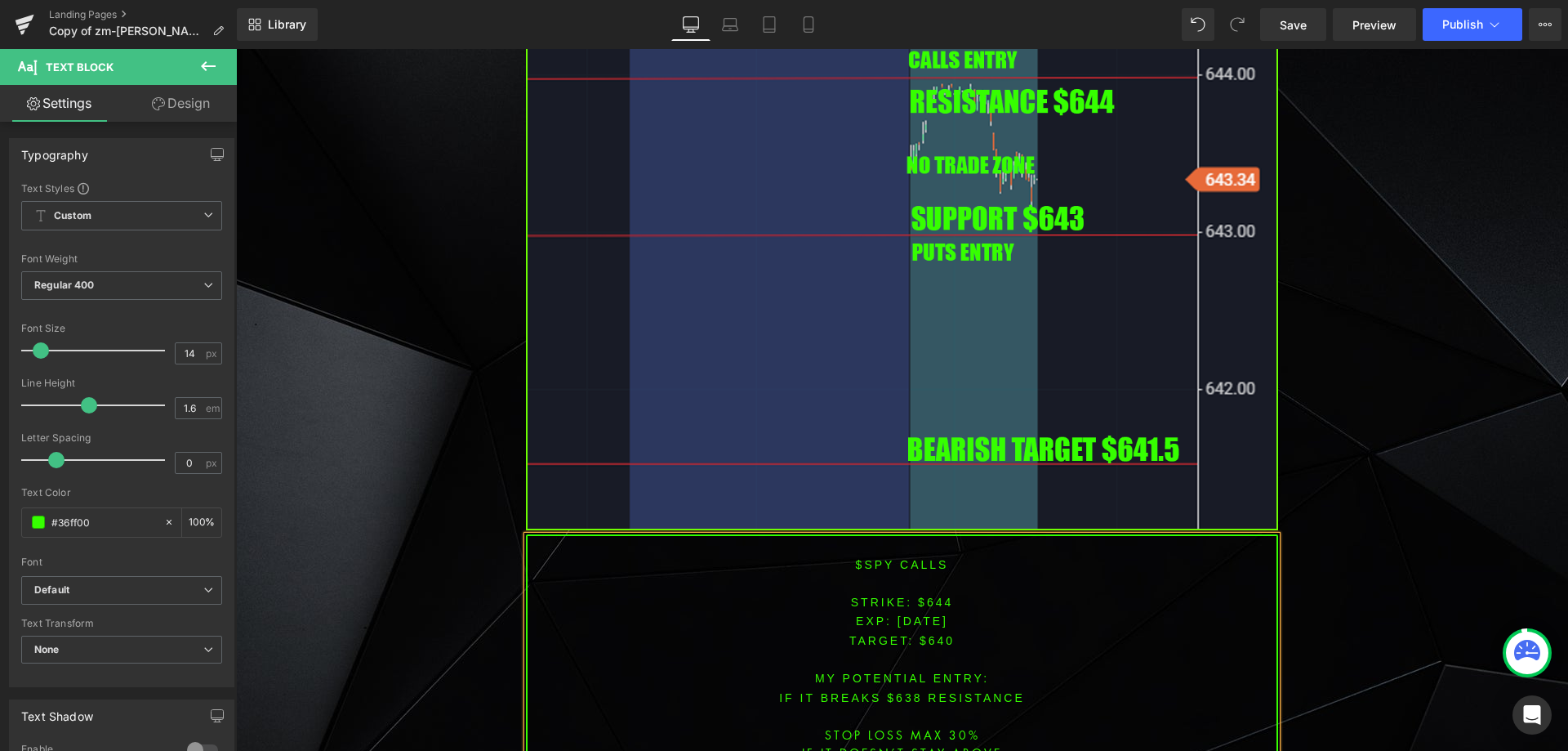
scroll to position [6338, 0]
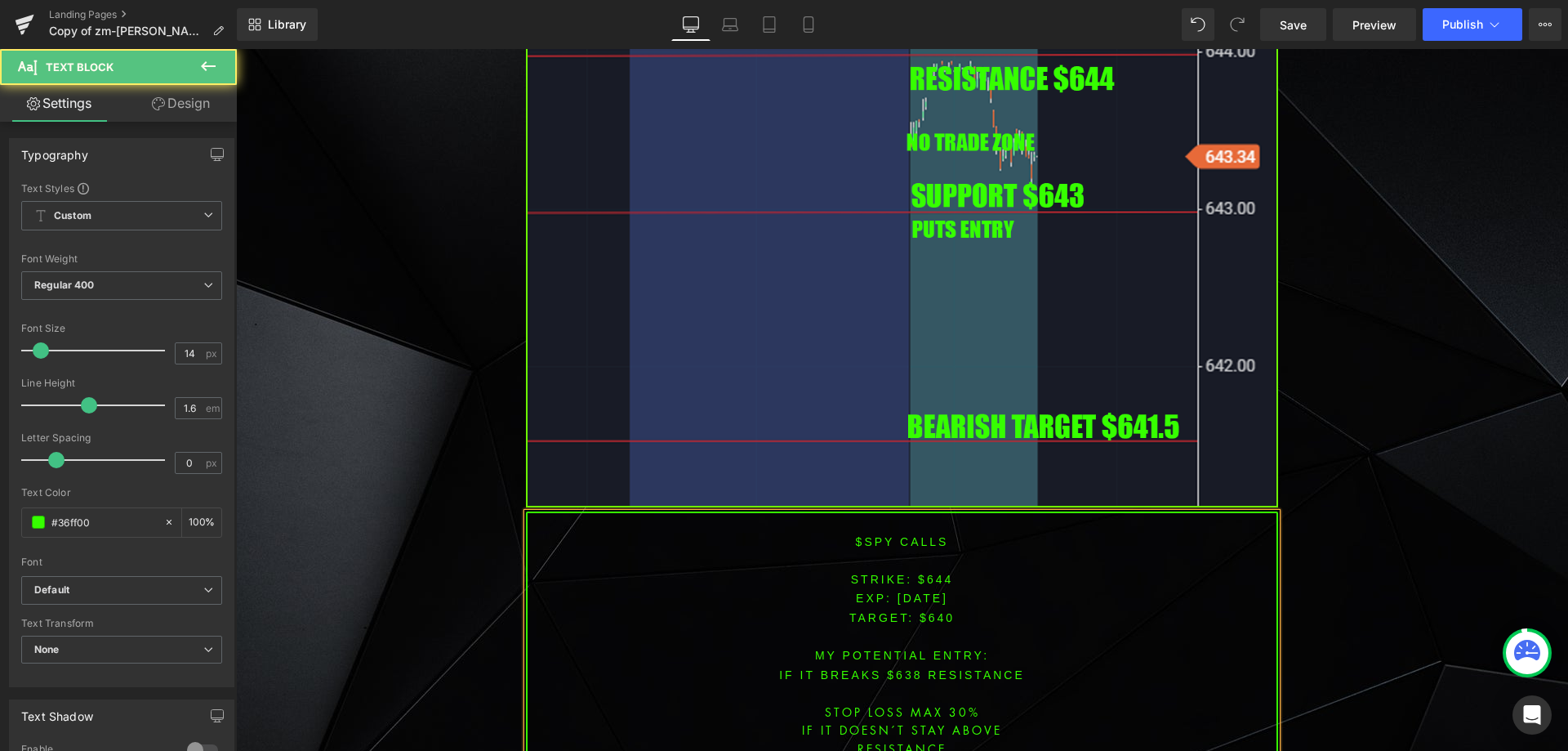
click at [937, 612] on span "TARGET: $640" at bounding box center [901, 618] width 105 height 13
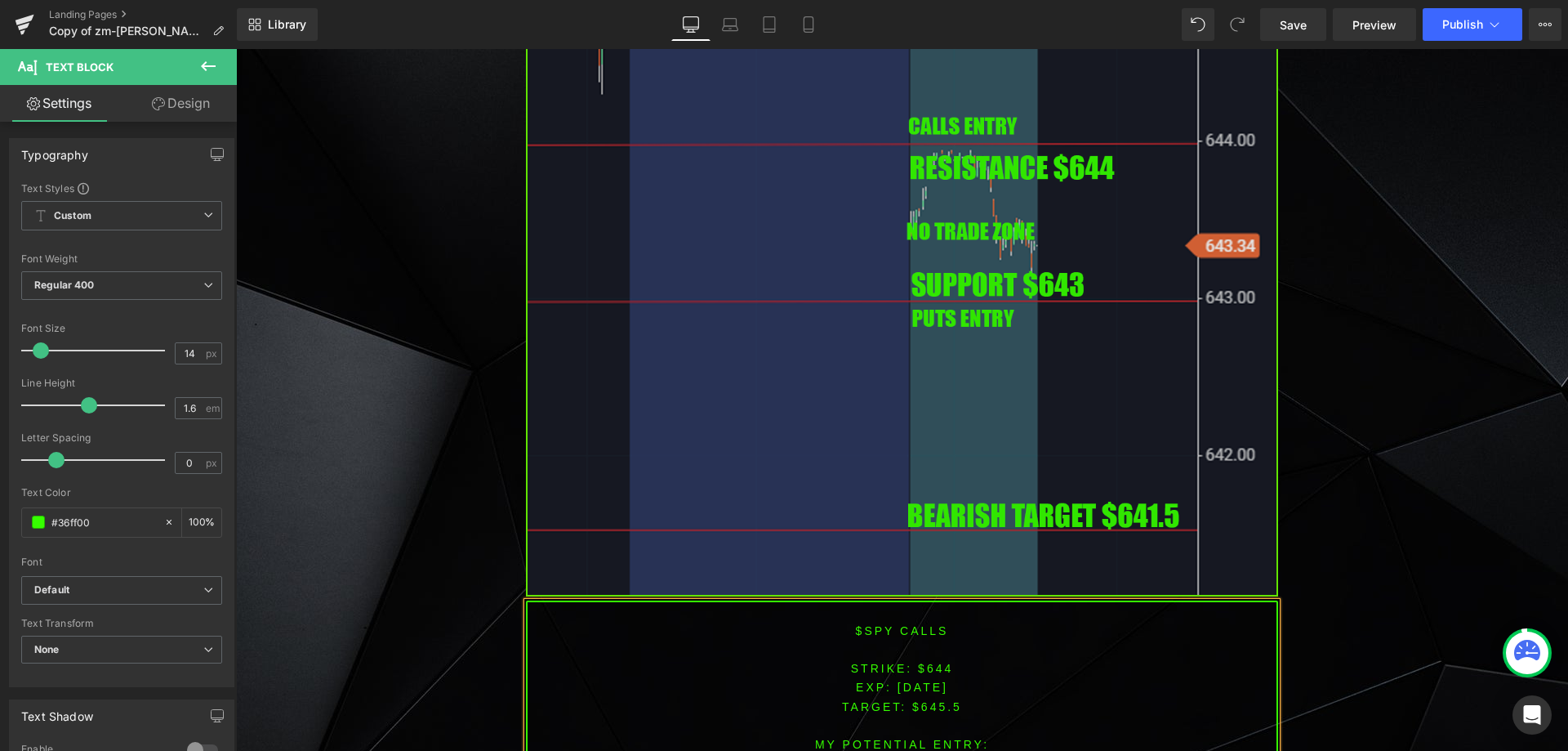
scroll to position [6260, 0]
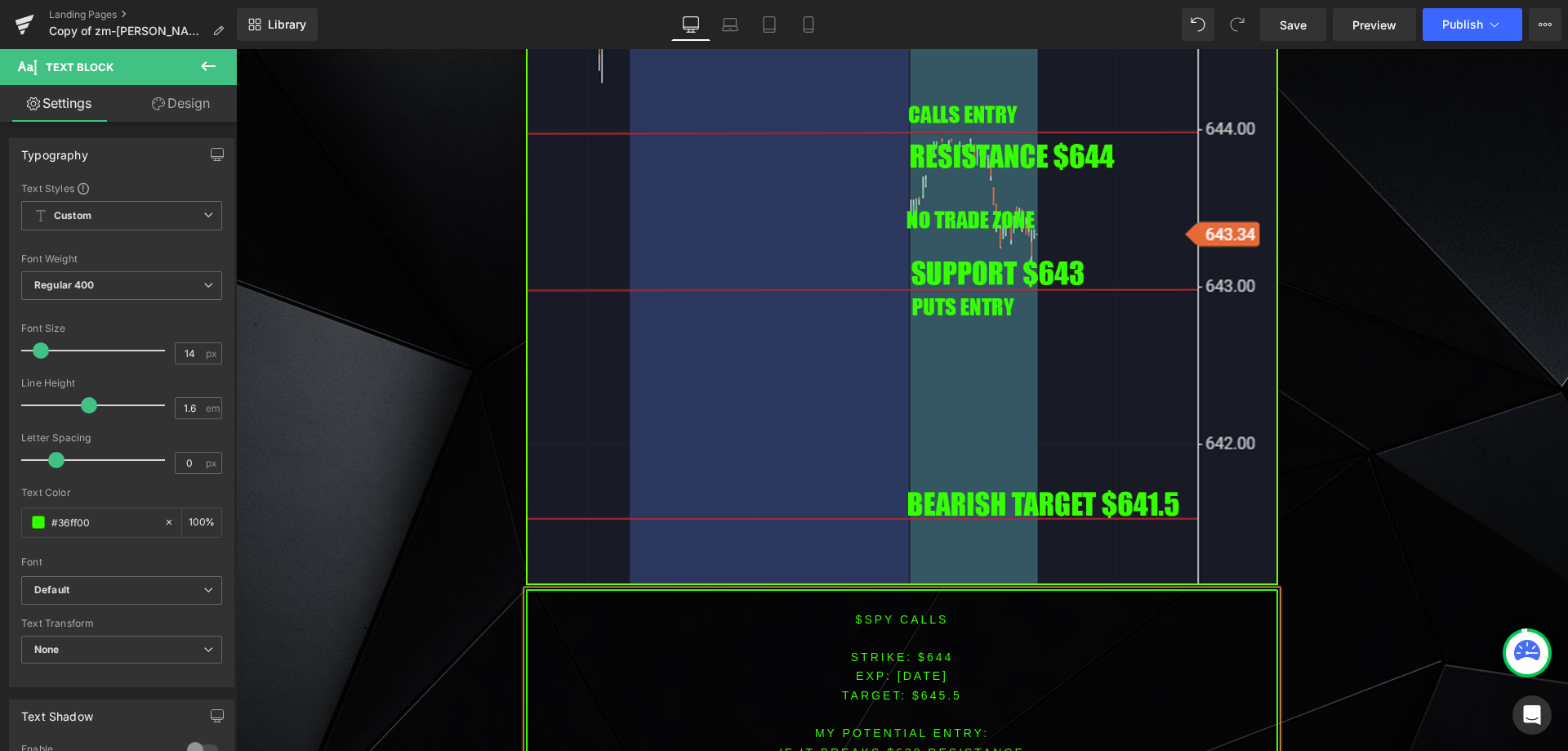
click at [894, 746] on font "IF IT breaks $638 resistance" at bounding box center [901, 753] width 245 height 13
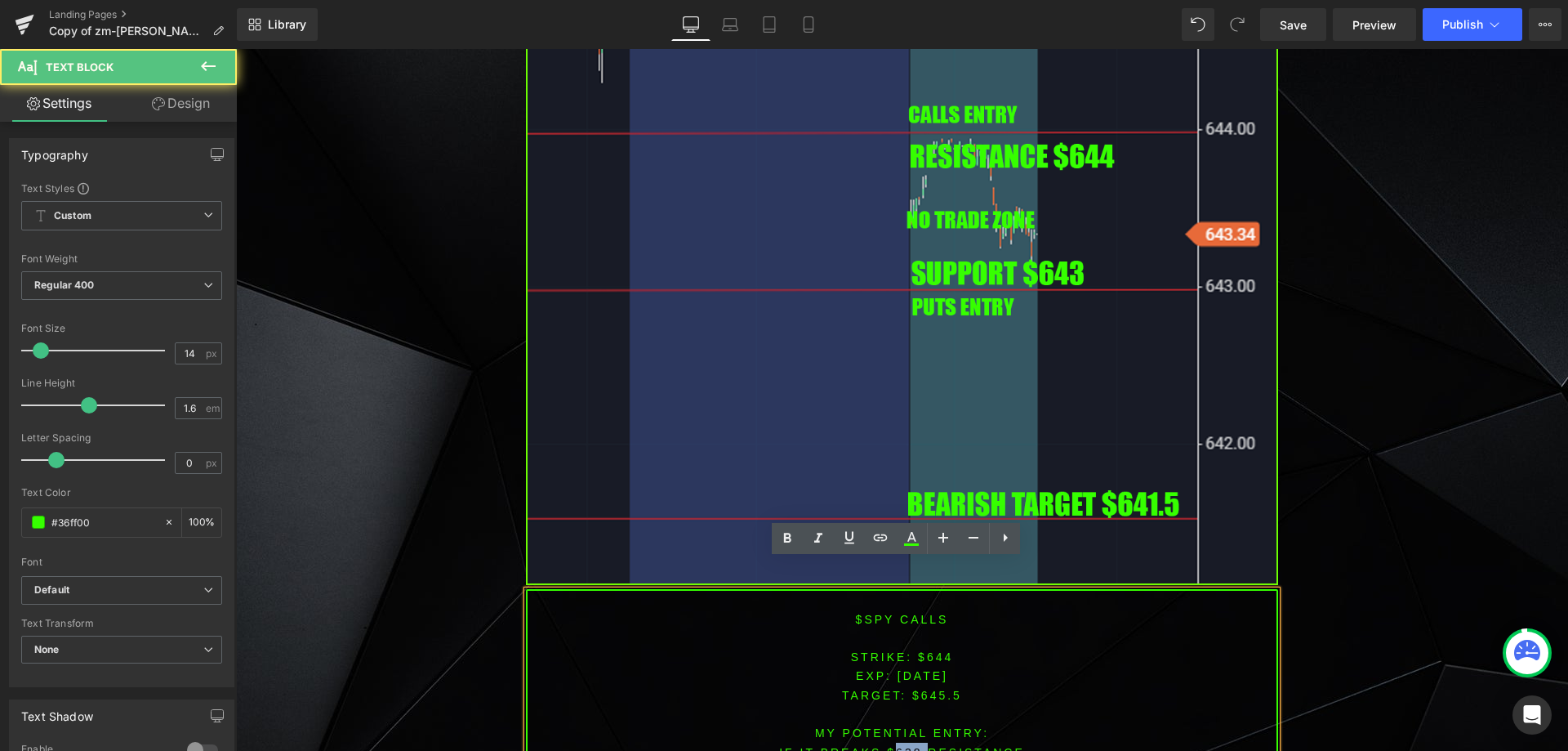
click at [894, 746] on font "IF IT breaks $638 resistance" at bounding box center [901, 753] width 245 height 13
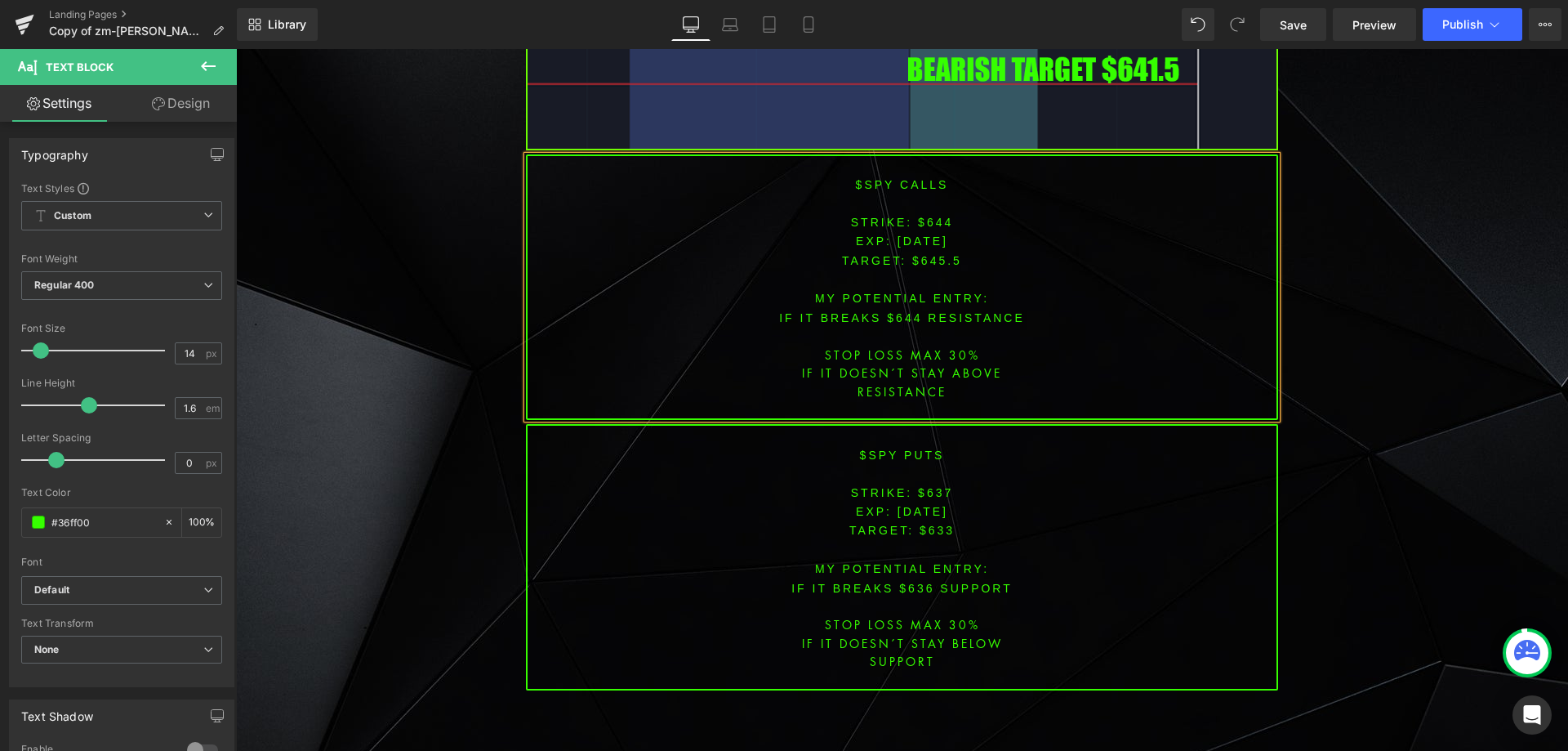
scroll to position [6887, 0]
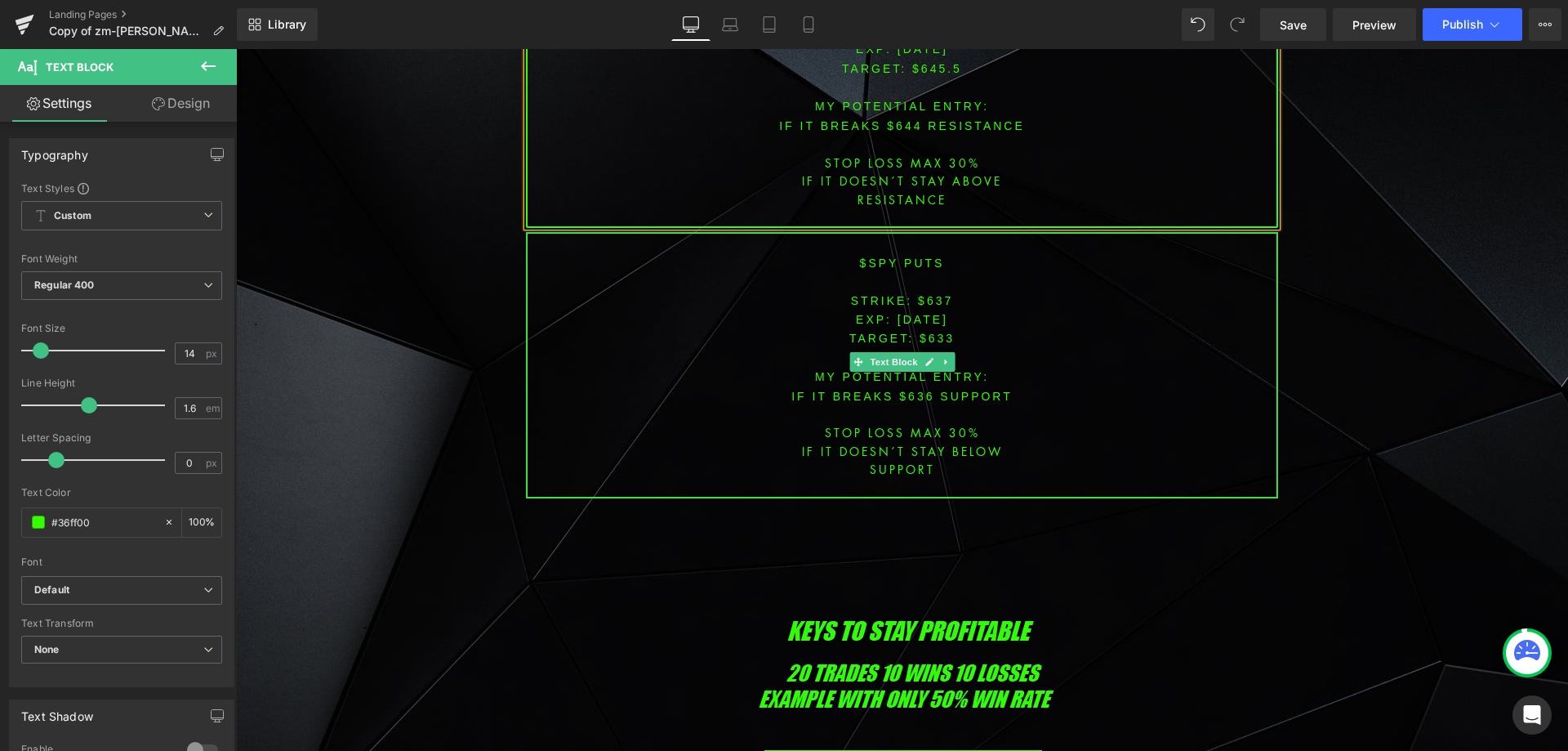
click at [930, 294] on font "STRIKE: $637" at bounding box center [902, 301] width 103 height 13
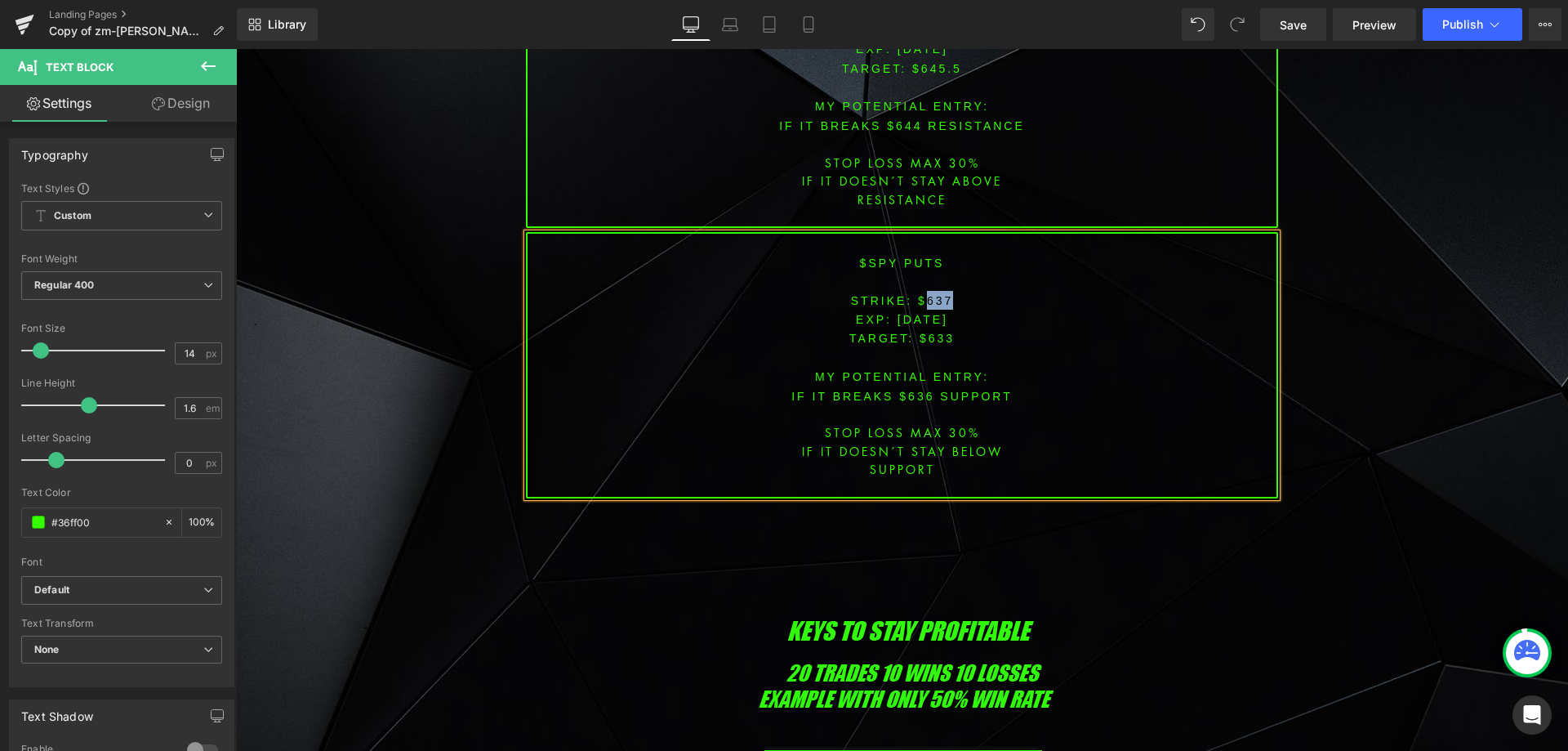
click at [930, 294] on font "STRIKE: $637" at bounding box center [902, 301] width 103 height 13
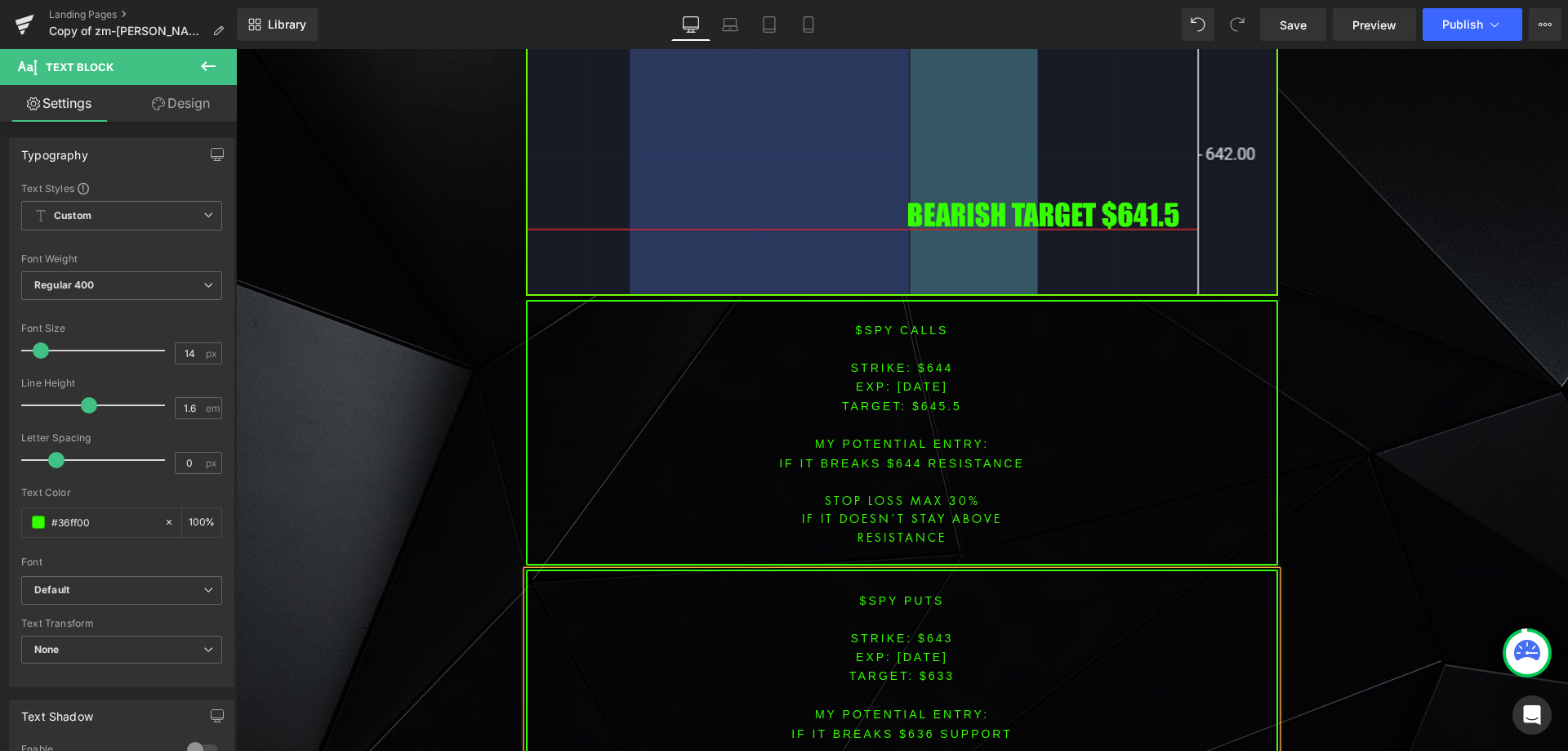
scroll to position [6569, 0]
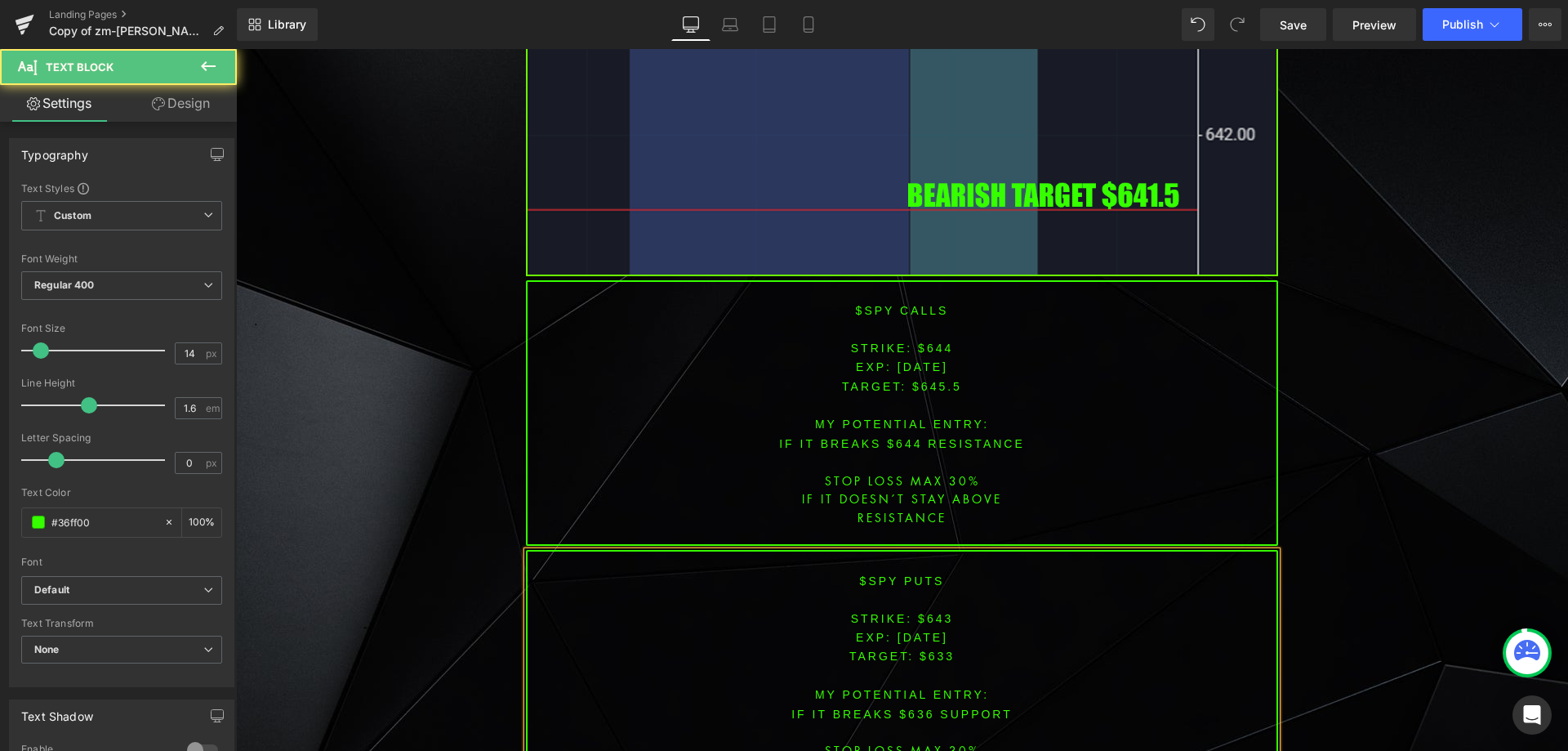
click at [929, 650] on span "TARGET: $633" at bounding box center [901, 656] width 105 height 13
click at [901, 708] on font "IF IT breaks $636 SUPPORT" at bounding box center [902, 715] width 222 height 13
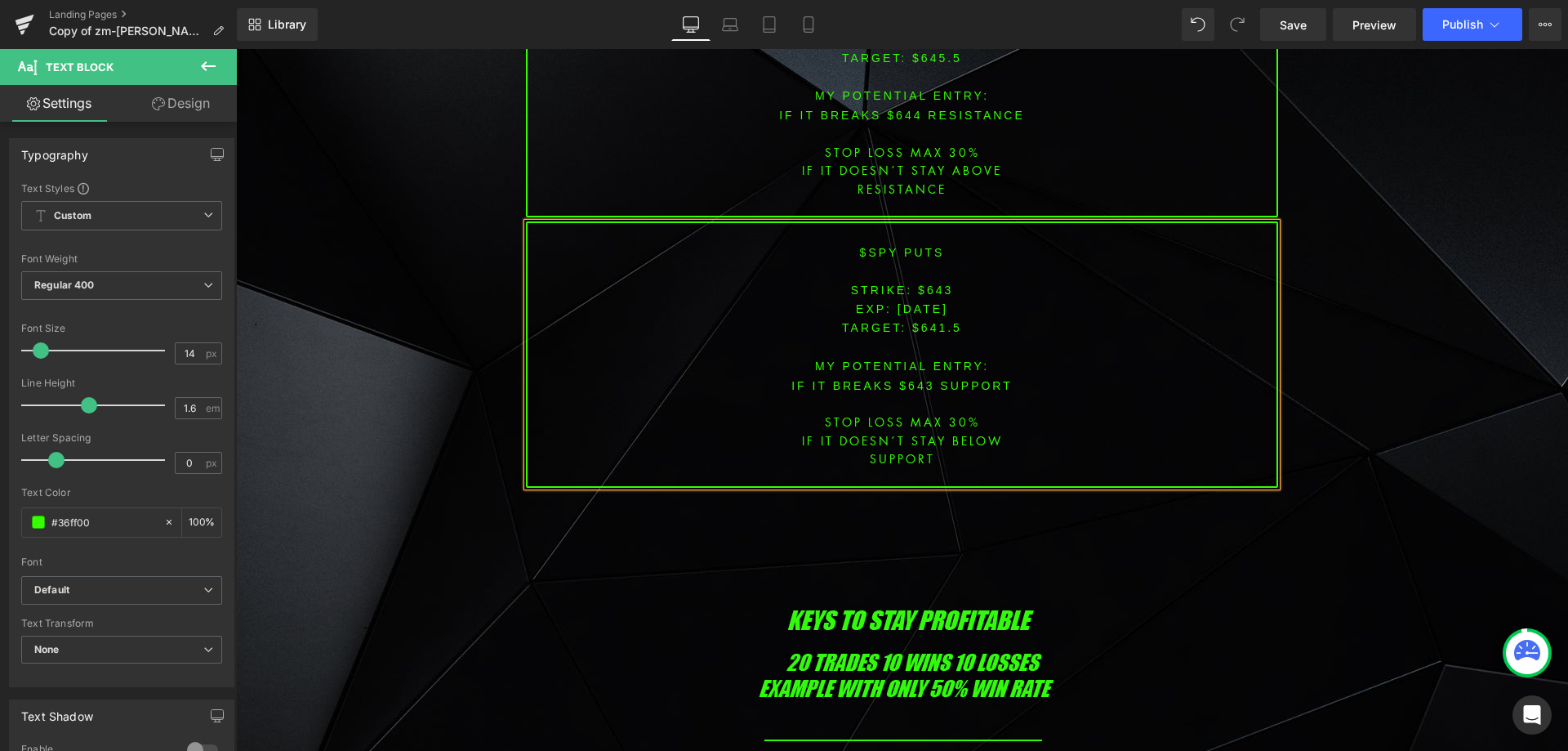
scroll to position [6905, 0]
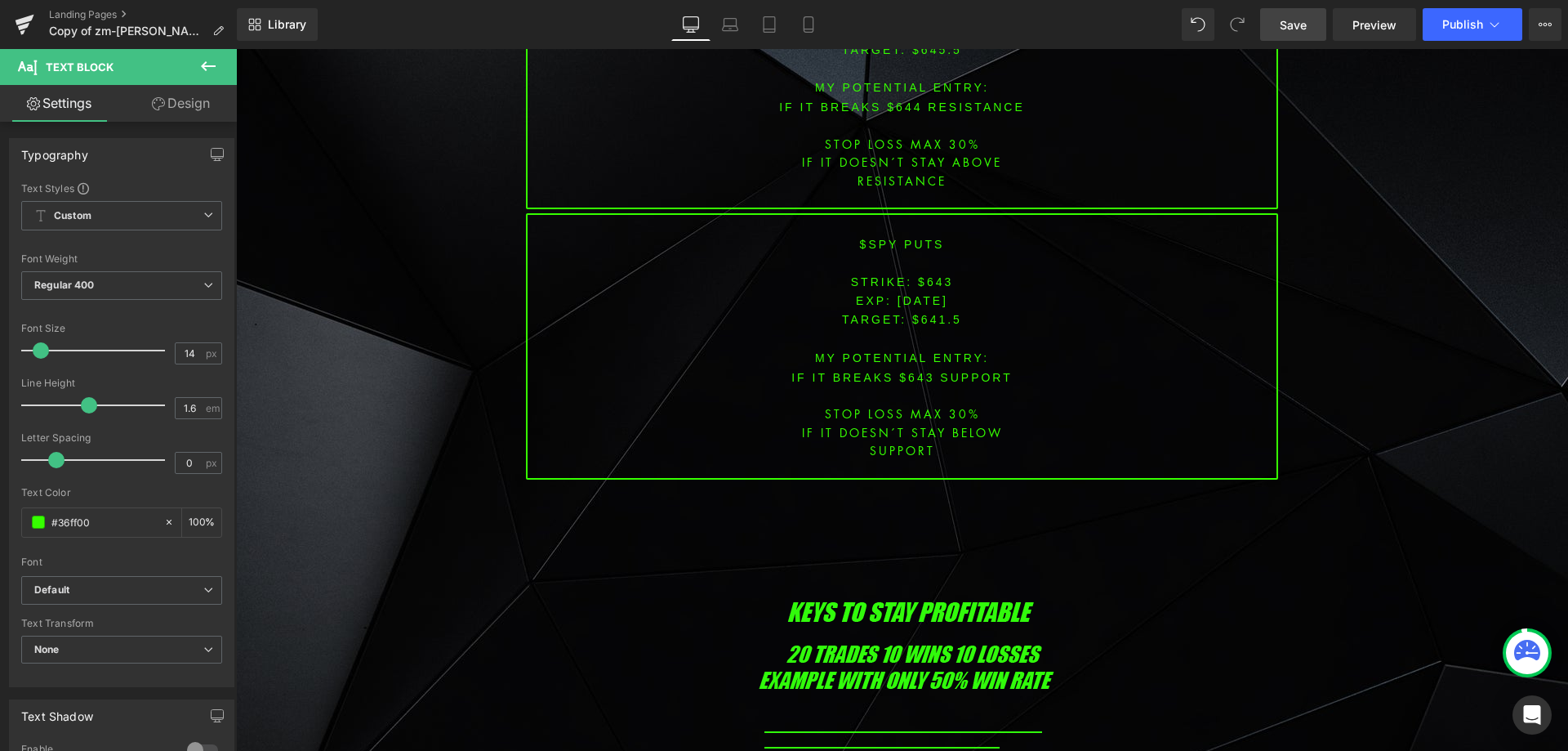
drag, startPoint x: 1312, startPoint y: 20, endPoint x: 1324, endPoint y: 39, distance: 22.5
click at [1313, 20] on link "Save" at bounding box center [1293, 25] width 66 height 32
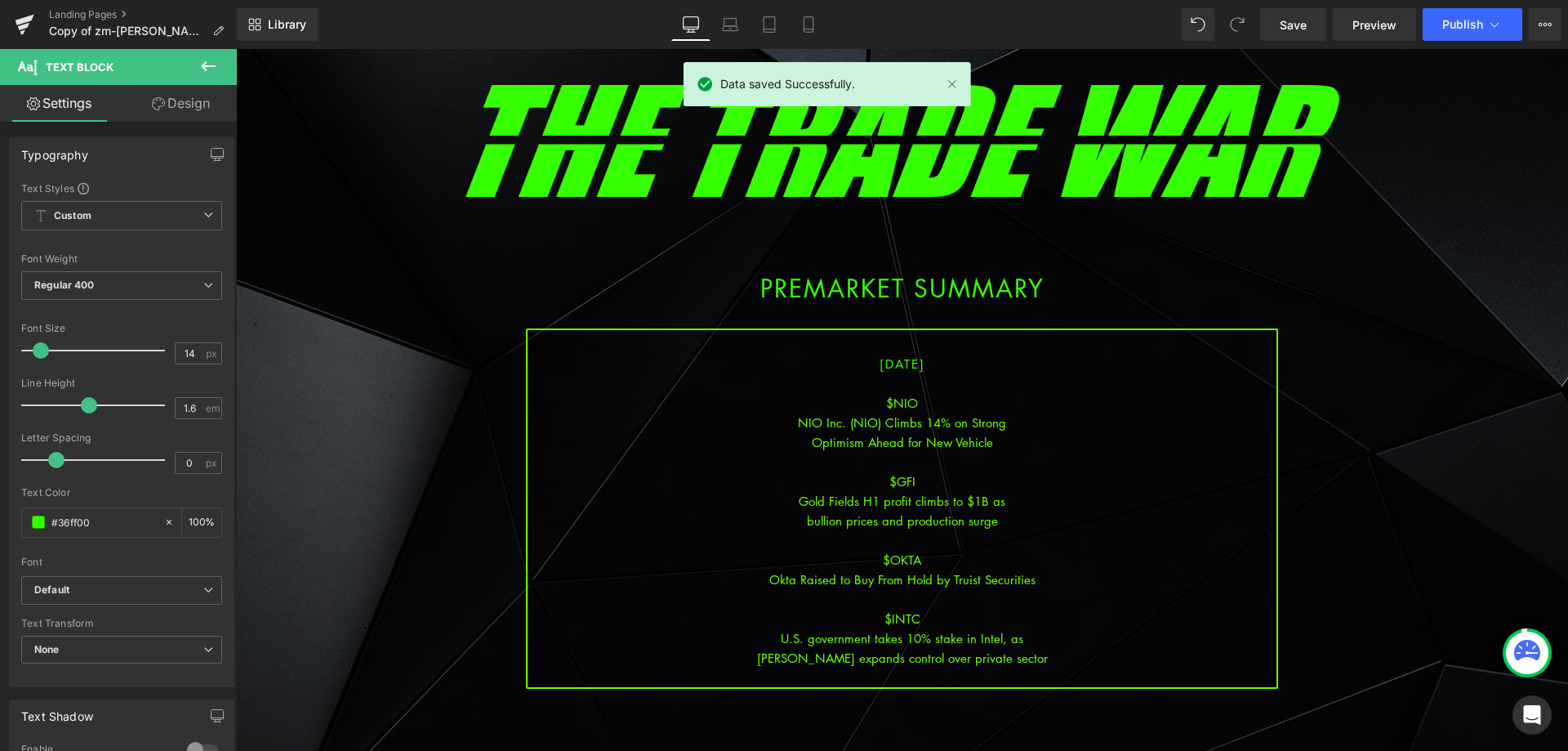
scroll to position [82, 0]
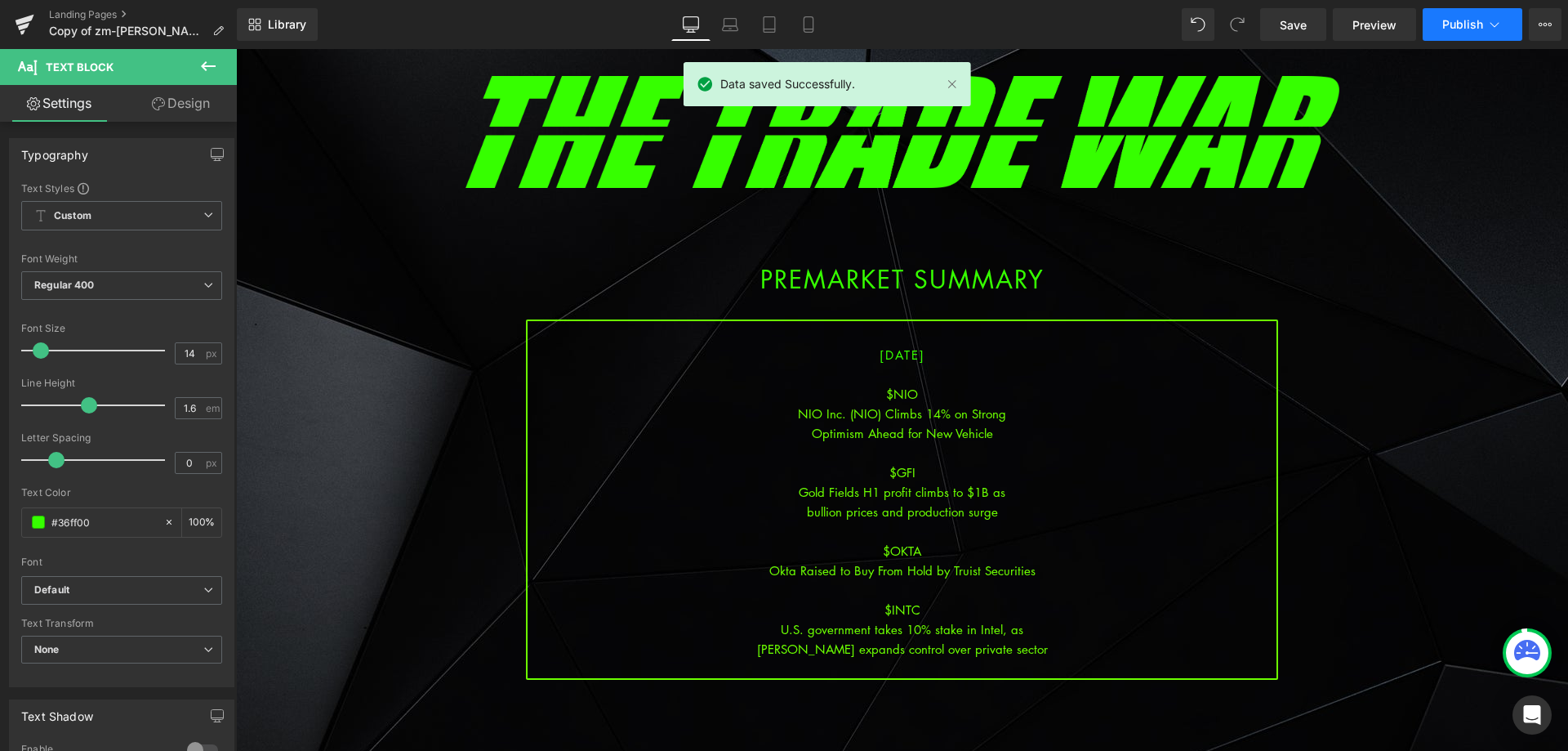
click at [1474, 31] on span "Publish" at bounding box center [1462, 25] width 41 height 13
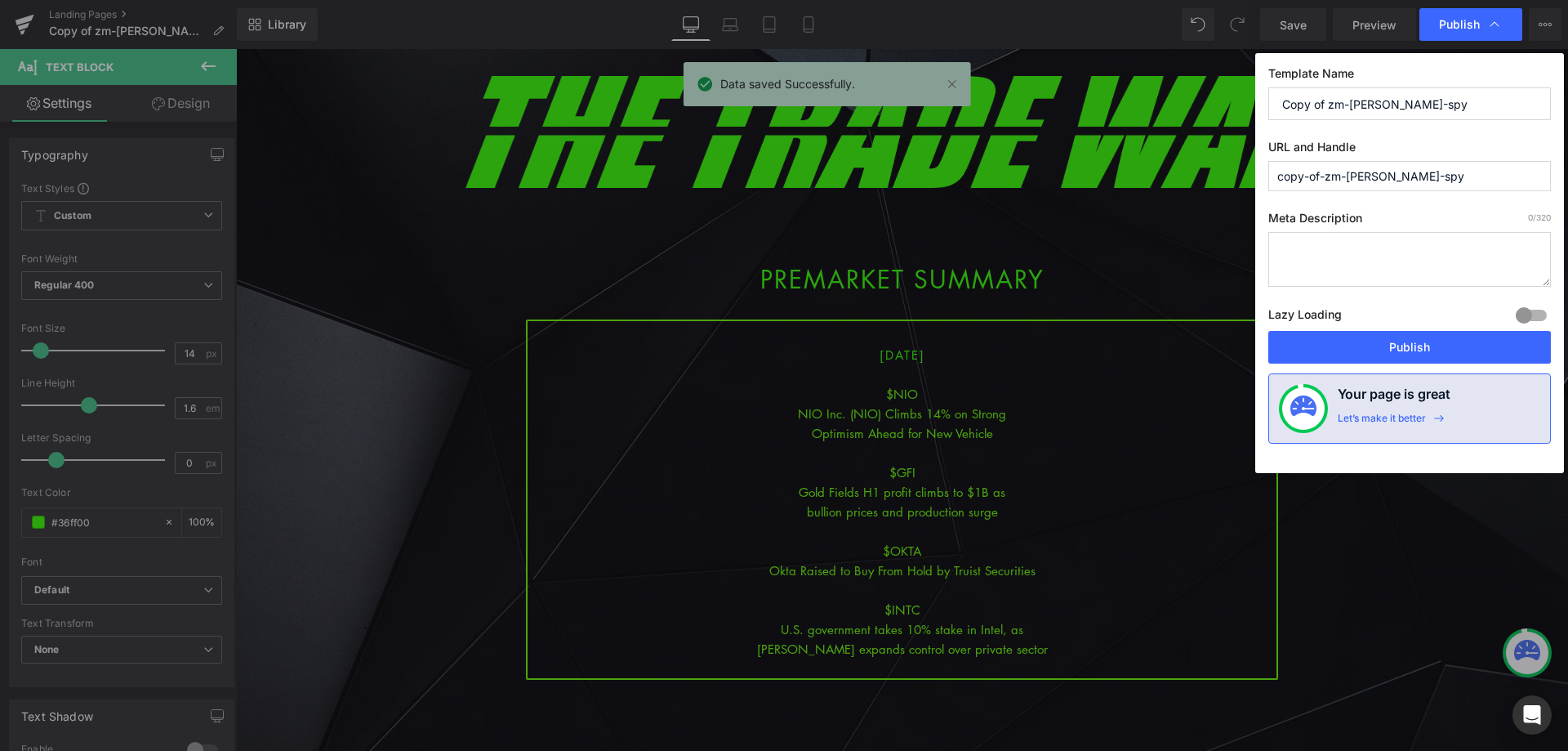
drag, startPoint x: 1282, startPoint y: 117, endPoint x: 1155, endPoint y: 109, distance: 127.3
click at [1155, 109] on div "Publish Template Name Copy of zm-[PERSON_NAME]-spy URL and Handle copy-of-zm-[P…" at bounding box center [784, 376] width 1568 height 751
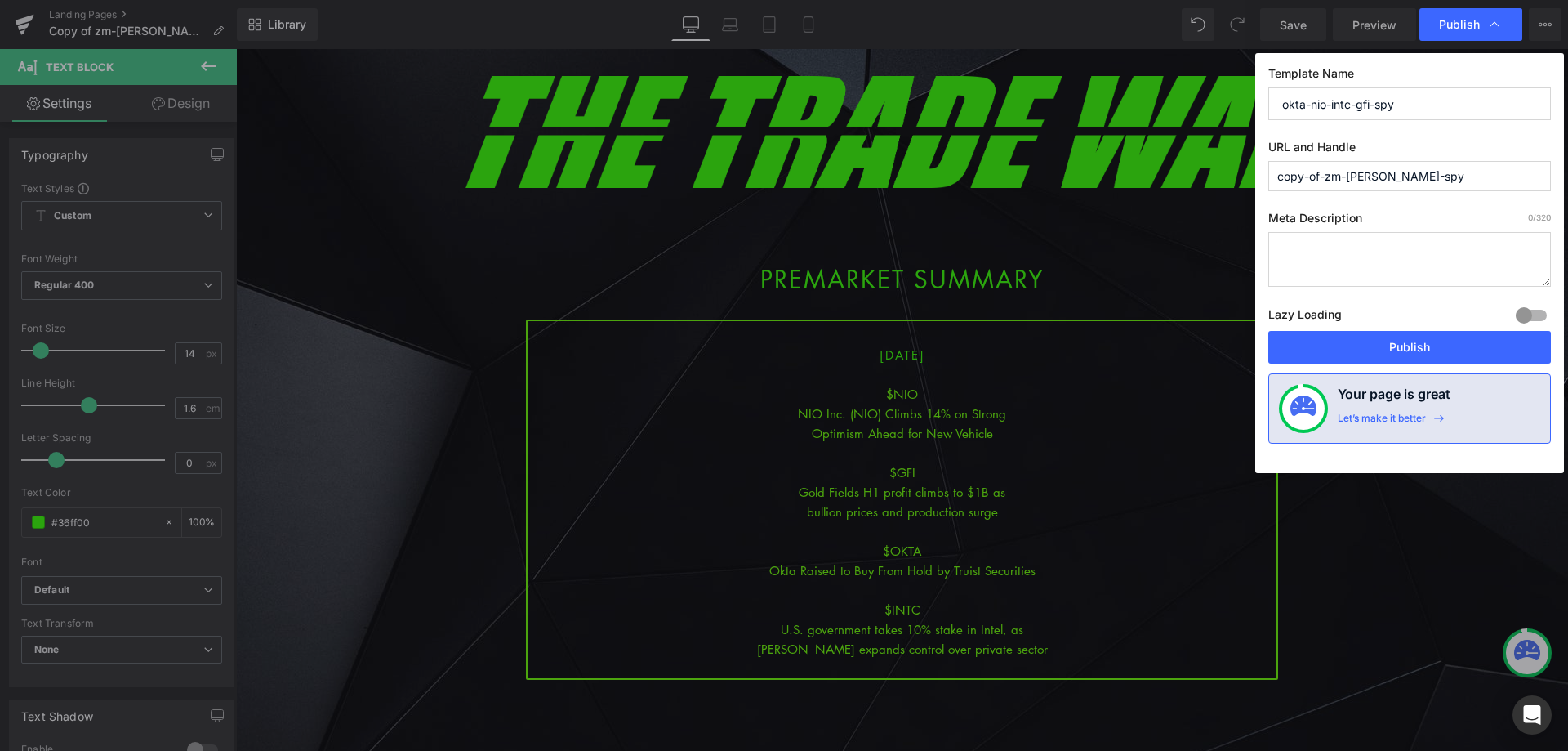
drag, startPoint x: 1415, startPoint y: 103, endPoint x: 1119, endPoint y: 123, distance: 296.7
click at [1119, 123] on div "Publish Template Name okta-nio-intc-gfi-spy URL and Handle copy-of-zm-[PERSON_N…" at bounding box center [784, 376] width 1568 height 751
type input "okta-nio-intc-gfi-spy"
drag, startPoint x: 1432, startPoint y: 182, endPoint x: 1136, endPoint y: 211, distance: 297.4
click at [1125, 198] on div "Publish Template Name okta-nio-intc-gfi-spy URL and Handle copy-of-zm-[PERSON_N…" at bounding box center [784, 376] width 1568 height 751
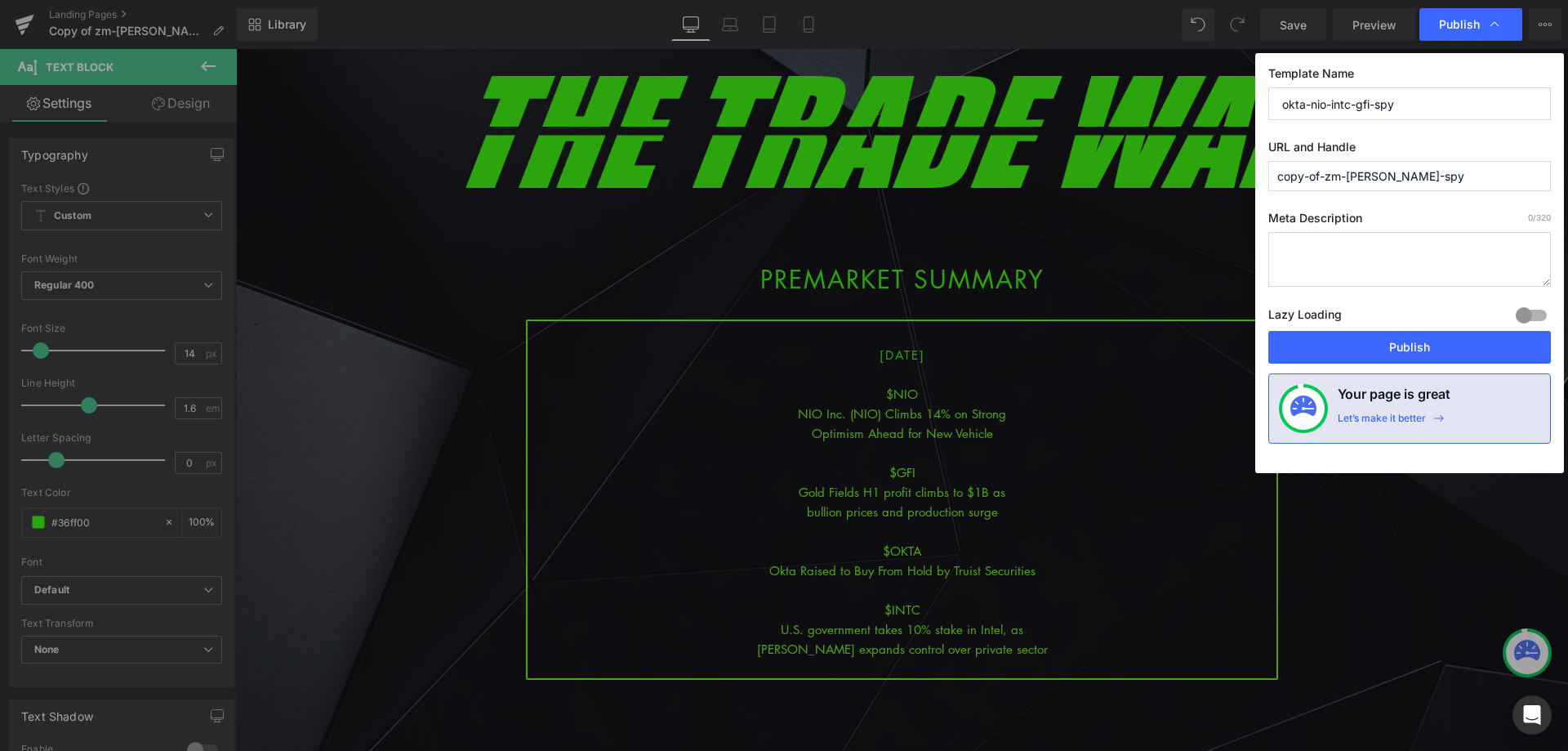
paste input "okta-nio-intc-gfi"
type input "okta-nio-intc-gfi-spy"
click at [1391, 346] on button "Publish" at bounding box center [1409, 347] width 283 height 32
